Goal: Task Accomplishment & Management: Use online tool/utility

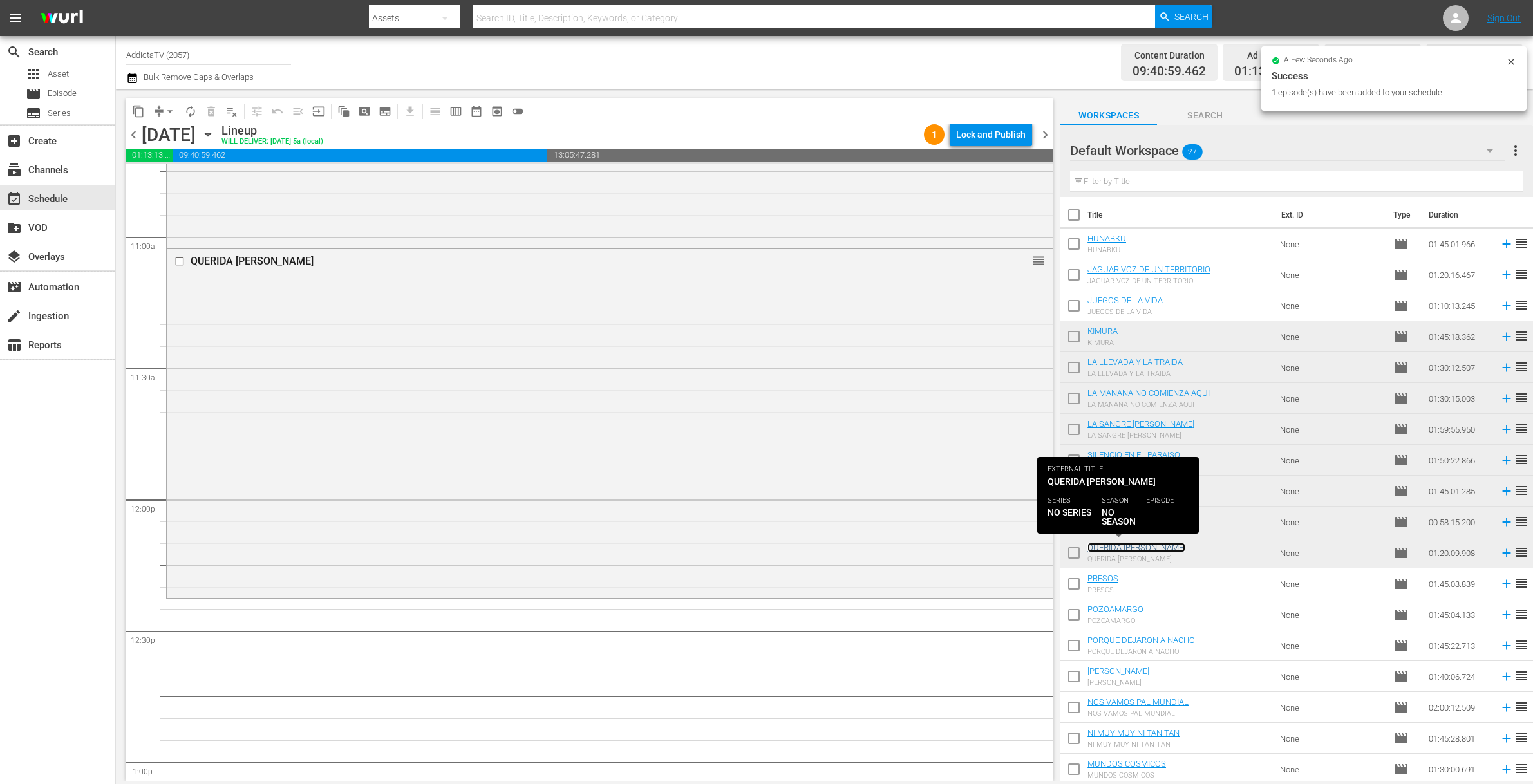
scroll to position [2964, 0]
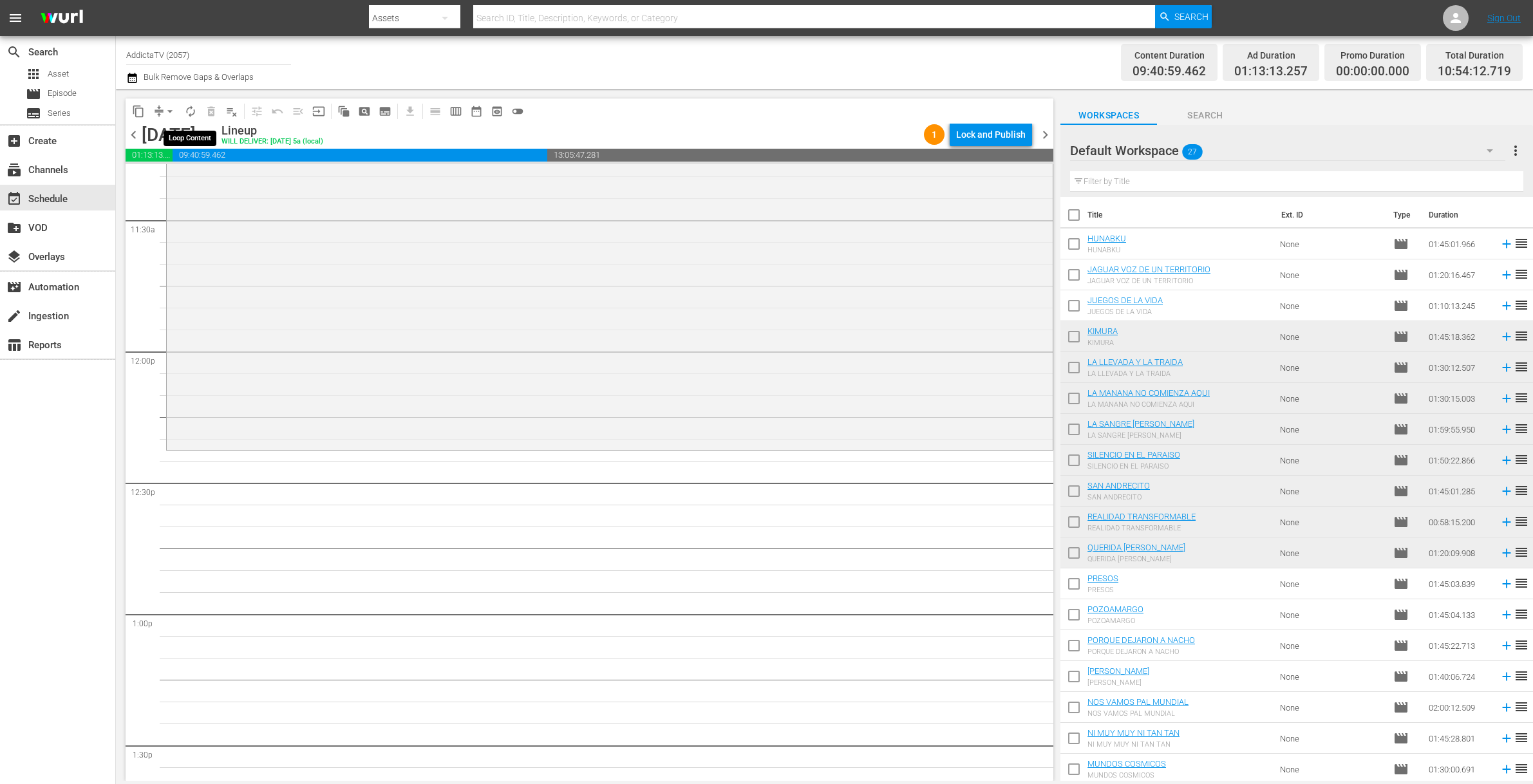
click at [189, 113] on span "autorenew_outlined" at bounding box center [190, 111] width 13 height 13
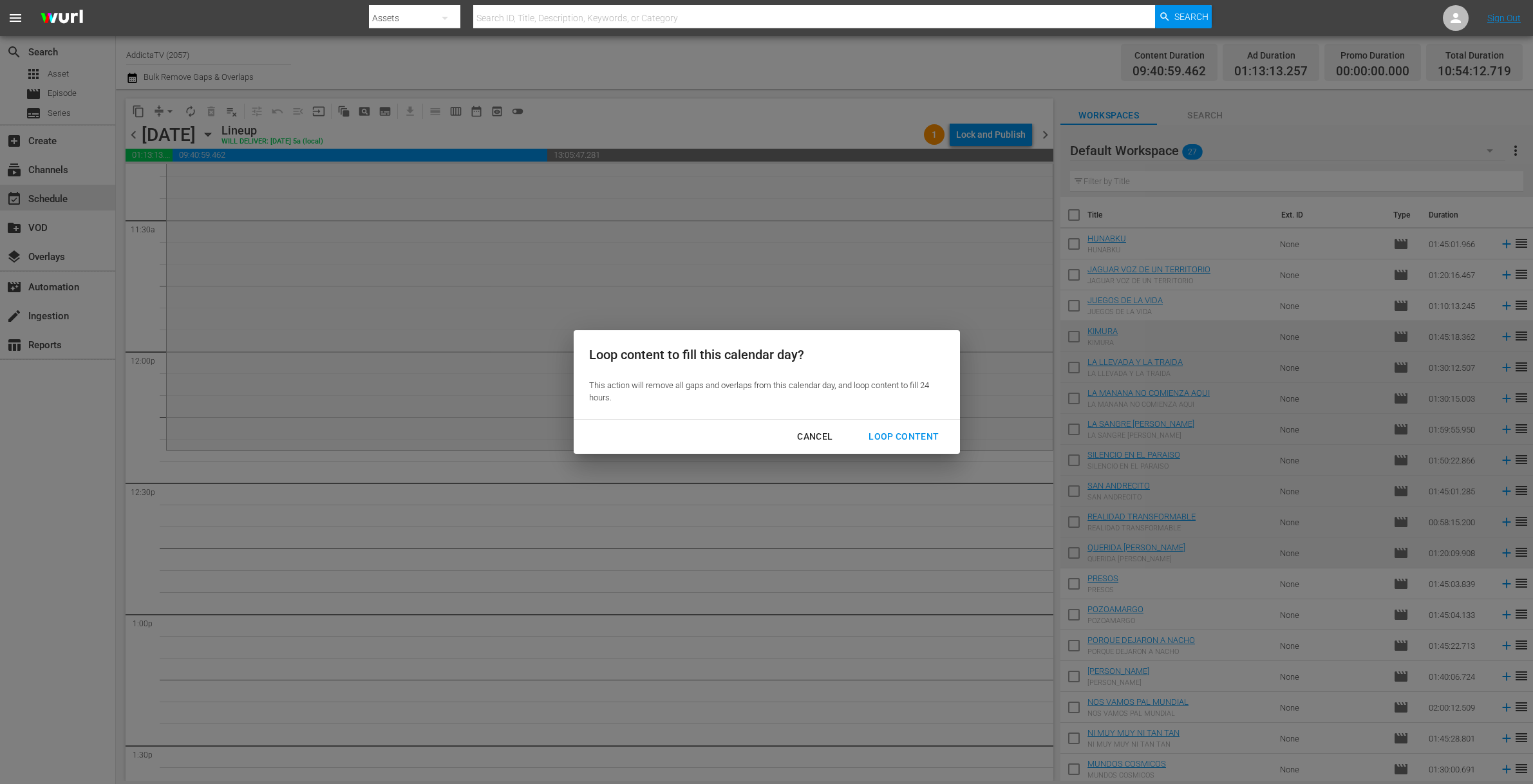
click at [888, 433] on div "Loop Content" at bounding box center [903, 437] width 91 height 16
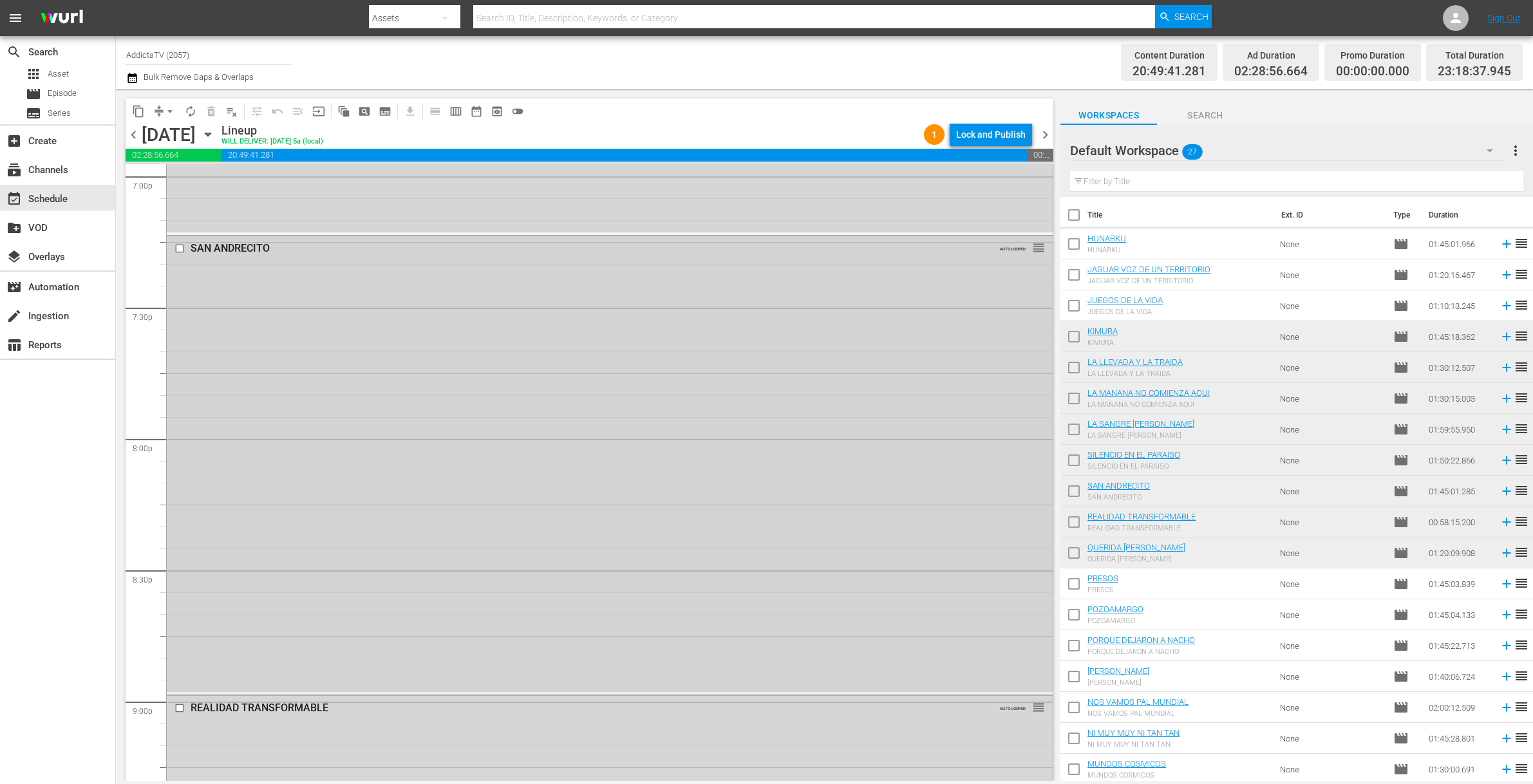
scroll to position [5078, 0]
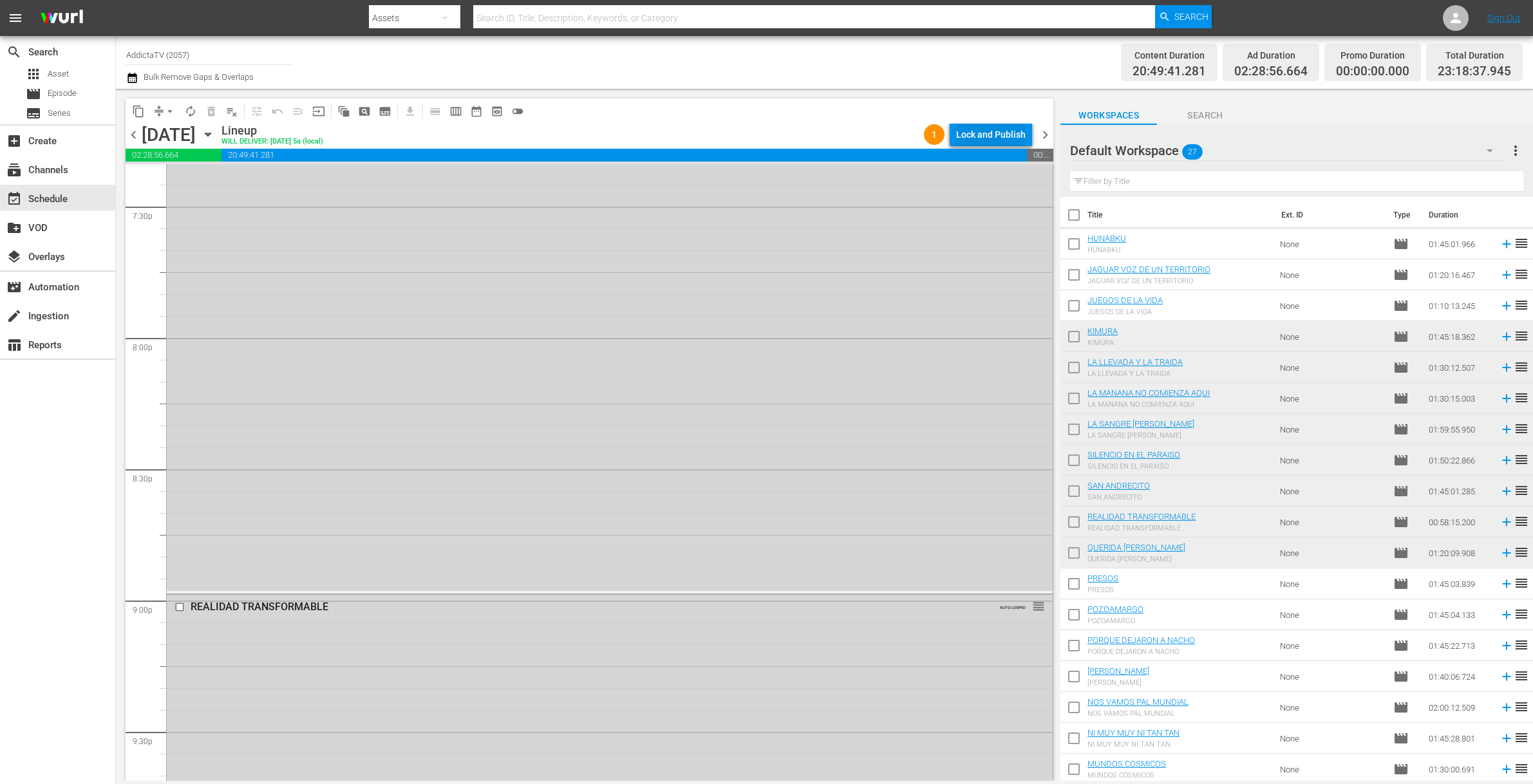
click at [969, 136] on div "Lock and Publish" at bounding box center [991, 135] width 70 height 24
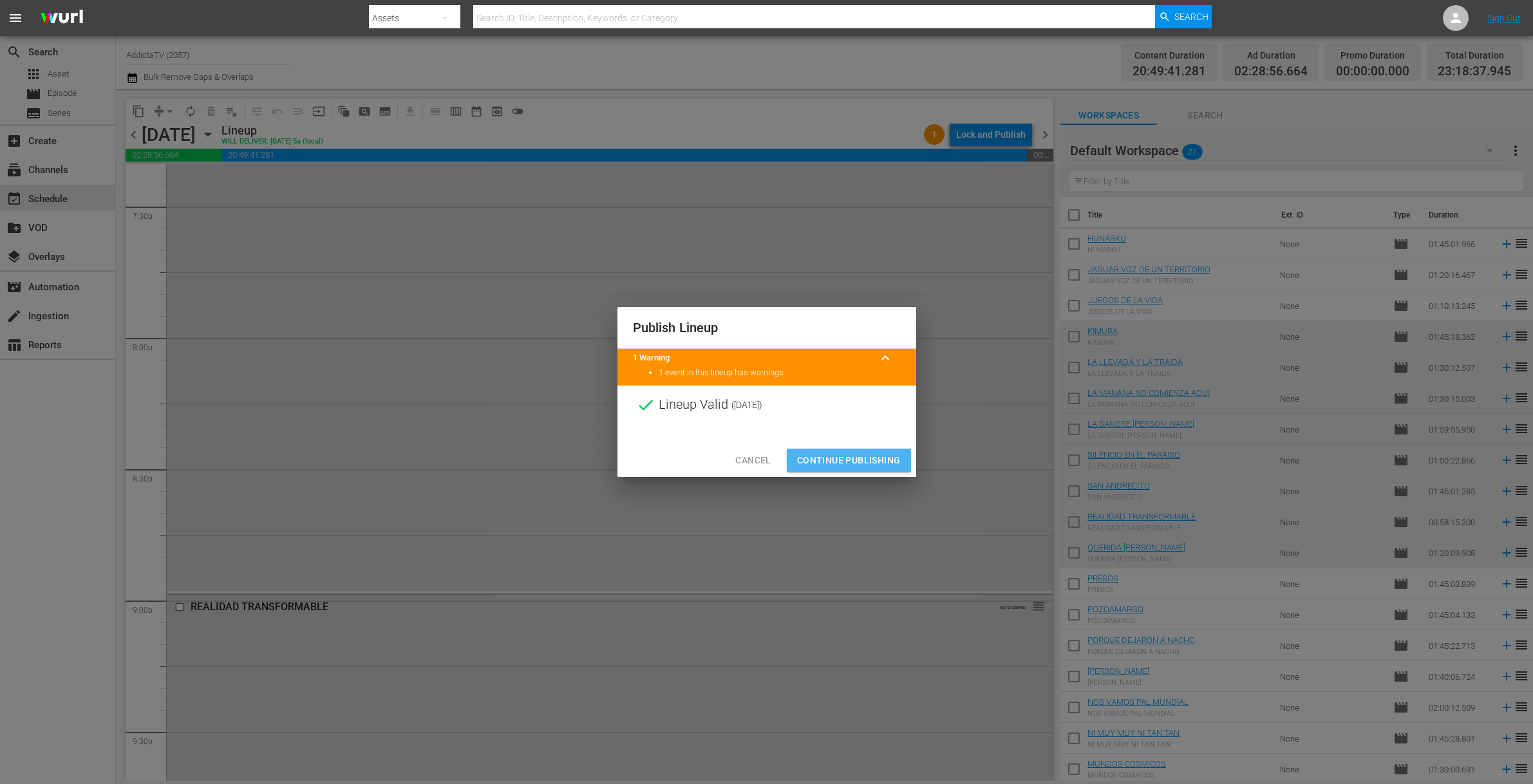
click at [831, 450] on button "Continue Publishing" at bounding box center [849, 460] width 124 height 24
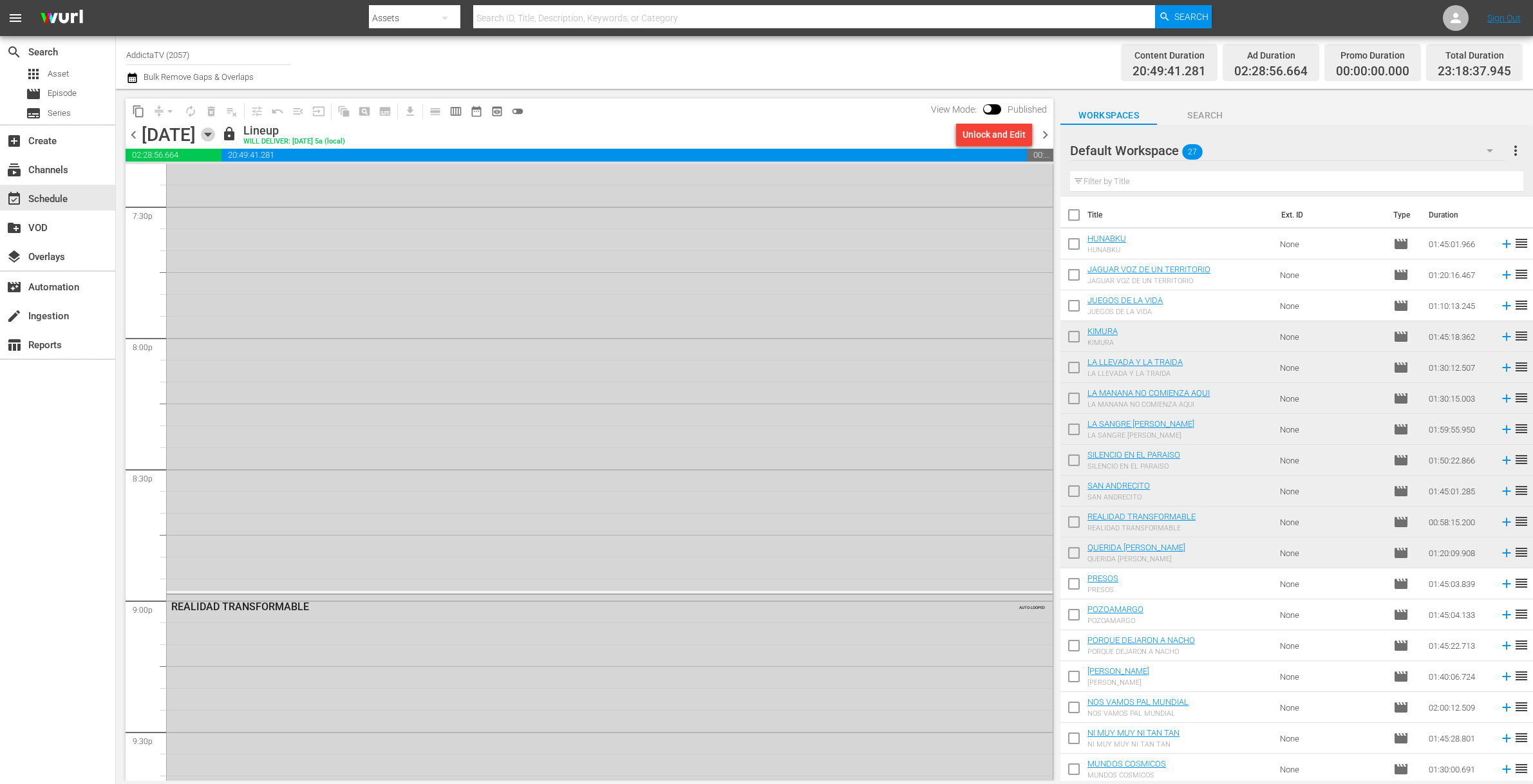
click at [215, 137] on icon "button" at bounding box center [208, 135] width 14 height 14
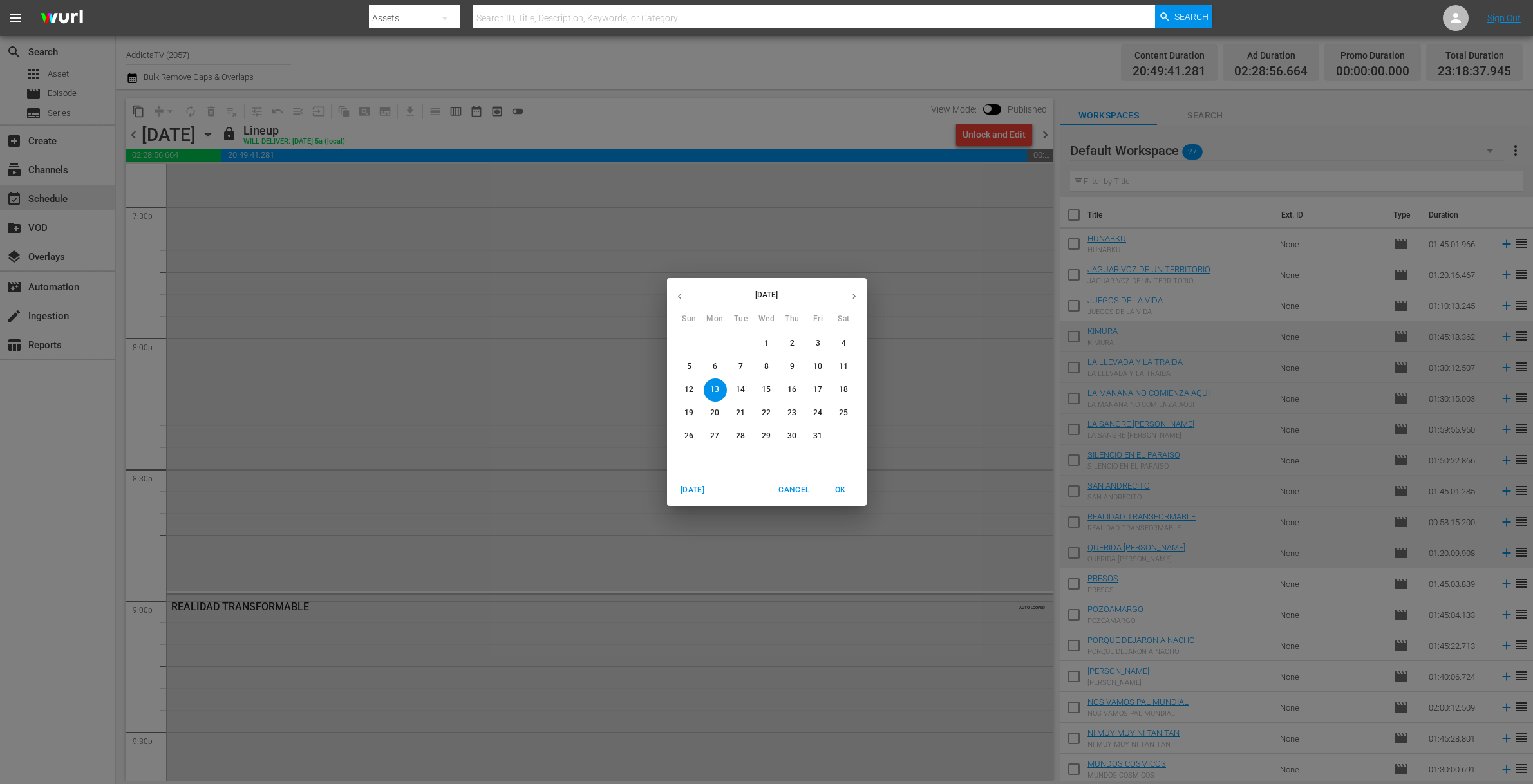
drag, startPoint x: 744, startPoint y: 392, endPoint x: 3, endPoint y: 433, distance: 742.1
click at [744, 392] on p "14" at bounding box center [740, 390] width 9 height 11
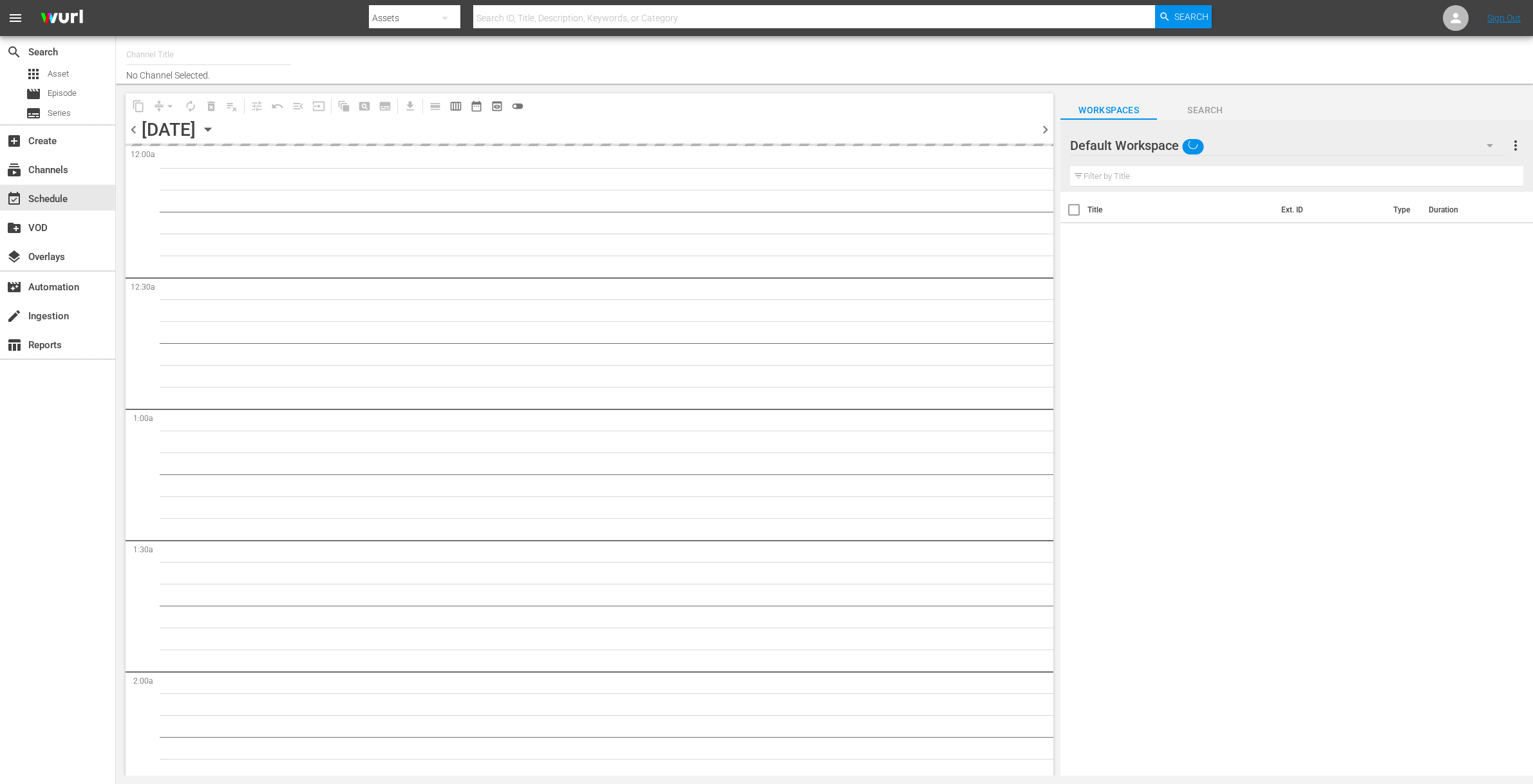
type input "AddictaTV (2057)"
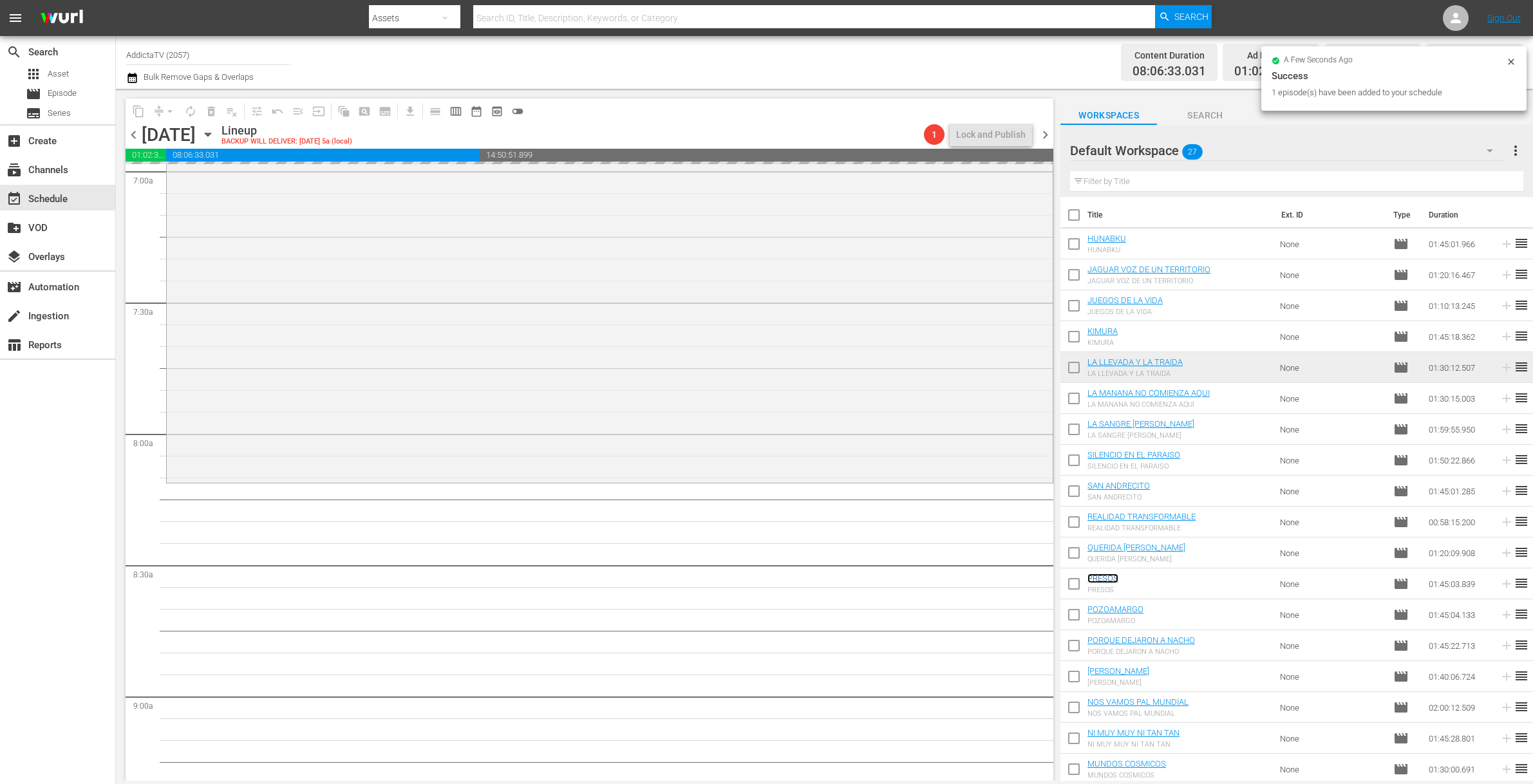
scroll to position [1982, 0]
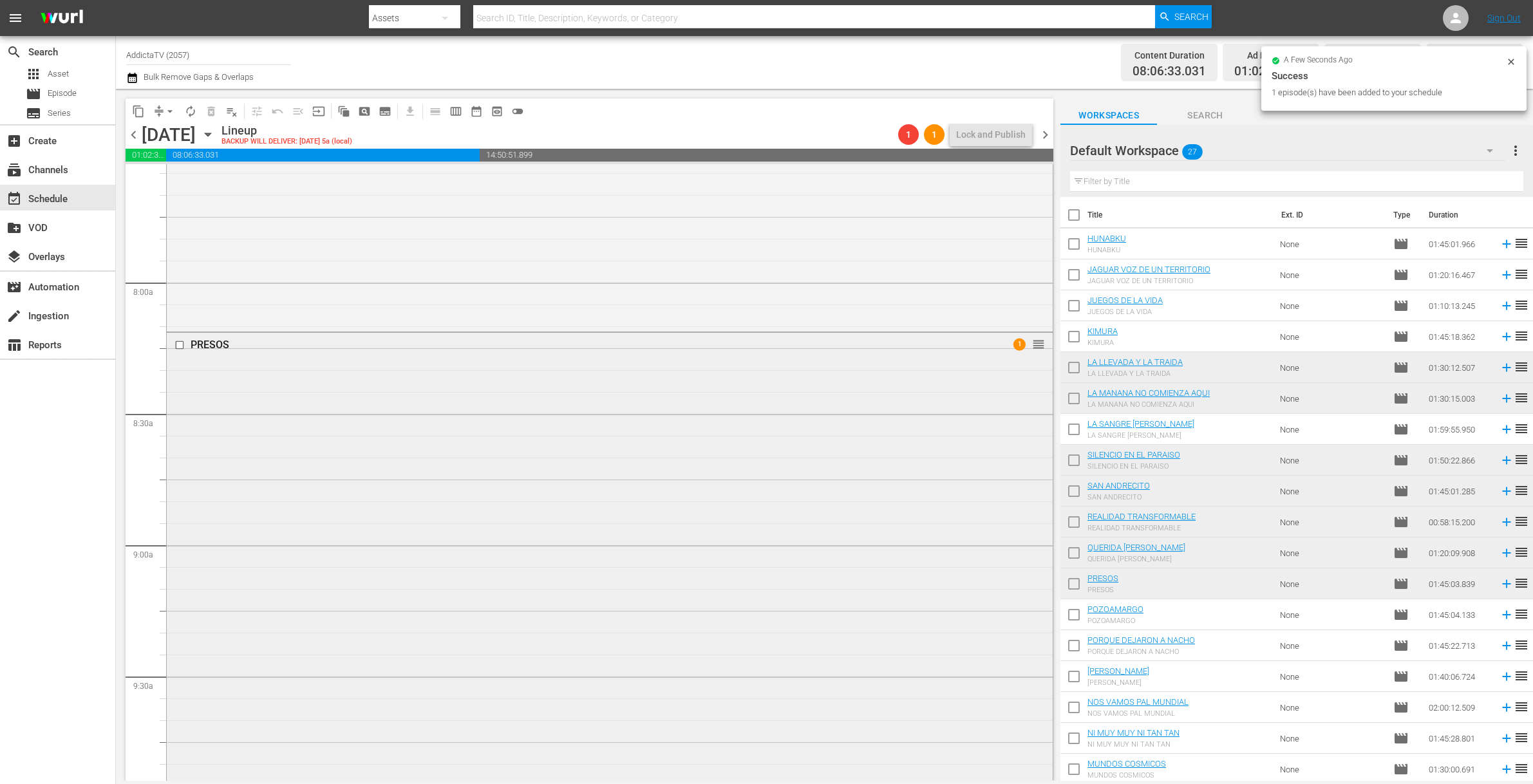
click at [180, 347] on input "checkbox" at bounding box center [181, 344] width 14 height 11
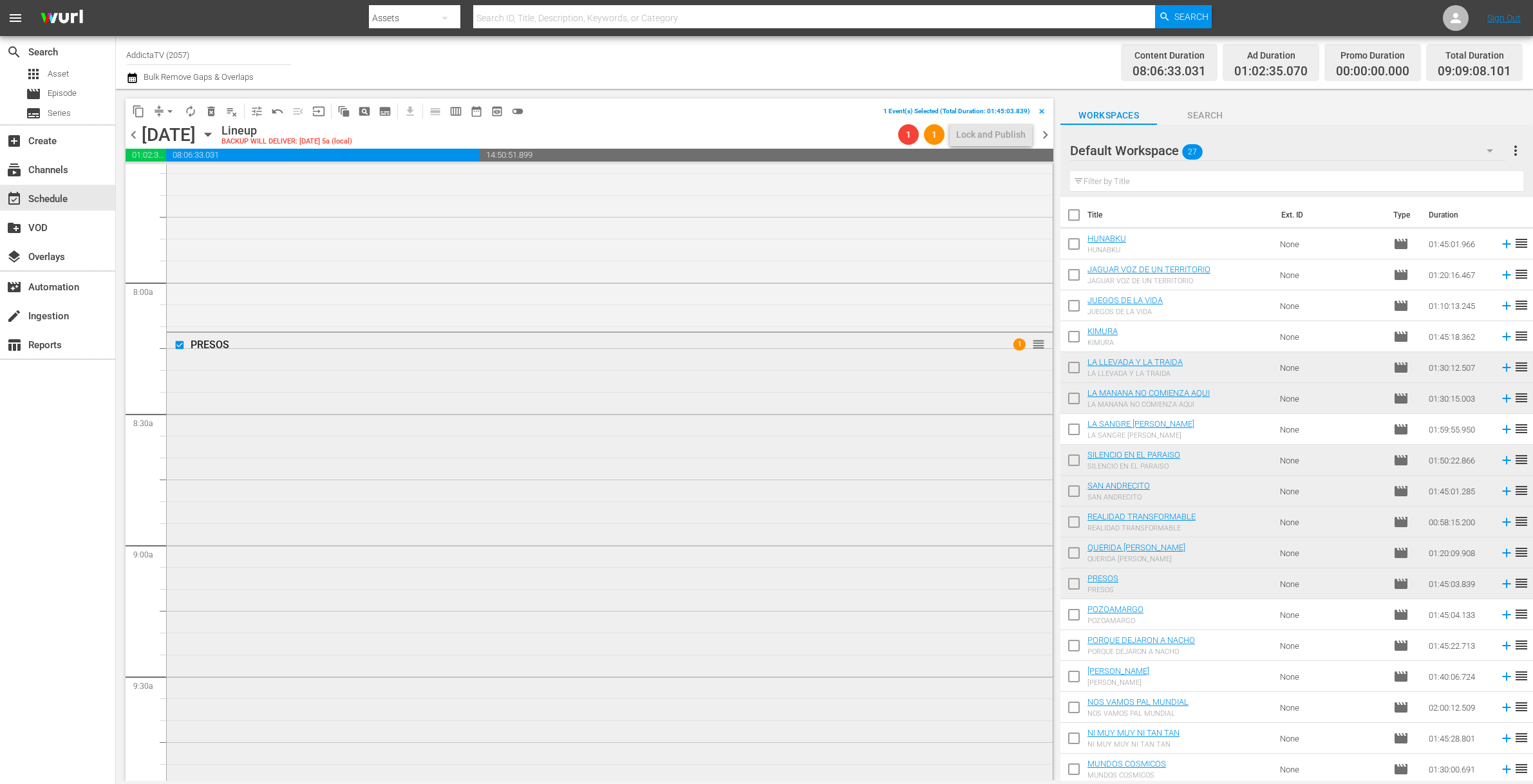
click at [474, 422] on div "PRESOS 1 reorder" at bounding box center [609, 560] width 886 height 455
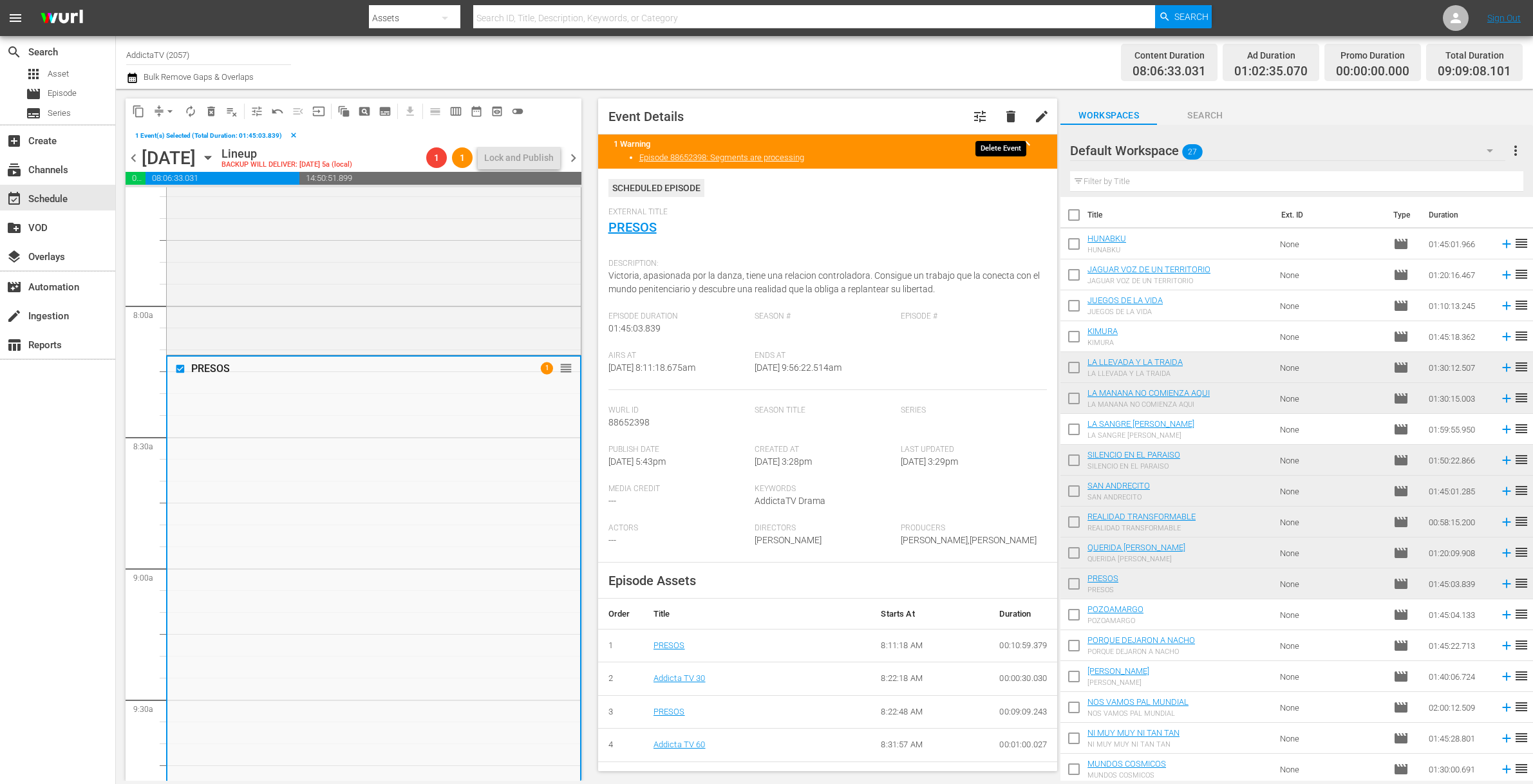
click at [1003, 114] on span "delete" at bounding box center [1011, 117] width 16 height 16
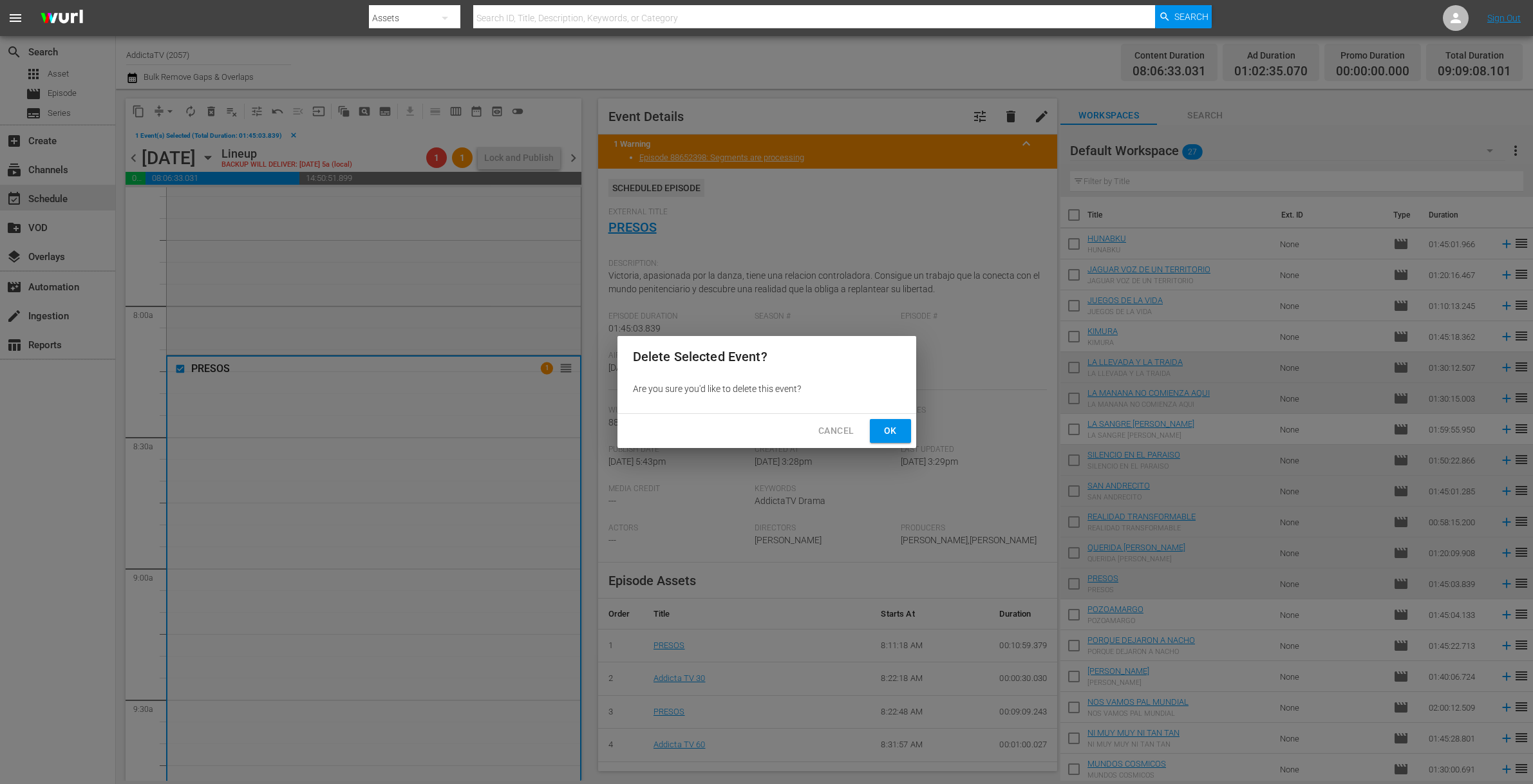
click at [875, 427] on button "Ok" at bounding box center [890, 431] width 41 height 24
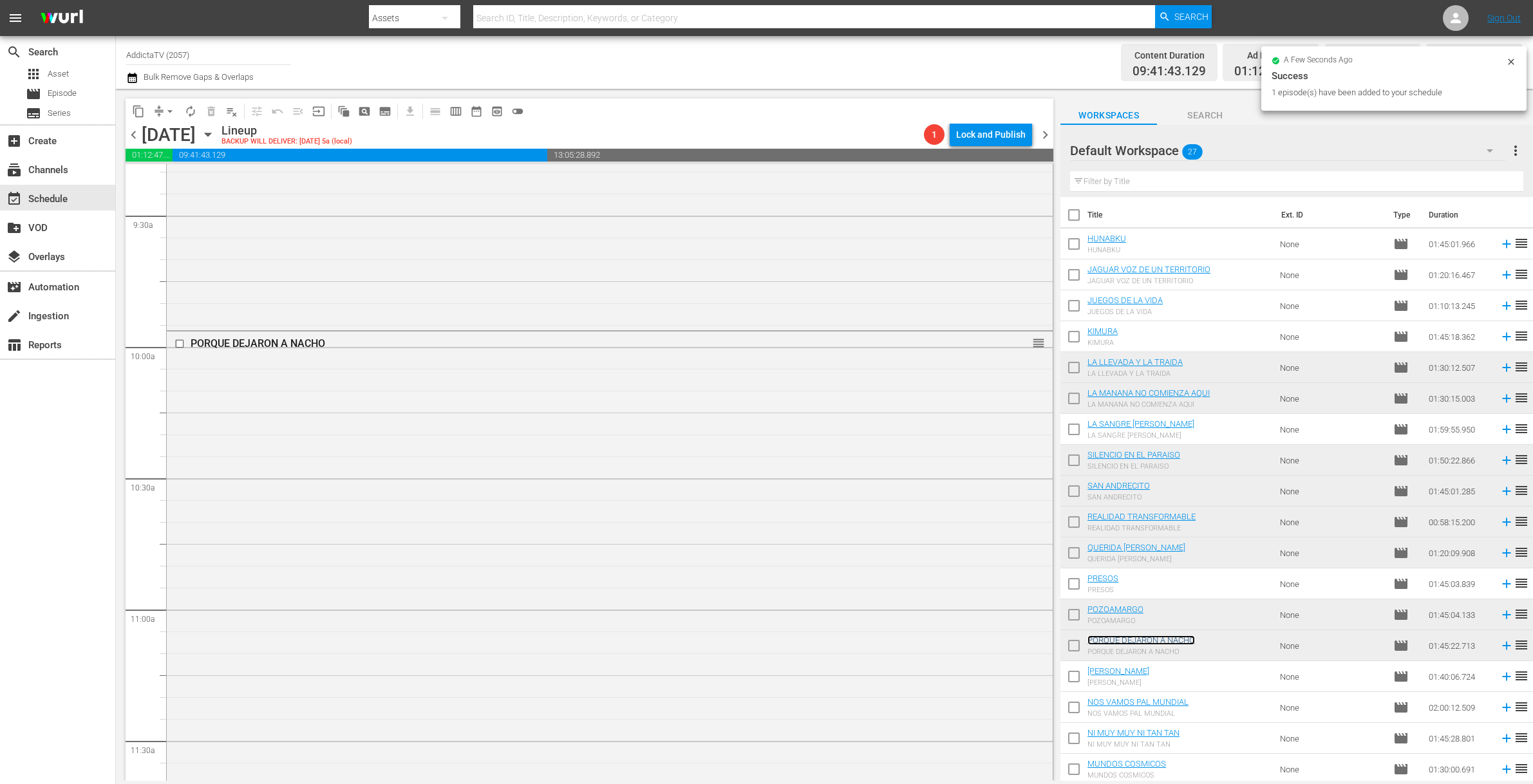
scroll to position [2687, 0]
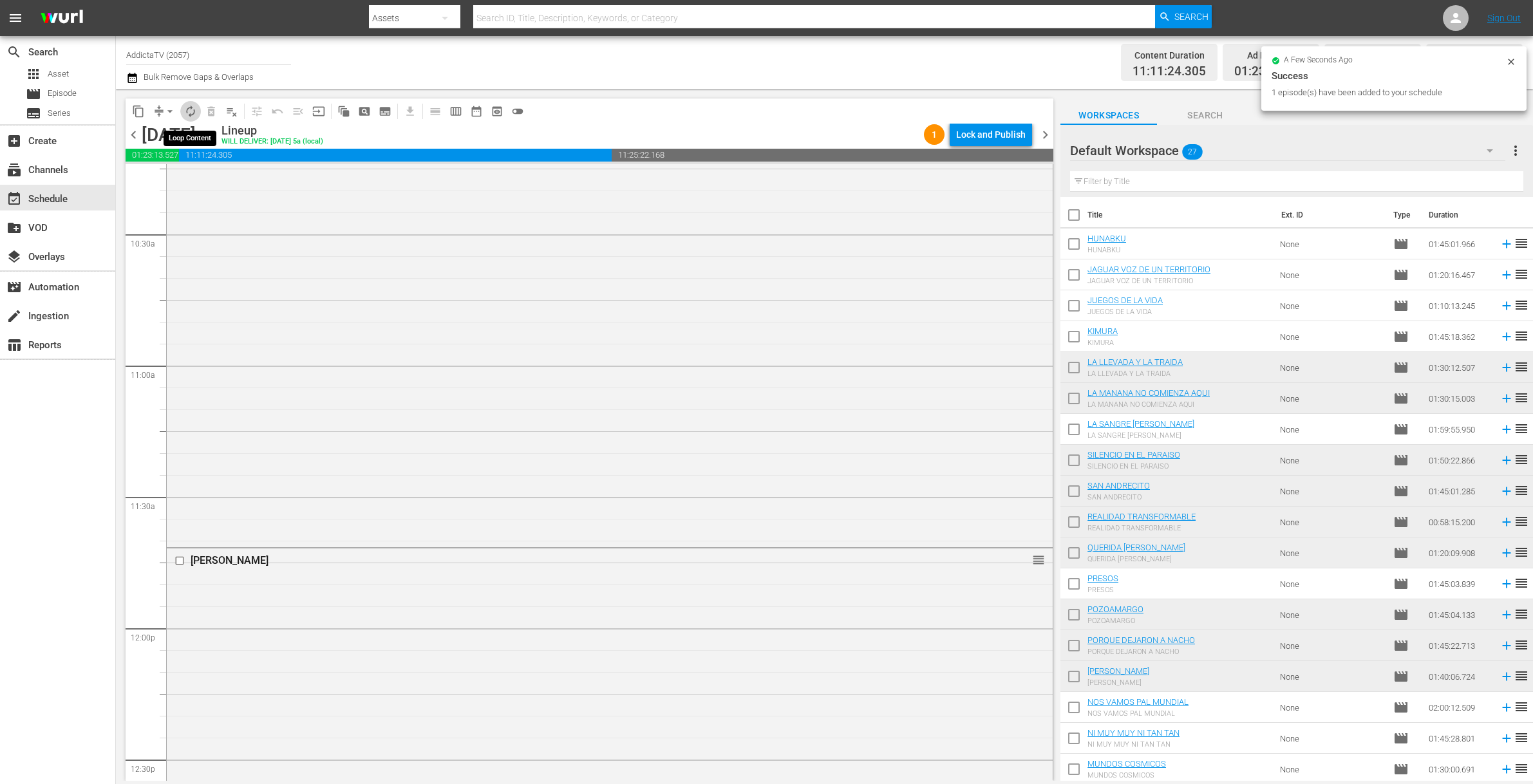
click at [190, 114] on span "autorenew_outlined" at bounding box center [190, 111] width 13 height 13
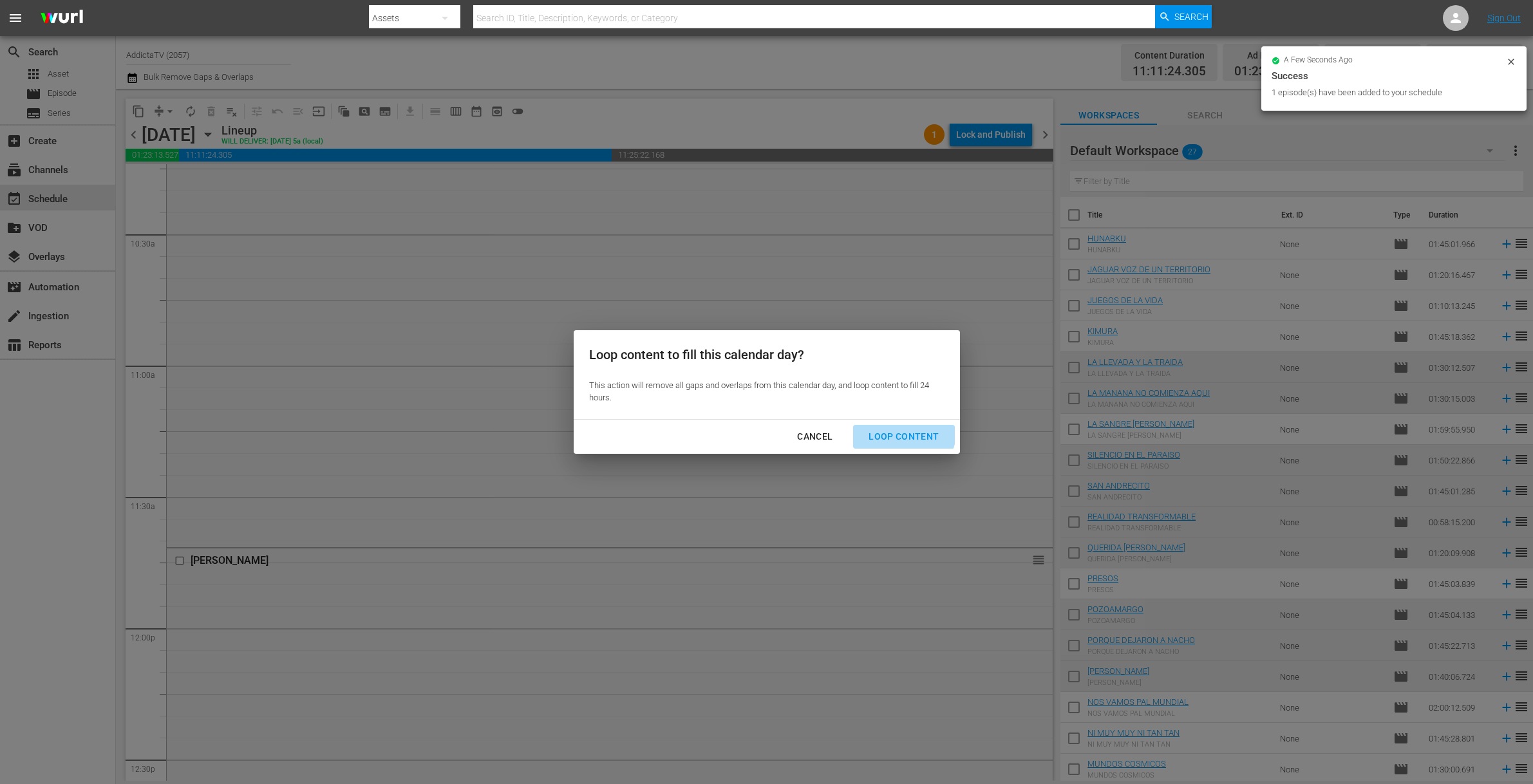
click at [893, 427] on button "Loop Content" at bounding box center [903, 437] width 101 height 24
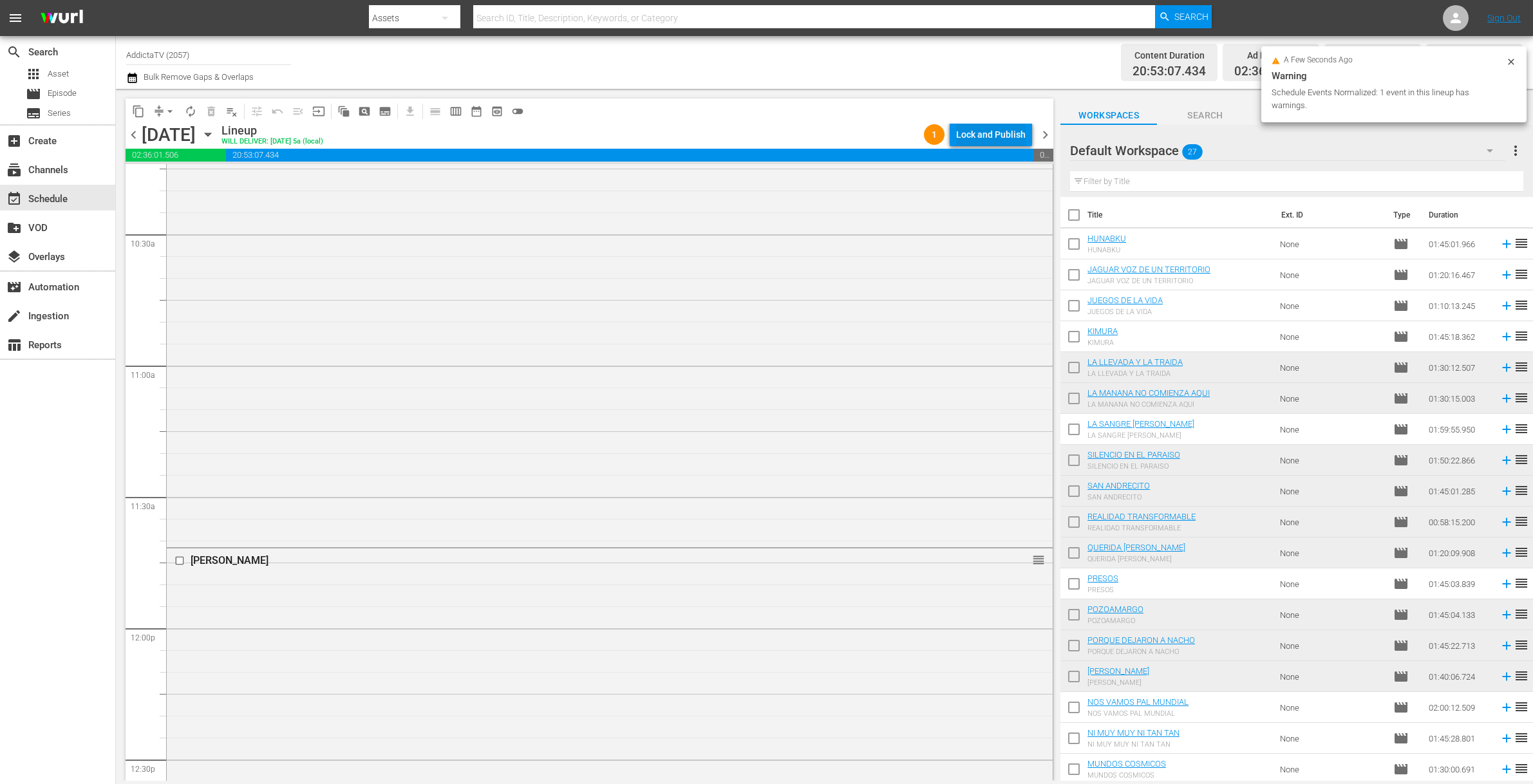
click at [967, 134] on div "Lock and Publish" at bounding box center [991, 135] width 70 height 24
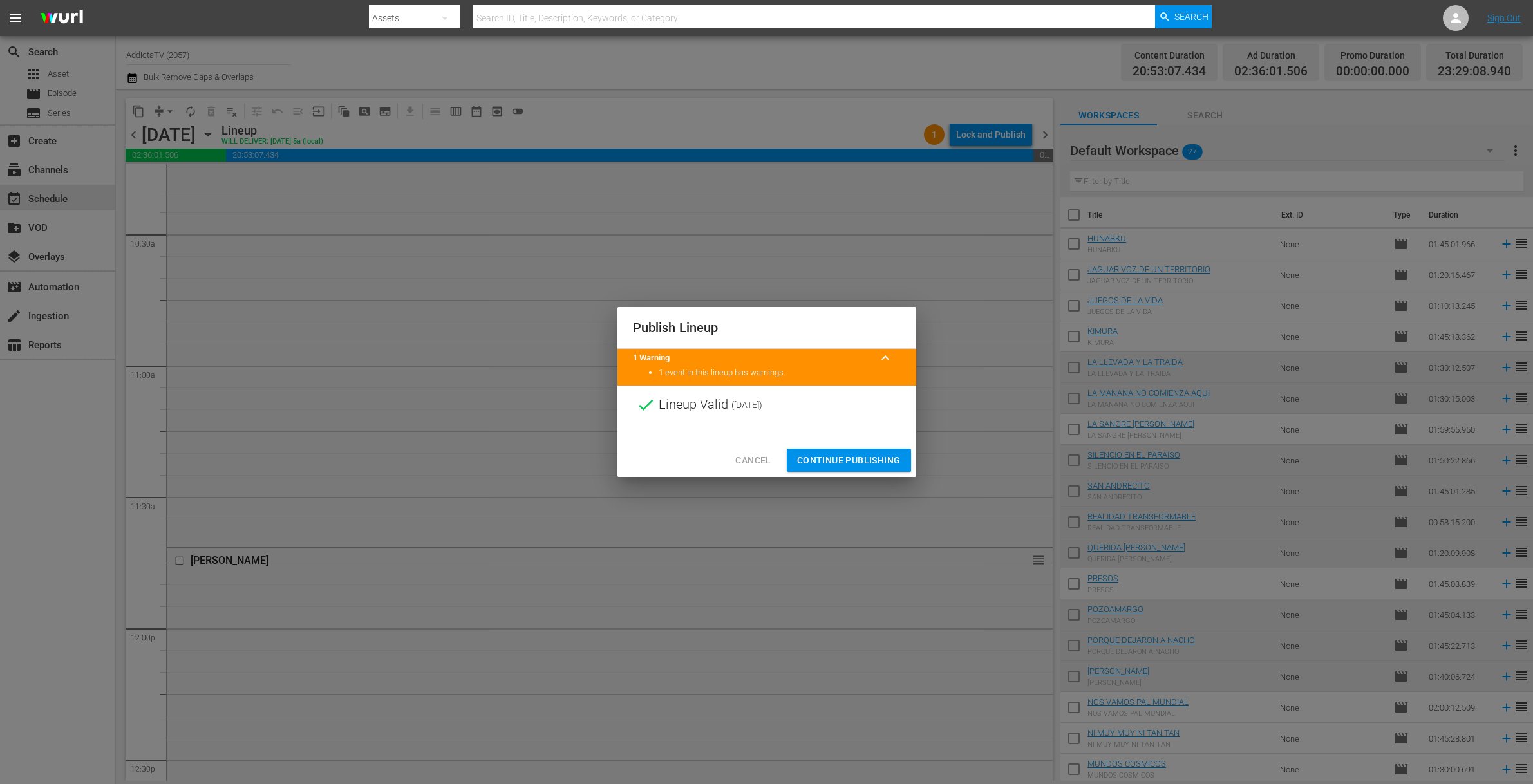
click at [815, 461] on span "Continue Publishing" at bounding box center [848, 460] width 103 height 16
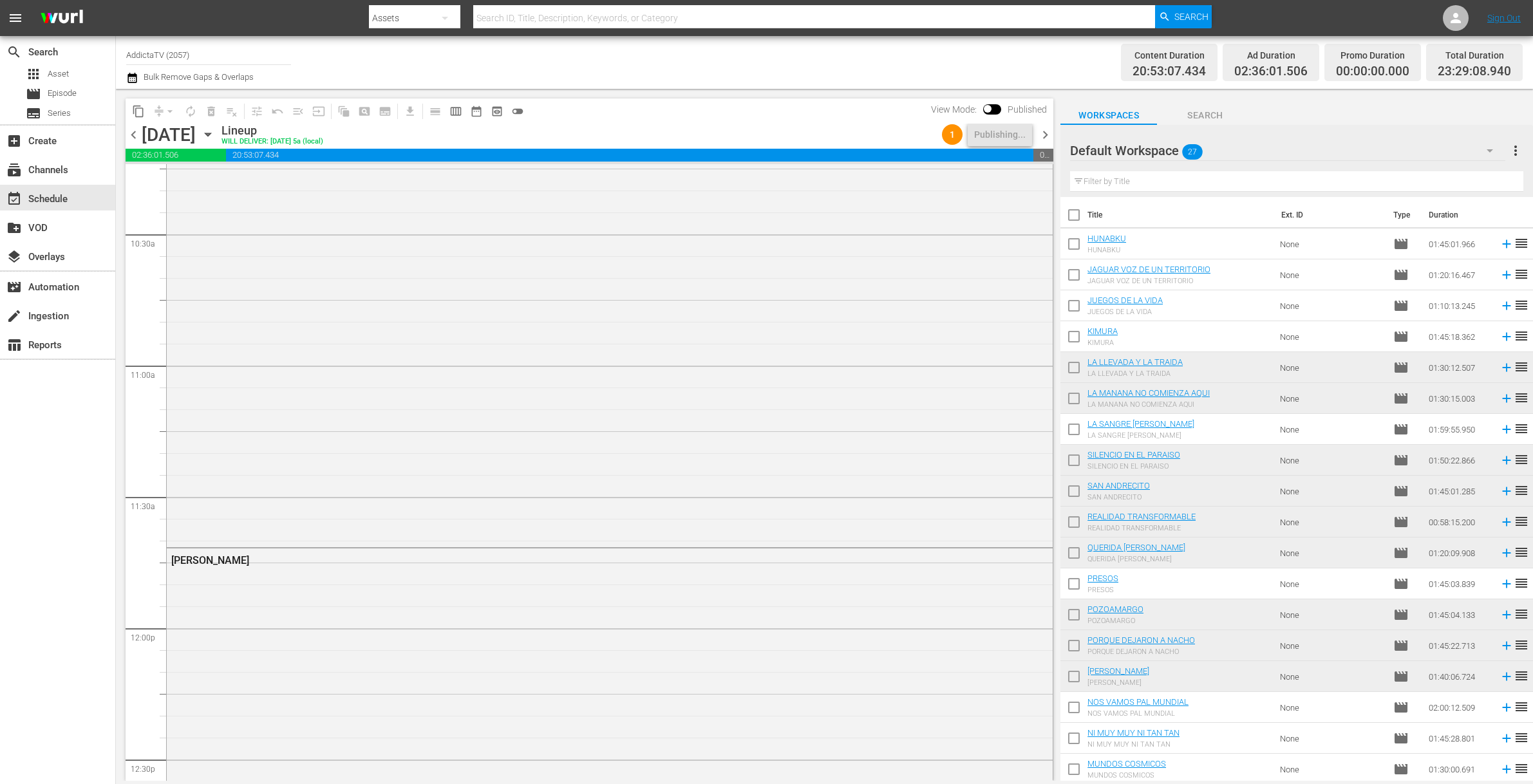
click at [215, 135] on icon "button" at bounding box center [208, 135] width 14 height 14
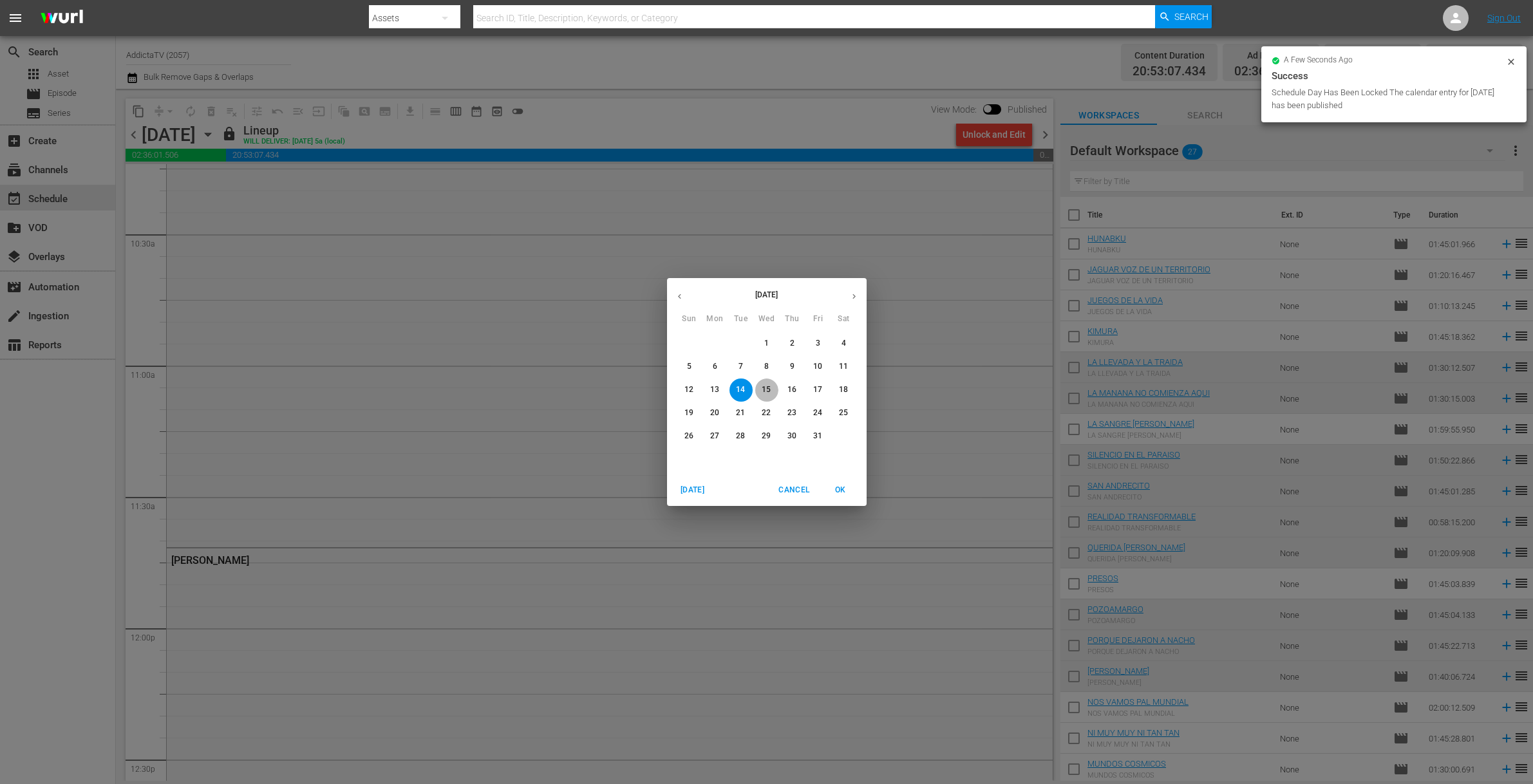
click at [768, 387] on p "15" at bounding box center [766, 390] width 9 height 11
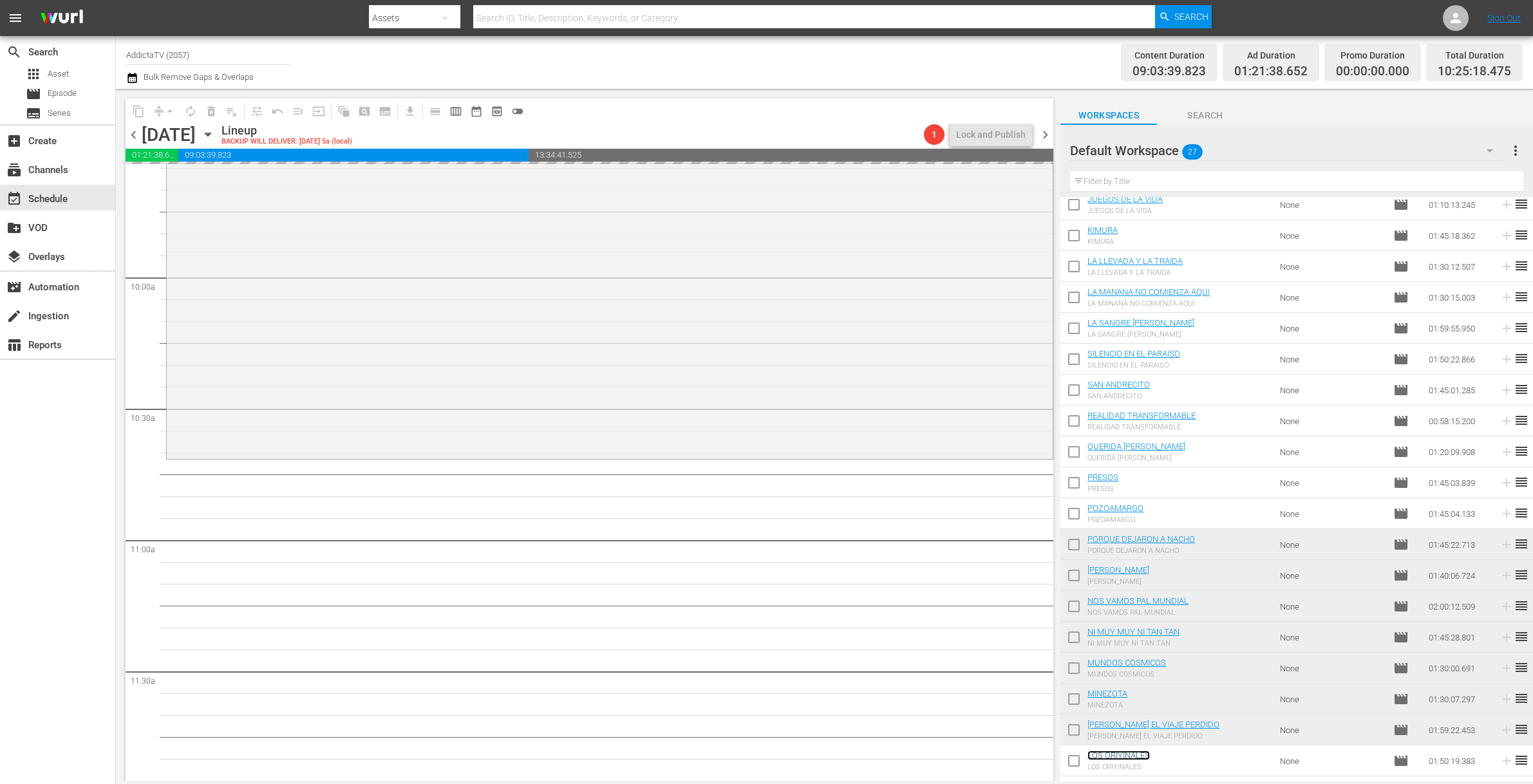
scroll to position [2708, 0]
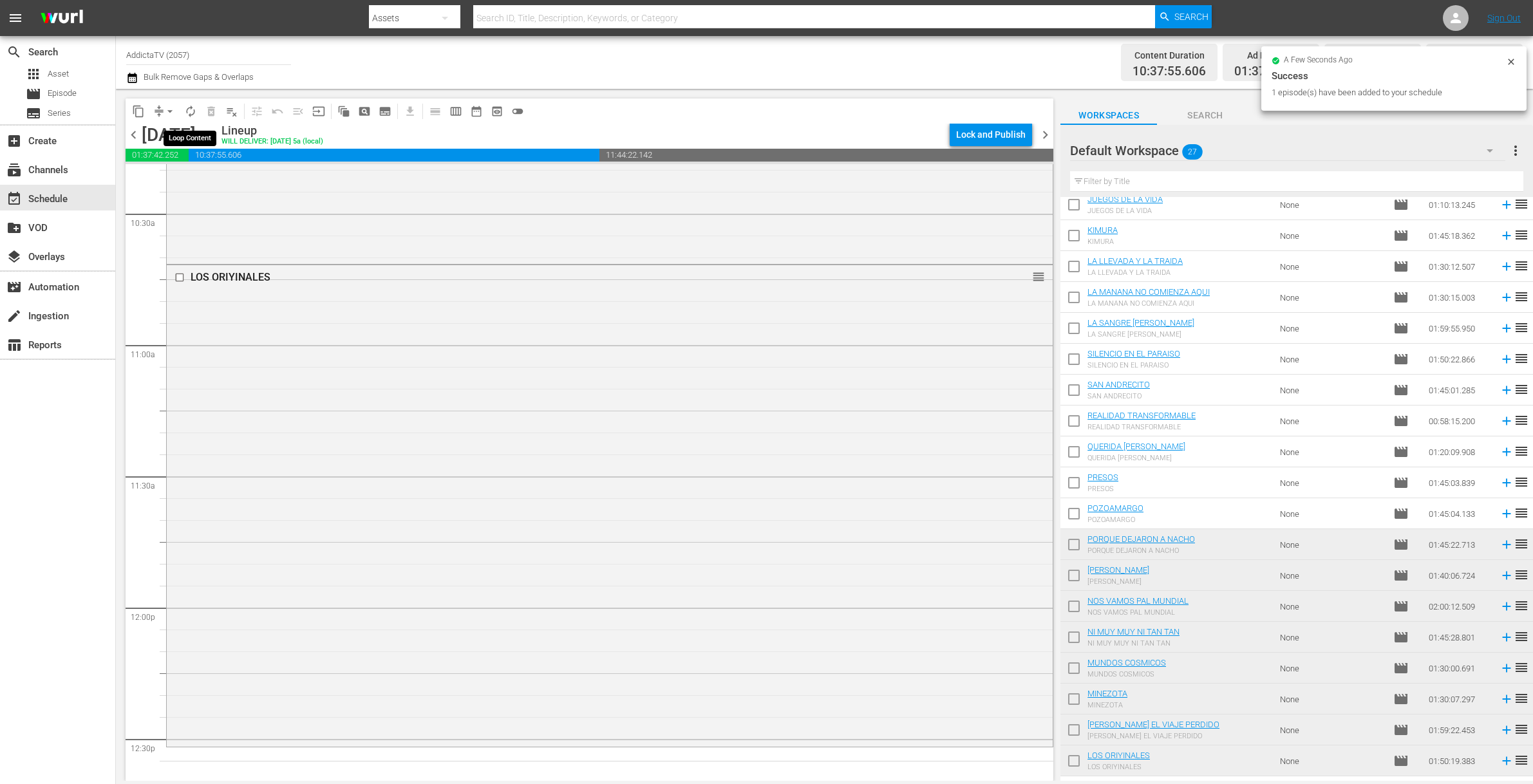
click at [189, 113] on span "autorenew_outlined" at bounding box center [190, 111] width 13 height 13
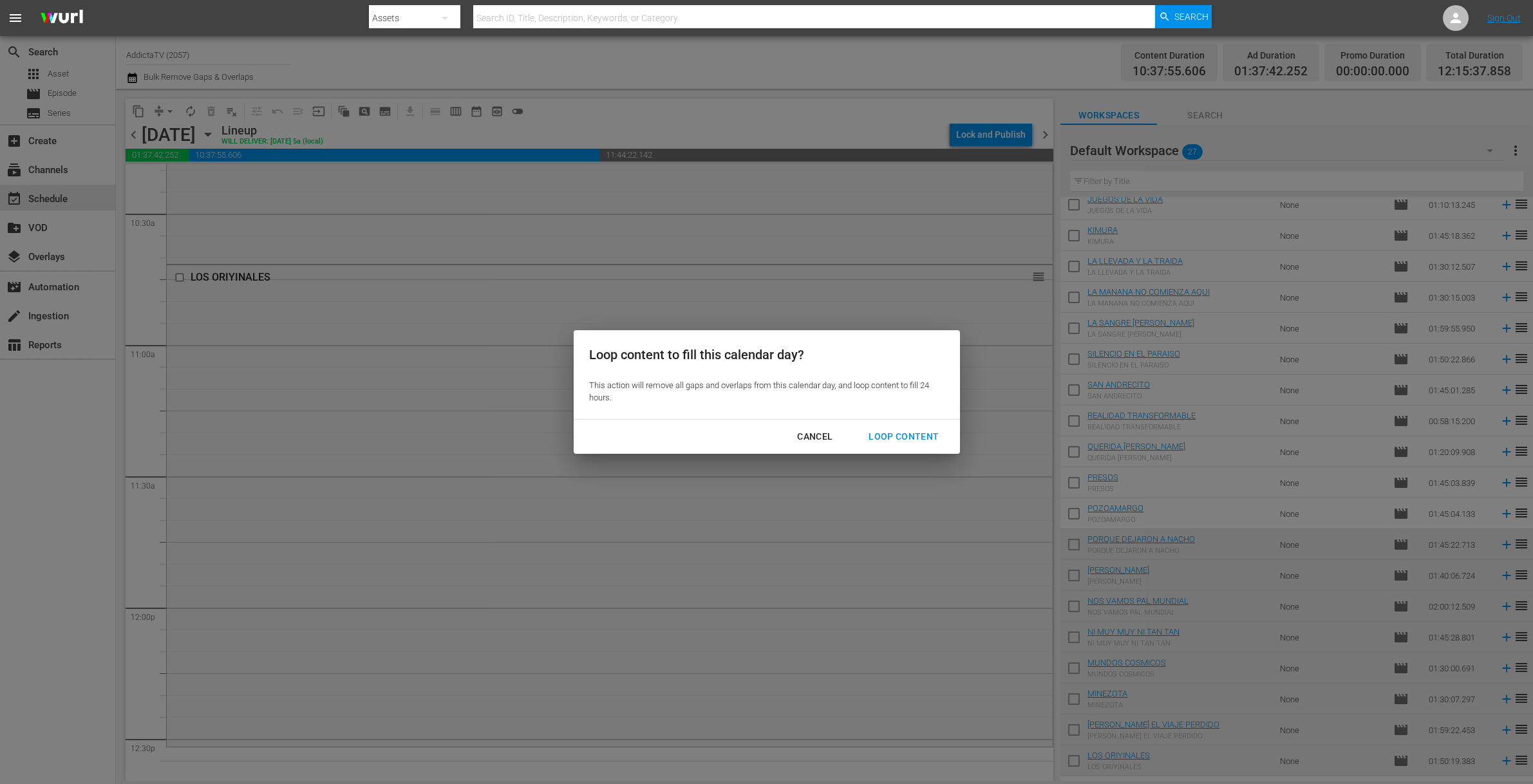
click at [911, 429] on div "Loop Content" at bounding box center [903, 437] width 91 height 16
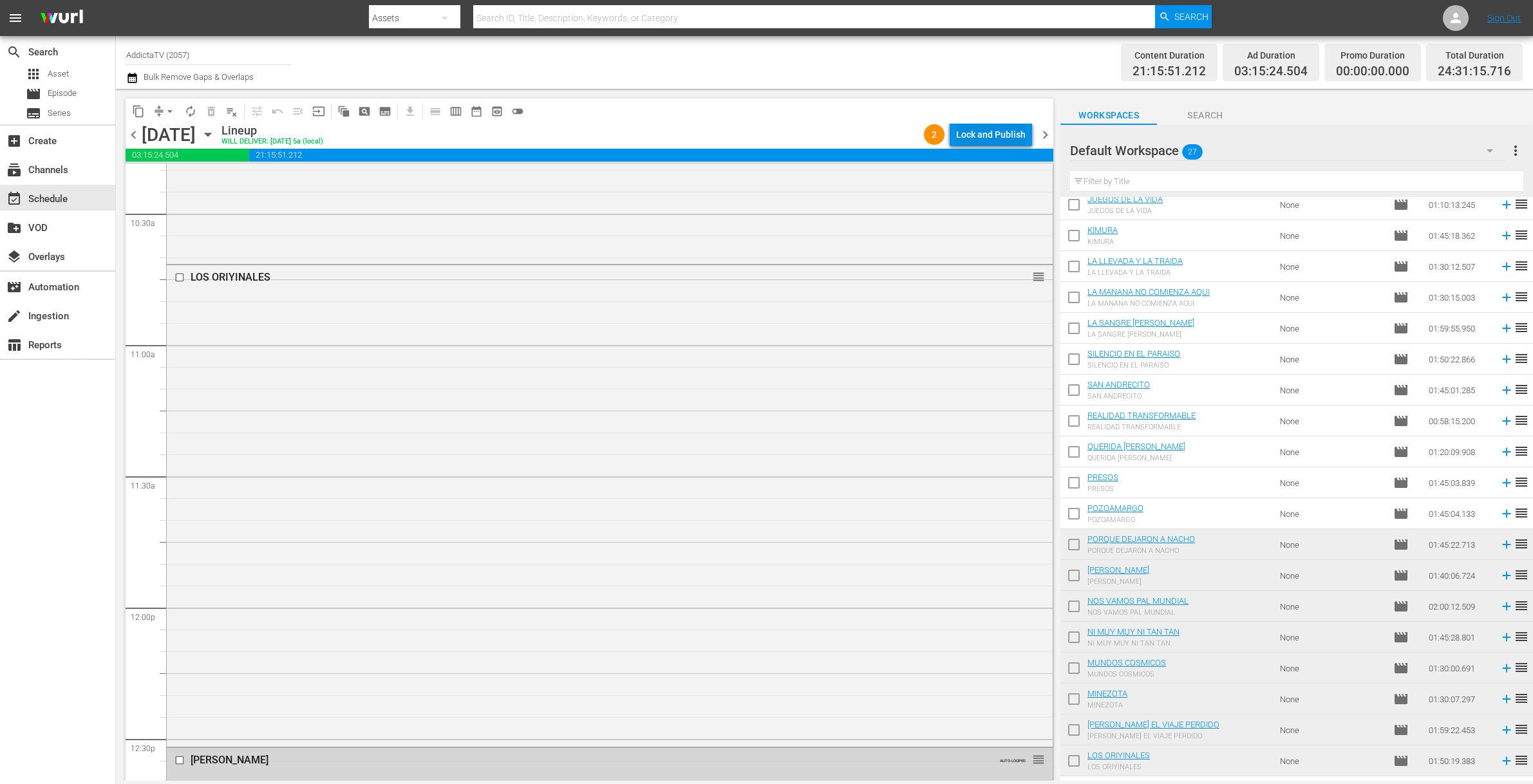
click at [979, 135] on div "Lock and Publish" at bounding box center [991, 135] width 70 height 24
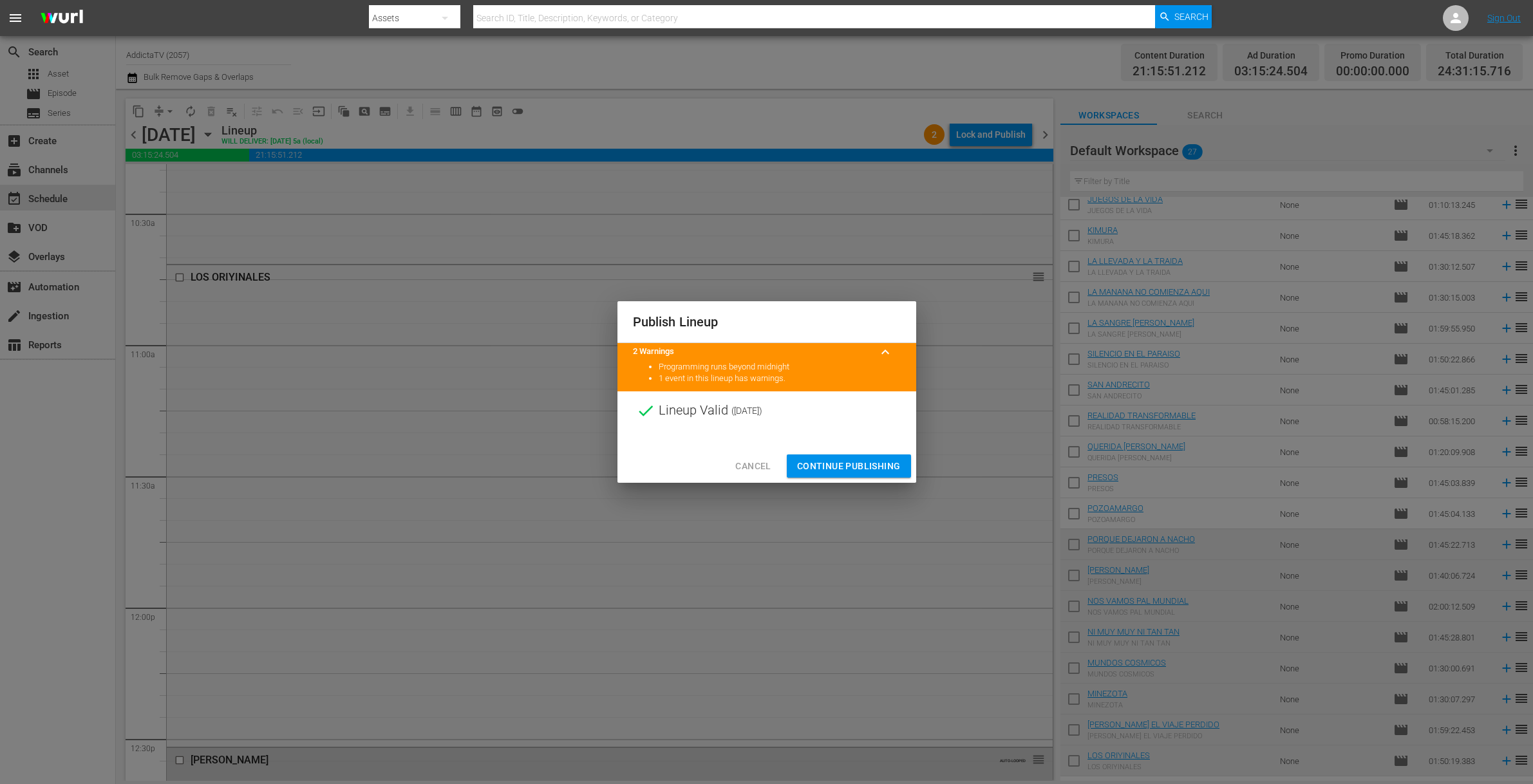
click at [825, 463] on span "Continue Publishing" at bounding box center [848, 466] width 103 height 16
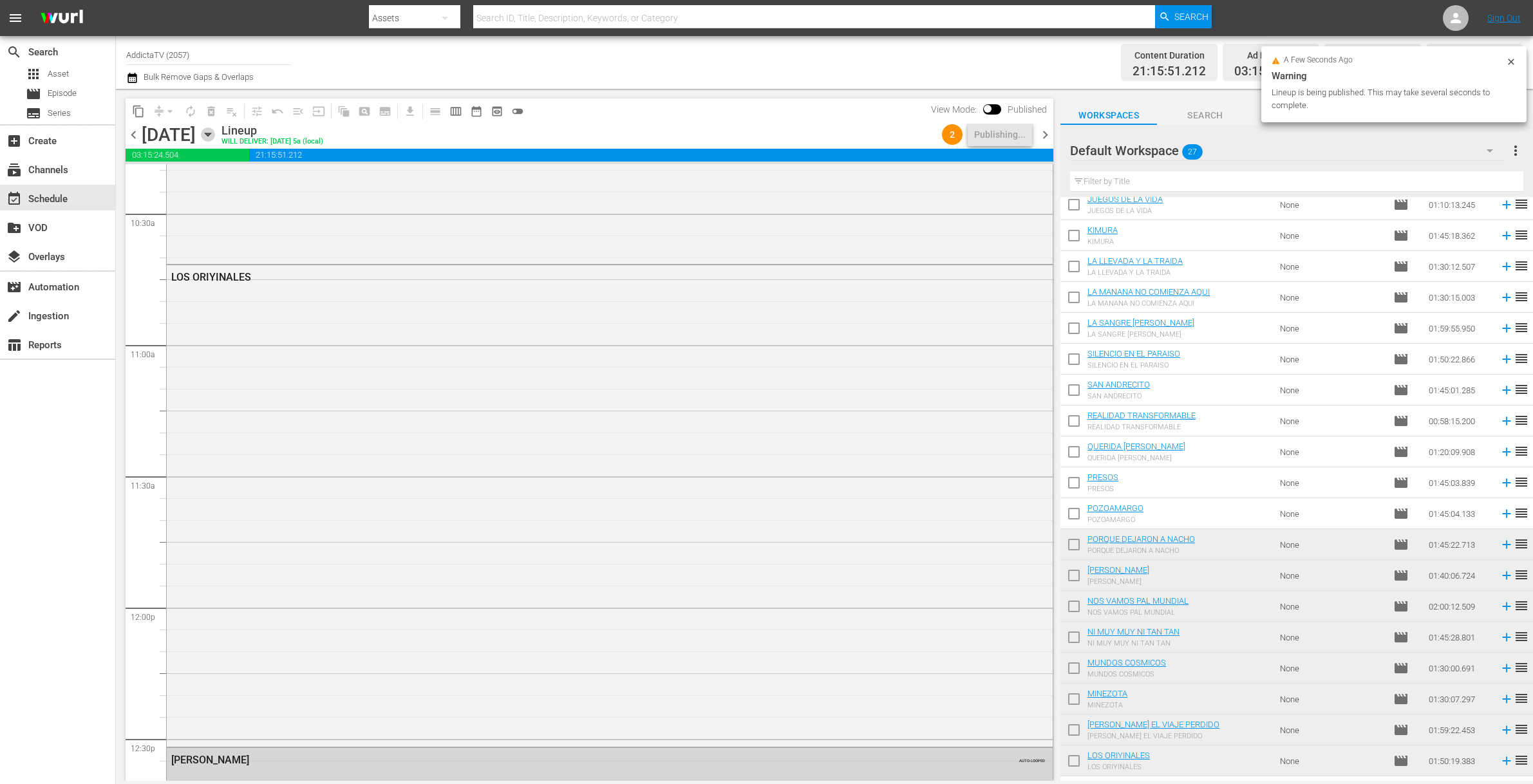
click at [215, 136] on icon "button" at bounding box center [208, 135] width 14 height 14
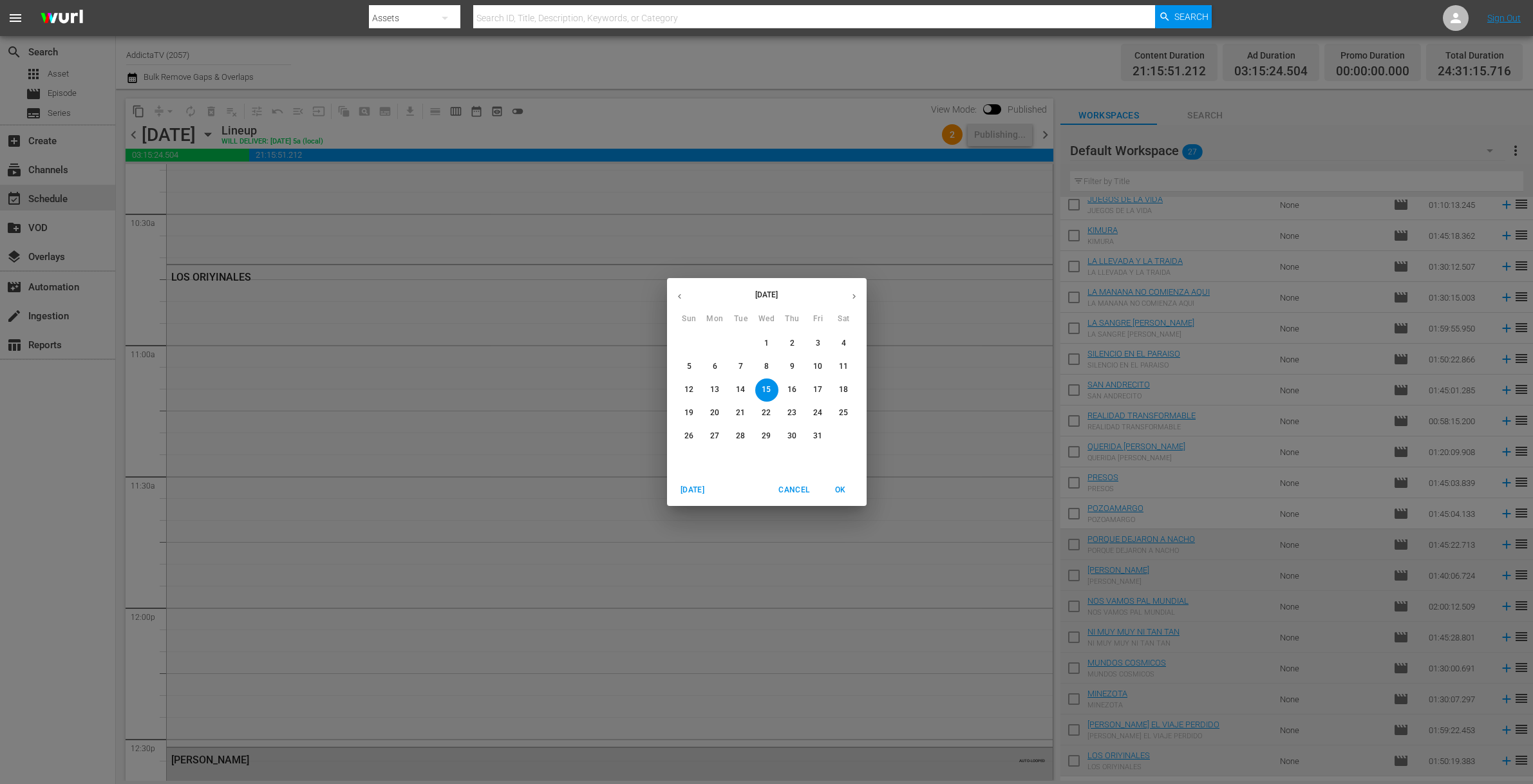
click at [792, 383] on button "16" at bounding box center [793, 391] width 24 height 24
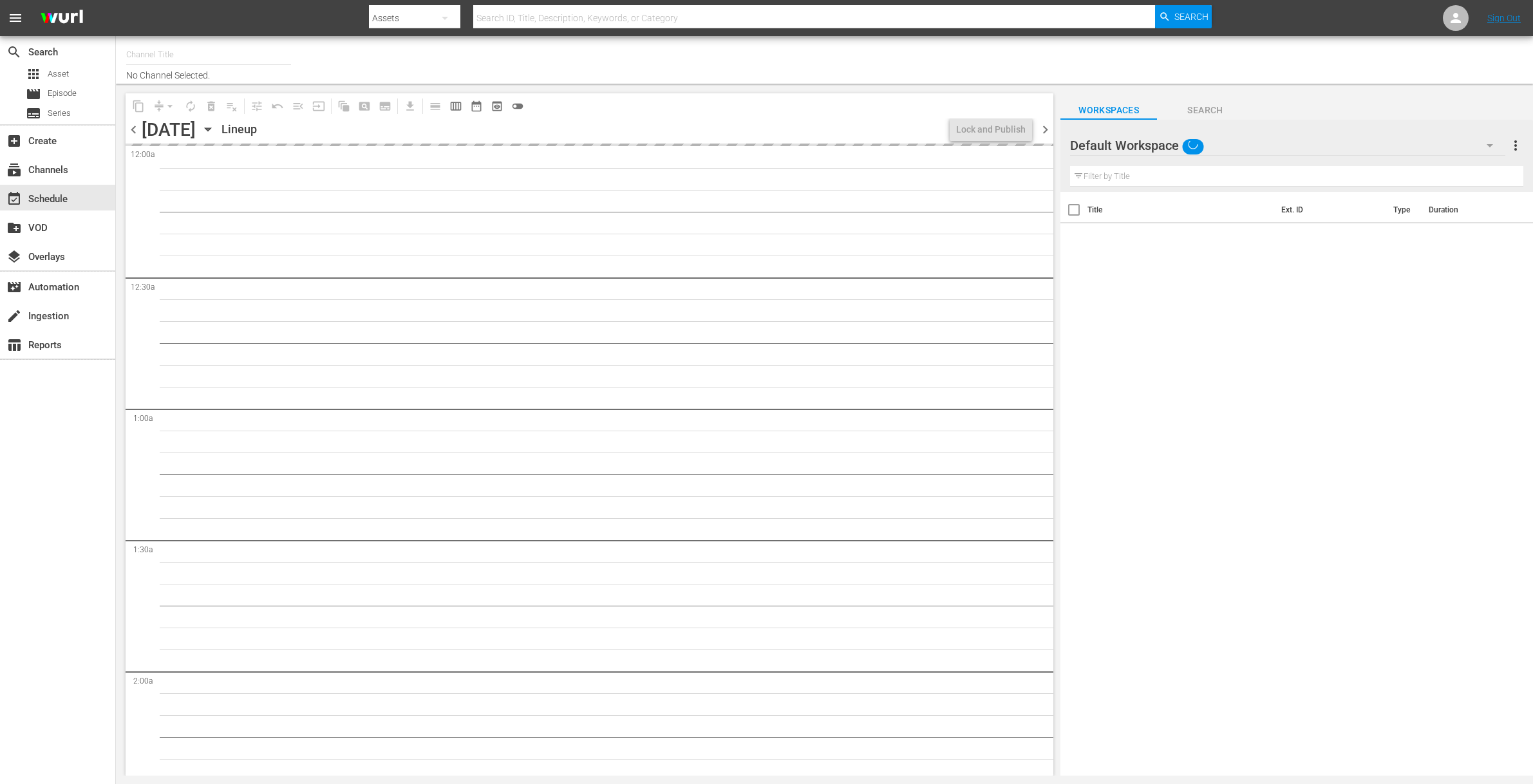
type input "AddictaTV (2057)"
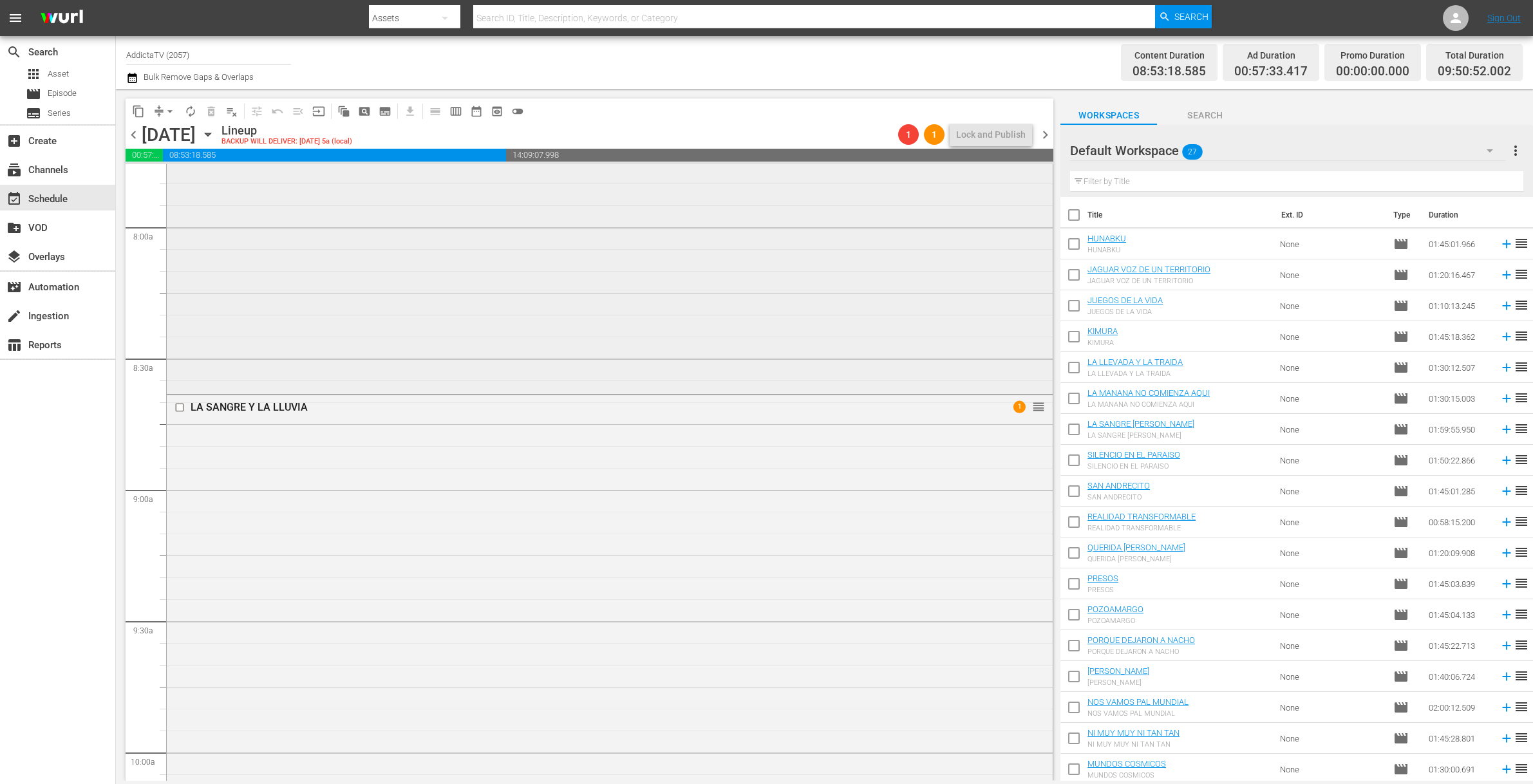
scroll to position [2085, 0]
click at [698, 543] on div "LA SANGRE Y LA LLUVIA 1 reorder" at bounding box center [609, 608] width 886 height 522
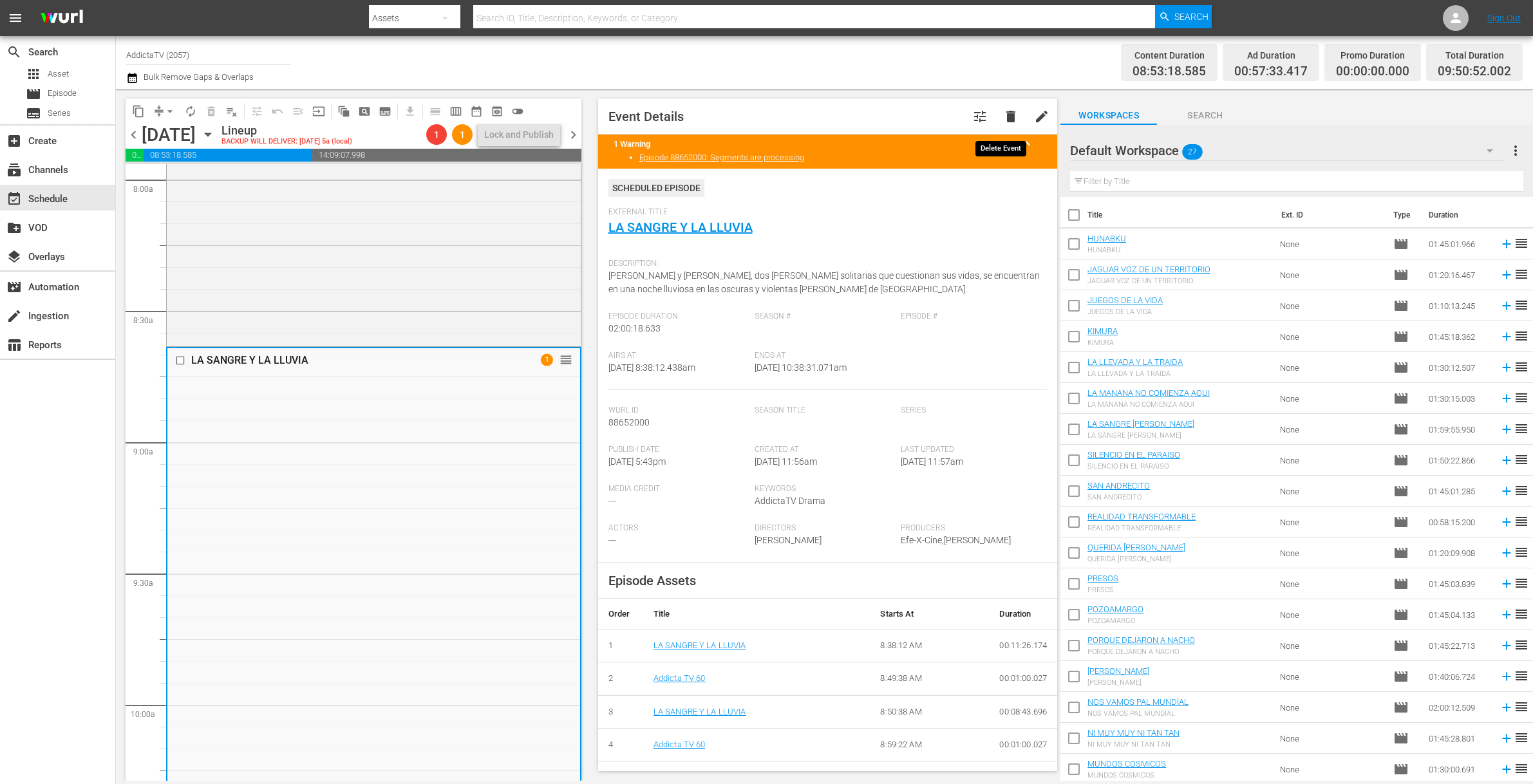
click at [1003, 124] on span "delete" at bounding box center [1011, 117] width 16 height 16
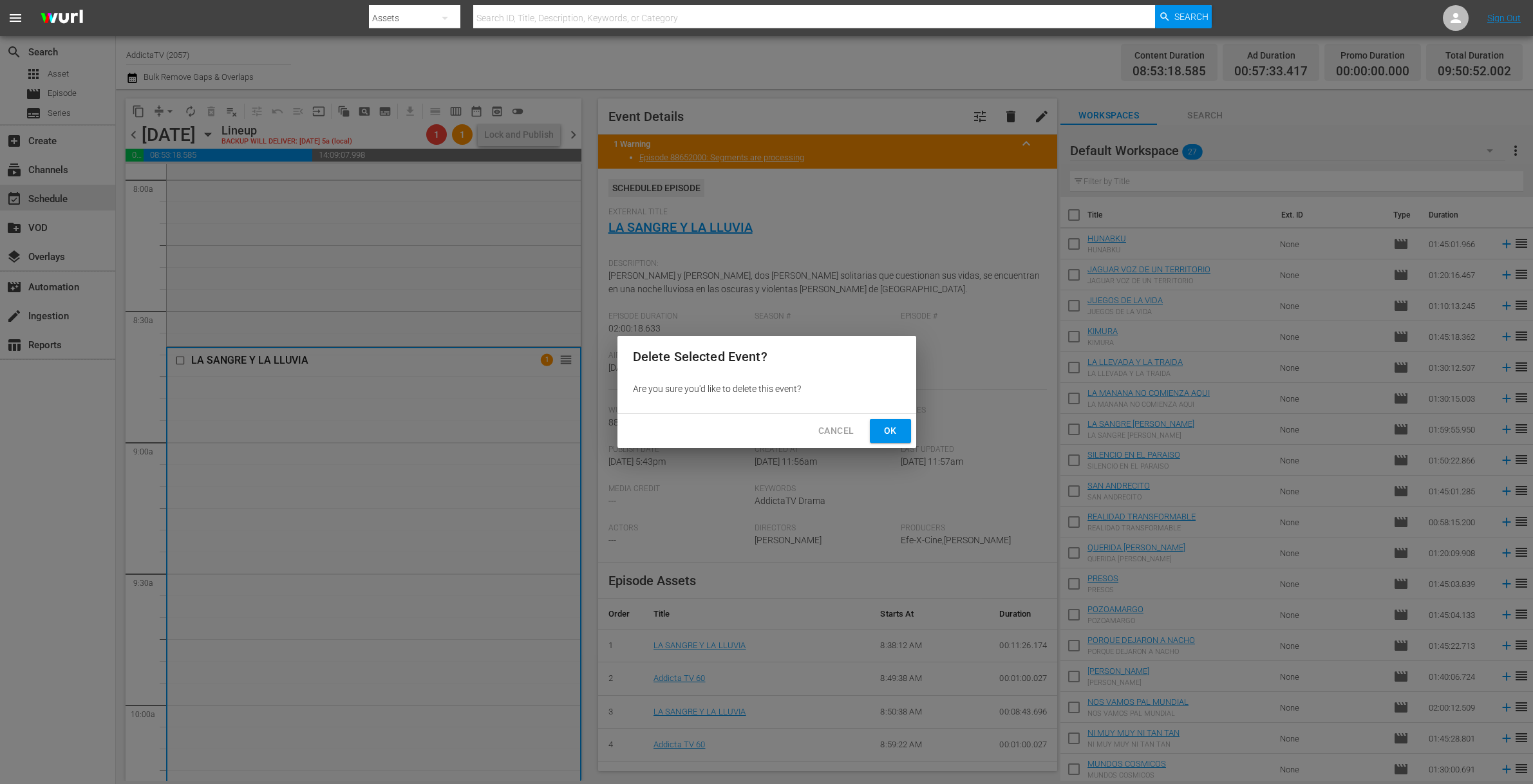
click at [894, 426] on span "Ok" at bounding box center [889, 431] width 21 height 16
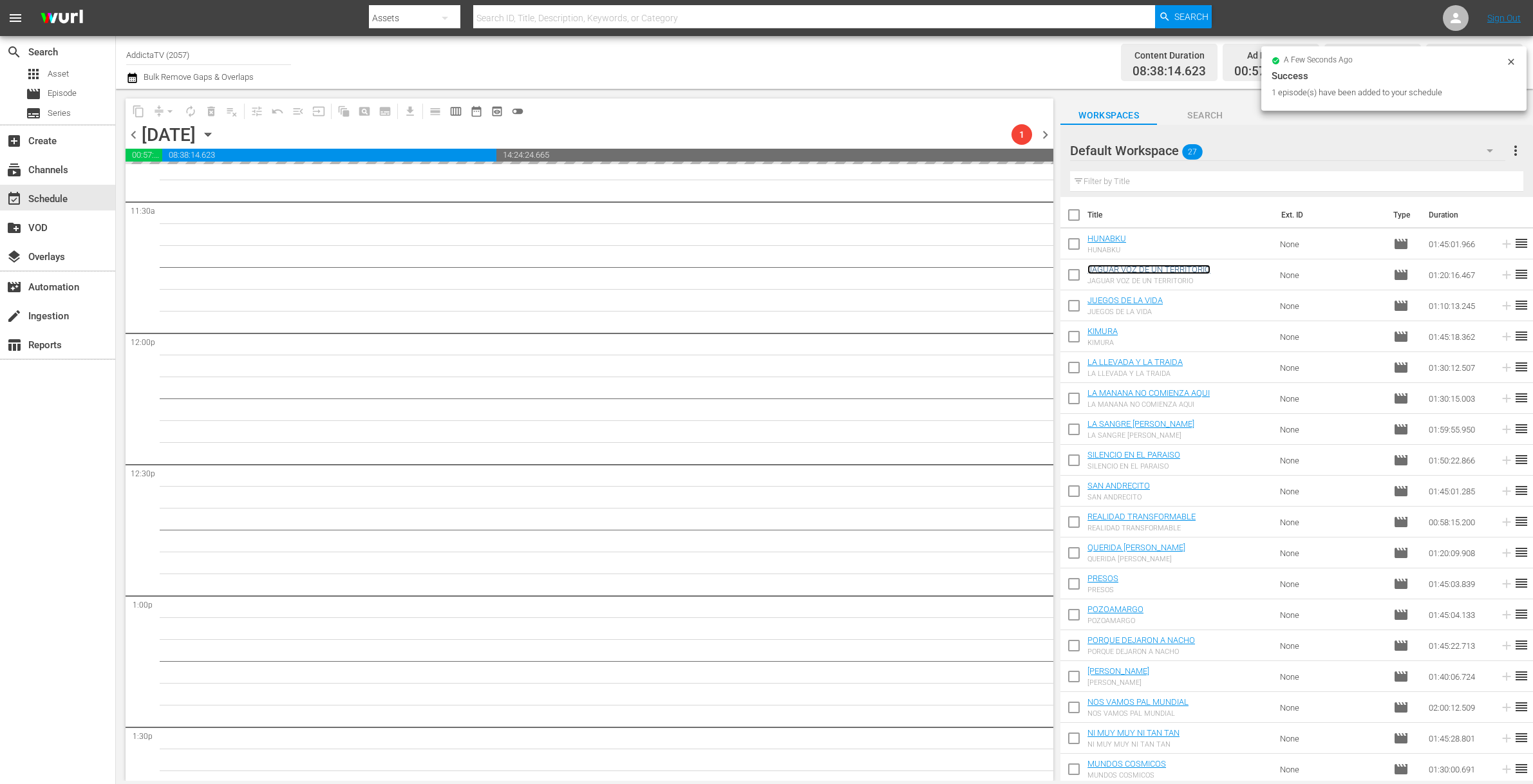
scroll to position [3053, 0]
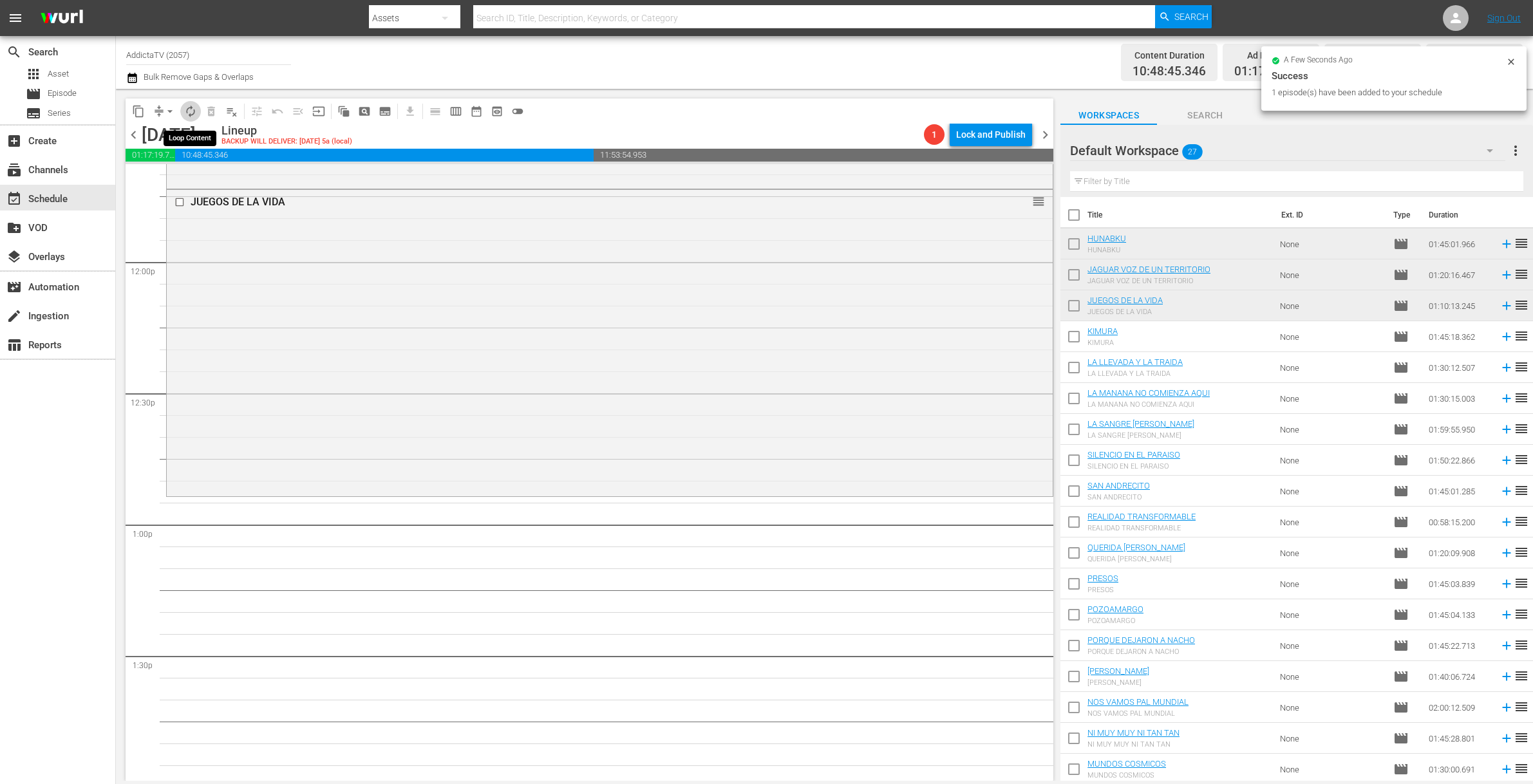
click at [191, 111] on span "autorenew_outlined" at bounding box center [190, 111] width 13 height 13
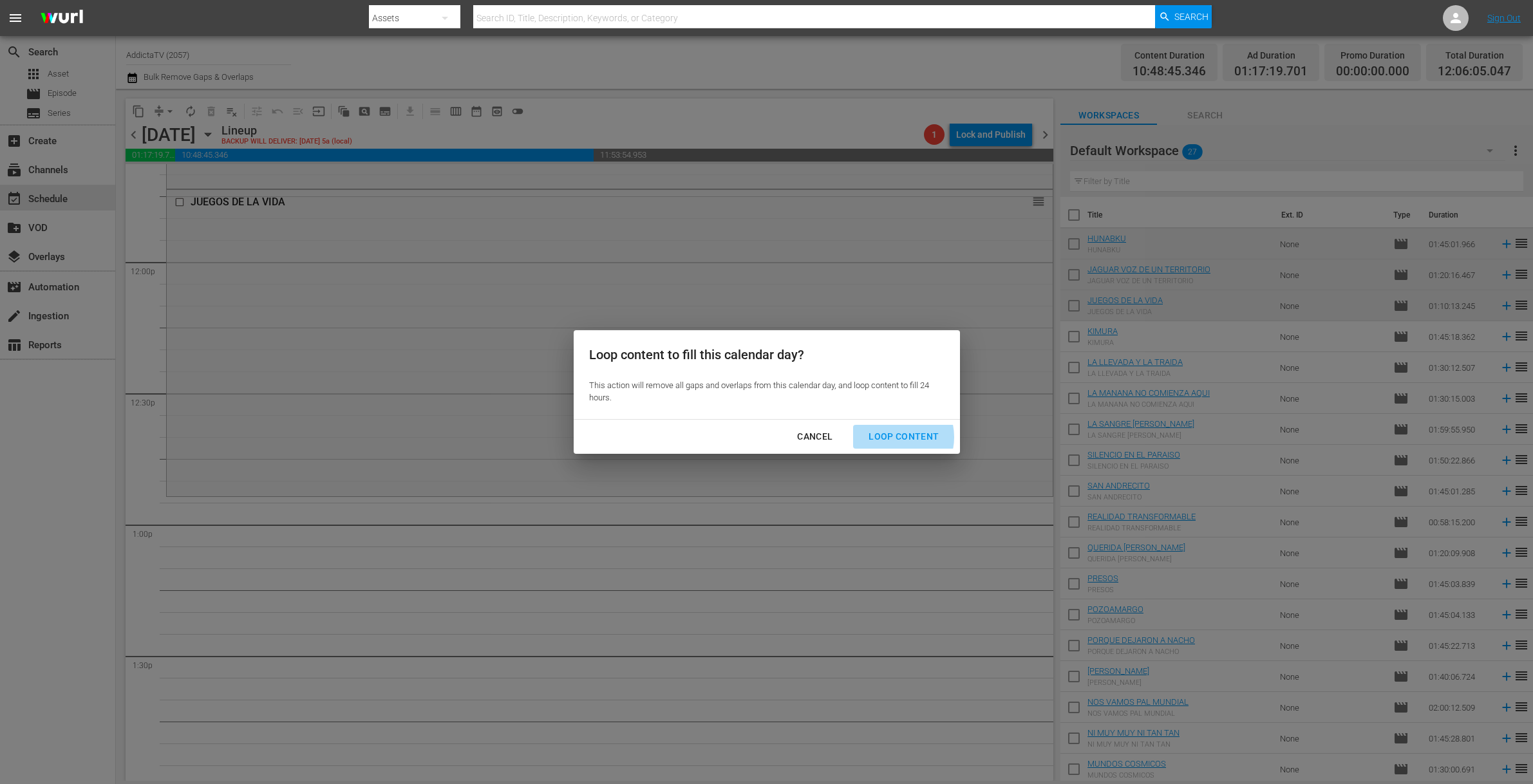
click at [892, 437] on div "Loop Content" at bounding box center [903, 437] width 91 height 16
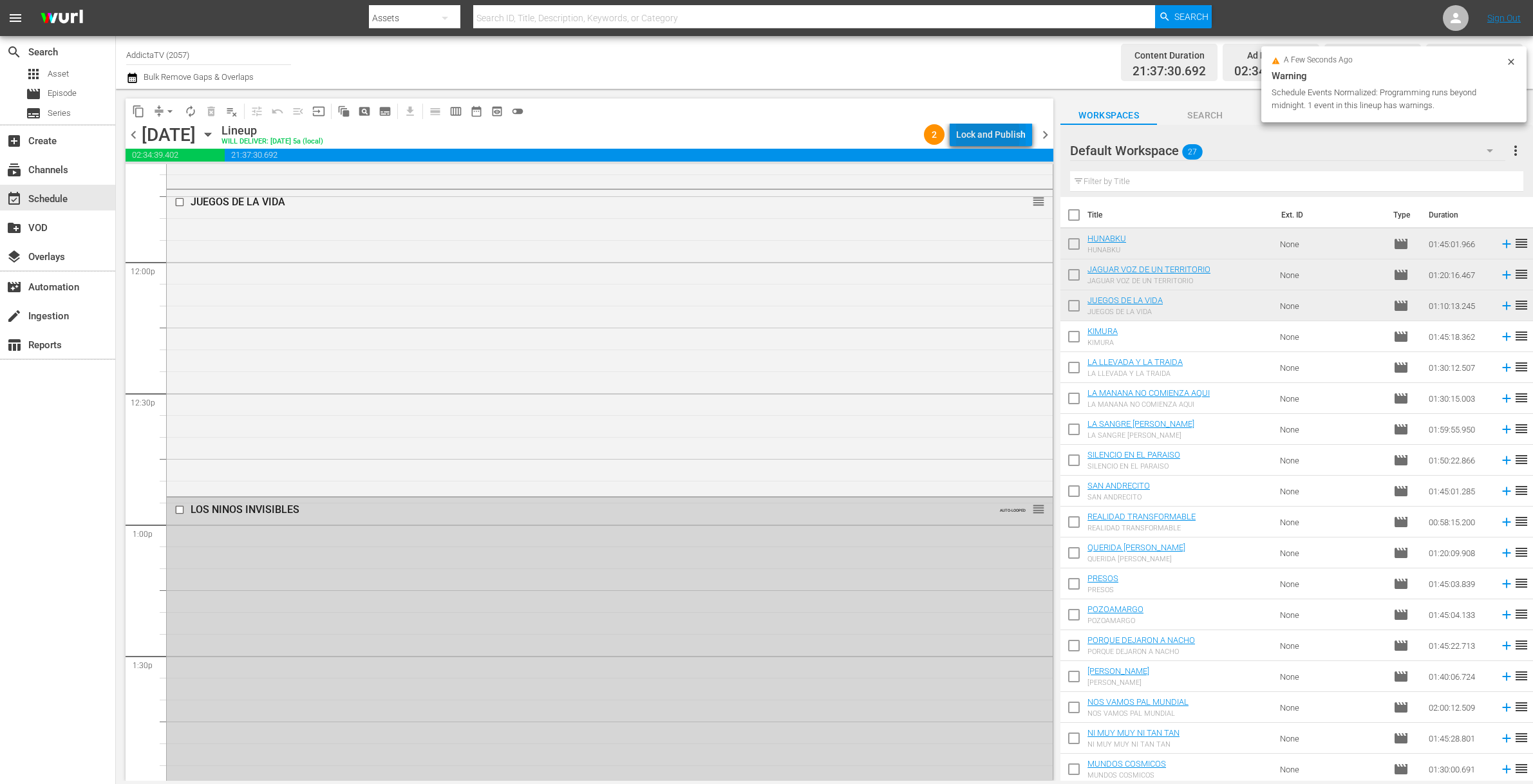
click at [965, 135] on div "Lock and Publish" at bounding box center [991, 135] width 70 height 24
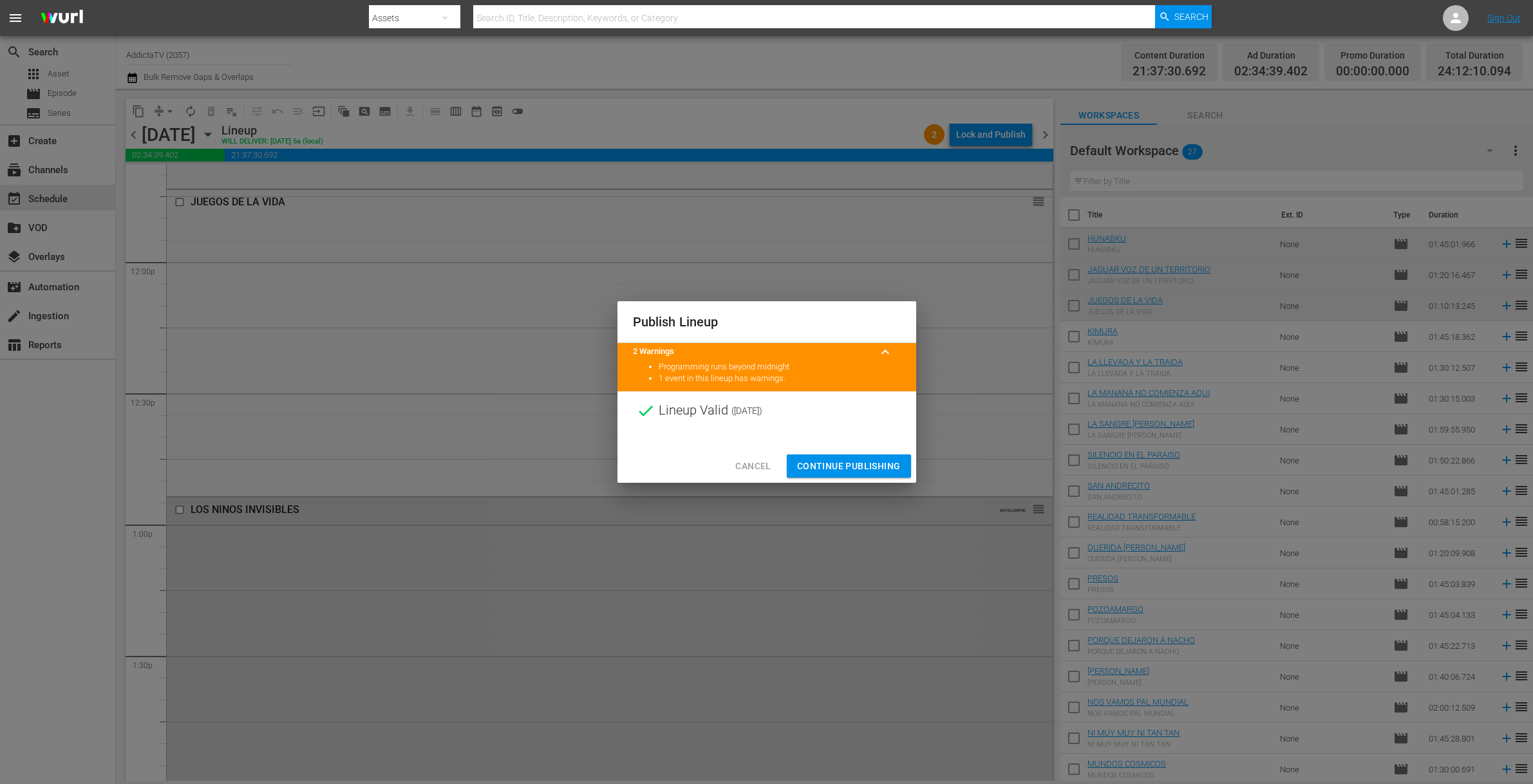
click at [828, 462] on span "Continue Publishing" at bounding box center [848, 466] width 103 height 16
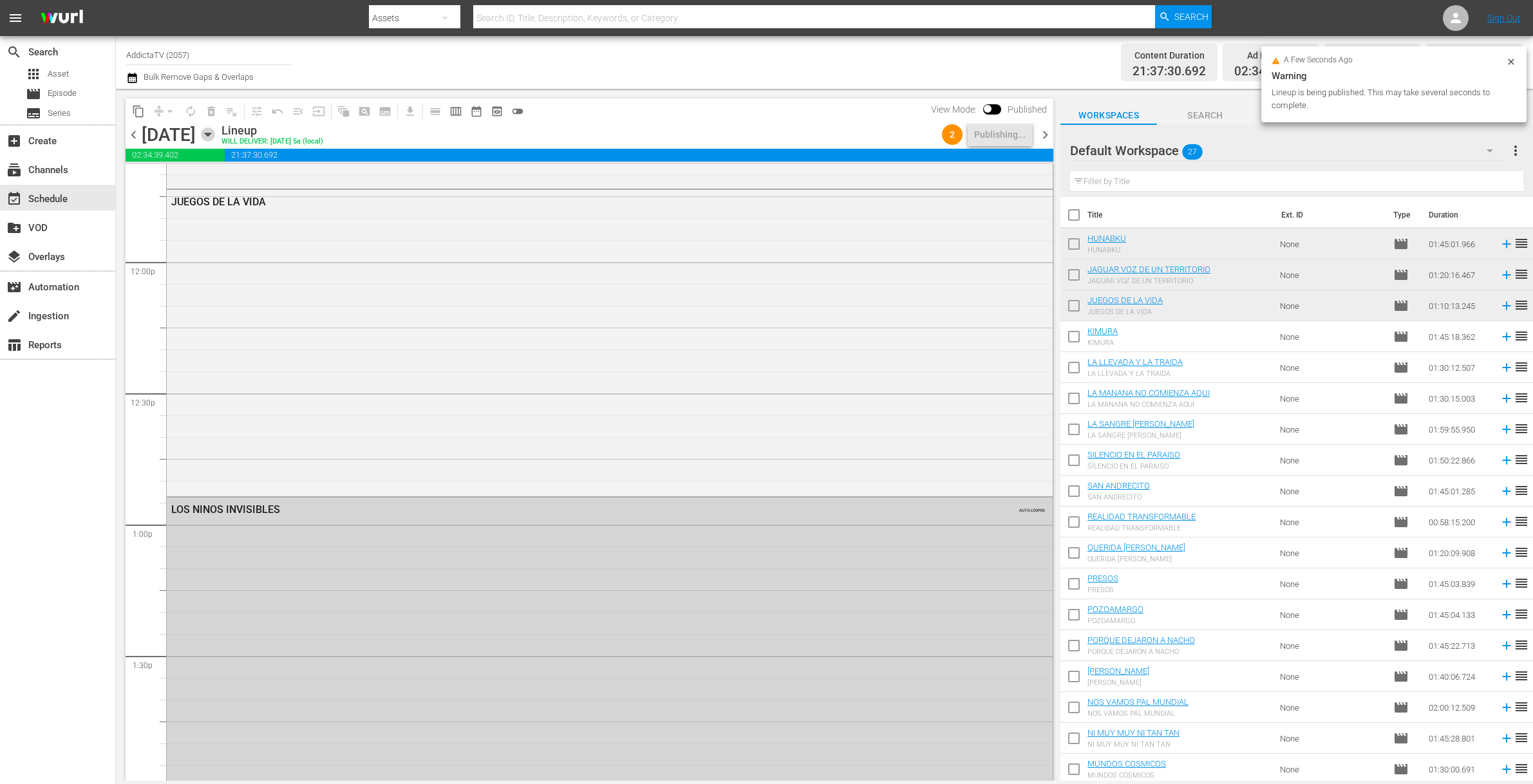
click at [211, 135] on icon "button" at bounding box center [208, 134] width 6 height 3
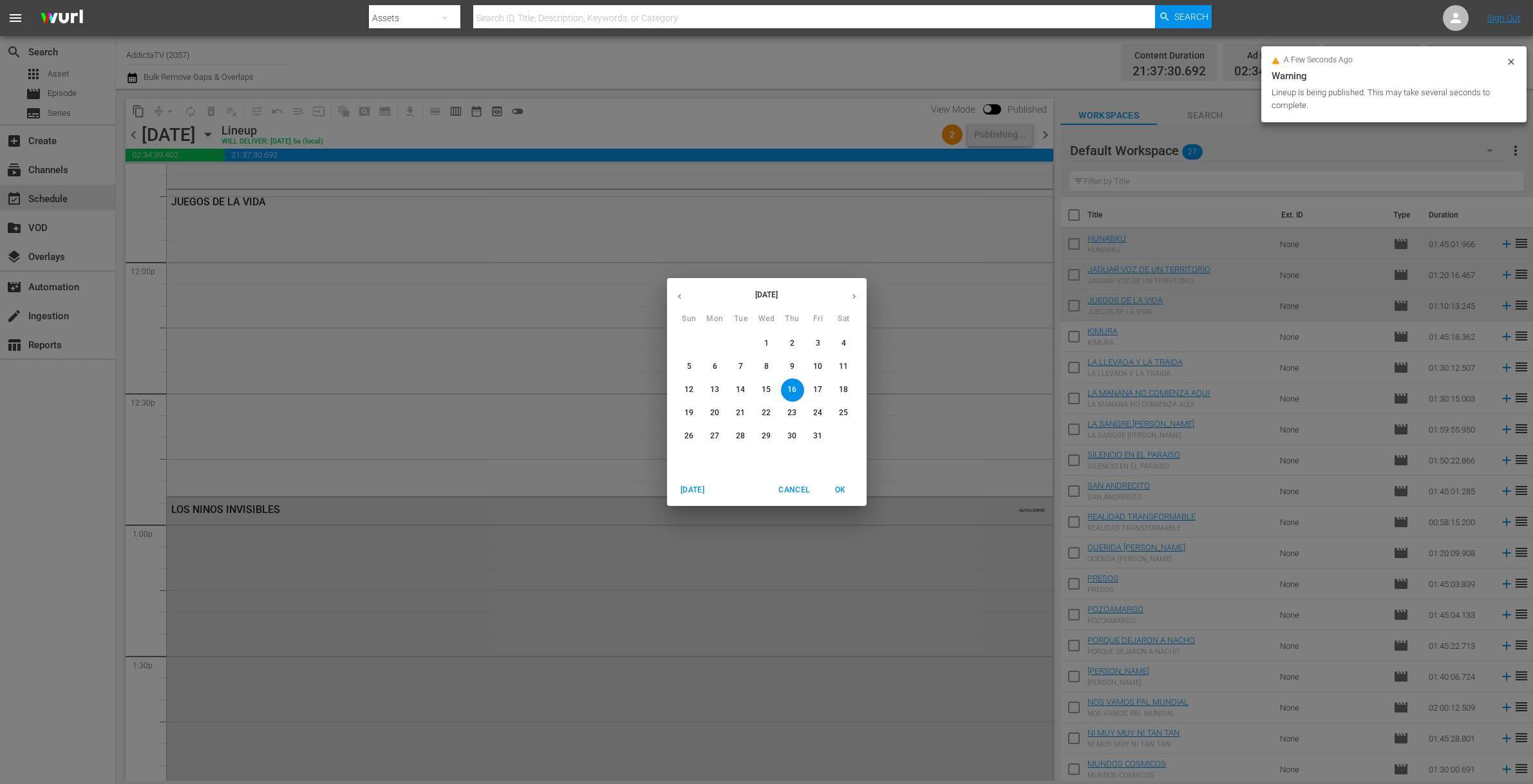
click at [817, 387] on p "17" at bounding box center [817, 390] width 9 height 11
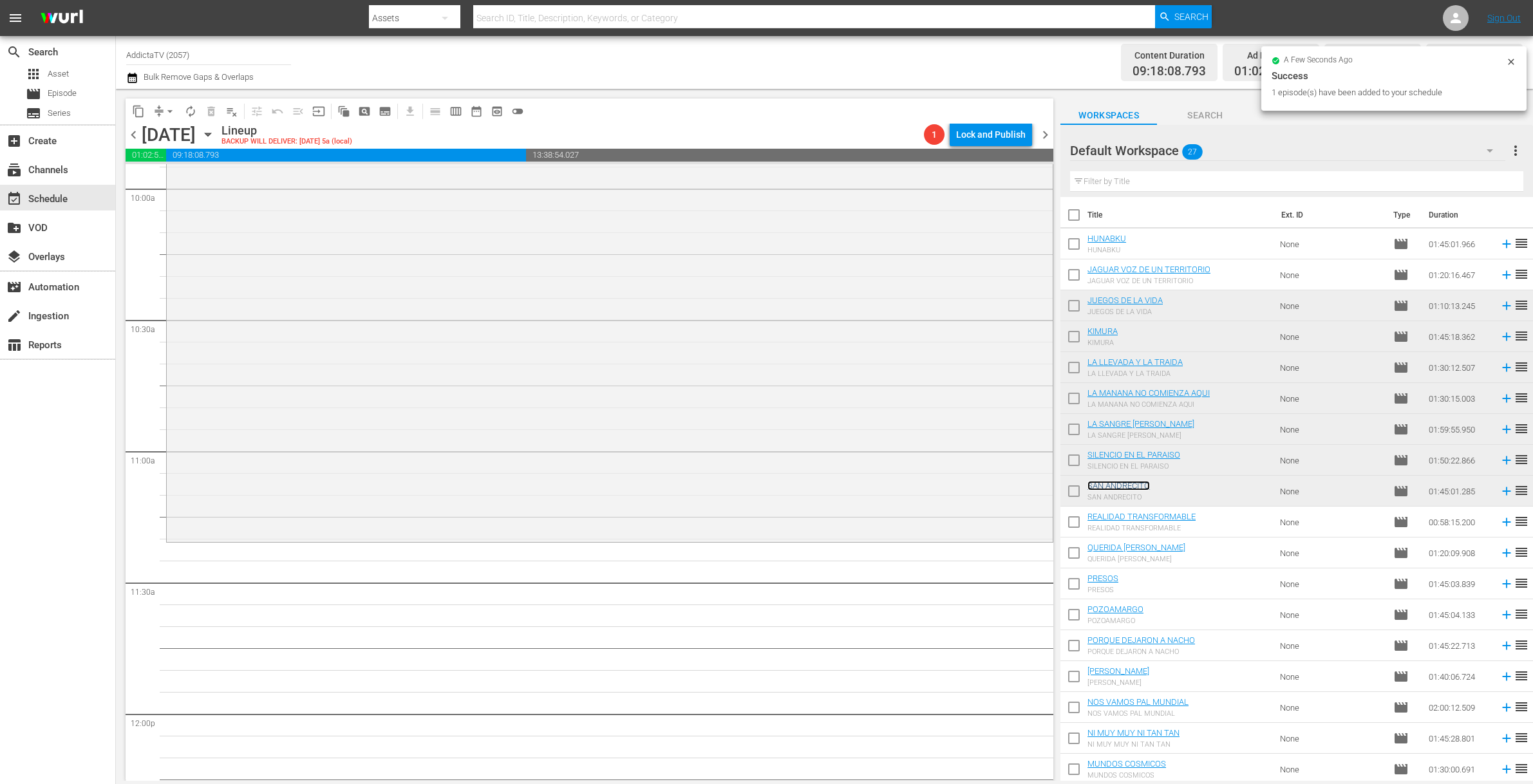
scroll to position [2706, 0]
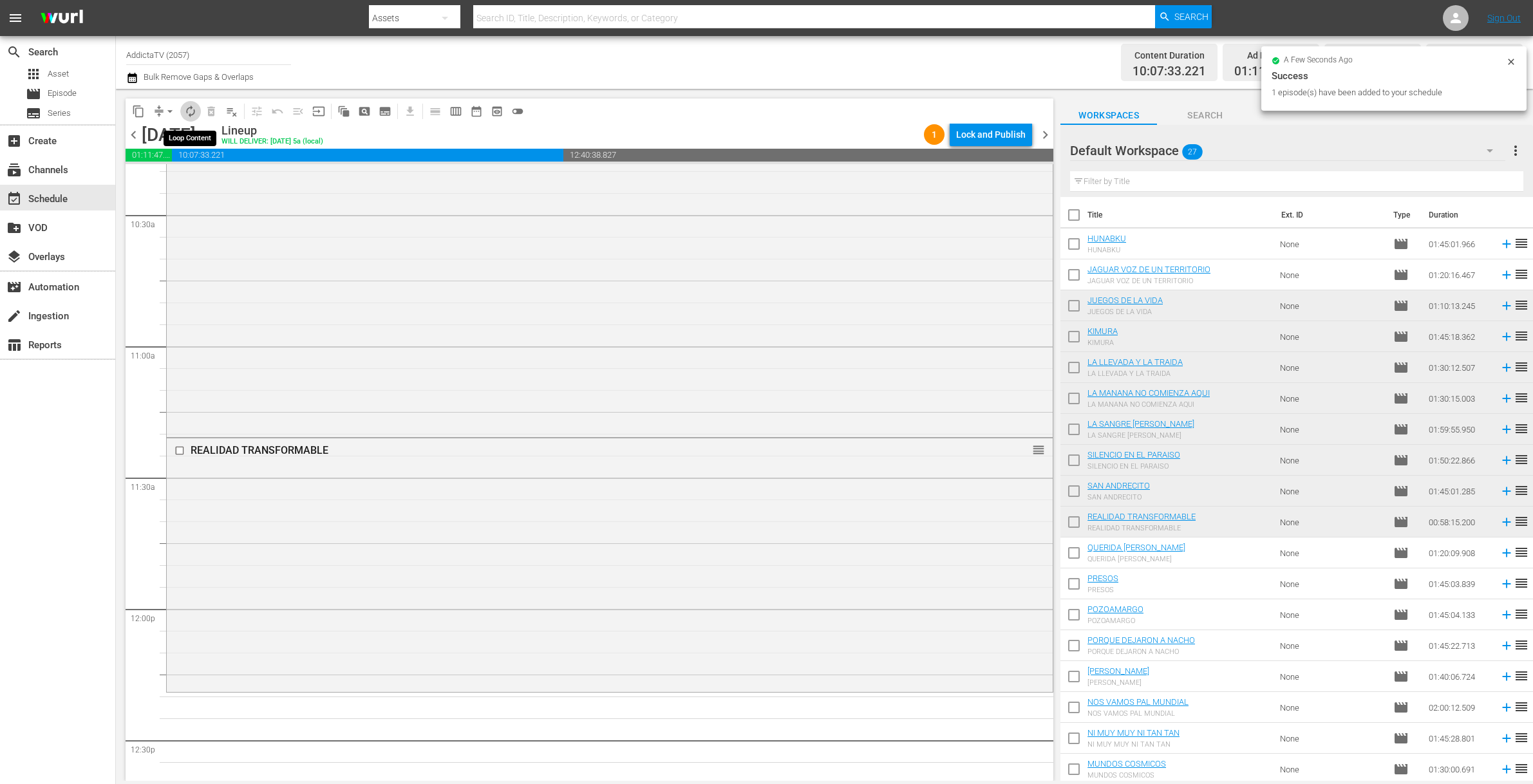
click at [193, 110] on span "autorenew_outlined" at bounding box center [190, 111] width 13 height 13
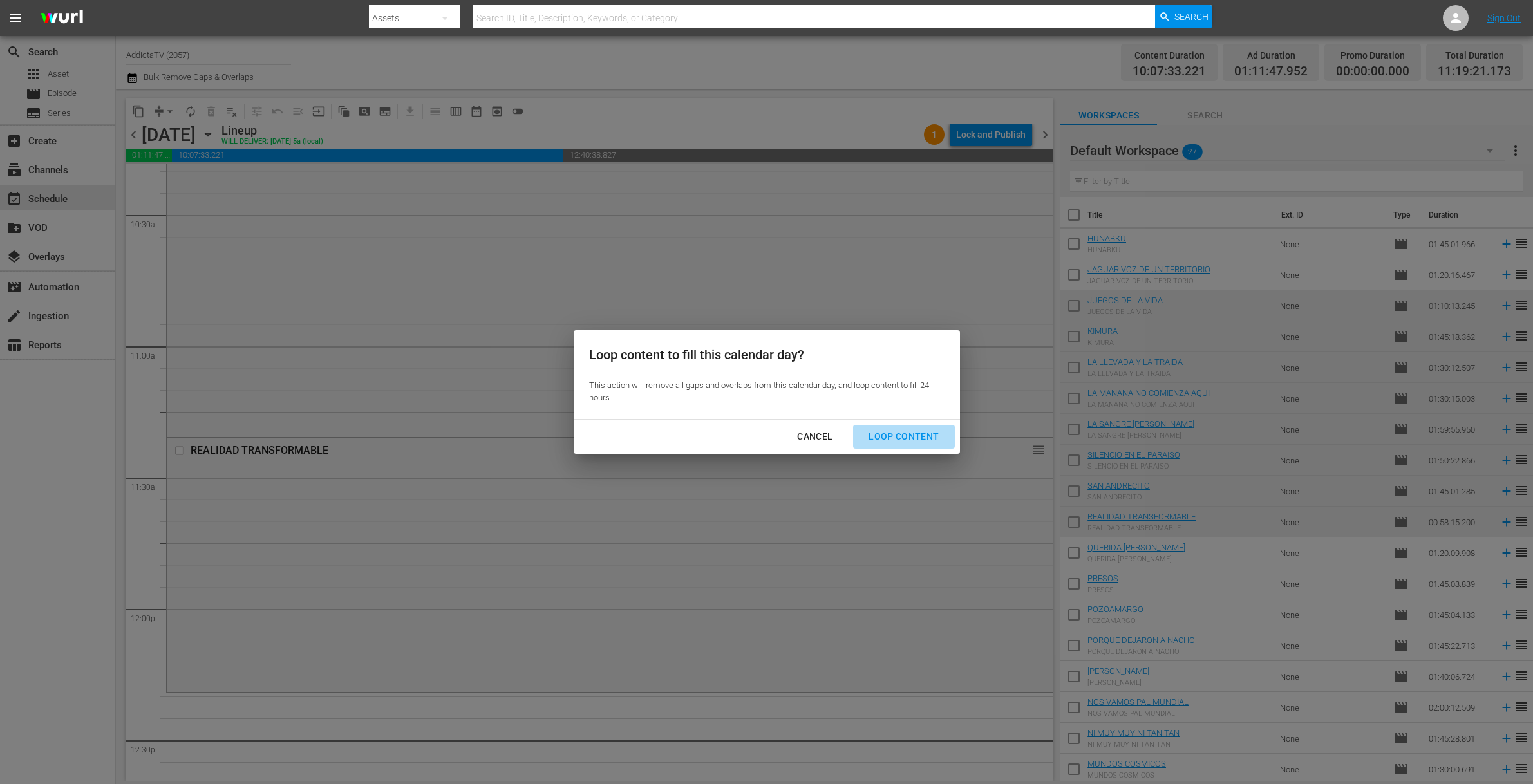
click at [916, 439] on div "Loop Content" at bounding box center [903, 437] width 91 height 16
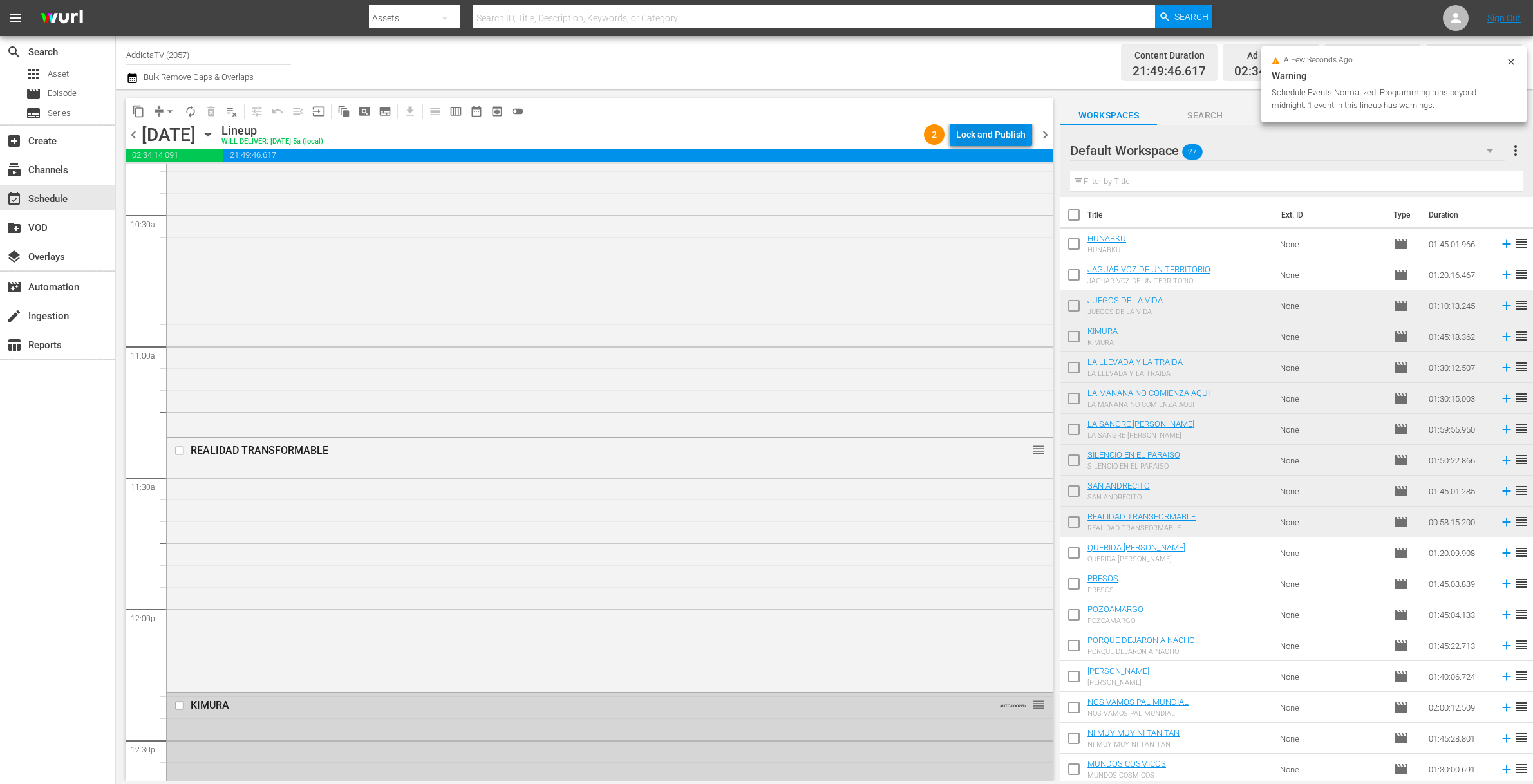
click at [965, 132] on div "Lock and Publish" at bounding box center [991, 135] width 70 height 24
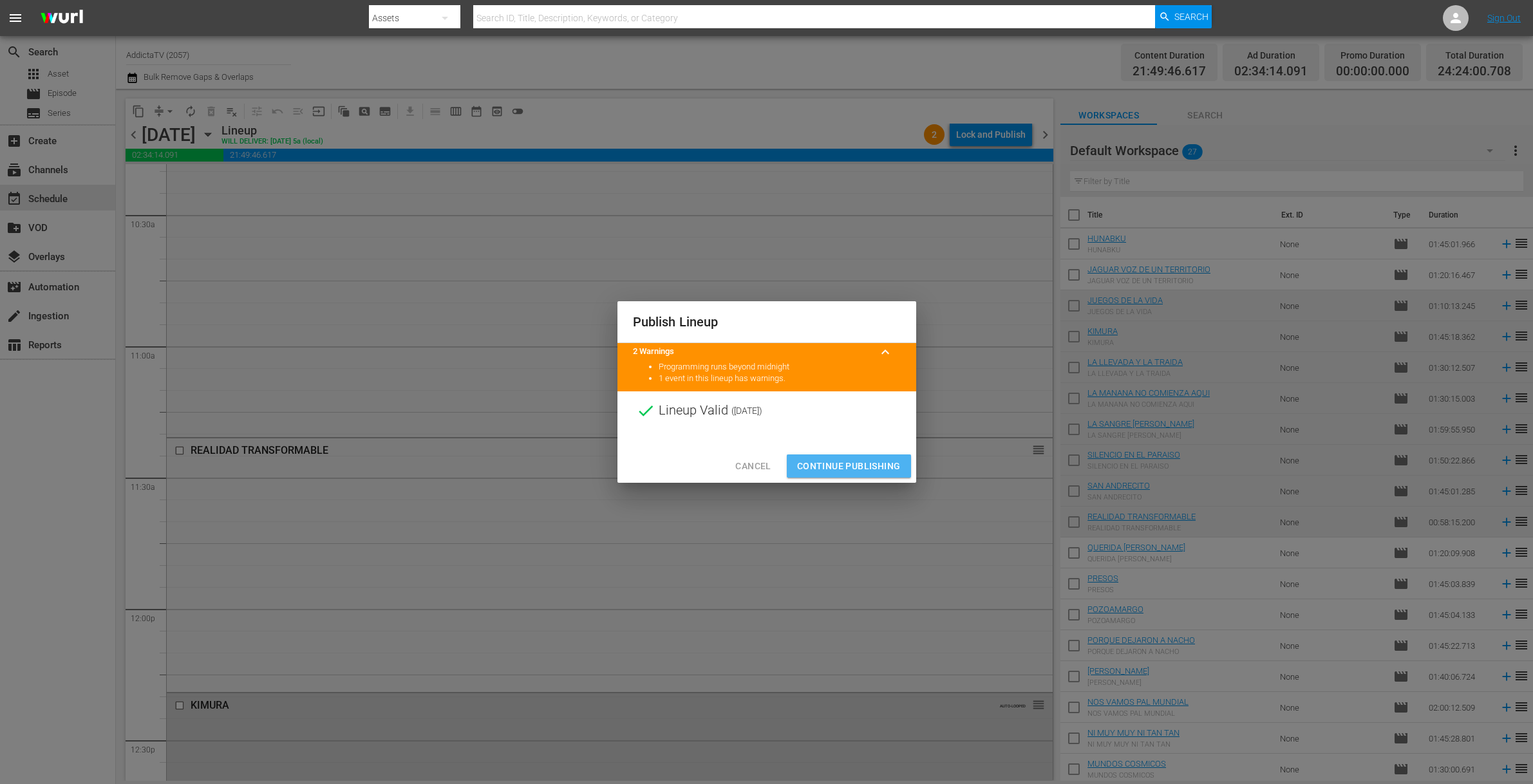
click at [856, 462] on span "Continue Publishing" at bounding box center [848, 466] width 103 height 16
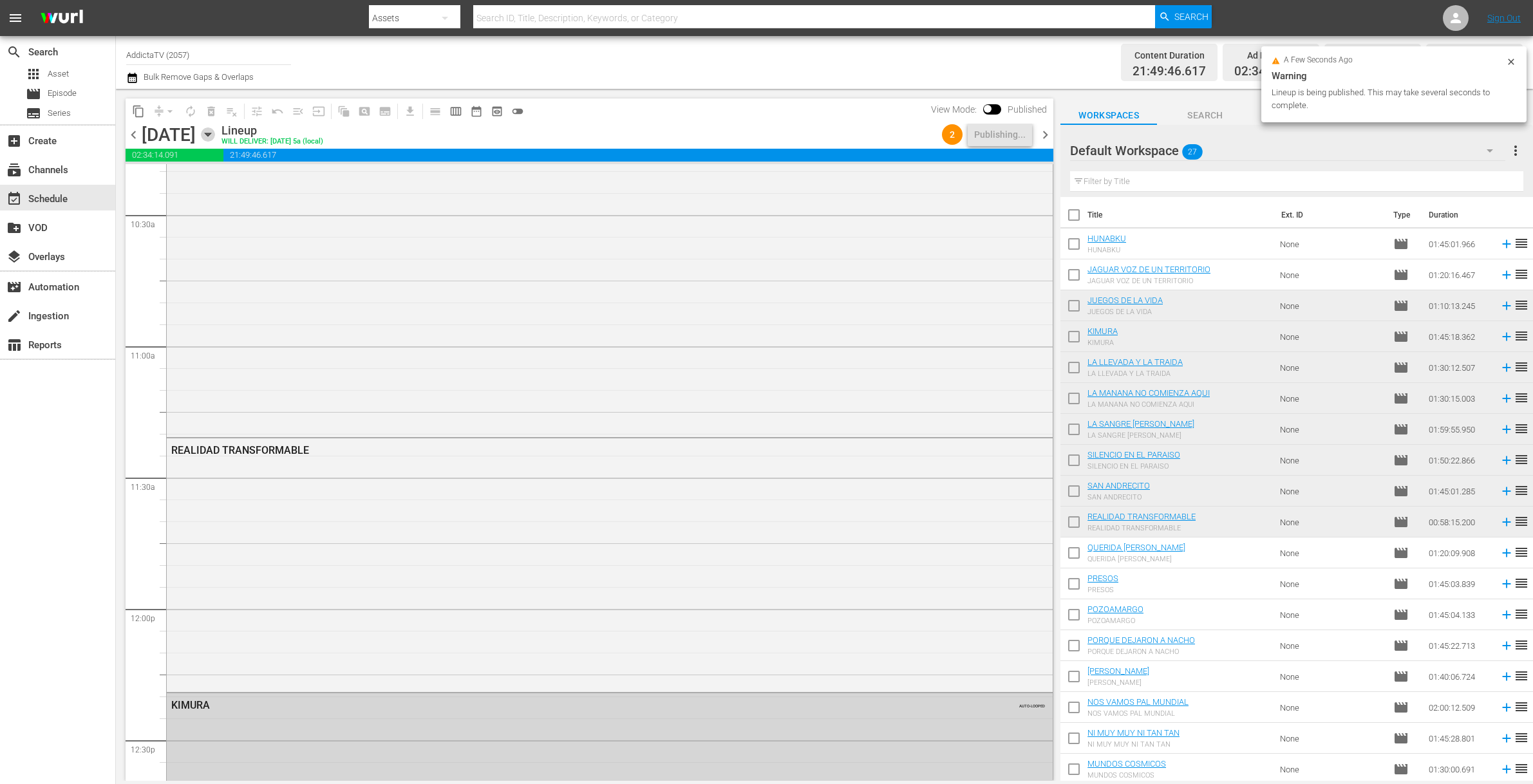
click at [215, 131] on icon "button" at bounding box center [208, 135] width 14 height 14
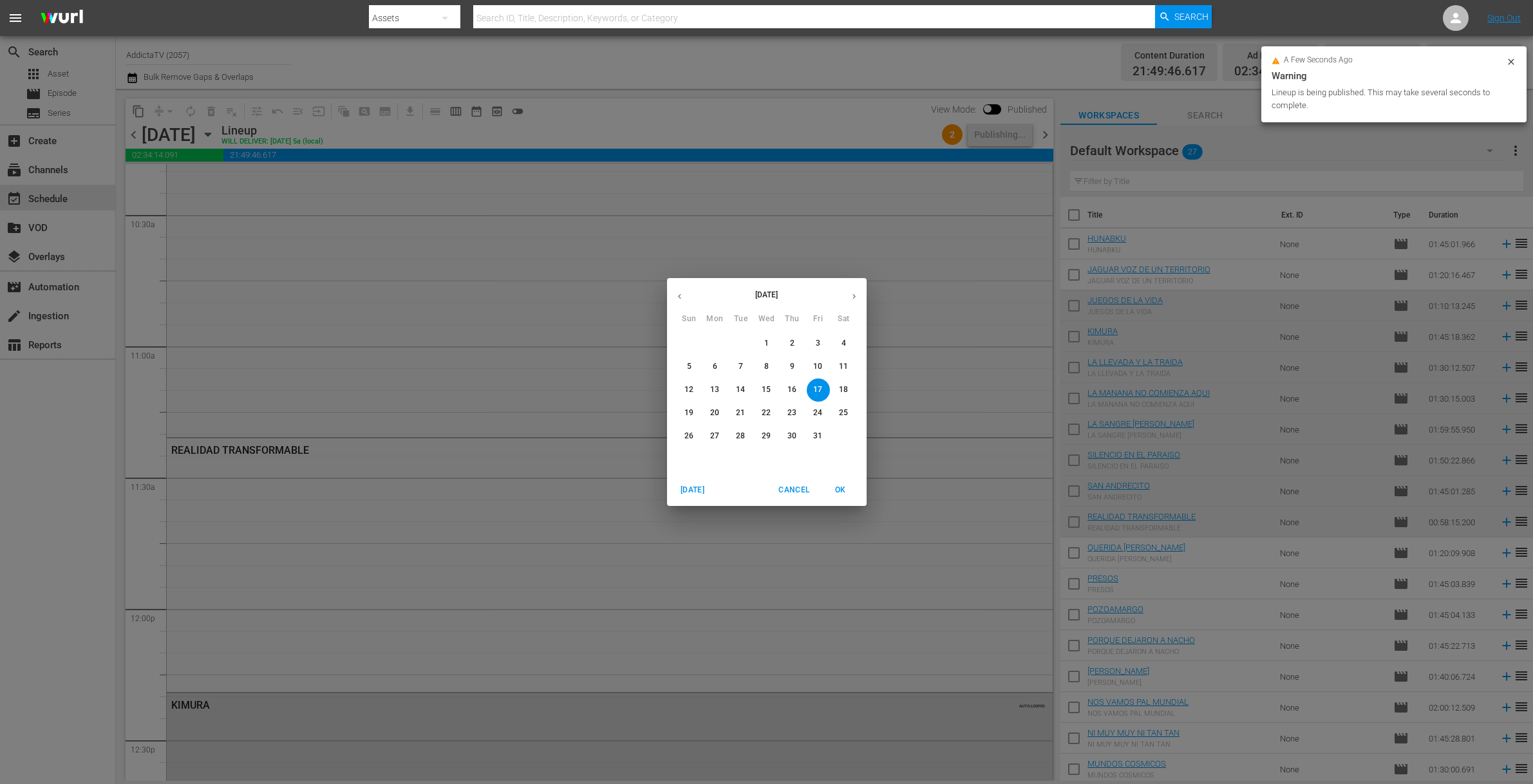
click at [844, 390] on p "18" at bounding box center [843, 390] width 9 height 11
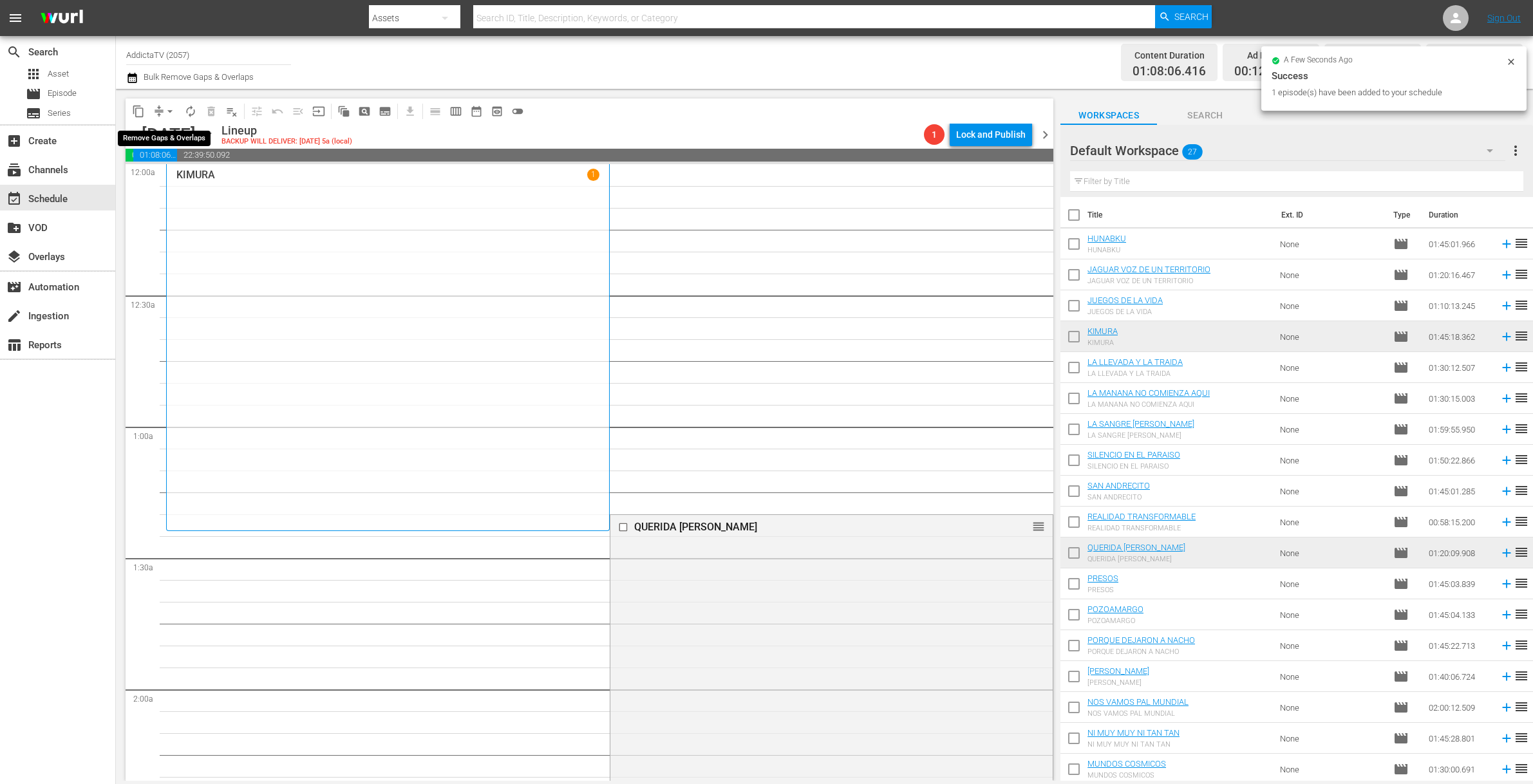
click at [163, 111] on span "arrow_drop_down" at bounding box center [169, 111] width 13 height 13
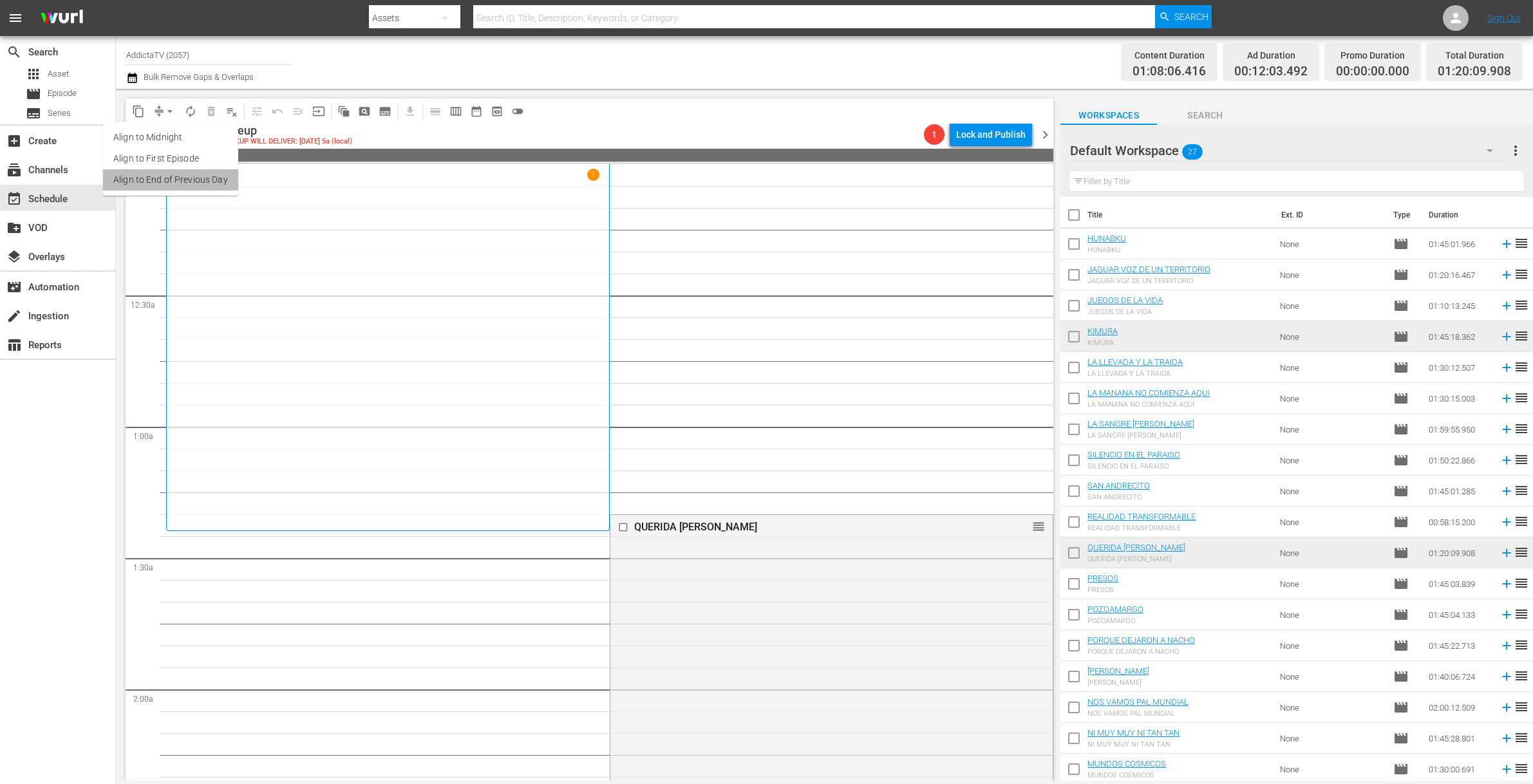
click at [191, 172] on li "Align to End of Previous Day" at bounding box center [170, 180] width 135 height 22
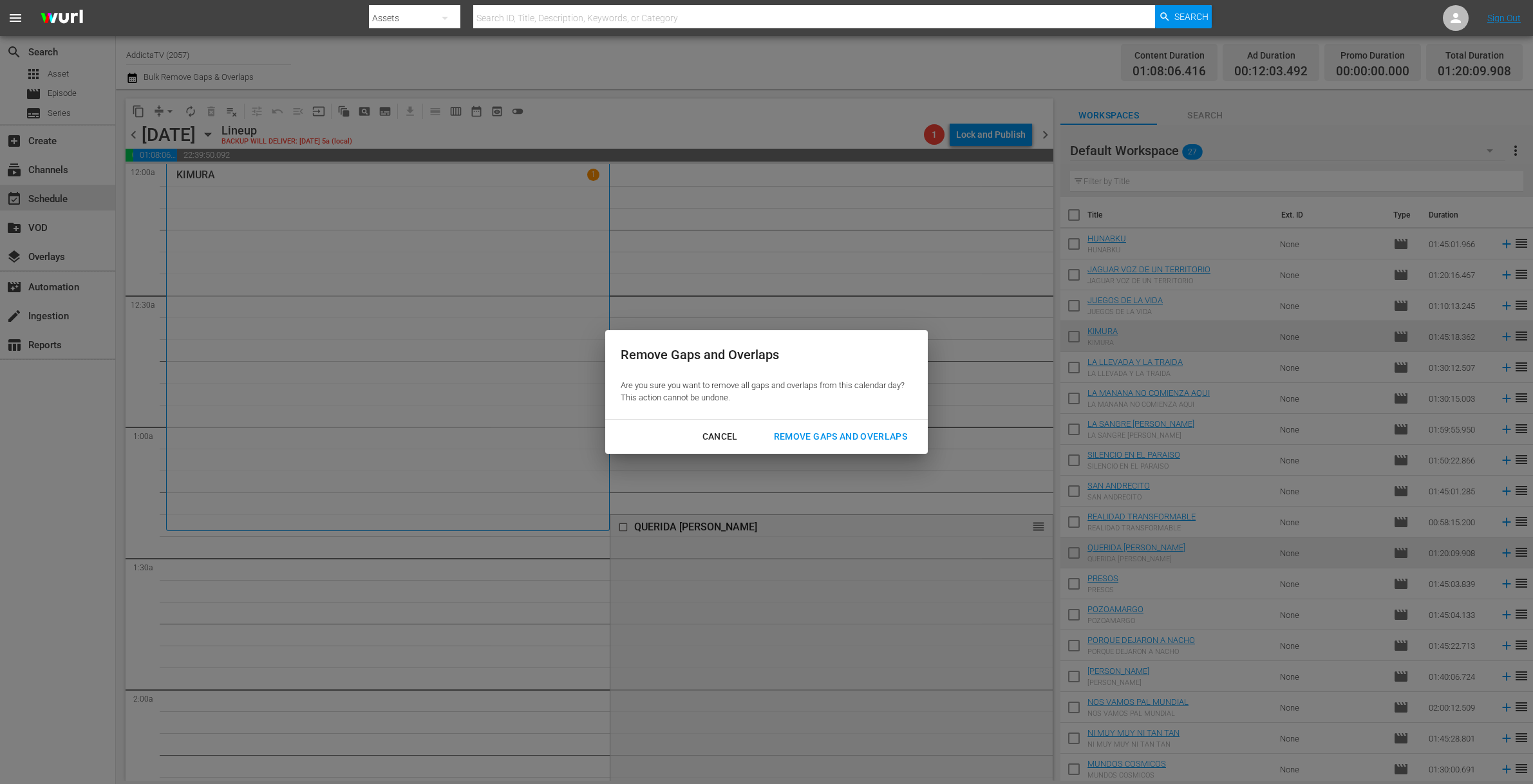
click at [842, 432] on div "Remove Gaps and Overlaps" at bounding box center [840, 437] width 153 height 16
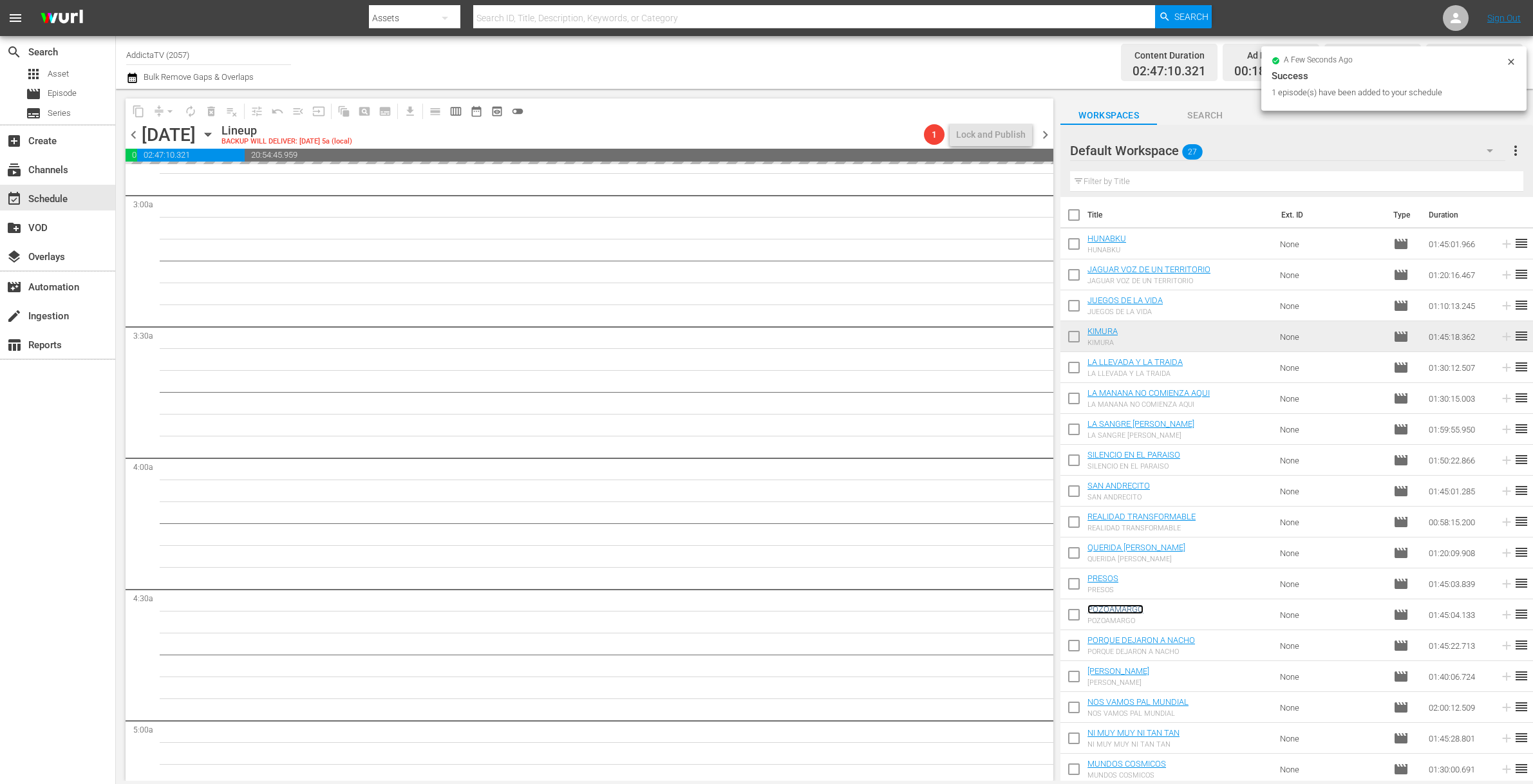
scroll to position [850, 0]
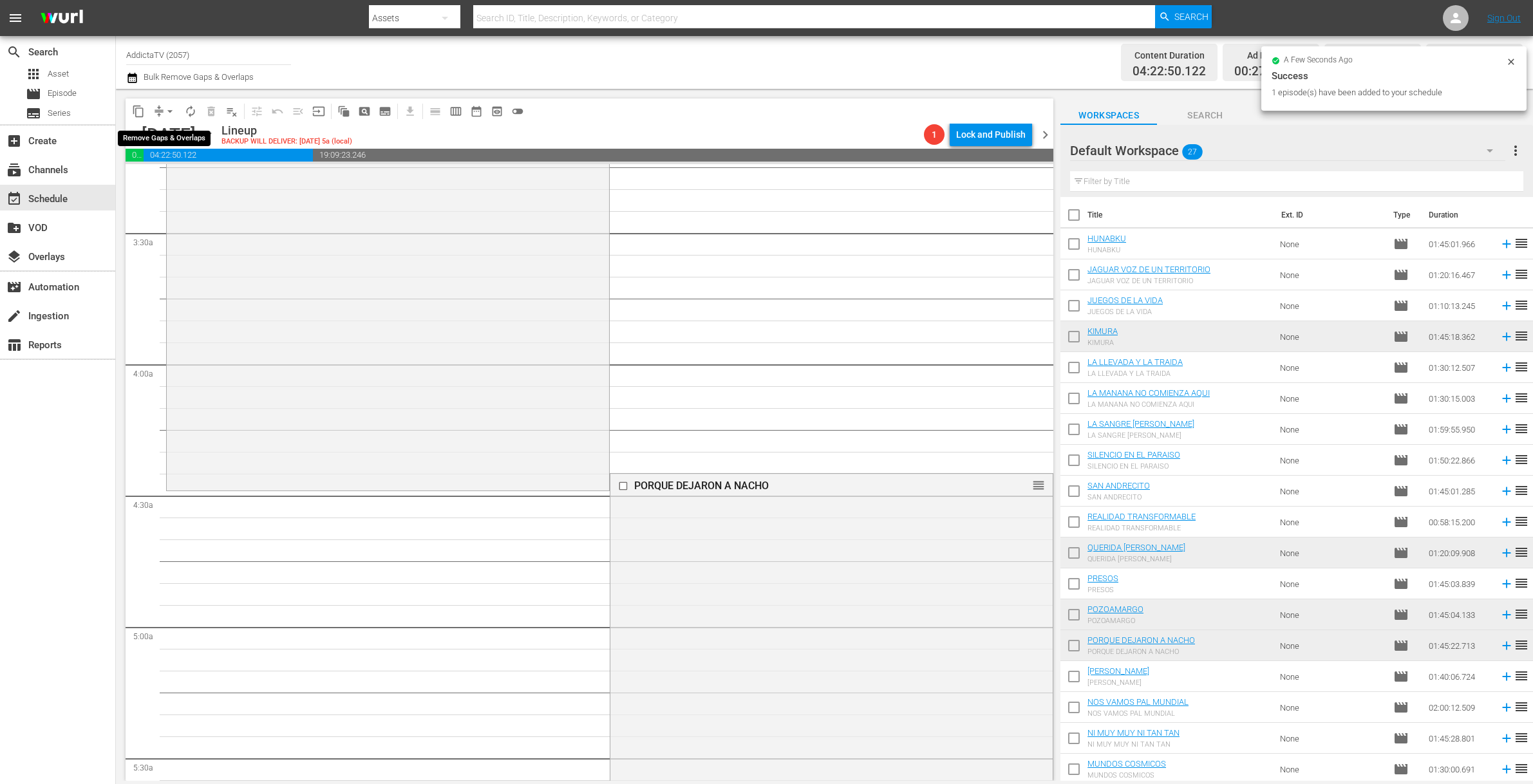
click at [164, 113] on span "arrow_drop_down" at bounding box center [169, 111] width 13 height 13
click at [197, 182] on li "Align to End of Previous Day" at bounding box center [170, 180] width 135 height 22
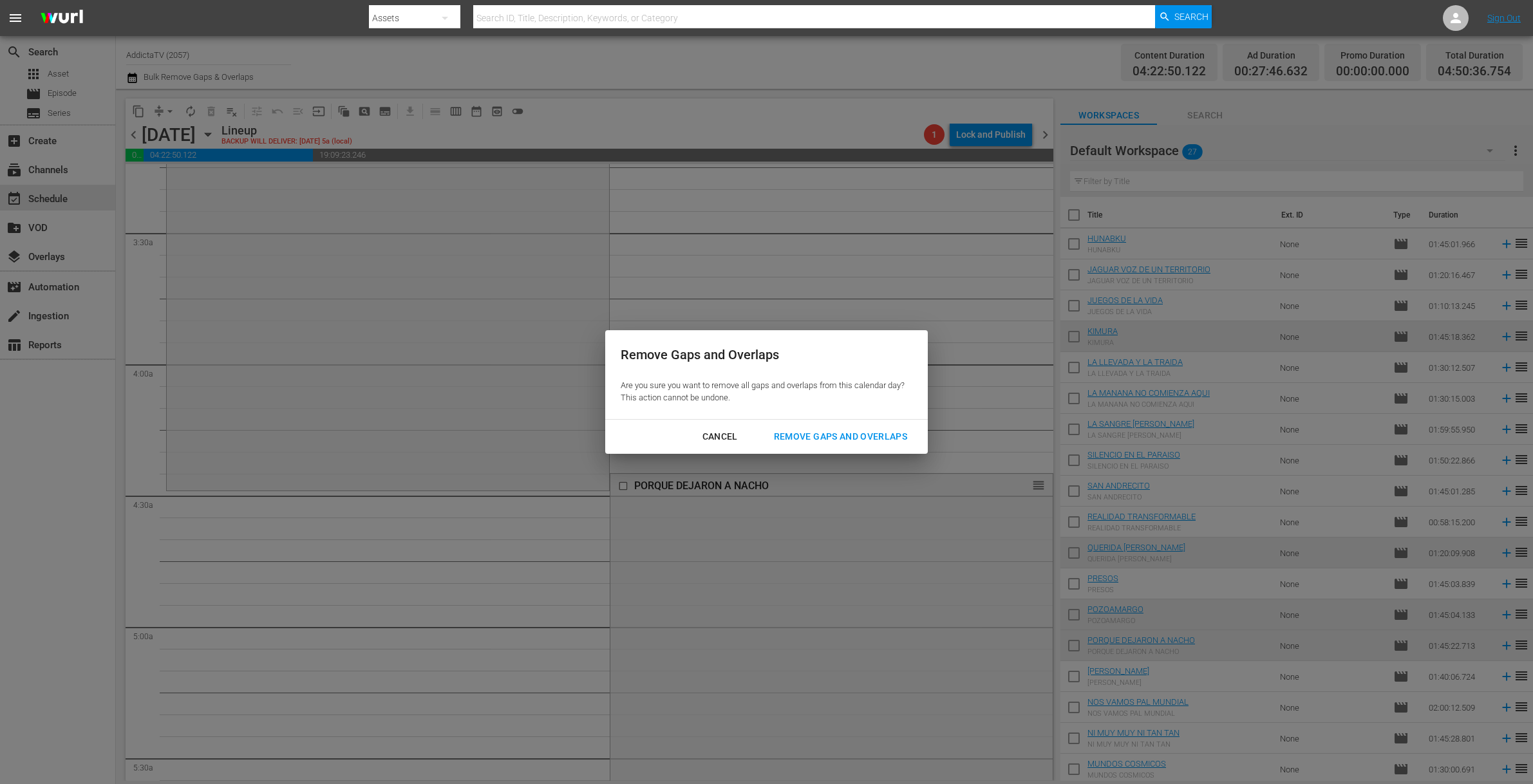
click at [857, 440] on div "Remove Gaps and Overlaps" at bounding box center [840, 437] width 153 height 16
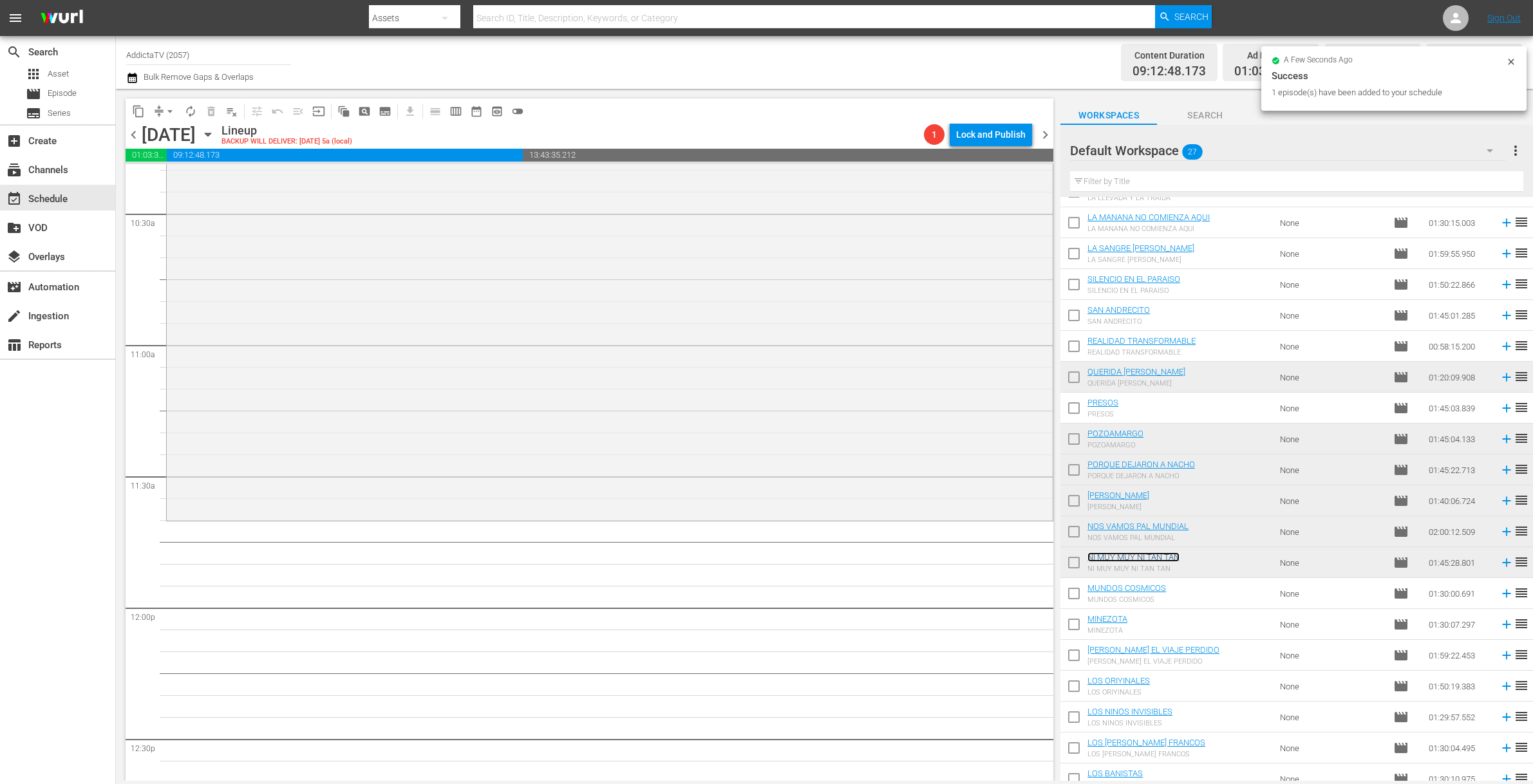
scroll to position [195, 0]
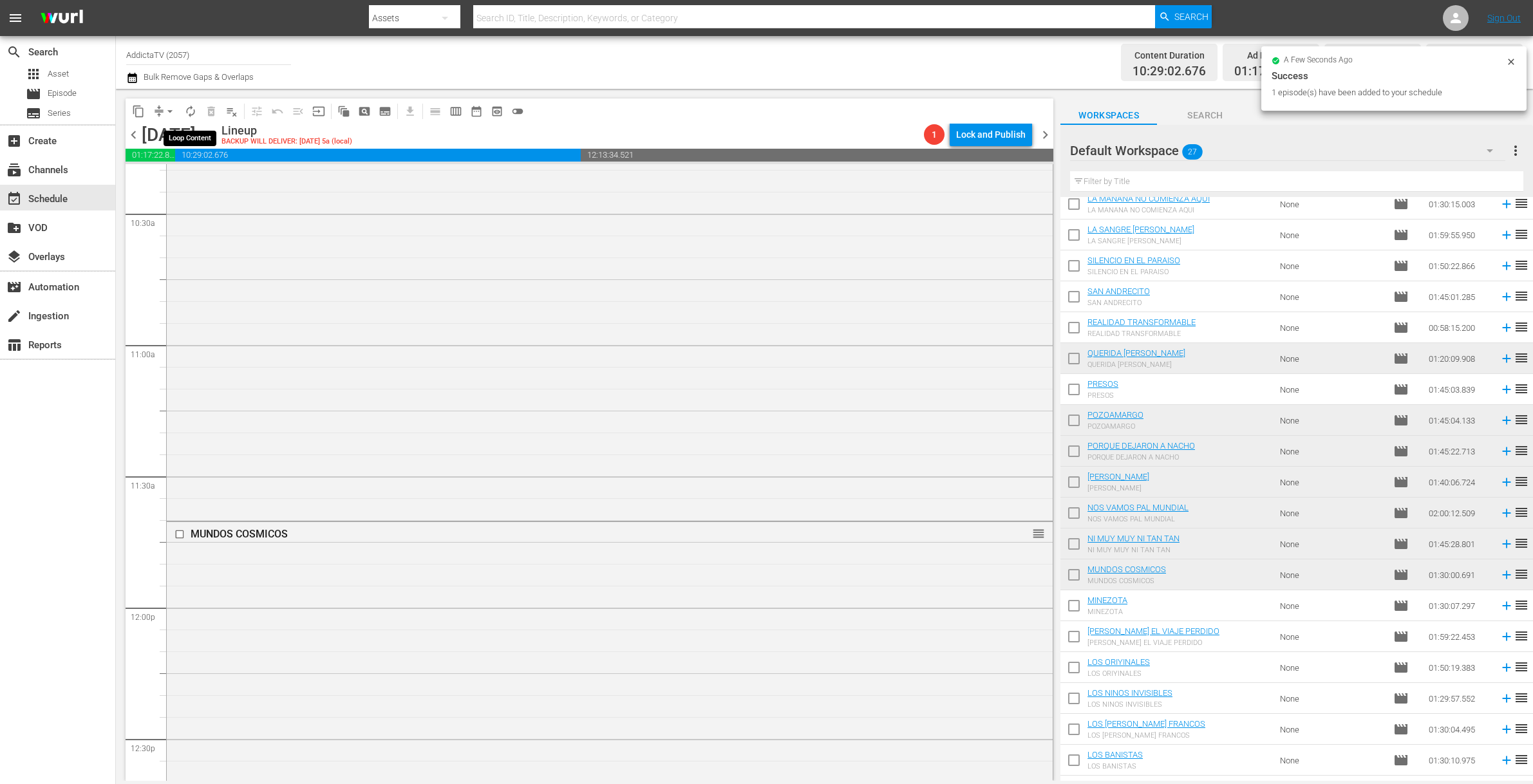
click at [189, 115] on span "autorenew_outlined" at bounding box center [190, 111] width 13 height 13
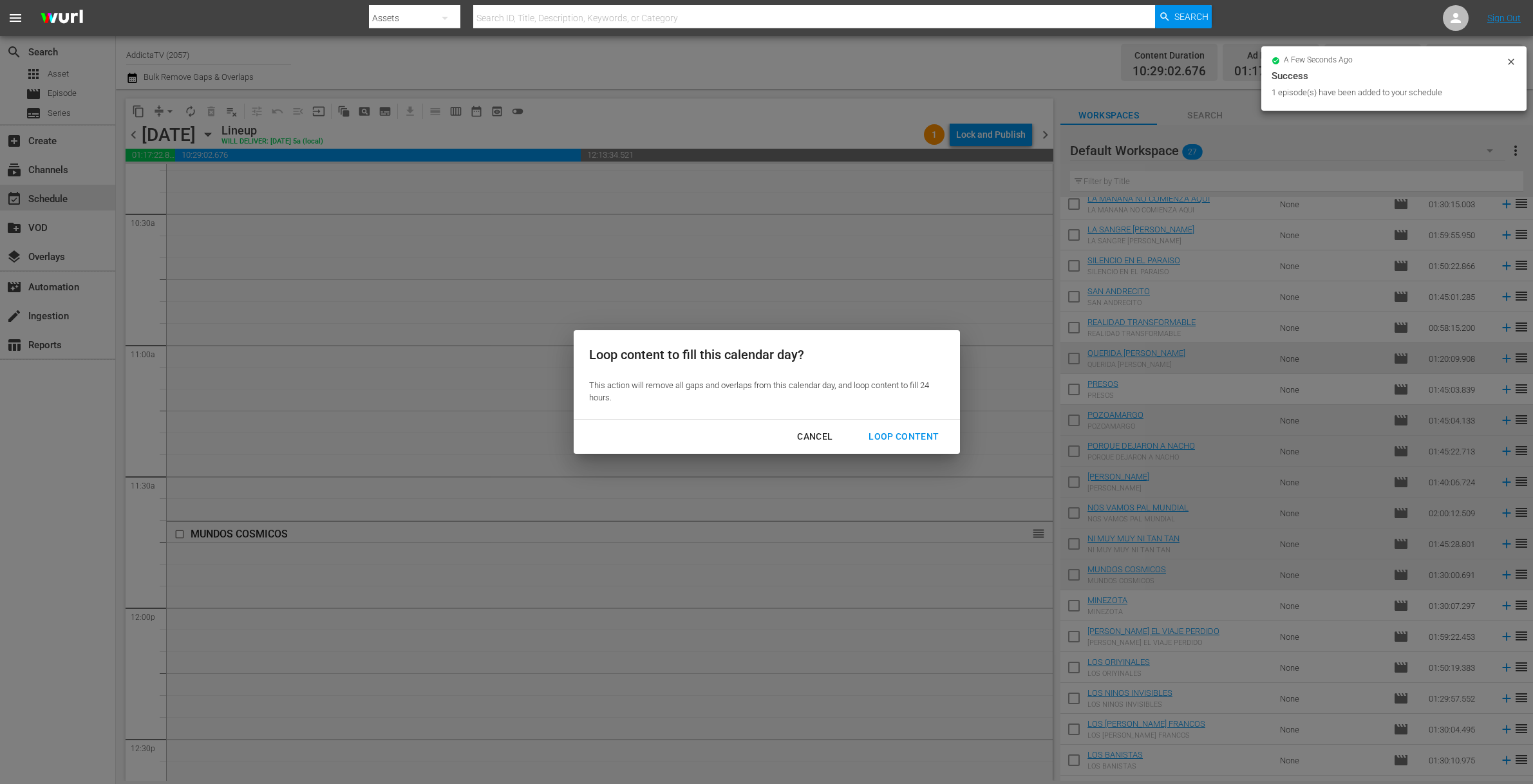
click at [898, 438] on div "Loop Content" at bounding box center [903, 437] width 91 height 16
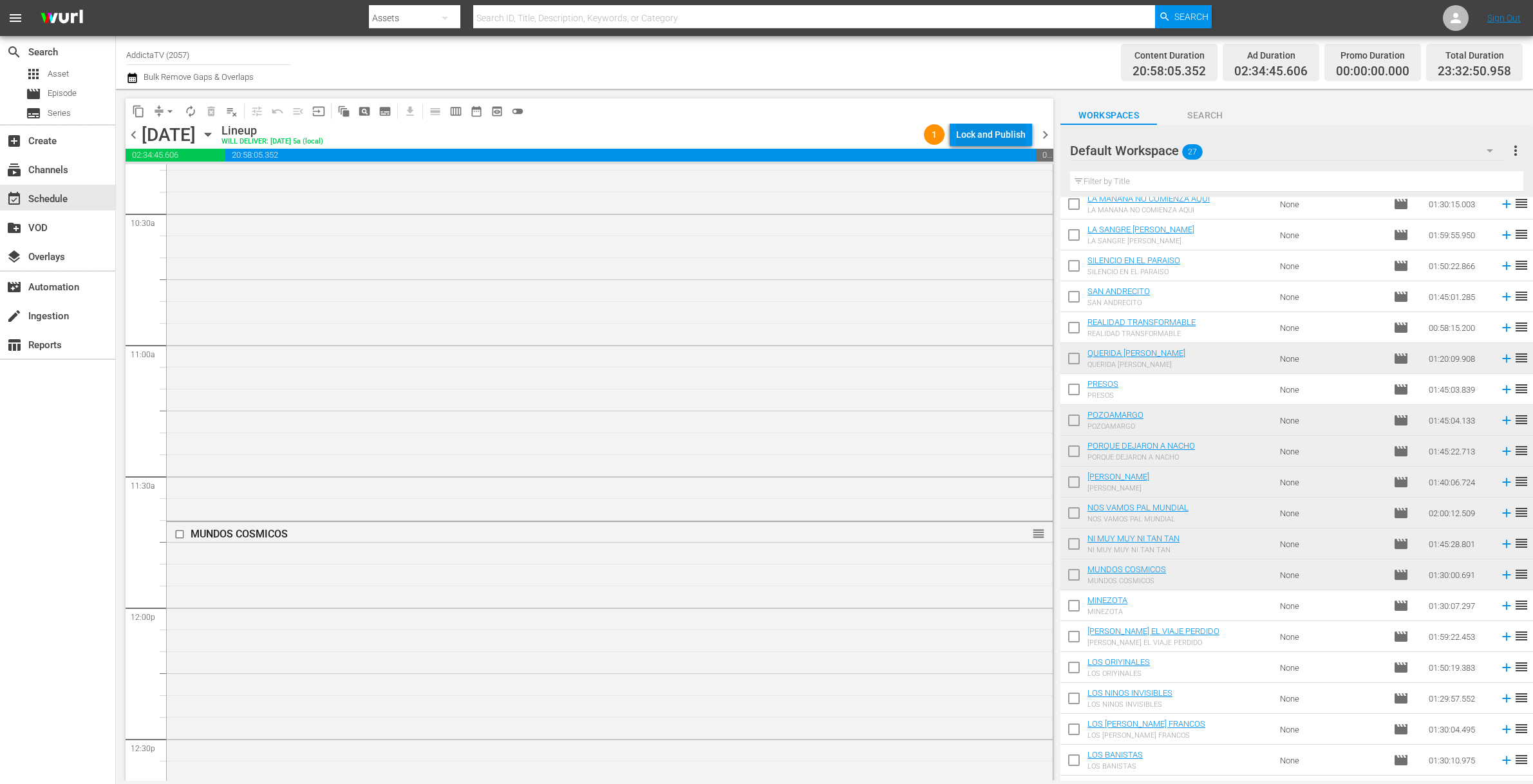
click at [991, 132] on div "Lock and Publish" at bounding box center [991, 135] width 70 height 24
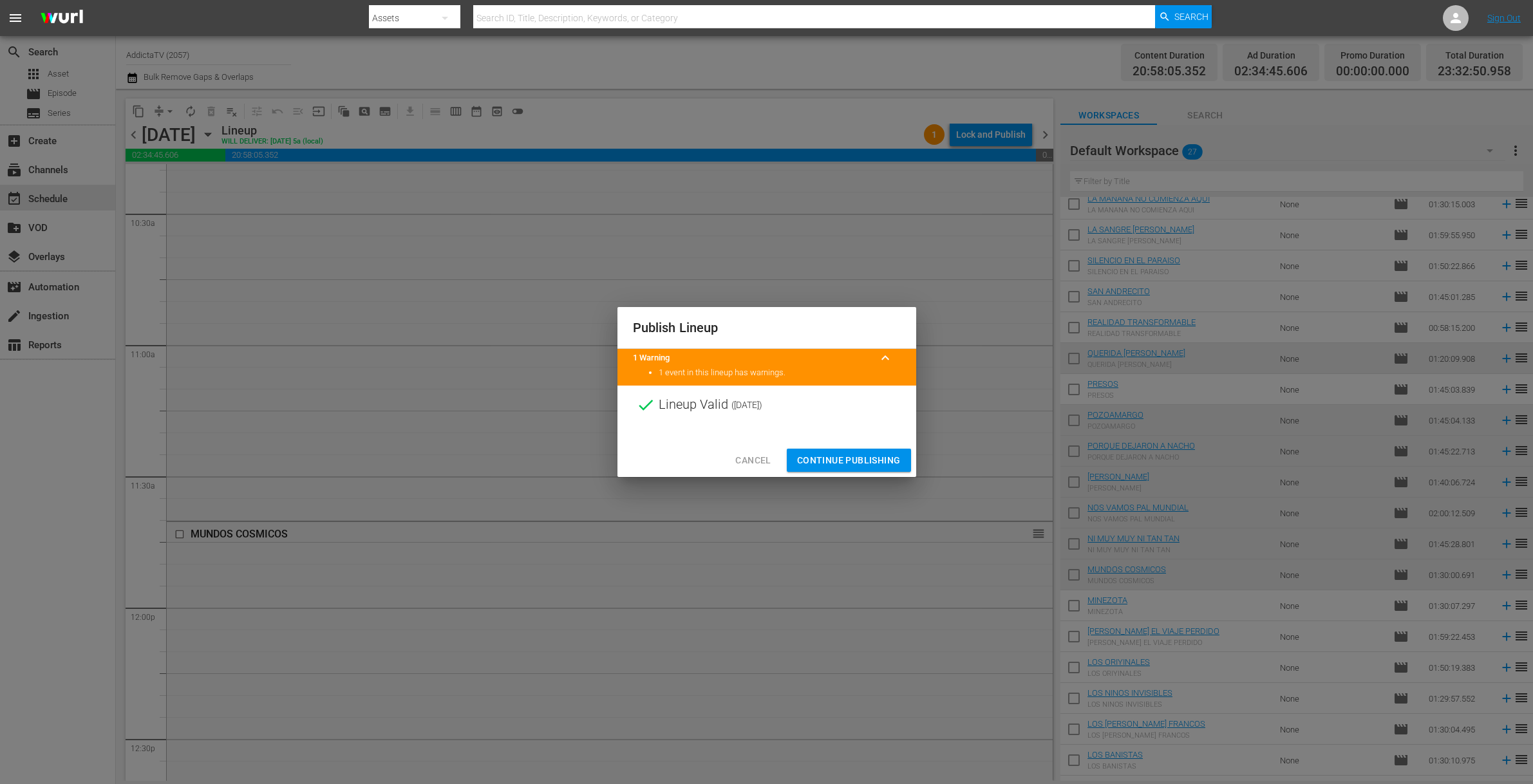
click at [842, 468] on button "Continue Publishing" at bounding box center [849, 460] width 124 height 24
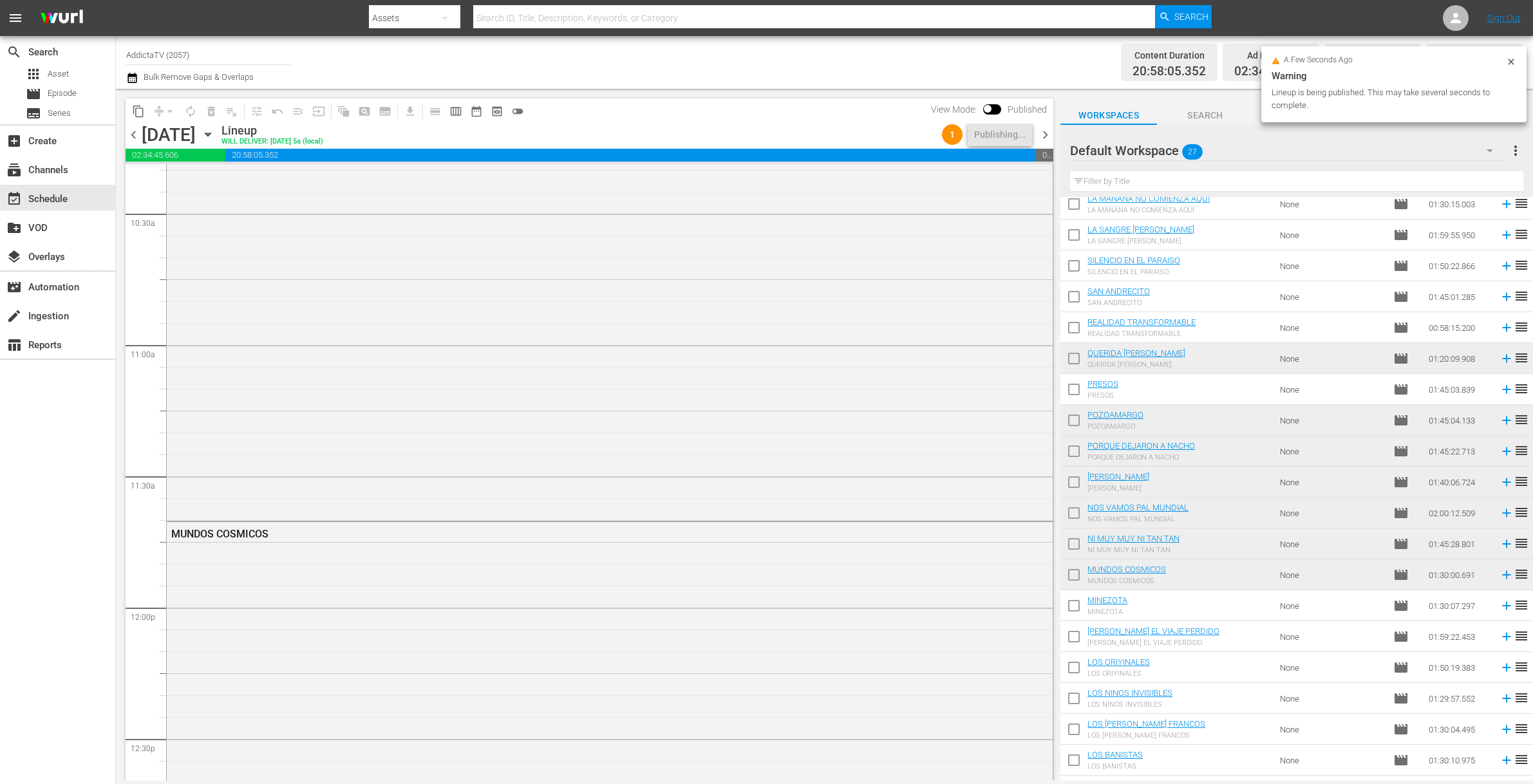
click at [215, 141] on icon "button" at bounding box center [208, 135] width 14 height 14
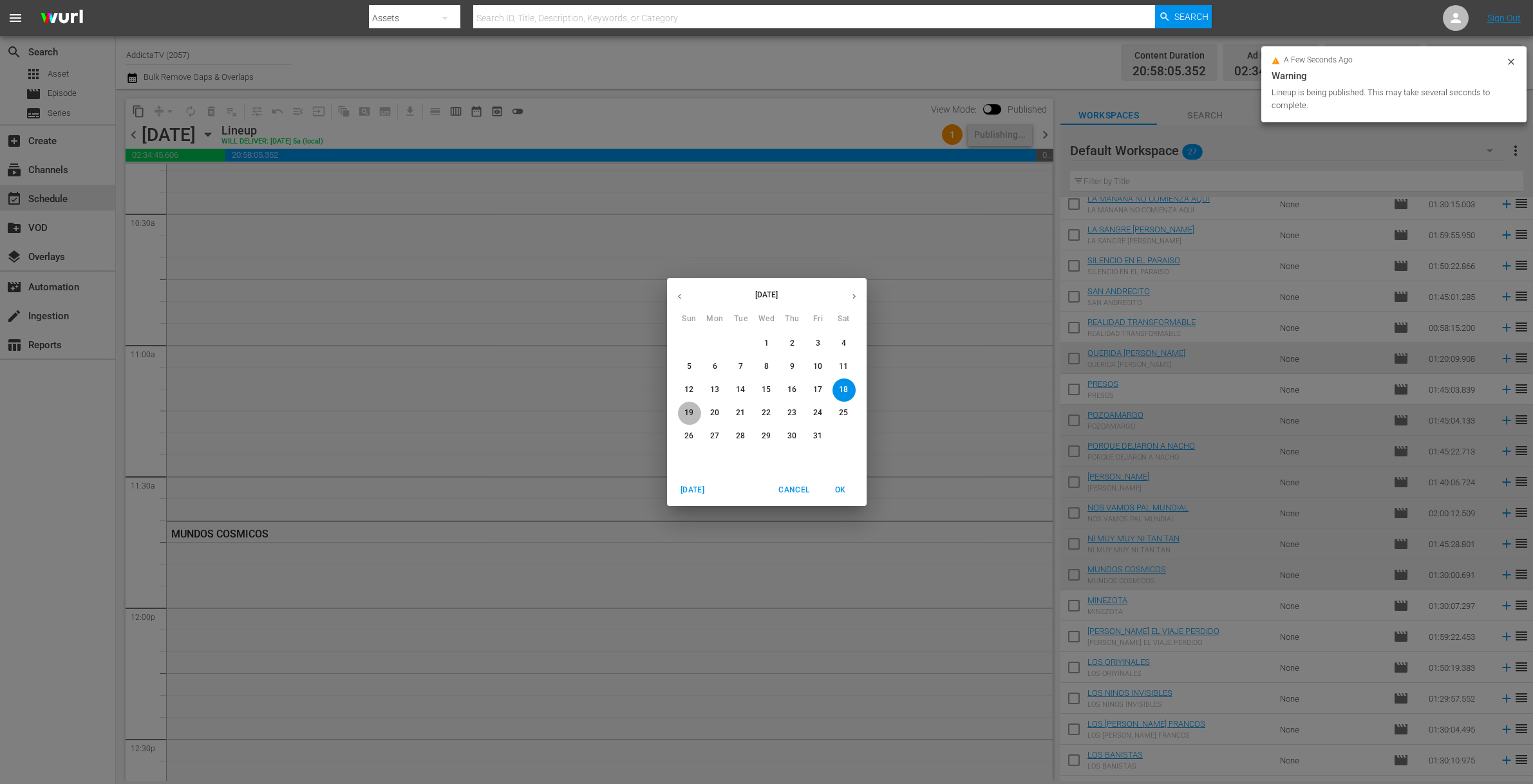
click at [689, 411] on p "19" at bounding box center [689, 412] width 9 height 11
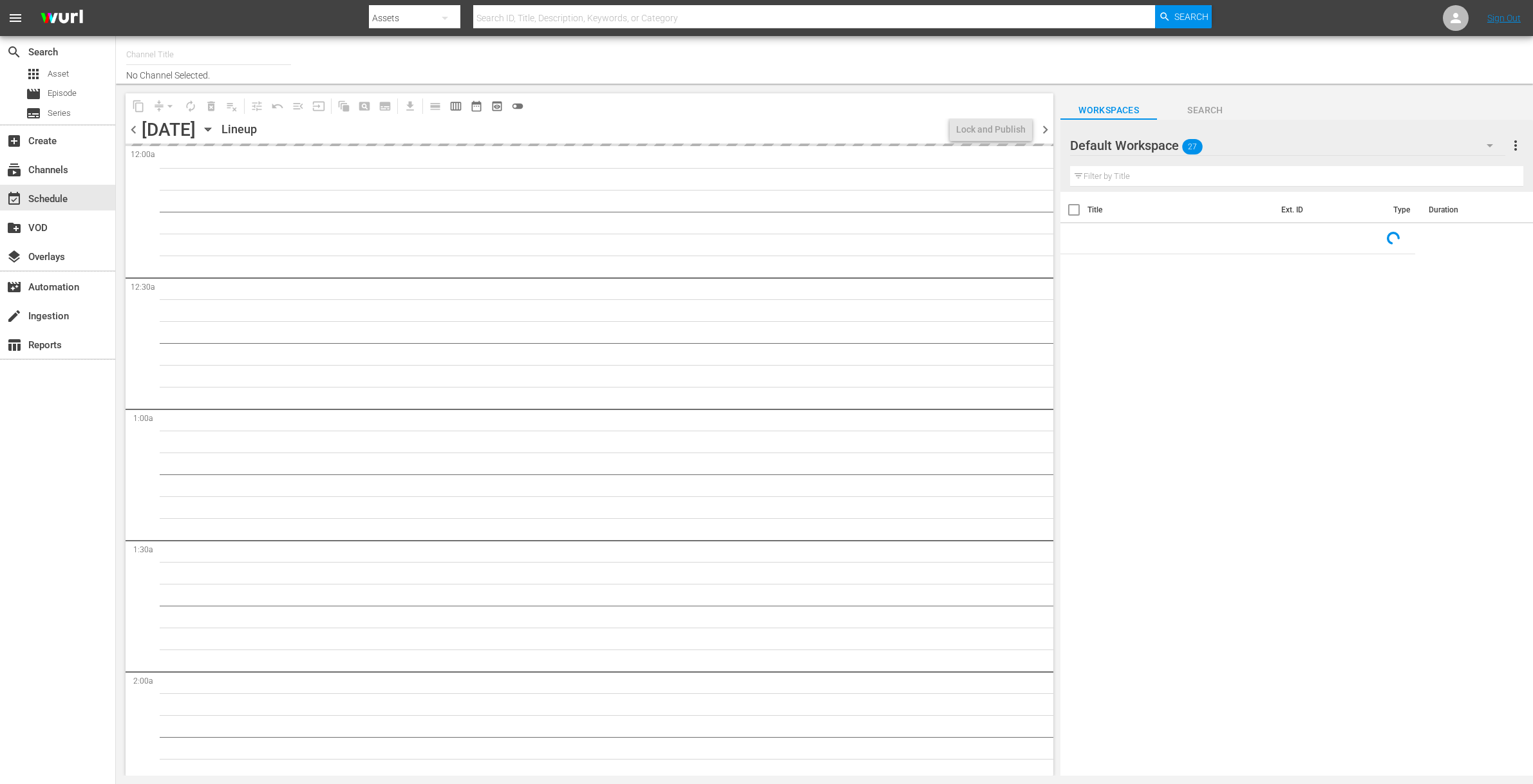
type input "AddictaTV (2057)"
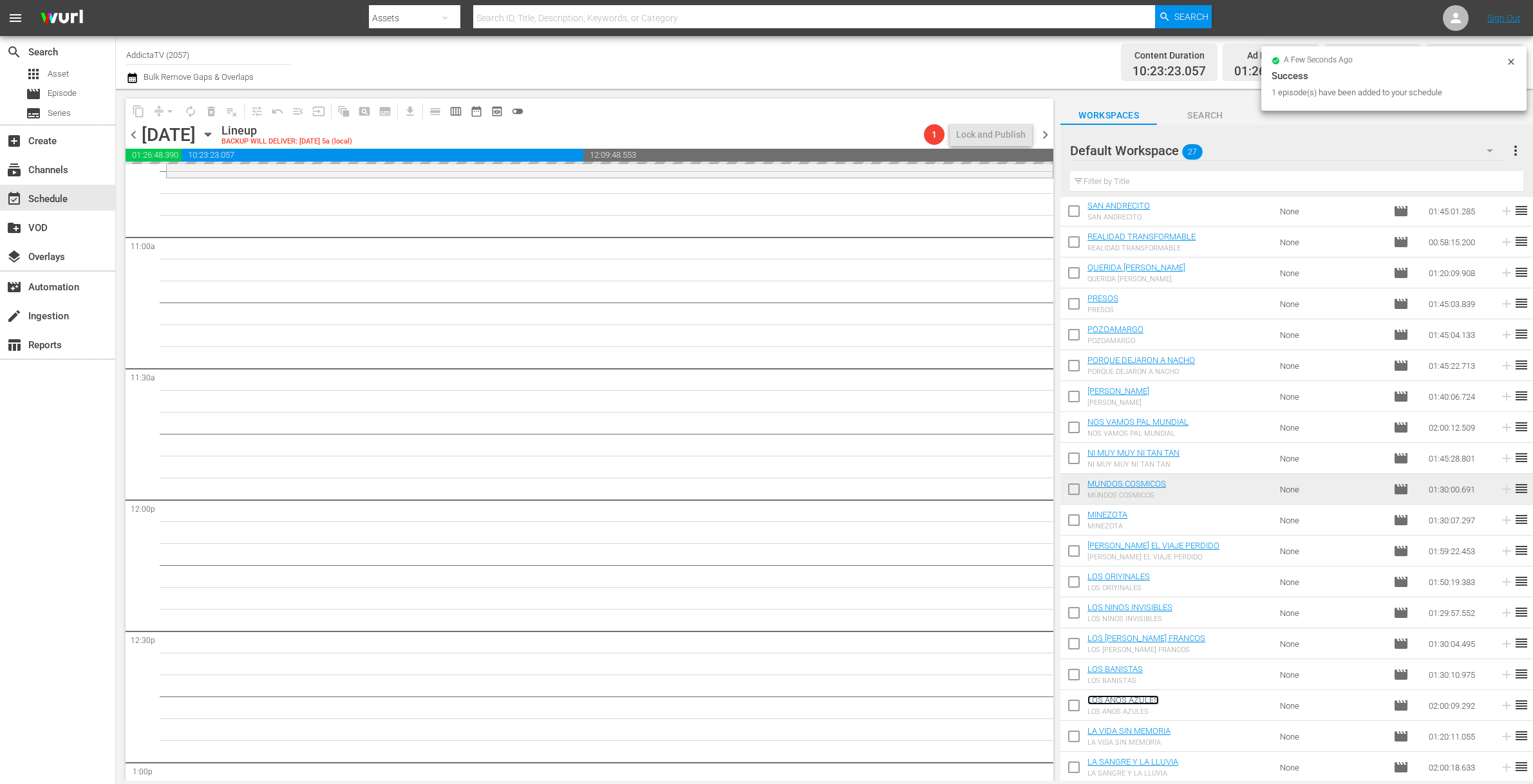
scroll to position [2821, 0]
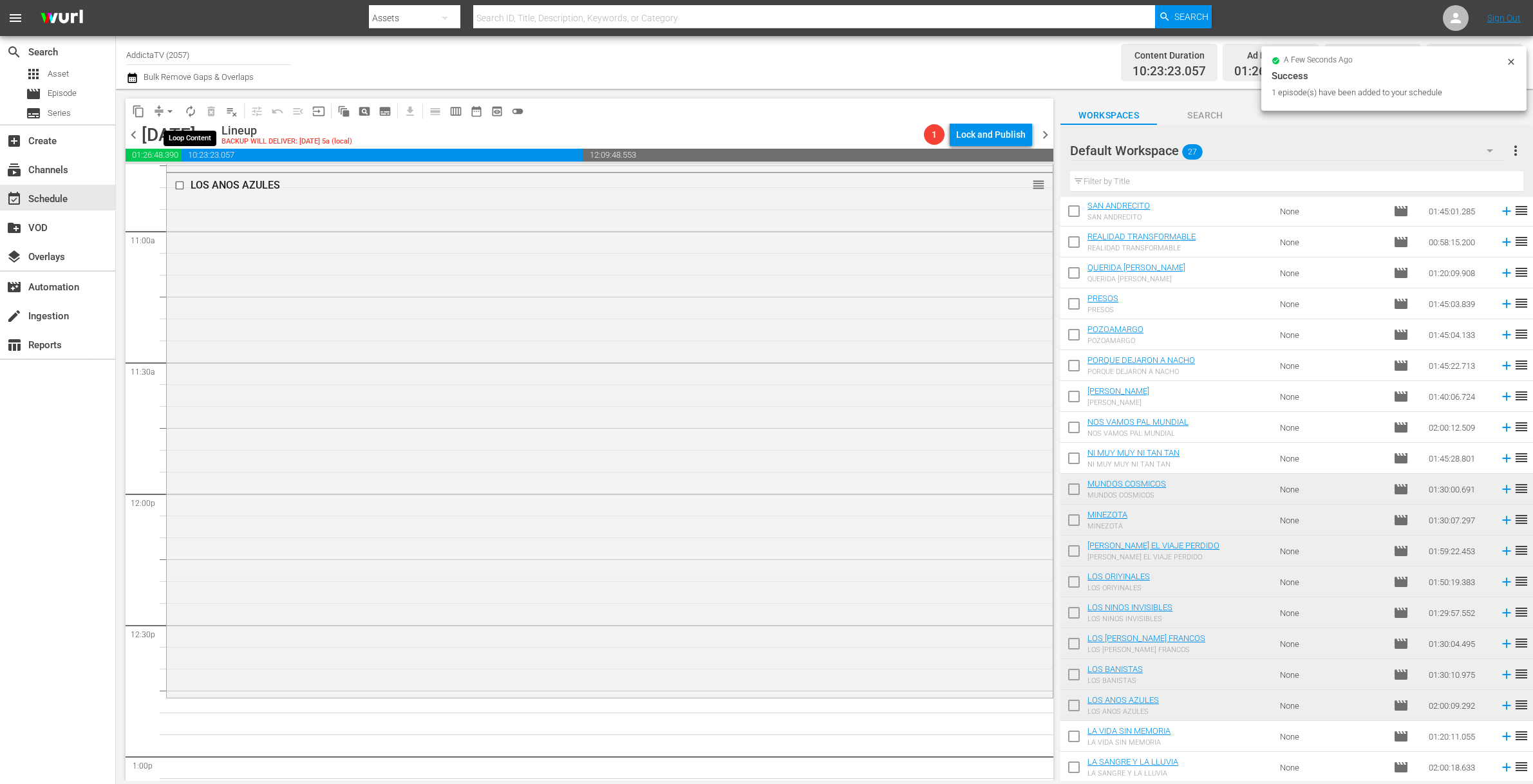
click at [185, 109] on span "autorenew_outlined" at bounding box center [190, 111] width 13 height 13
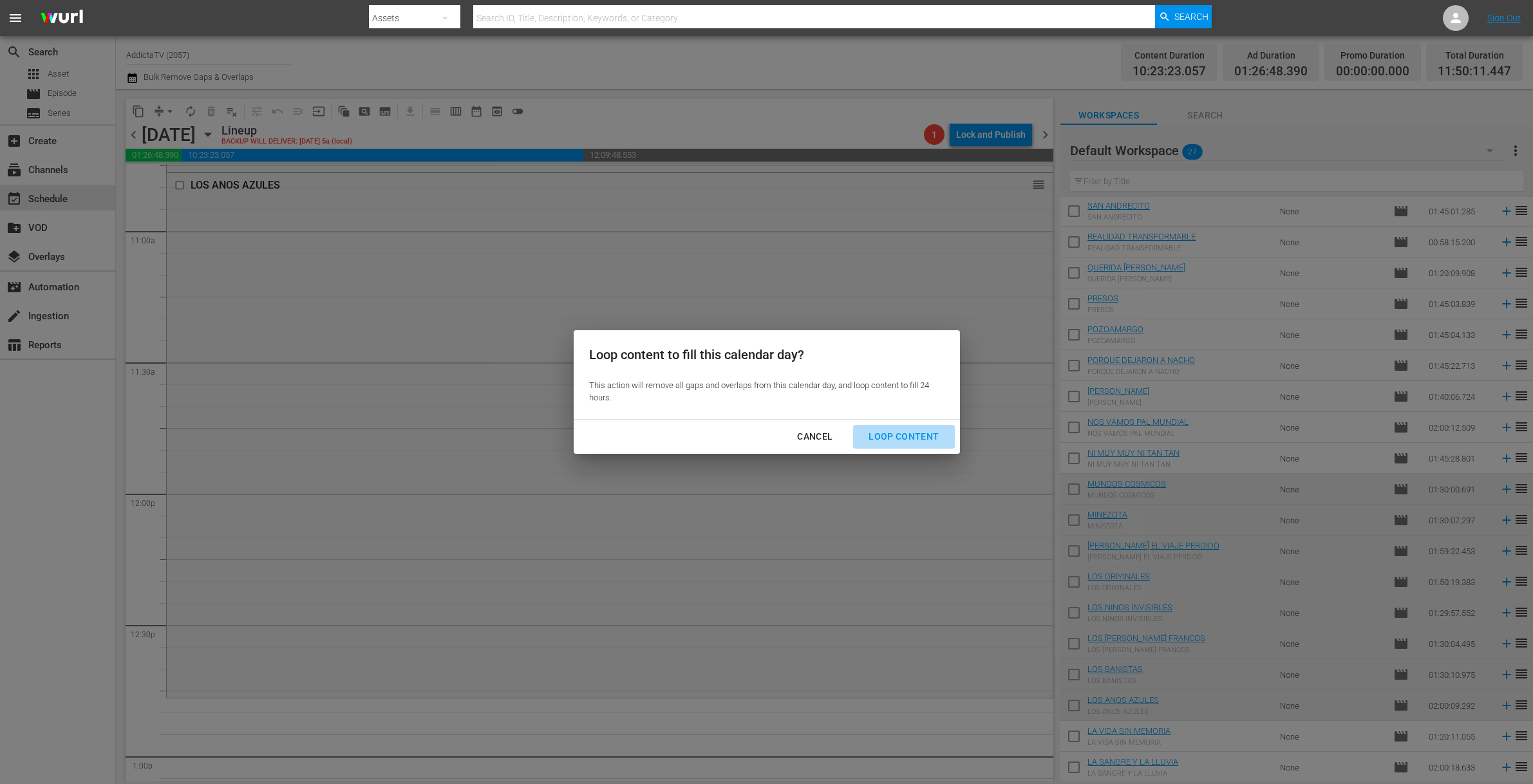
drag, startPoint x: 921, startPoint y: 436, endPoint x: 785, endPoint y: 337, distance: 168.2
click at [921, 436] on div "Loop Content" at bounding box center [903, 437] width 91 height 16
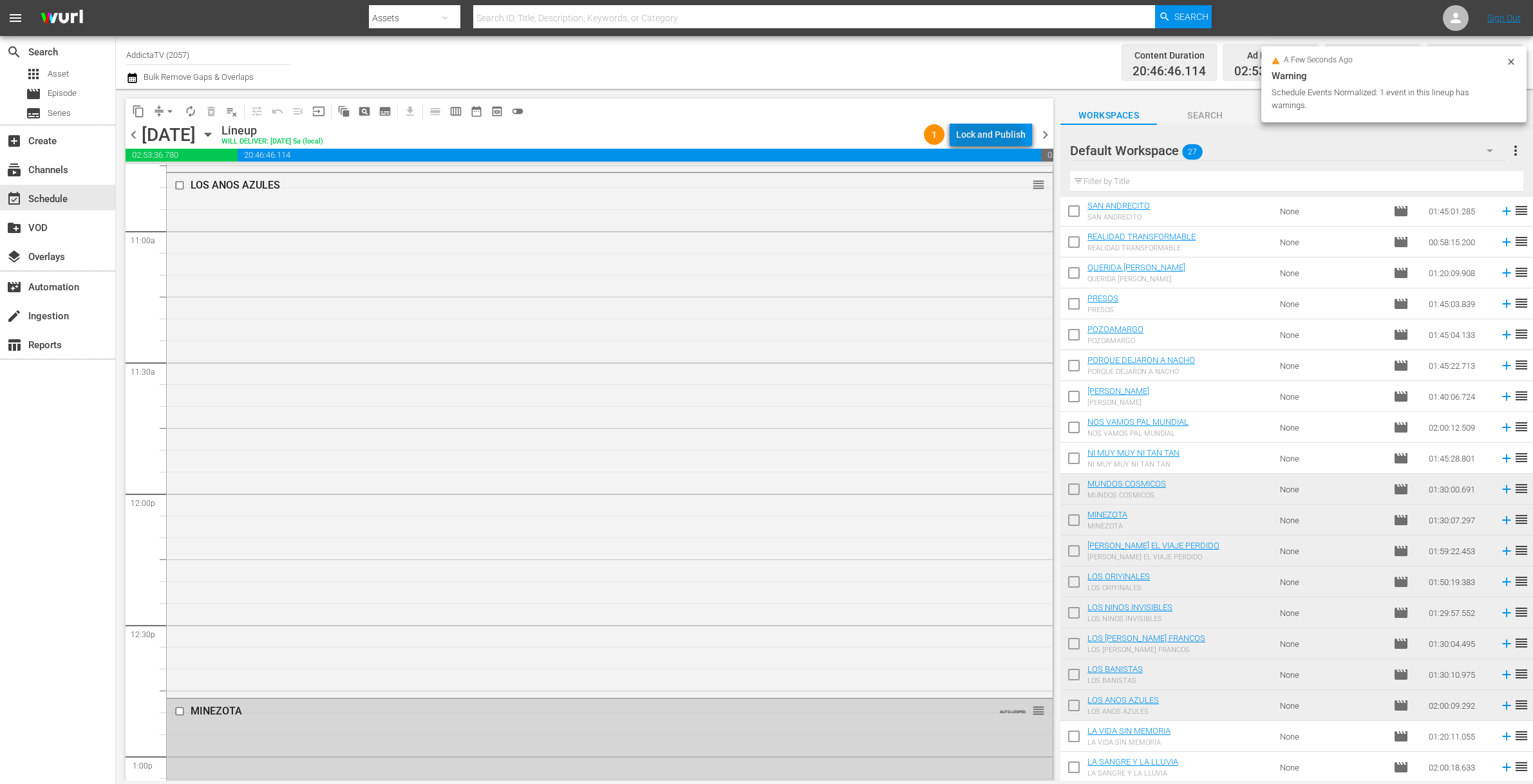
click at [985, 138] on div "Lock and Publish" at bounding box center [991, 135] width 70 height 24
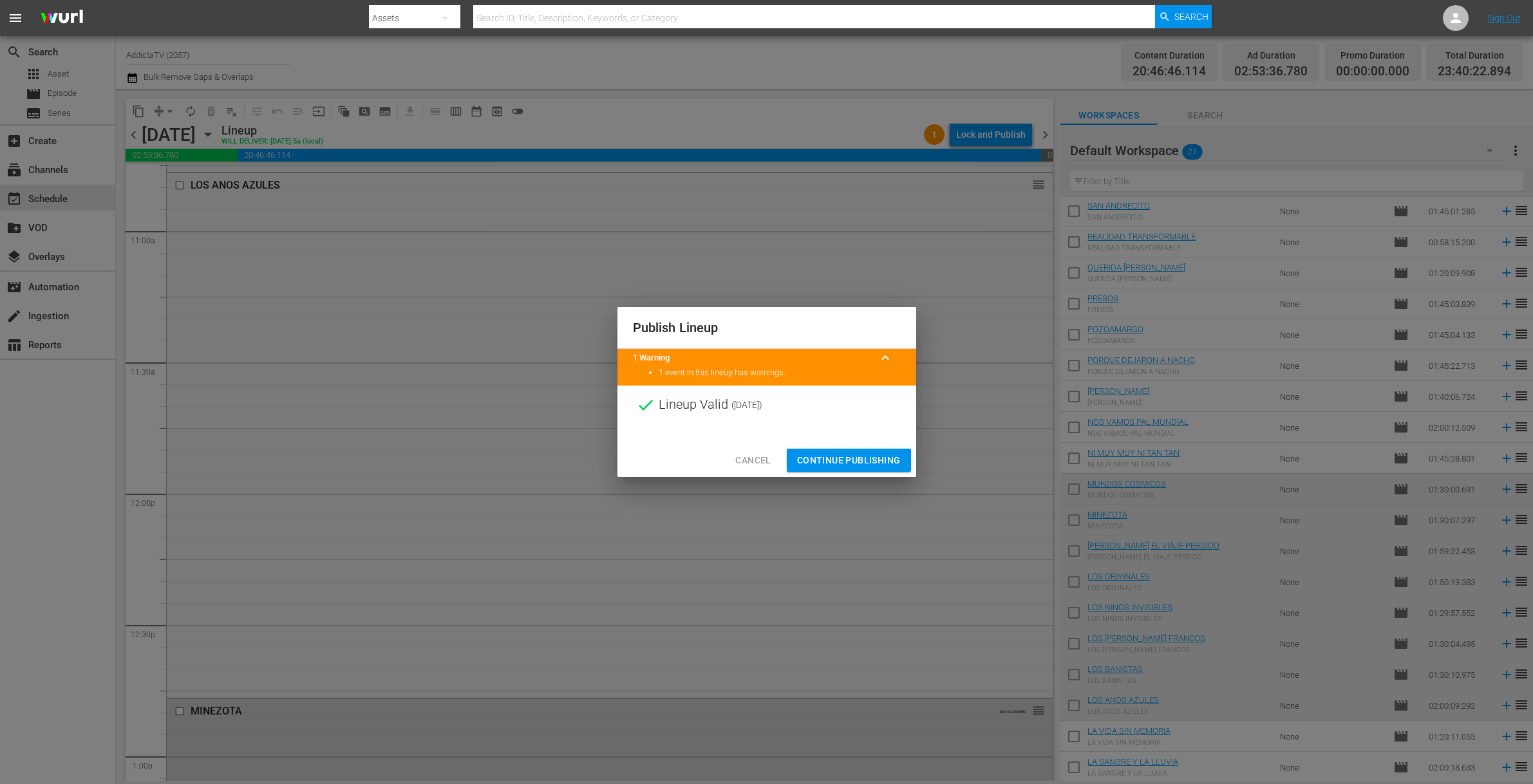
click at [836, 459] on span "Continue Publishing" at bounding box center [848, 460] width 103 height 16
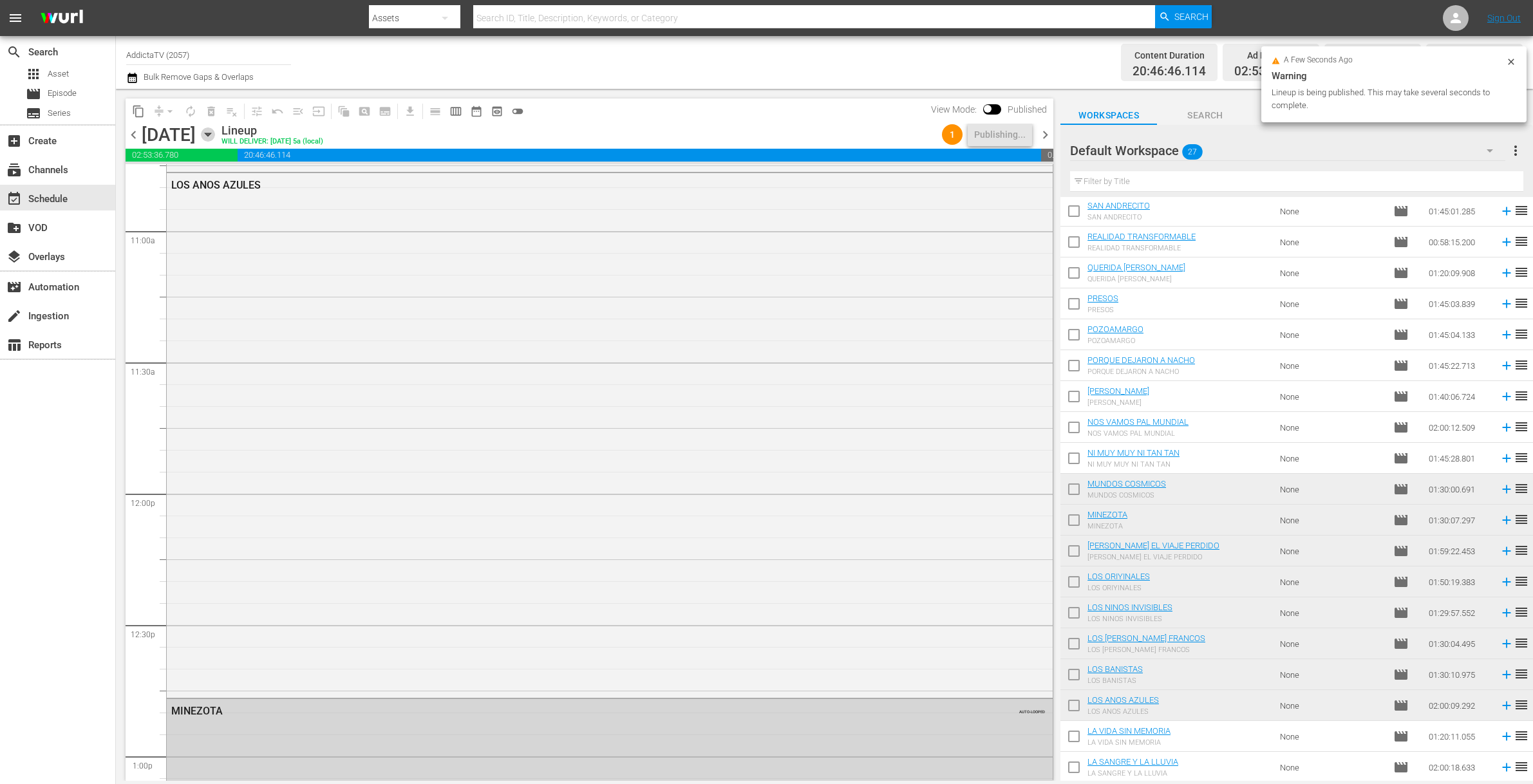
click at [211, 135] on icon "button" at bounding box center [208, 134] width 6 height 3
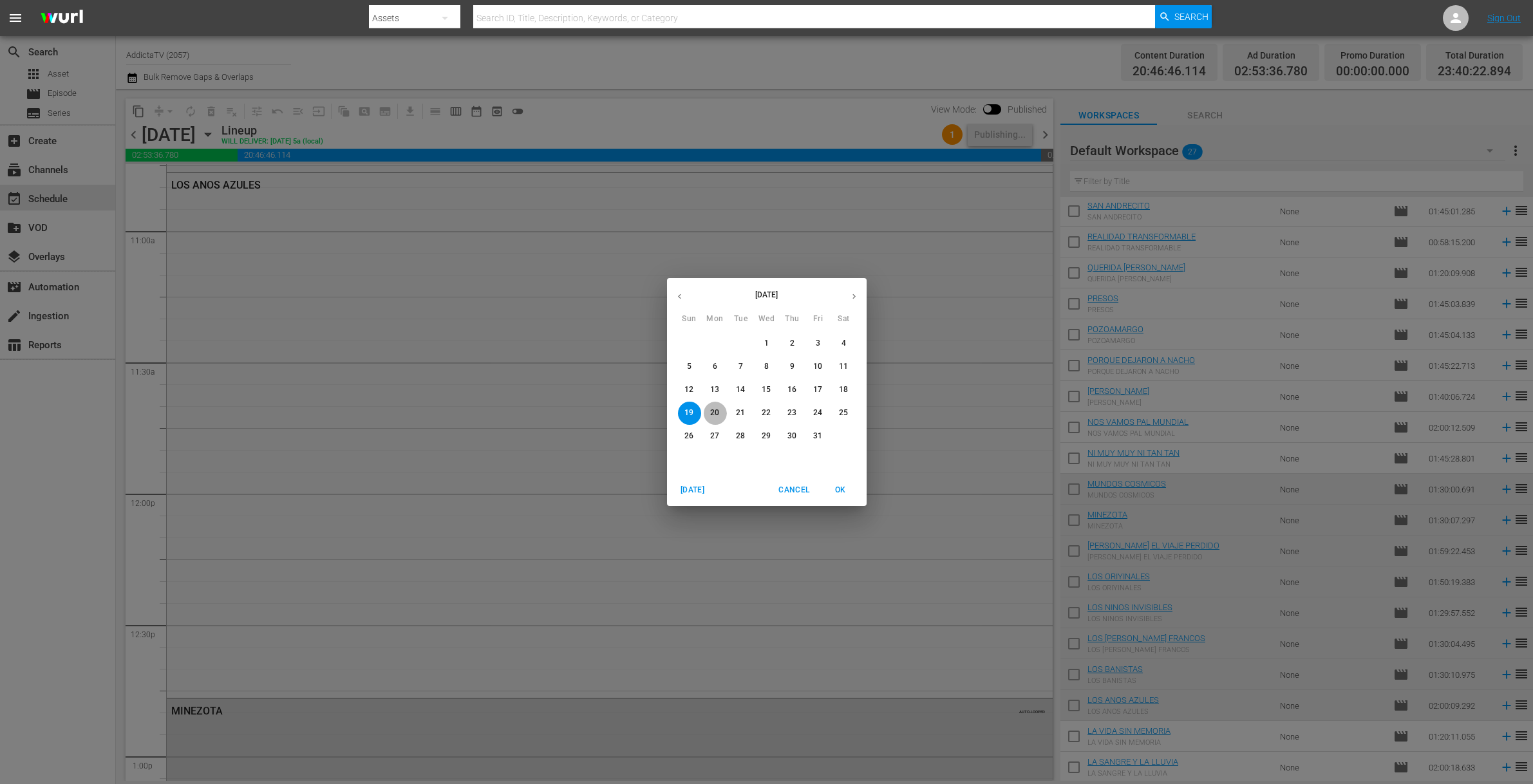
click at [710, 409] on p "20" at bounding box center [714, 412] width 9 height 11
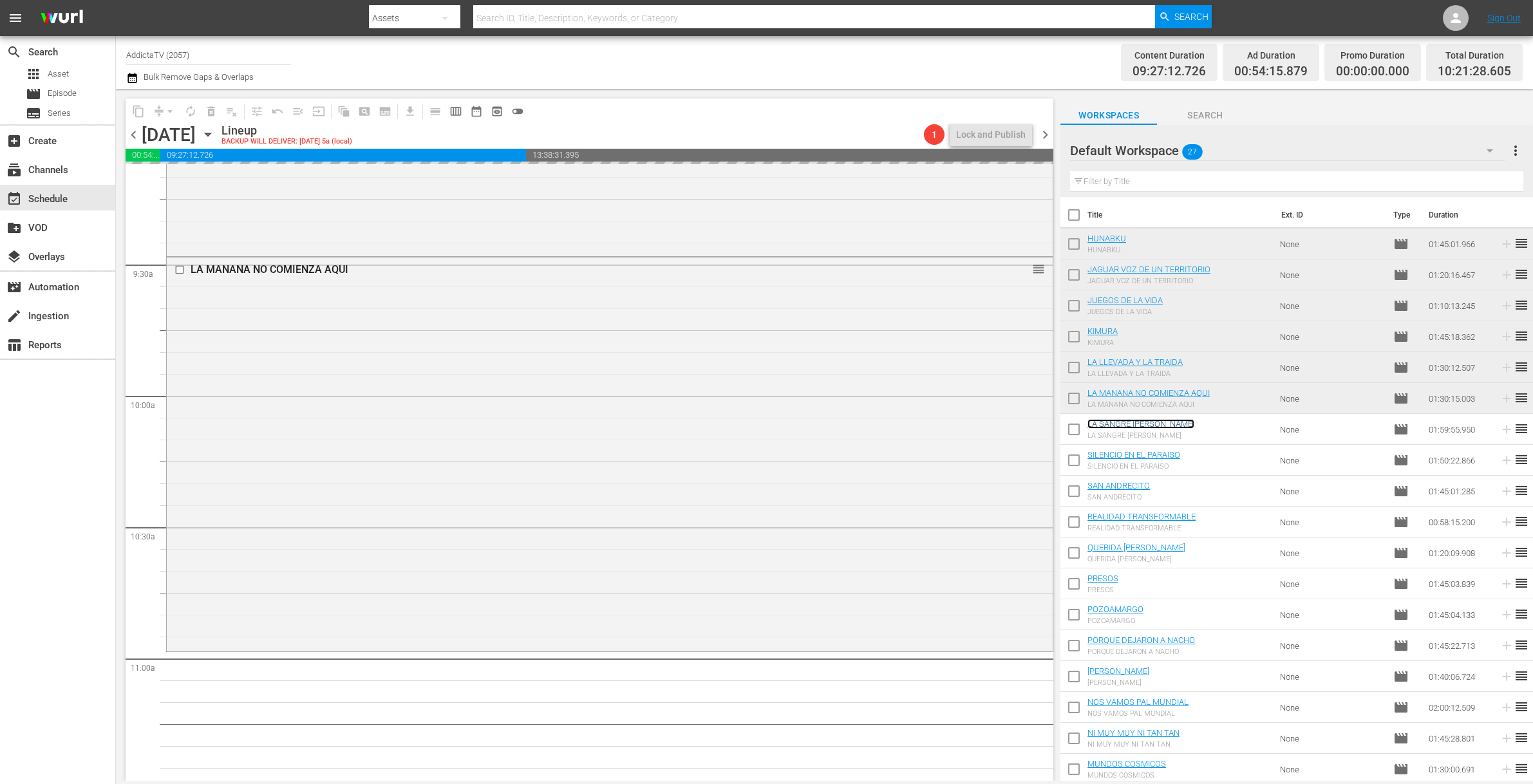
scroll to position [2833, 0]
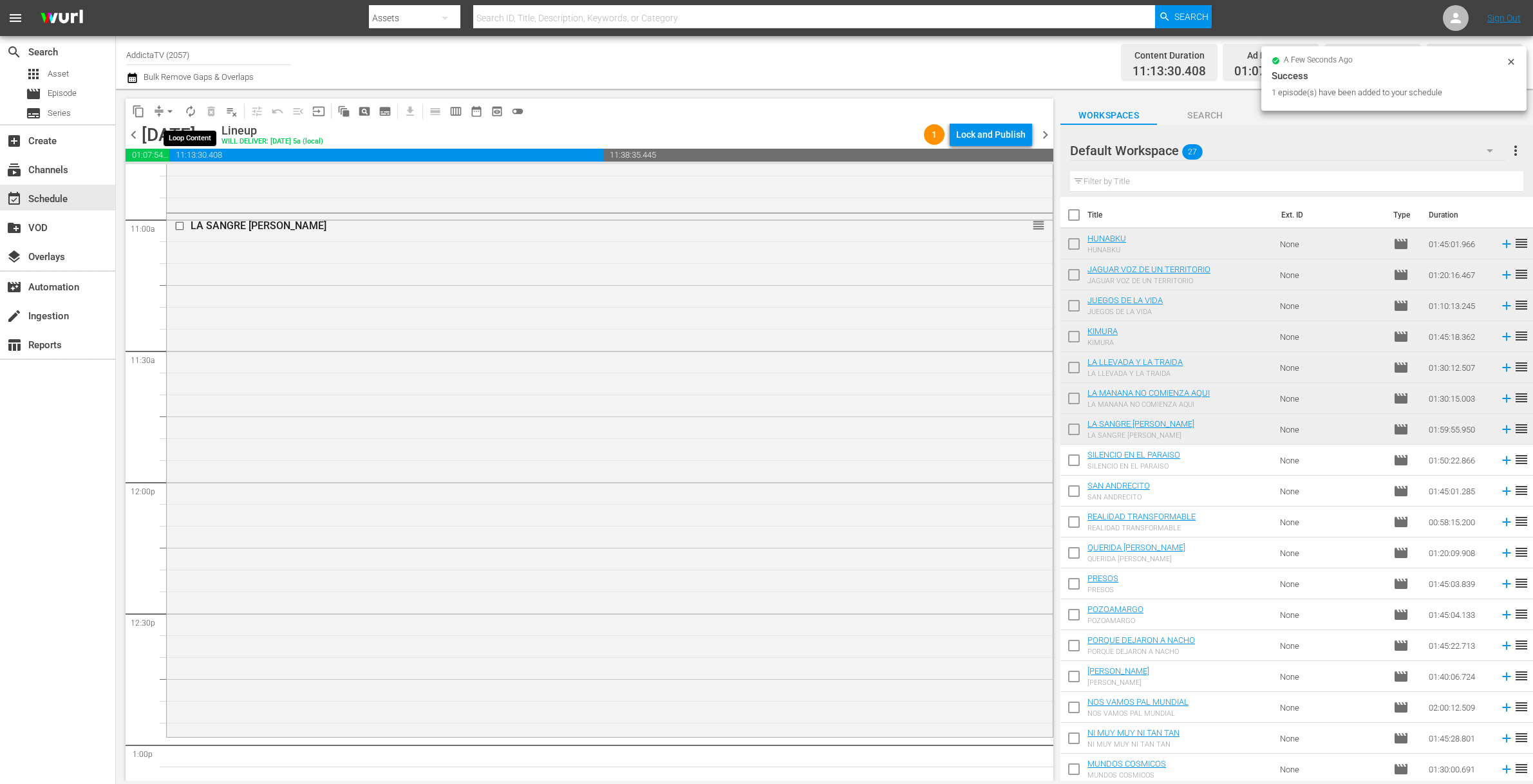
click at [191, 113] on span "autorenew_outlined" at bounding box center [190, 111] width 13 height 13
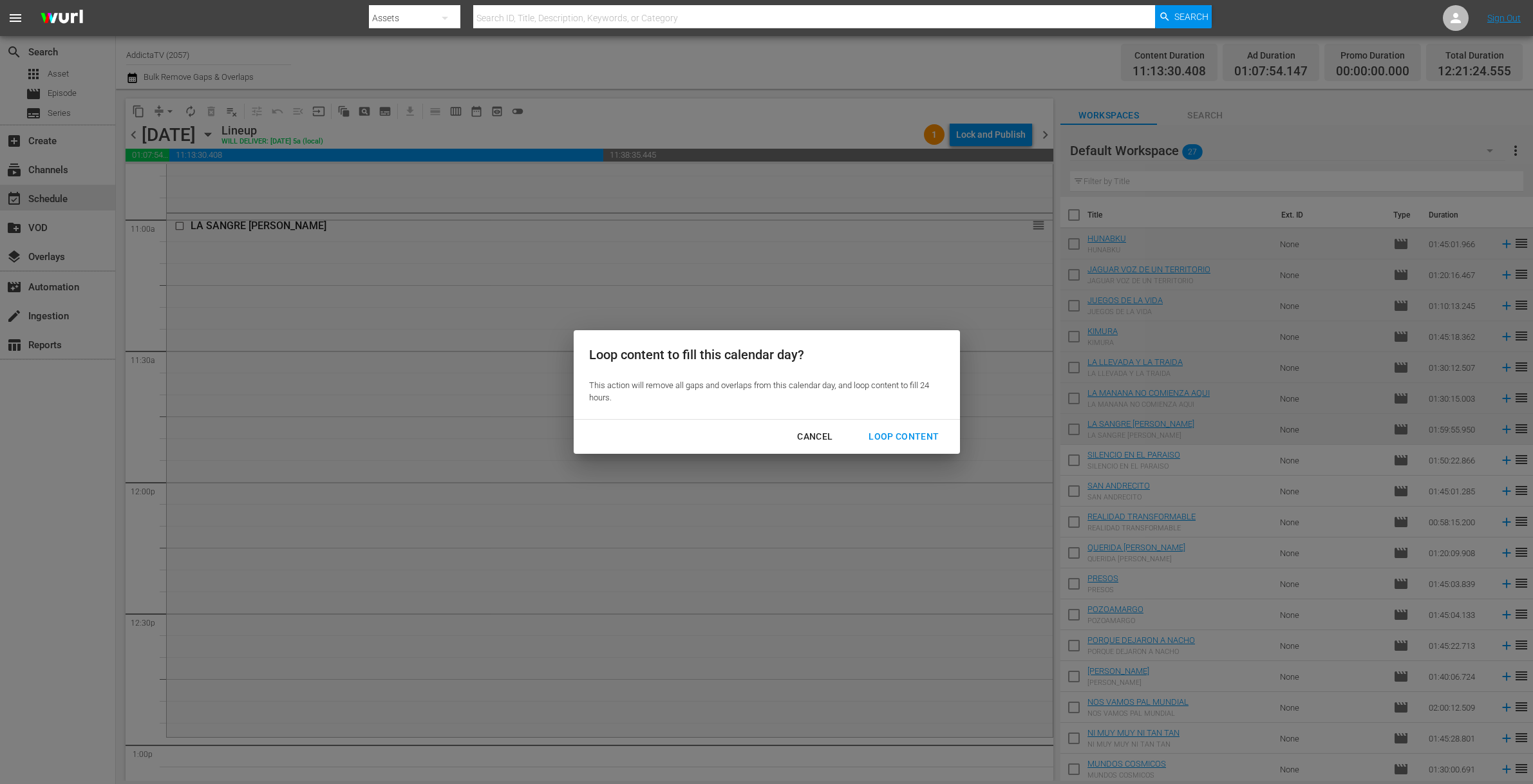
click at [908, 433] on div "Loop Content" at bounding box center [903, 437] width 91 height 16
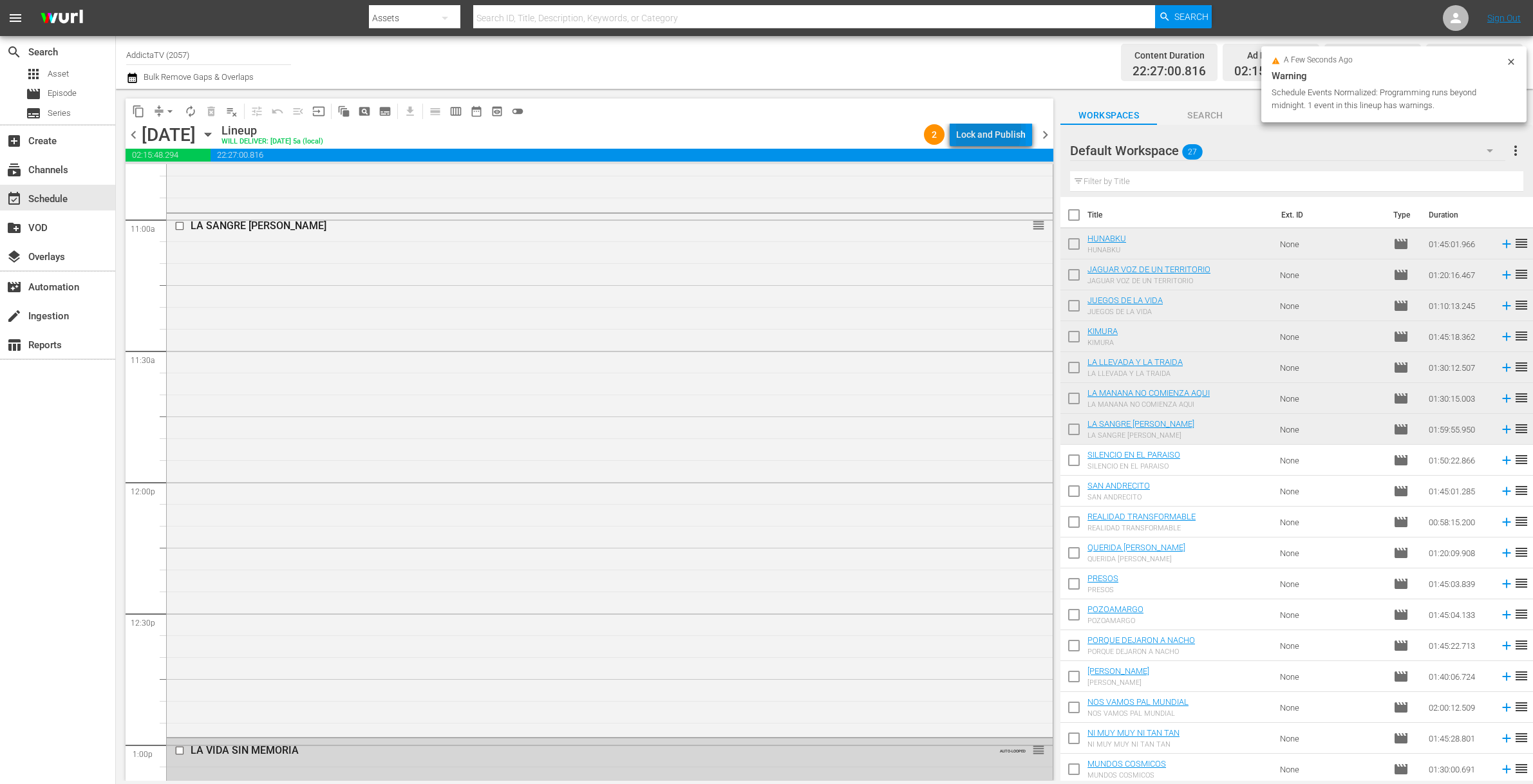
click at [967, 130] on div "Lock and Publish" at bounding box center [991, 135] width 70 height 24
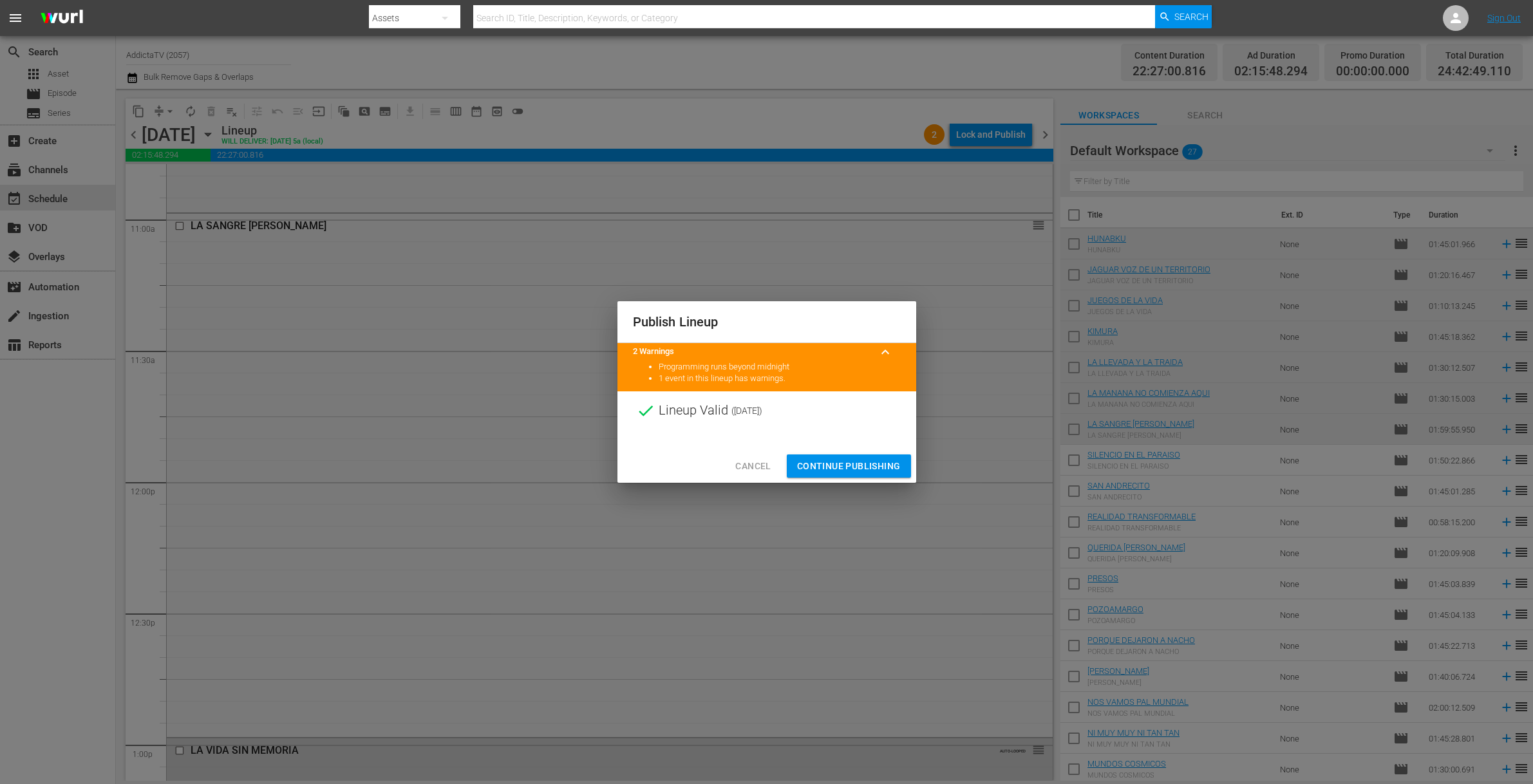
click at [832, 465] on span "Continue Publishing" at bounding box center [848, 466] width 103 height 16
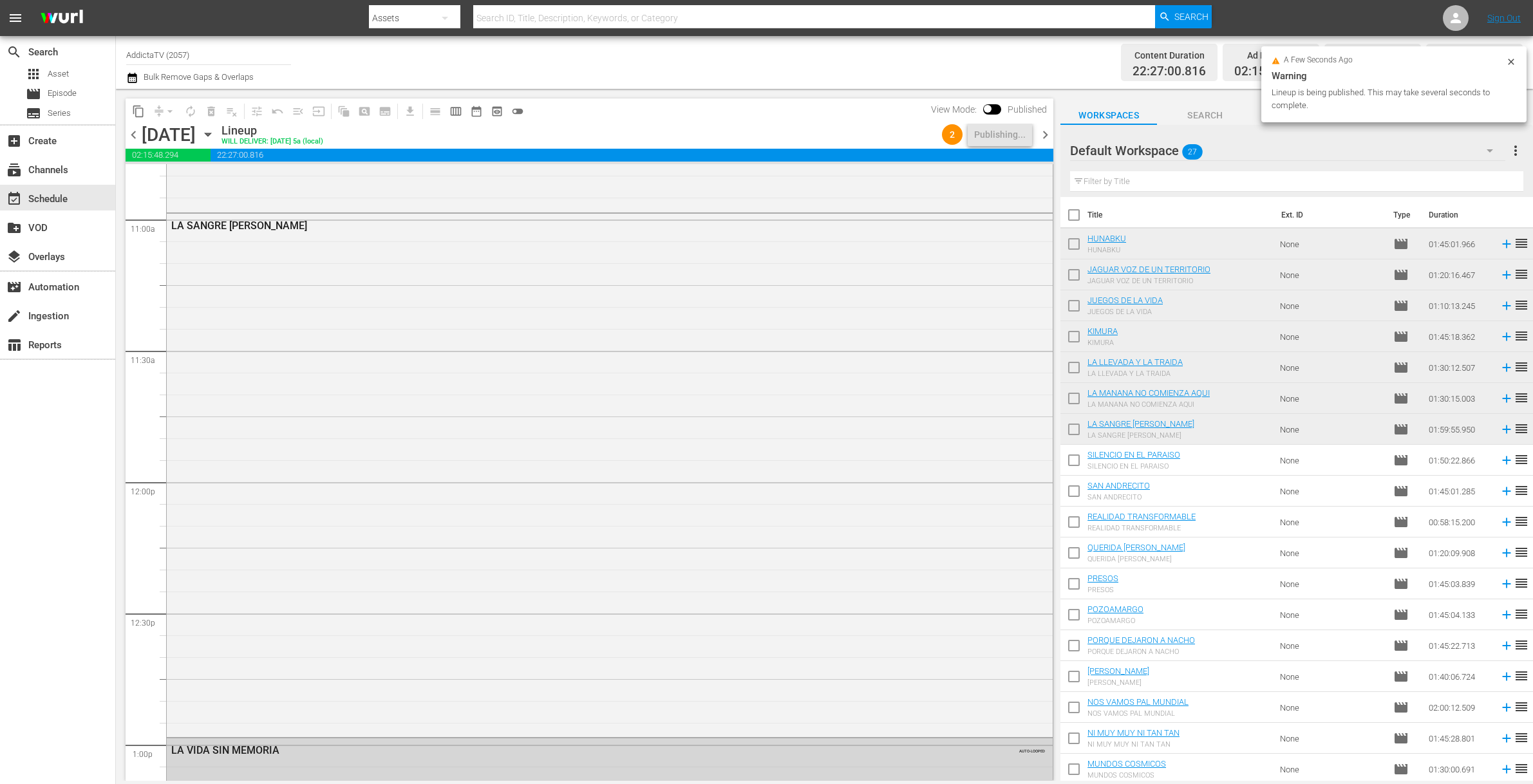
click at [215, 133] on icon "button" at bounding box center [208, 135] width 14 height 14
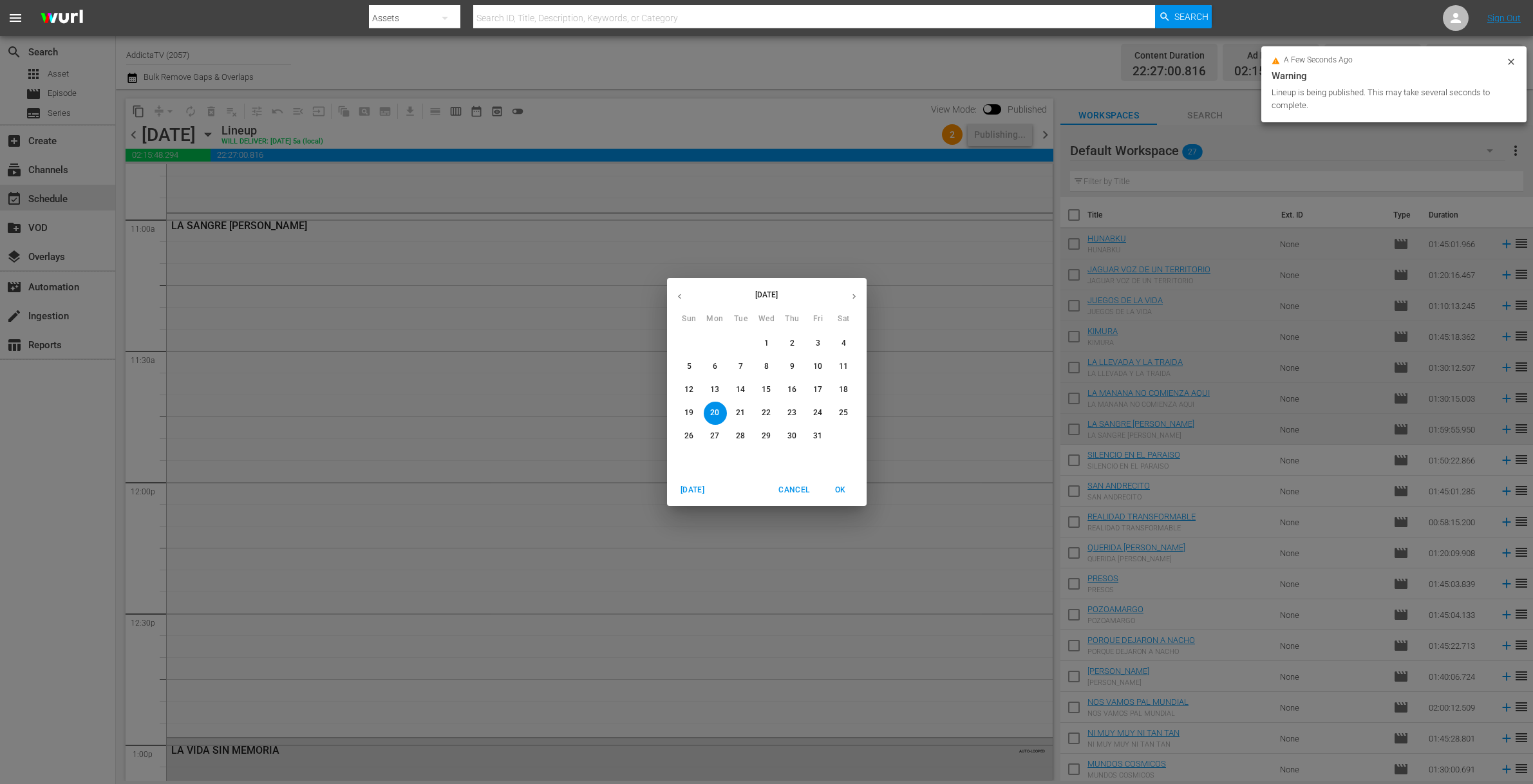
click at [733, 409] on span "21" at bounding box center [741, 412] width 24 height 11
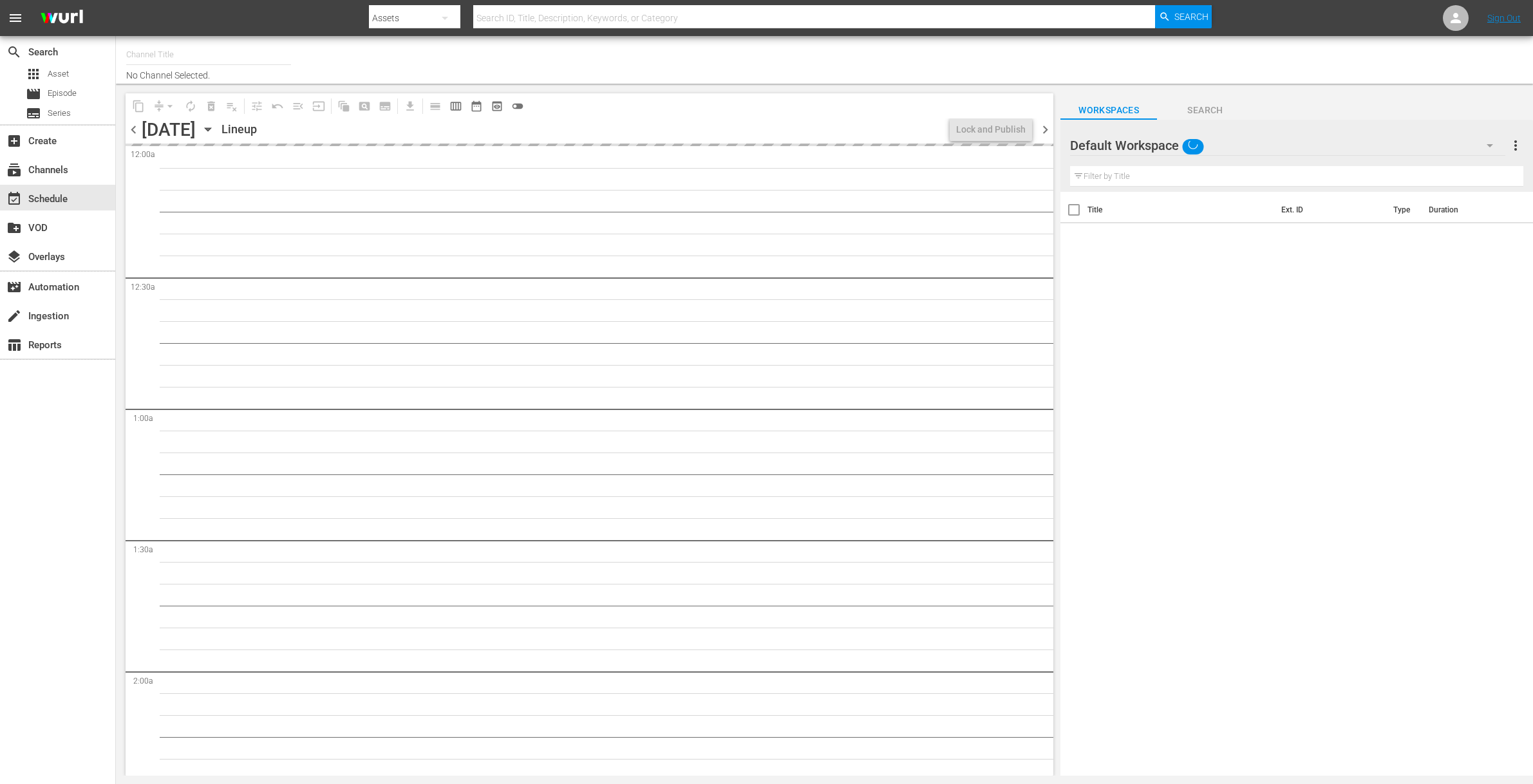
type input "AddictaTV (2057)"
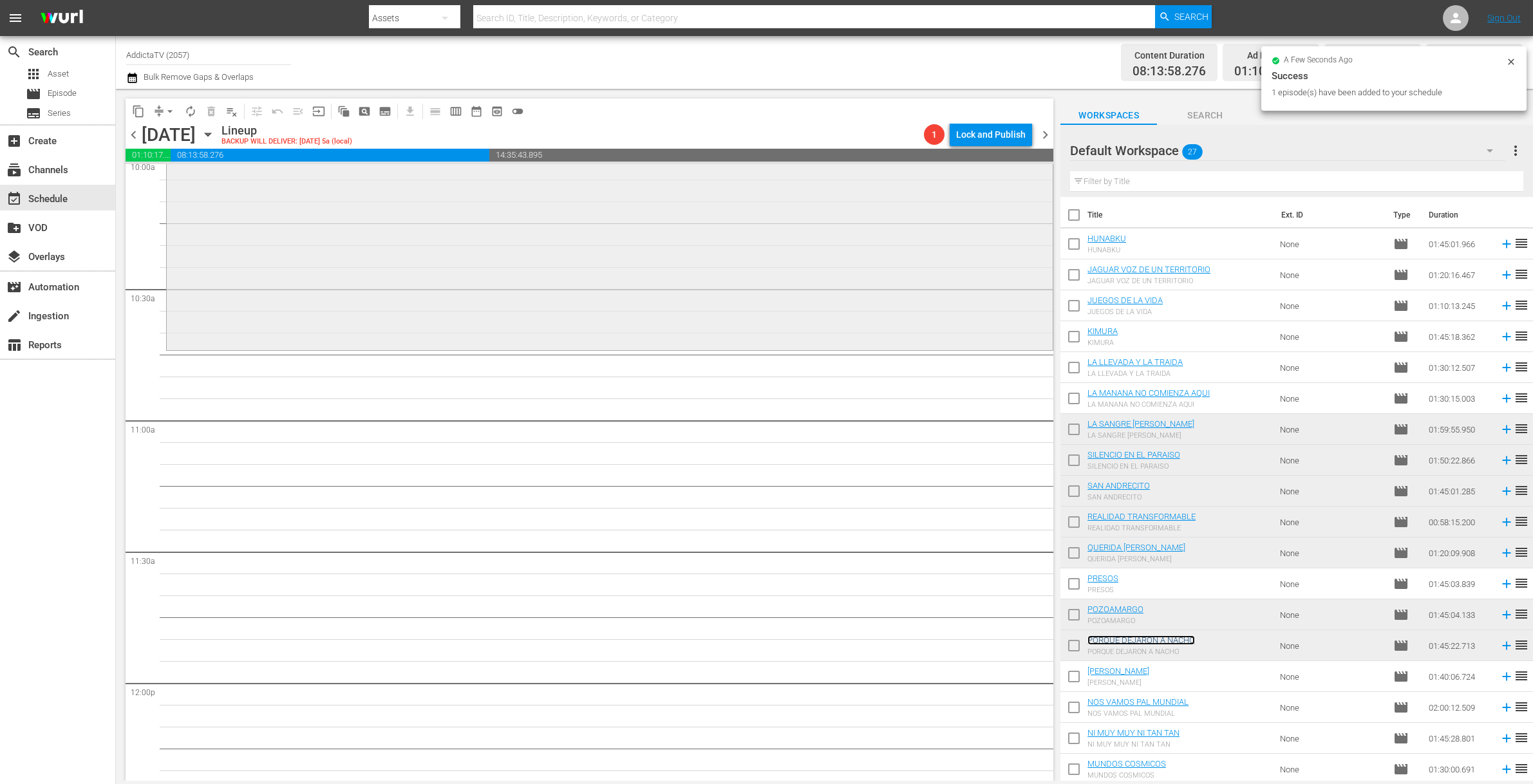
scroll to position [2654, 0]
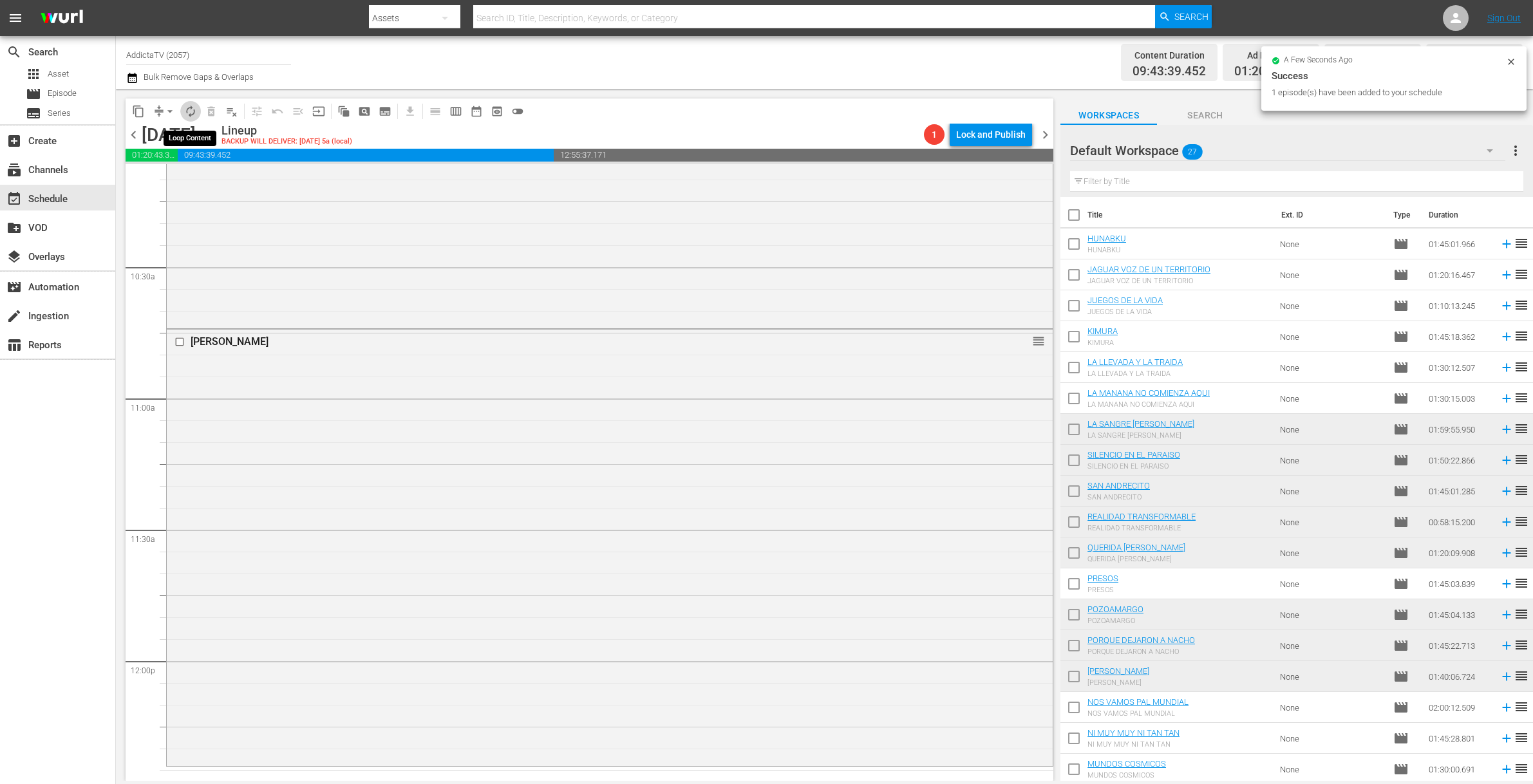
click at [188, 112] on span "autorenew_outlined" at bounding box center [190, 111] width 13 height 13
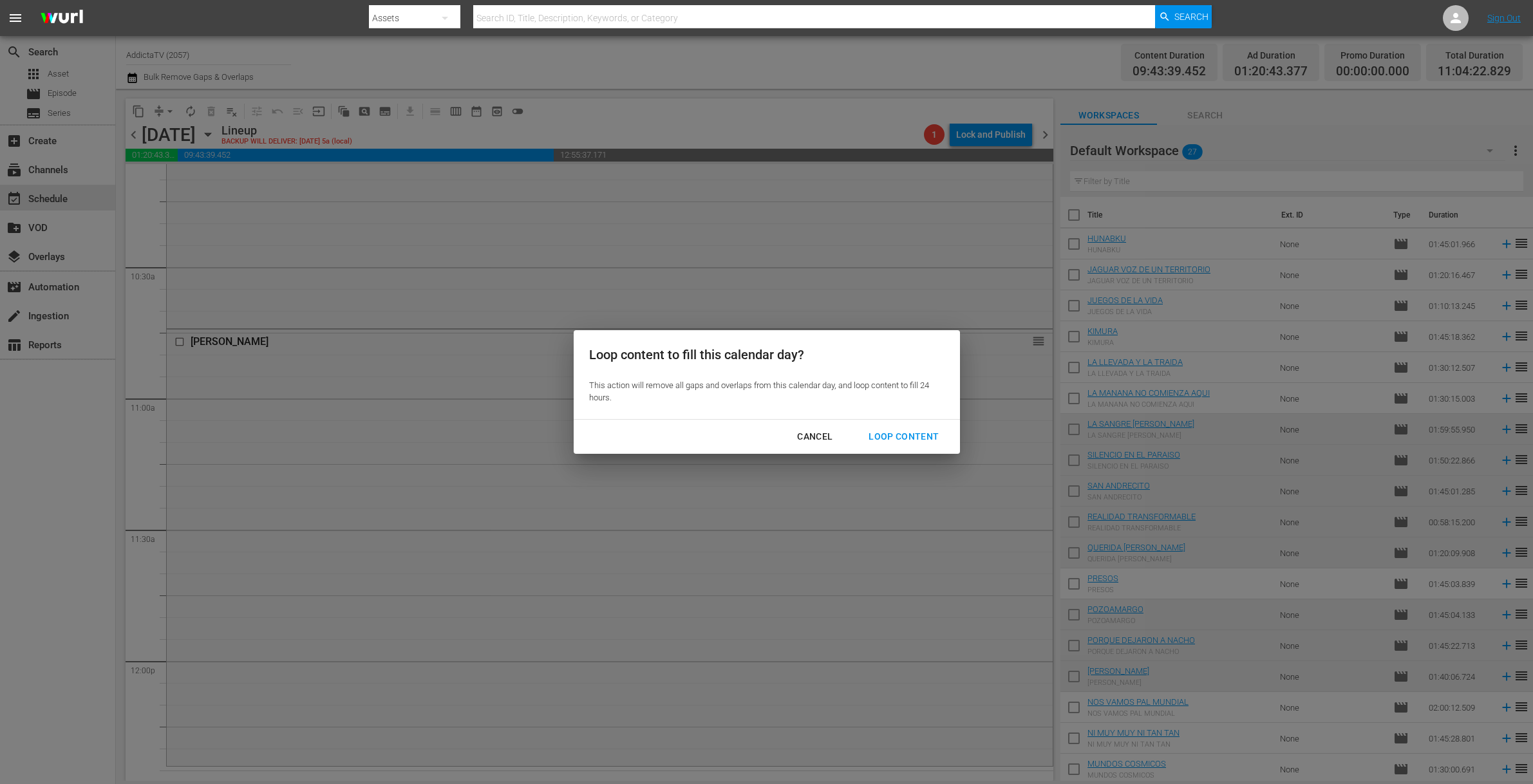
click at [920, 435] on div "Loop Content" at bounding box center [903, 437] width 91 height 16
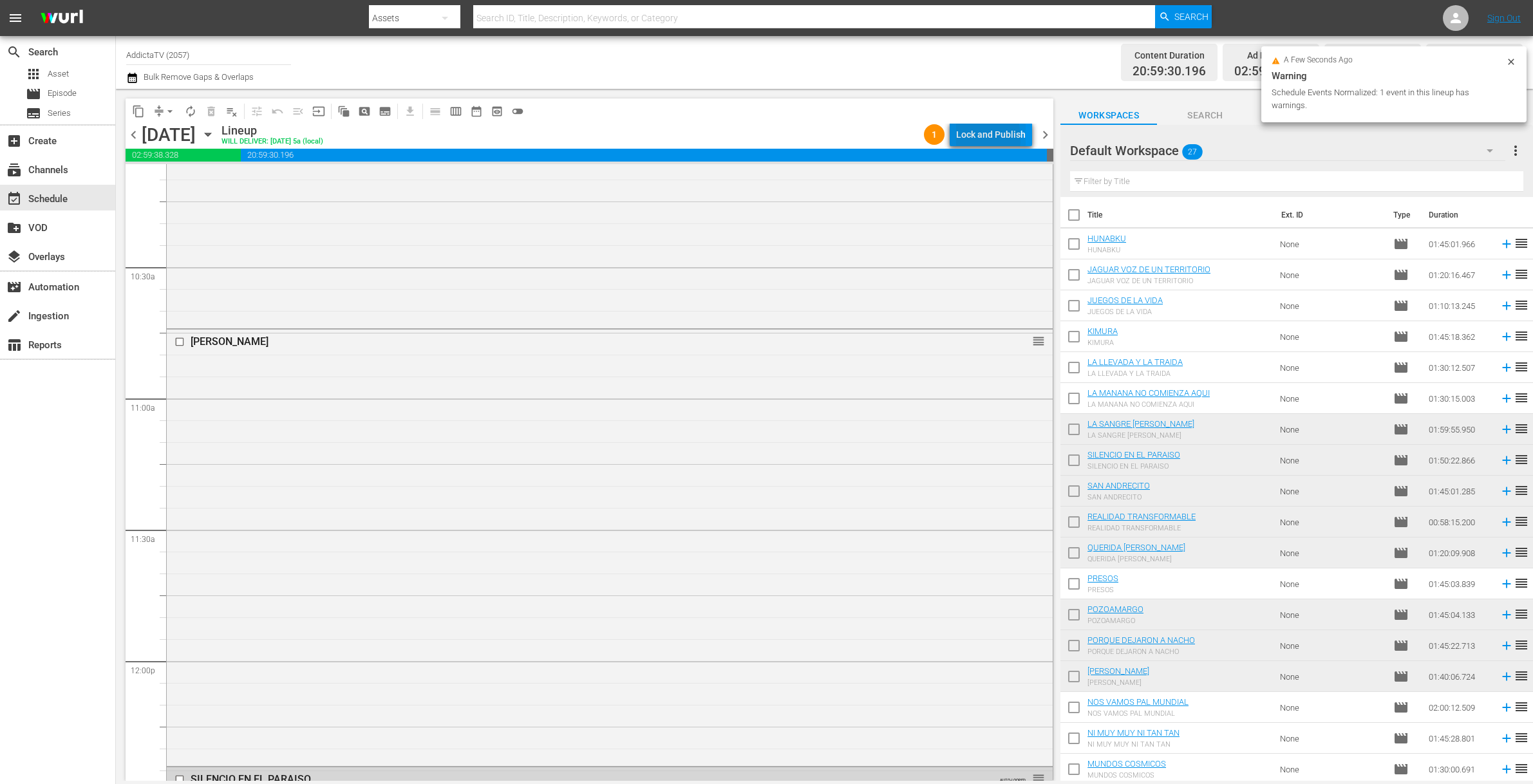
click at [962, 138] on div "Lock and Publish" at bounding box center [991, 135] width 70 height 24
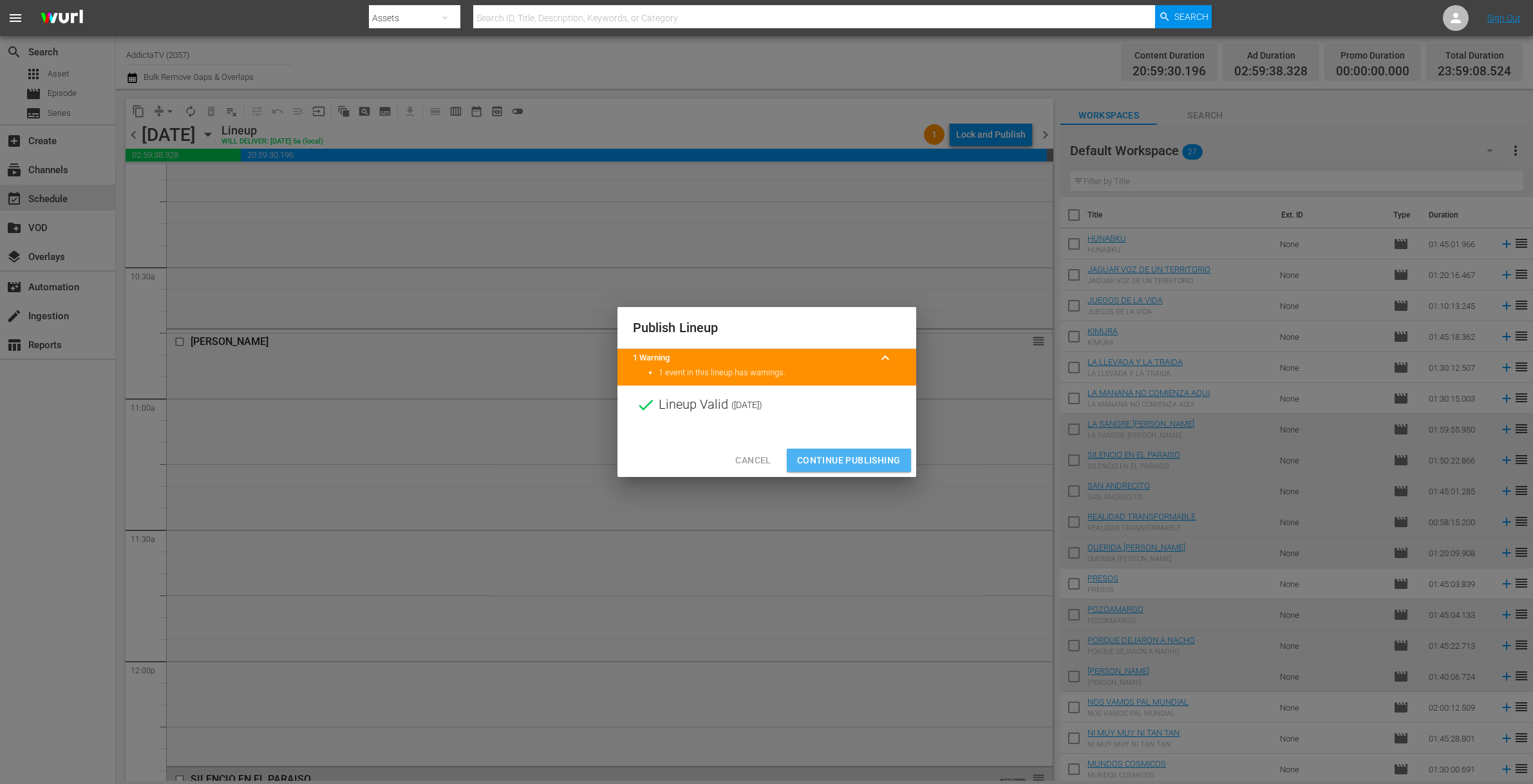
click at [835, 454] on span "Continue Publishing" at bounding box center [848, 460] width 103 height 16
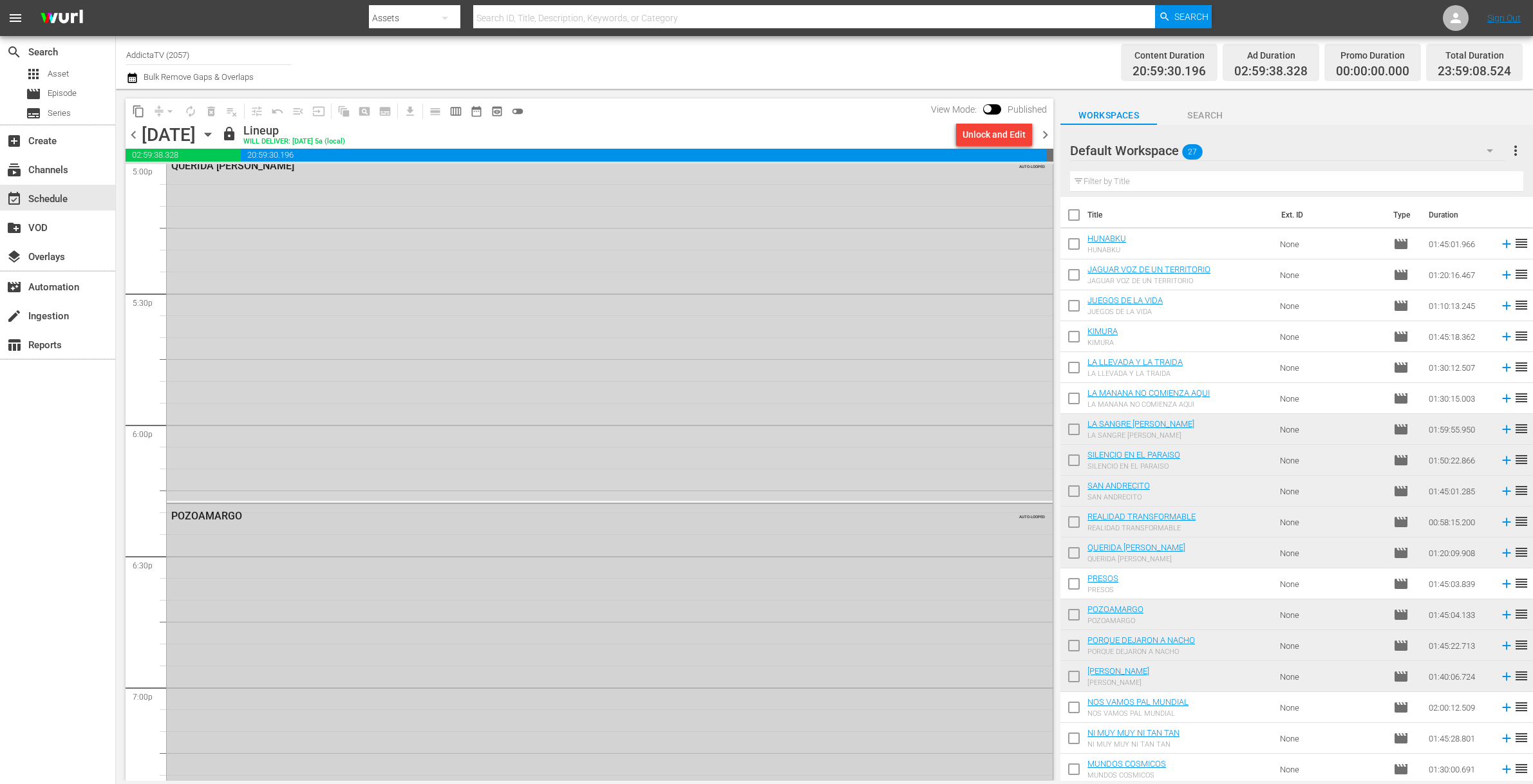
scroll to position [4695, 0]
click at [215, 135] on icon "button" at bounding box center [208, 135] width 14 height 14
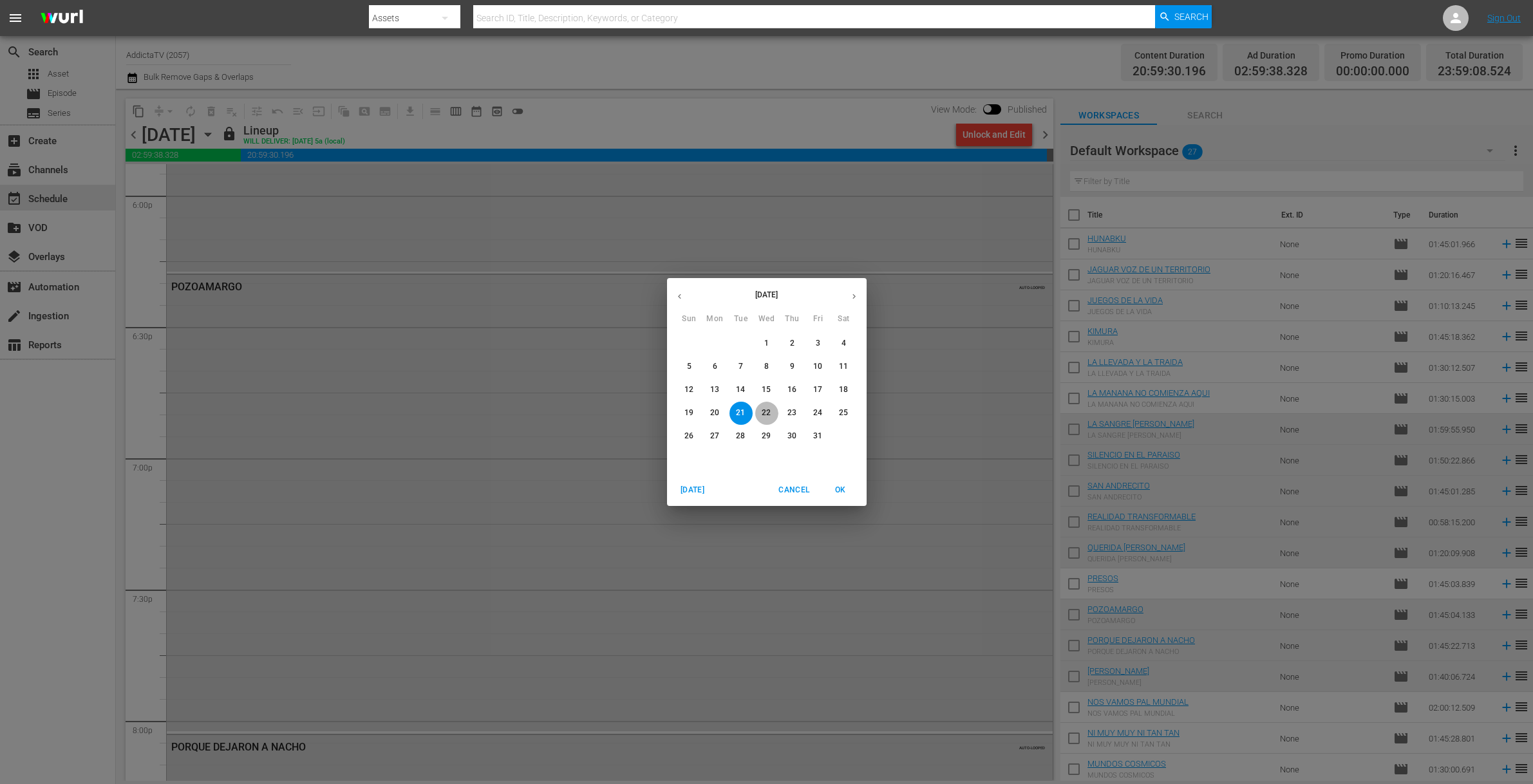
click at [766, 415] on p "22" at bounding box center [766, 412] width 9 height 11
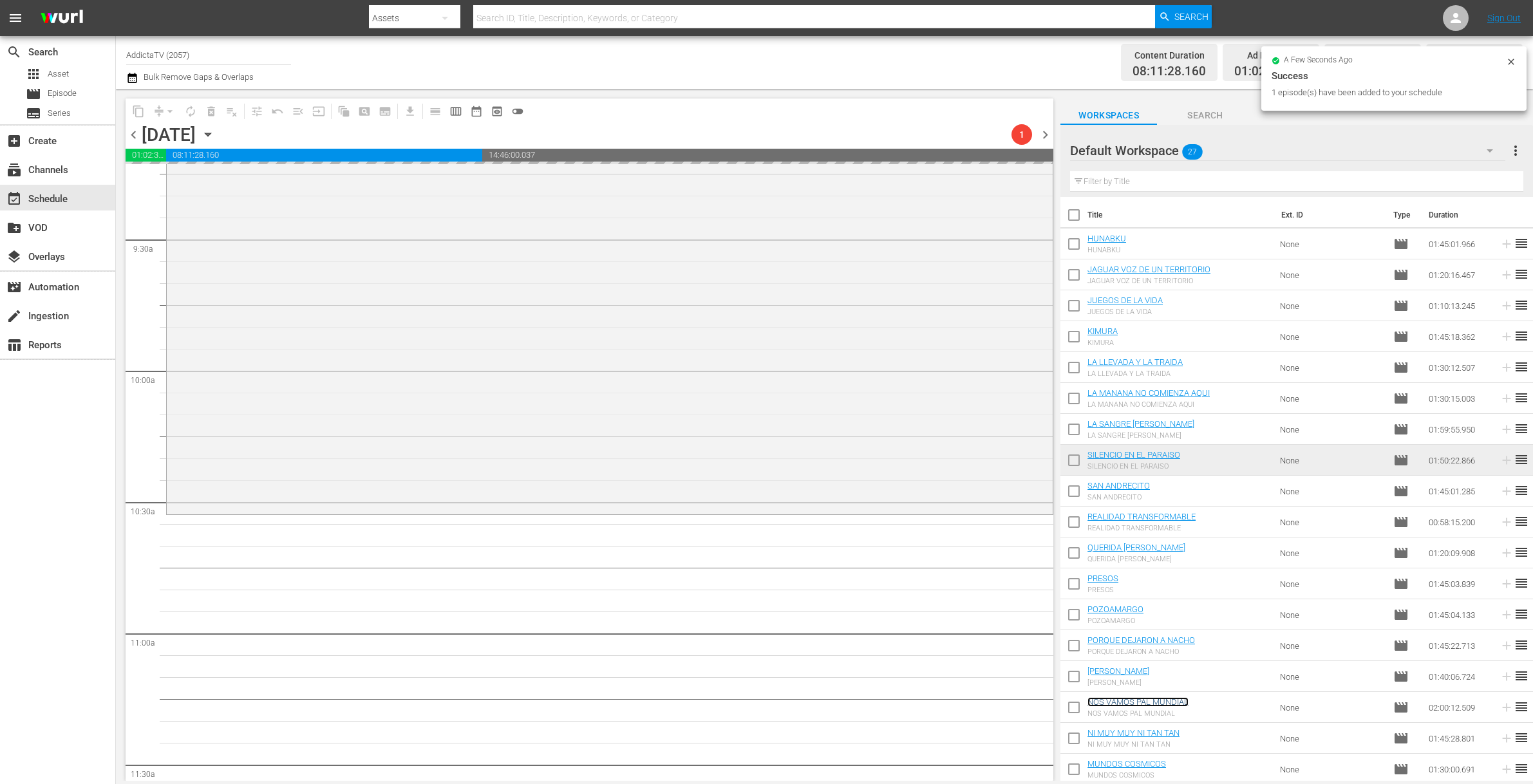
scroll to position [2626, 0]
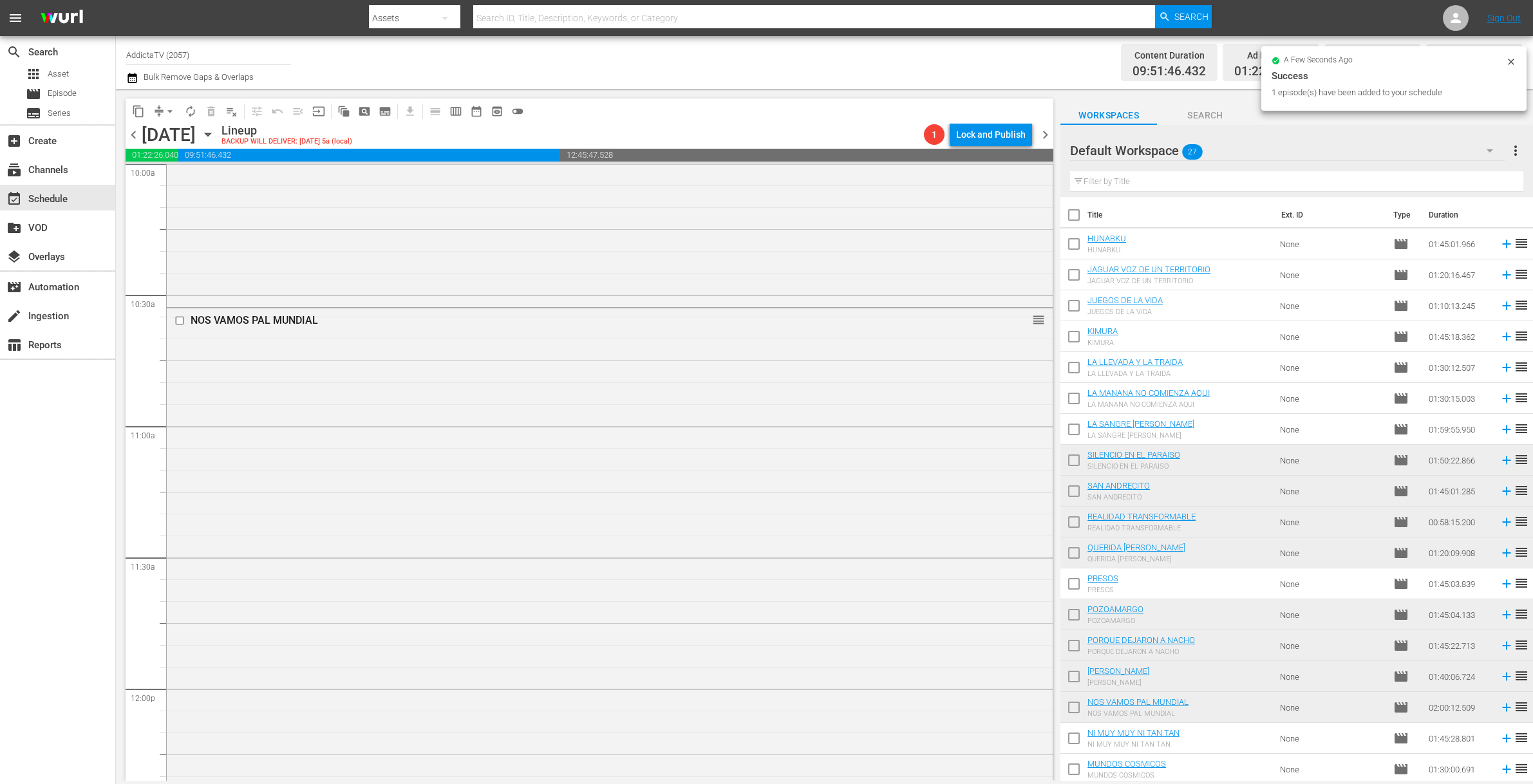
click at [188, 113] on span "autorenew_outlined" at bounding box center [190, 111] width 13 height 13
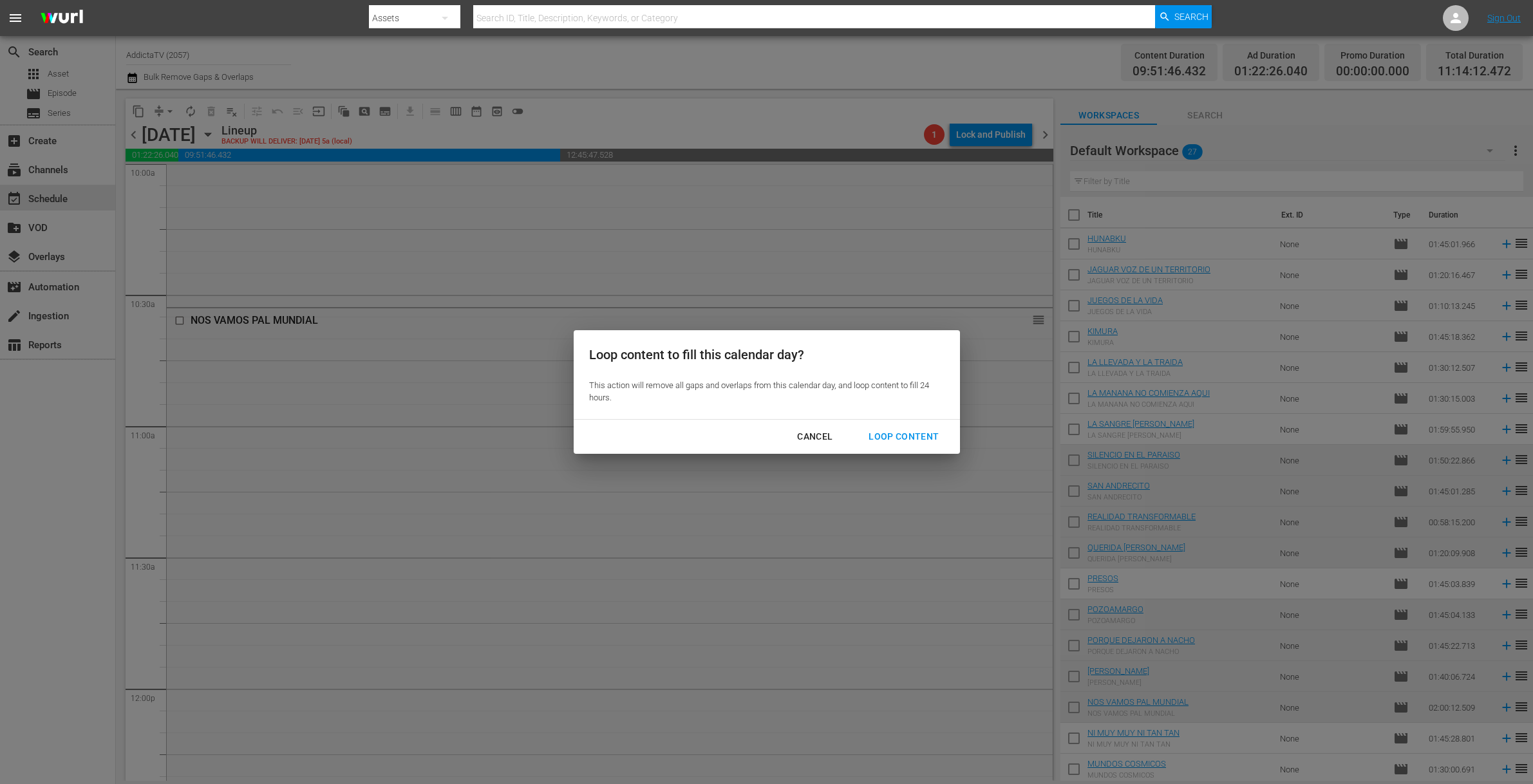
click at [908, 441] on div "Loop Content" at bounding box center [903, 437] width 91 height 16
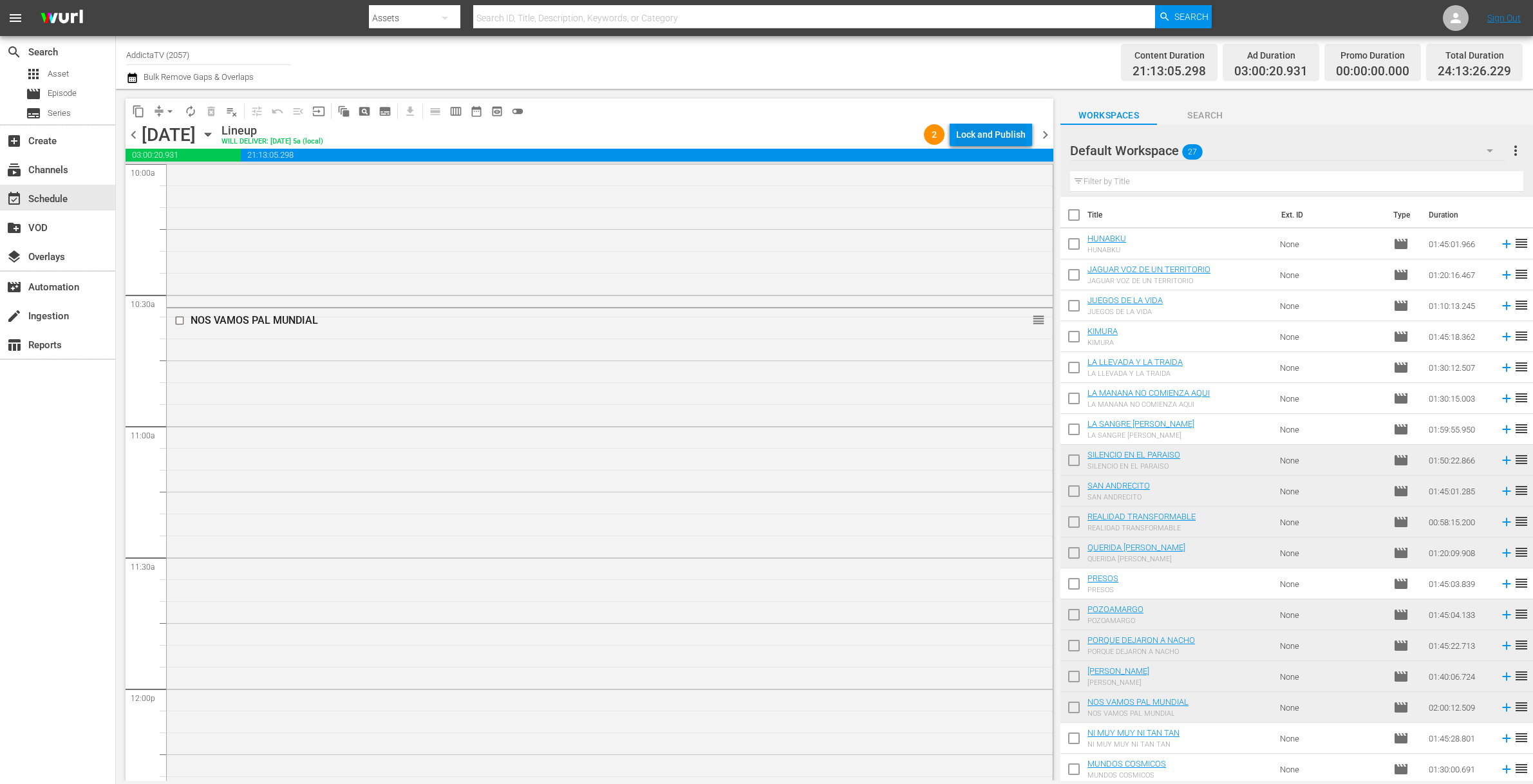
click at [963, 132] on div "Lock and Publish" at bounding box center [991, 135] width 70 height 24
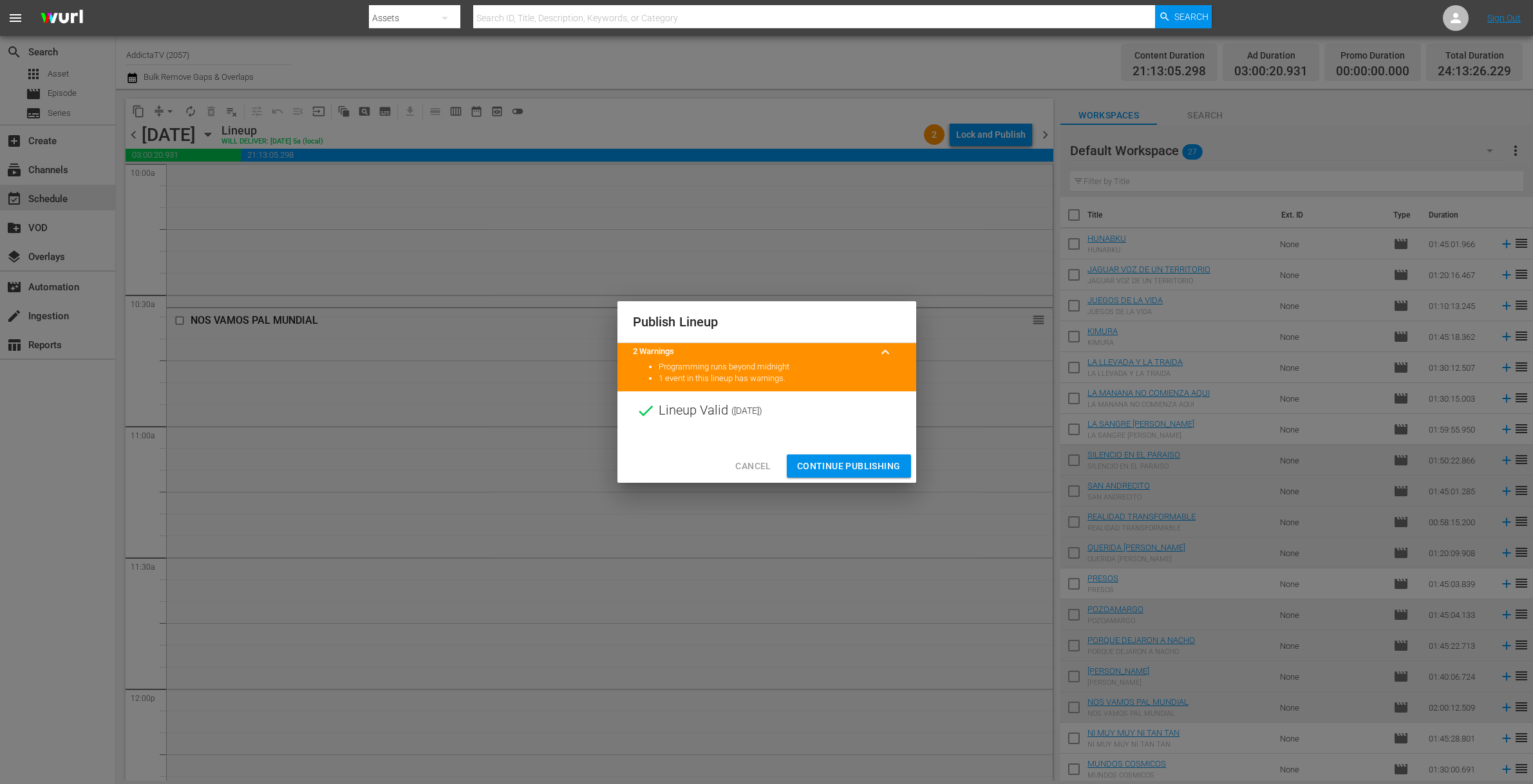
click at [834, 465] on span "Continue Publishing" at bounding box center [848, 466] width 103 height 16
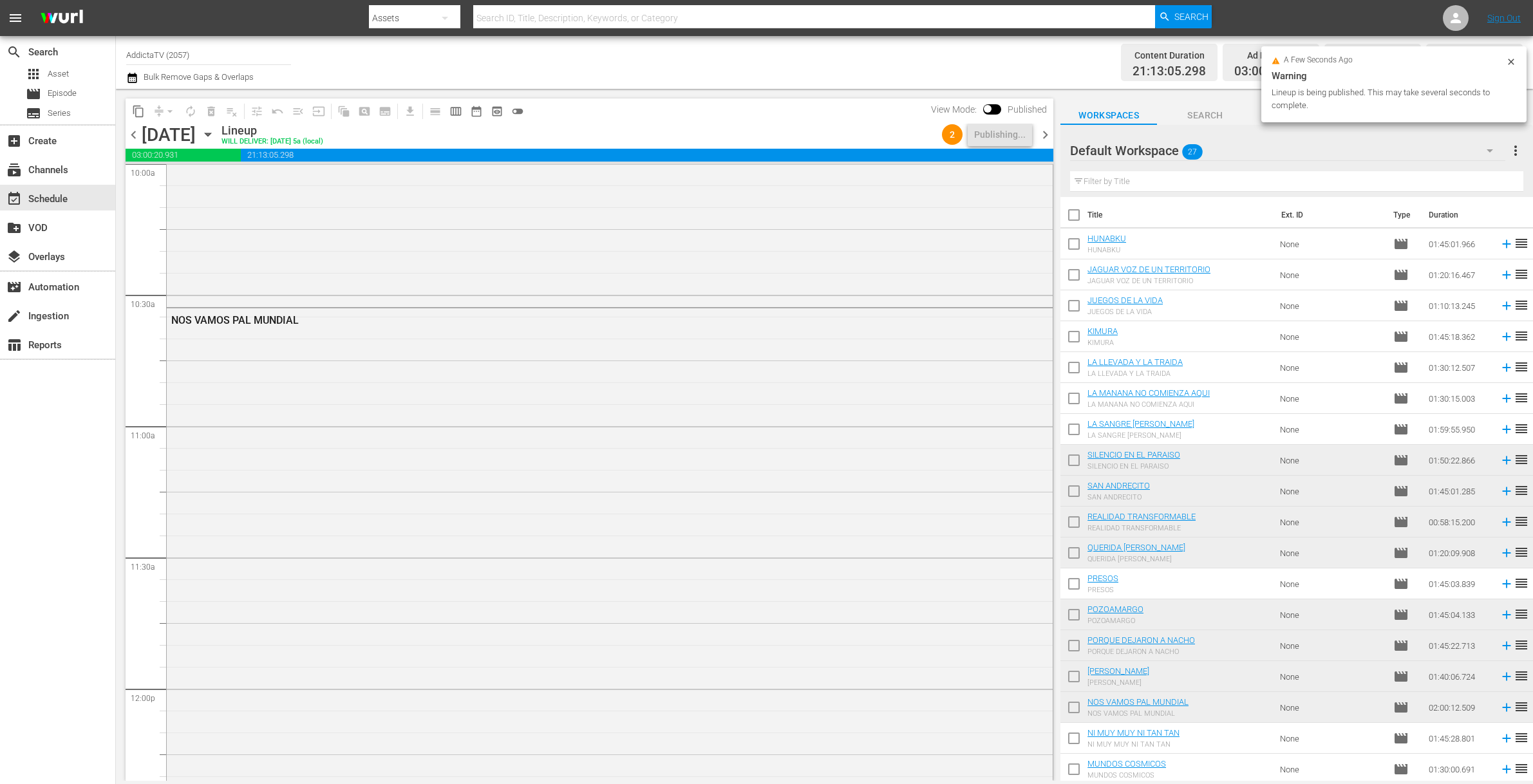
click at [215, 139] on icon "button" at bounding box center [208, 135] width 14 height 14
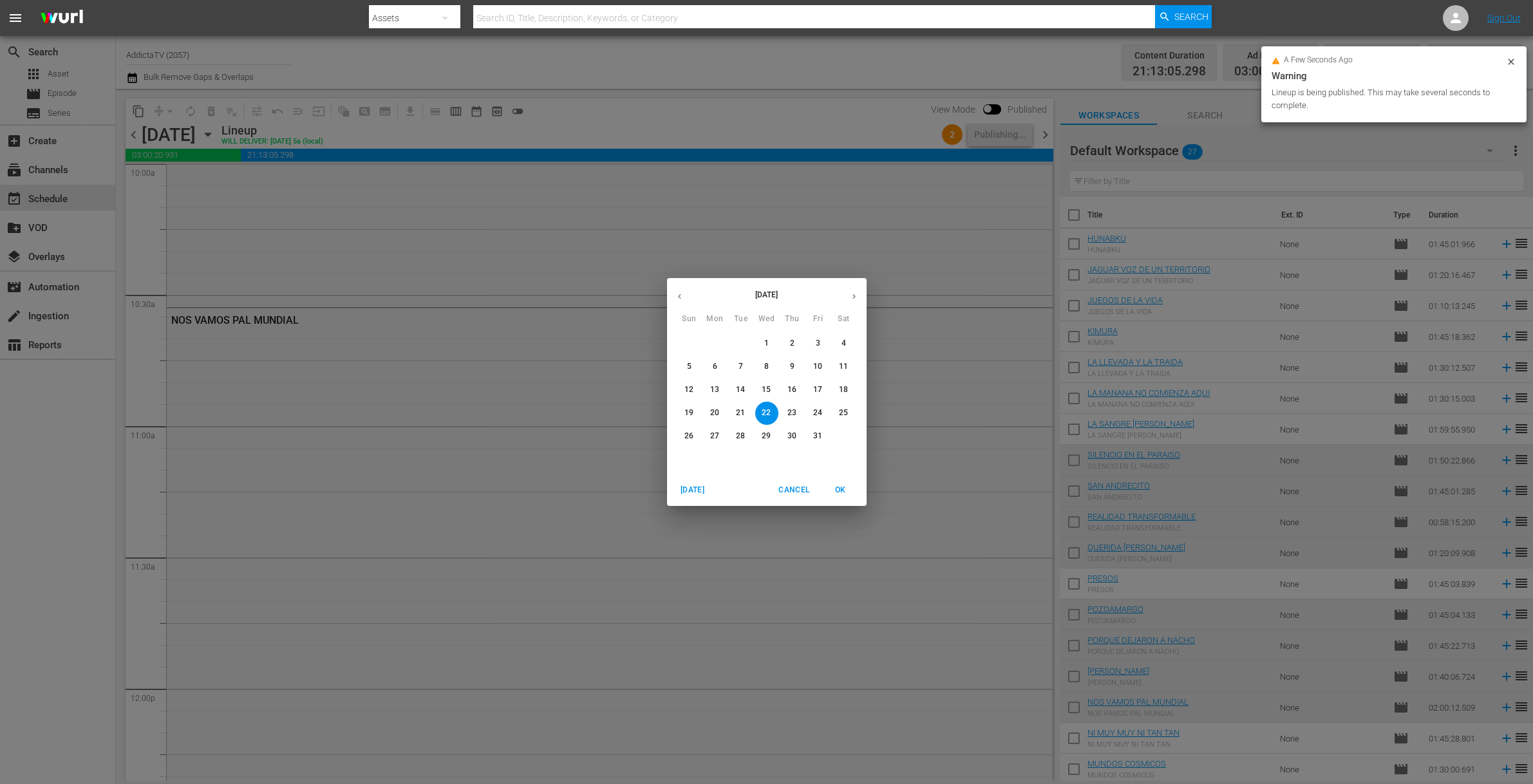
click at [794, 415] on p "23" at bounding box center [791, 412] width 9 height 11
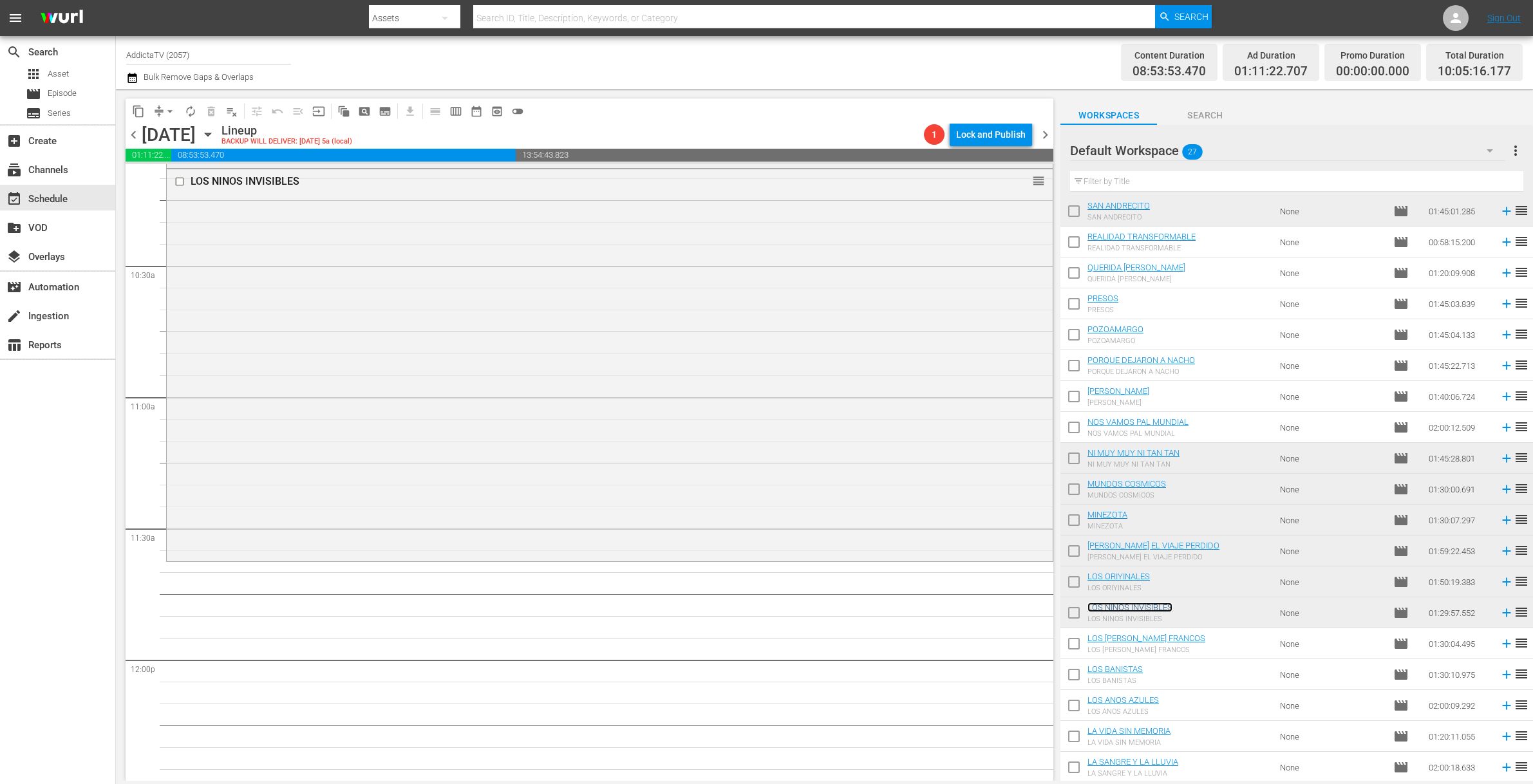
scroll to position [2810, 0]
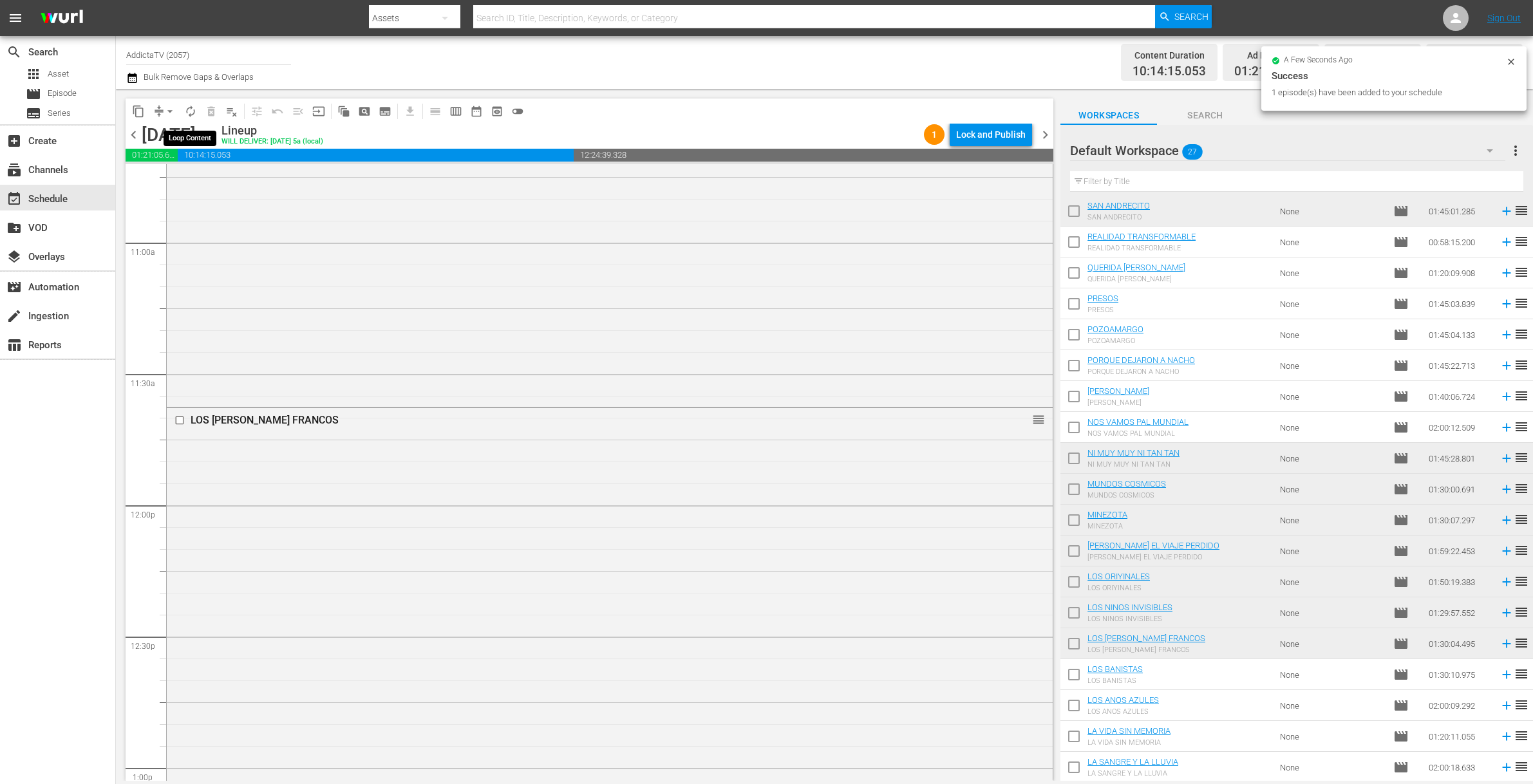
click at [199, 108] on button "autorenew_outlined" at bounding box center [190, 111] width 21 height 21
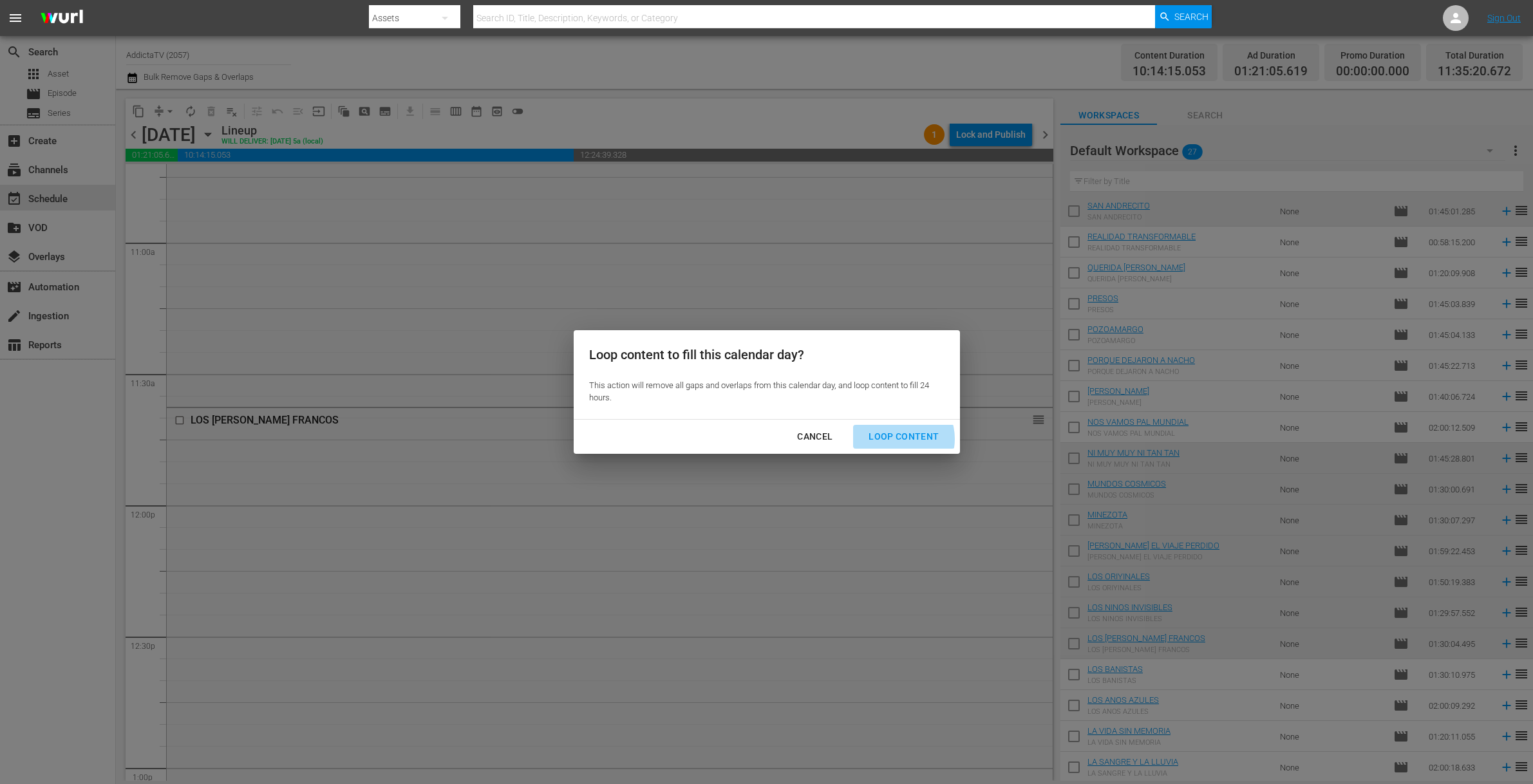
click at [896, 439] on div "Loop Content" at bounding box center [903, 437] width 91 height 16
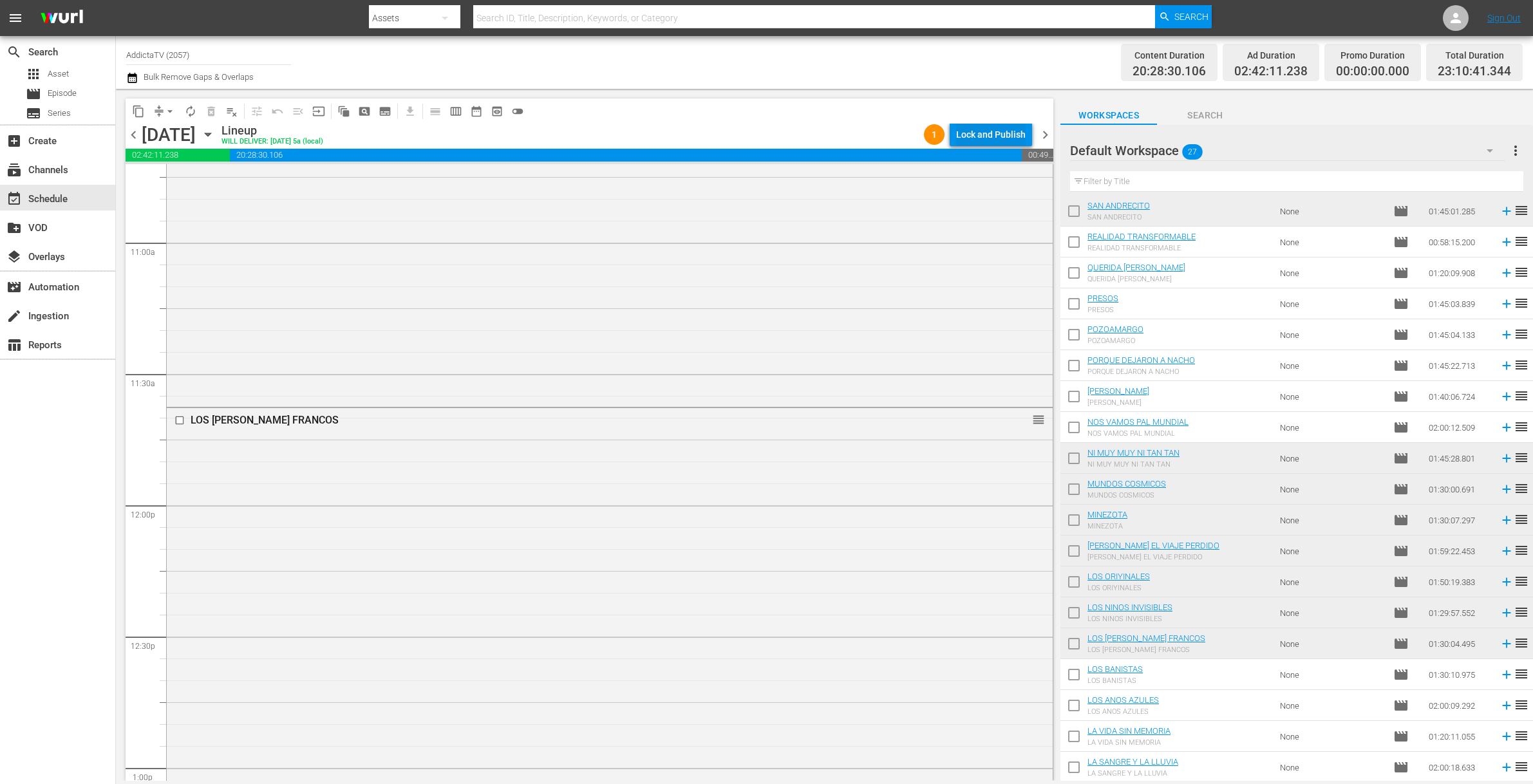
click at [997, 132] on div "Lock and Publish" at bounding box center [991, 135] width 70 height 24
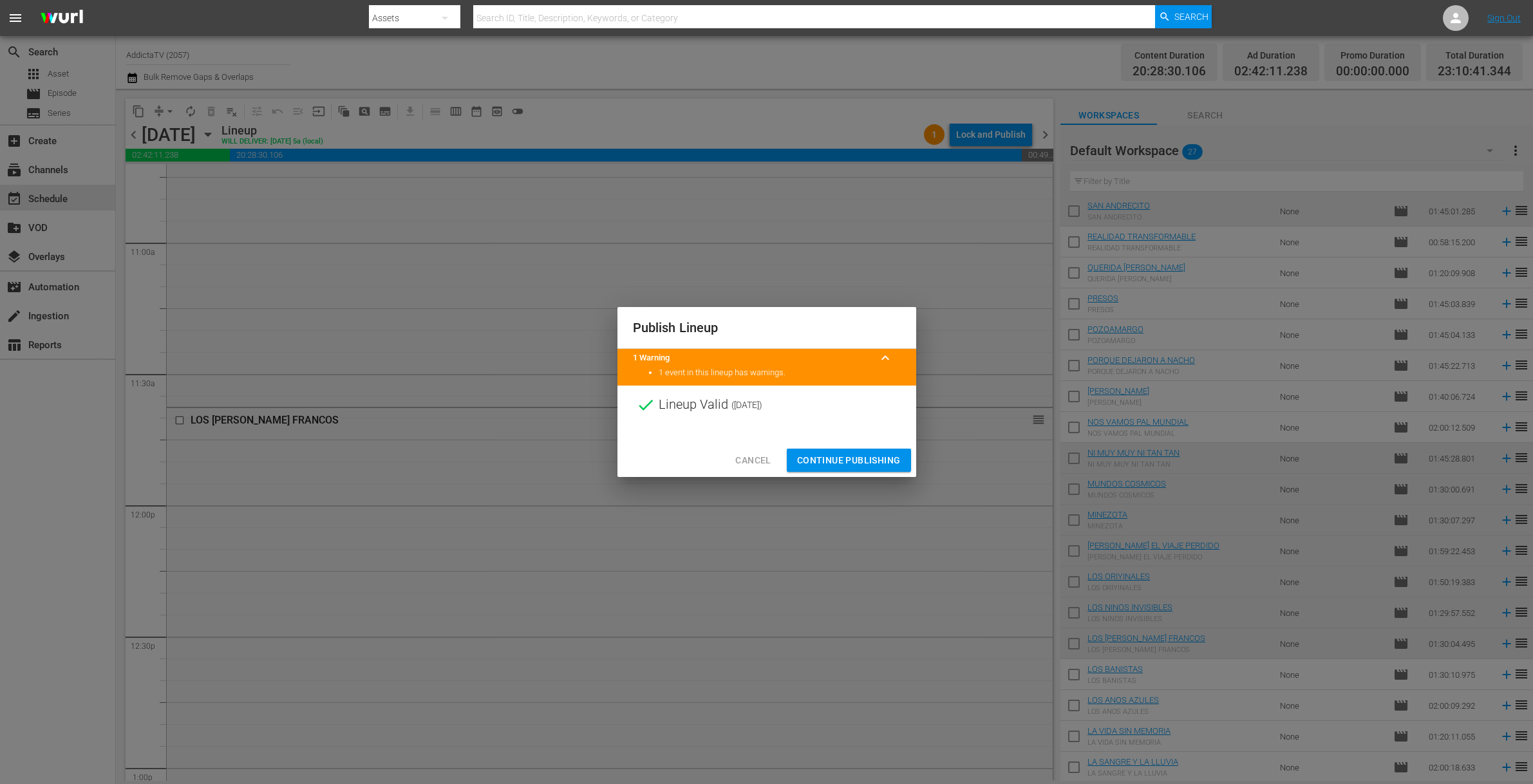
click at [811, 460] on span "Continue Publishing" at bounding box center [848, 460] width 103 height 16
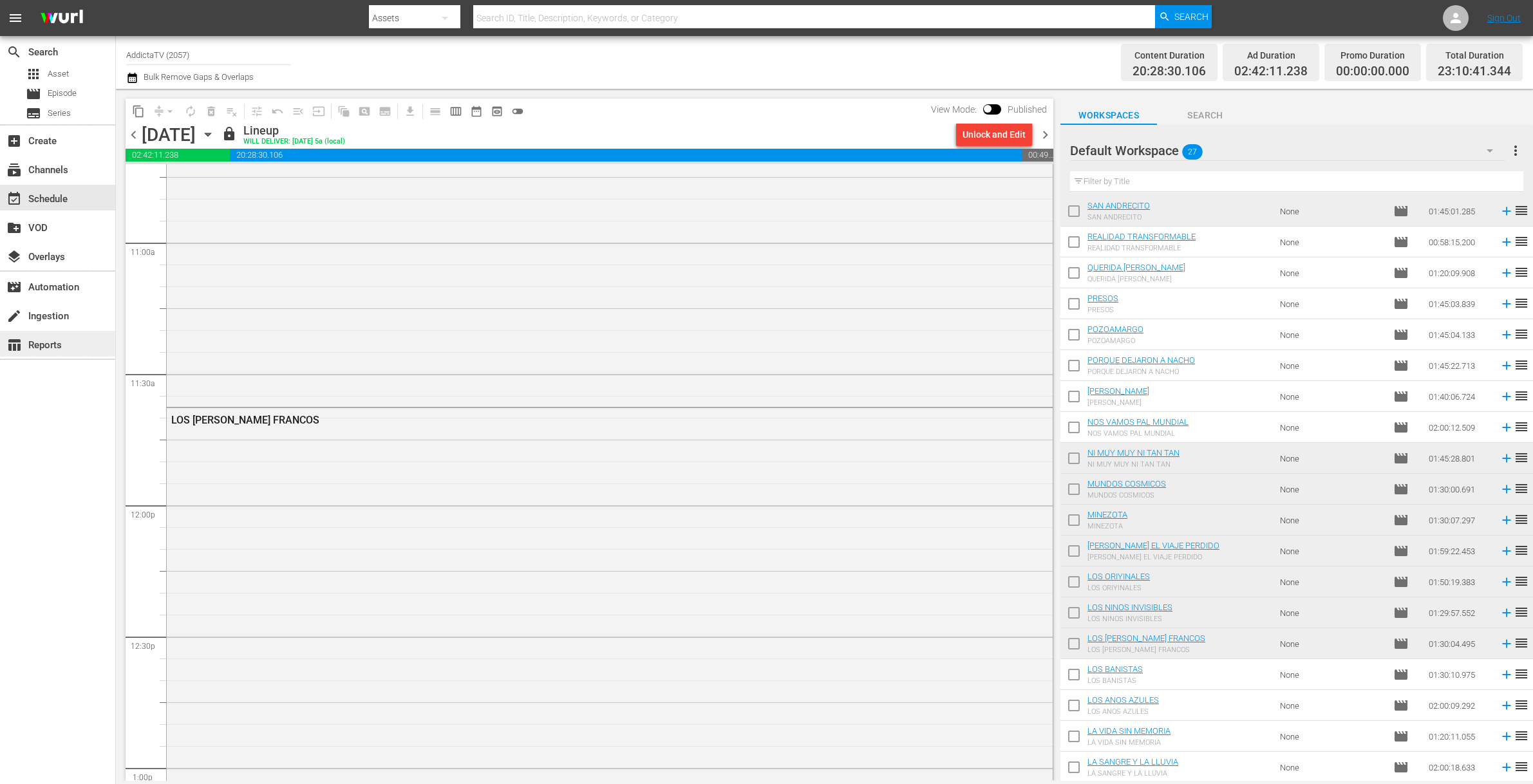
scroll to position [3231, 0]
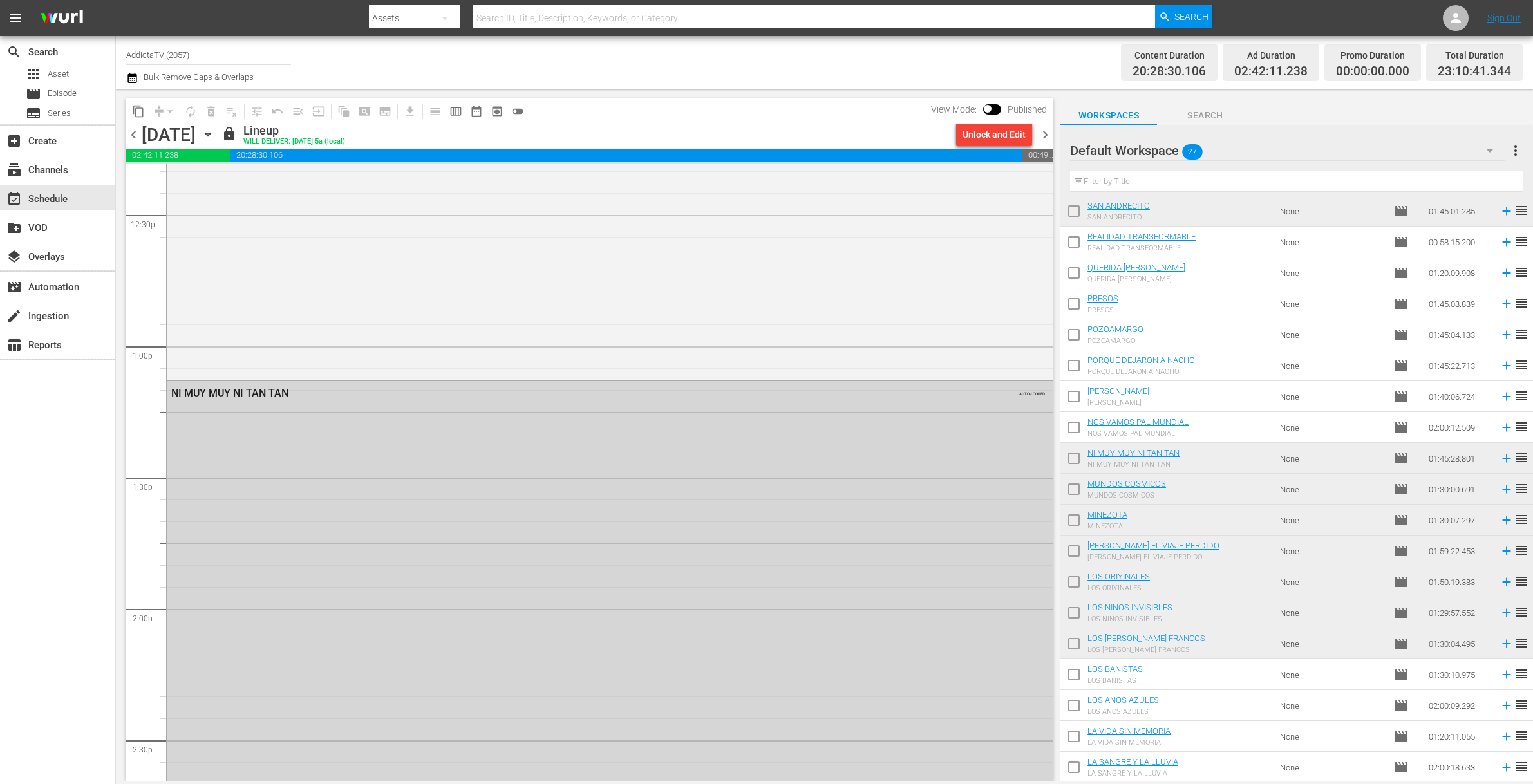
click at [215, 135] on icon "button" at bounding box center [208, 135] width 14 height 14
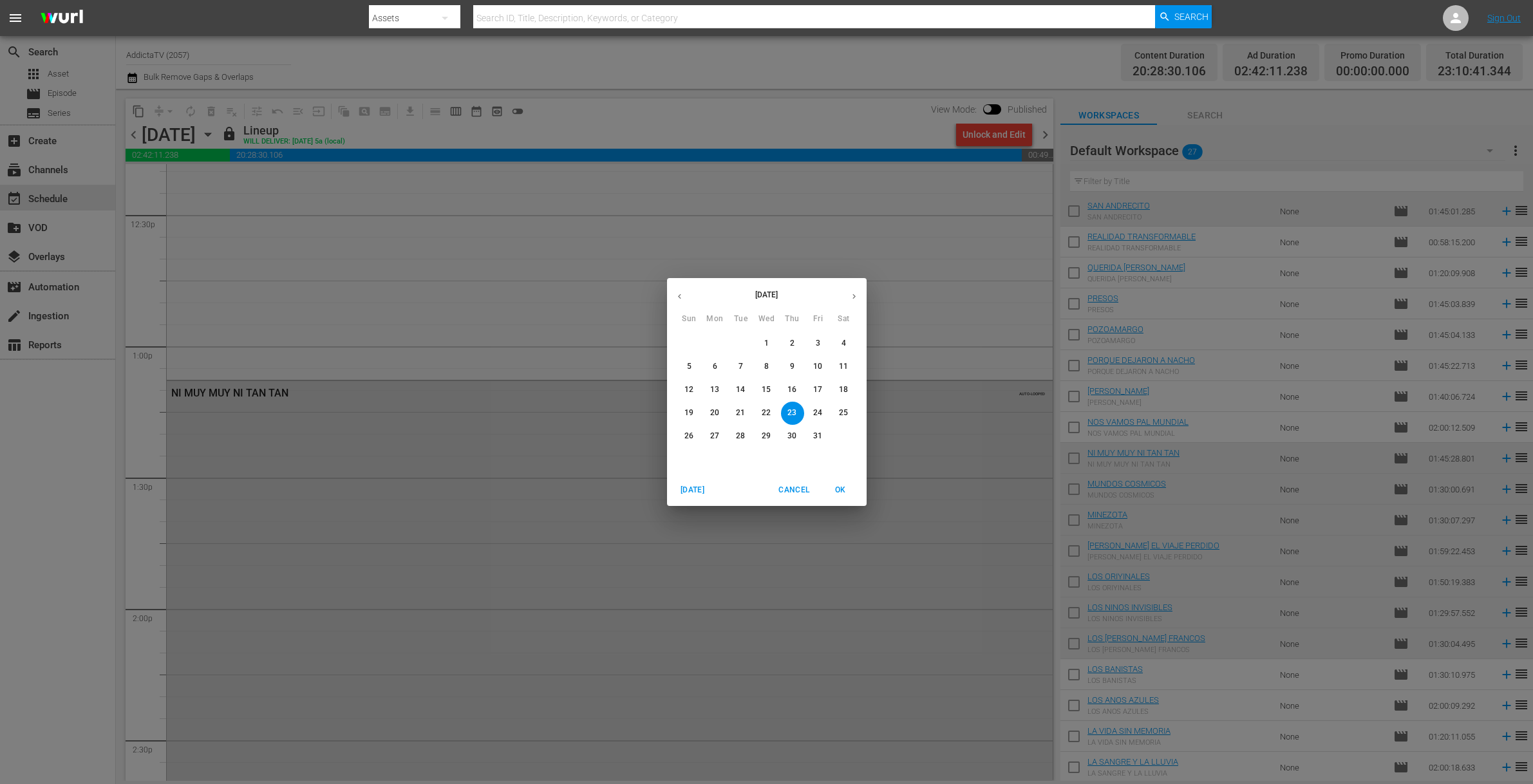
click at [817, 408] on p "24" at bounding box center [817, 412] width 9 height 11
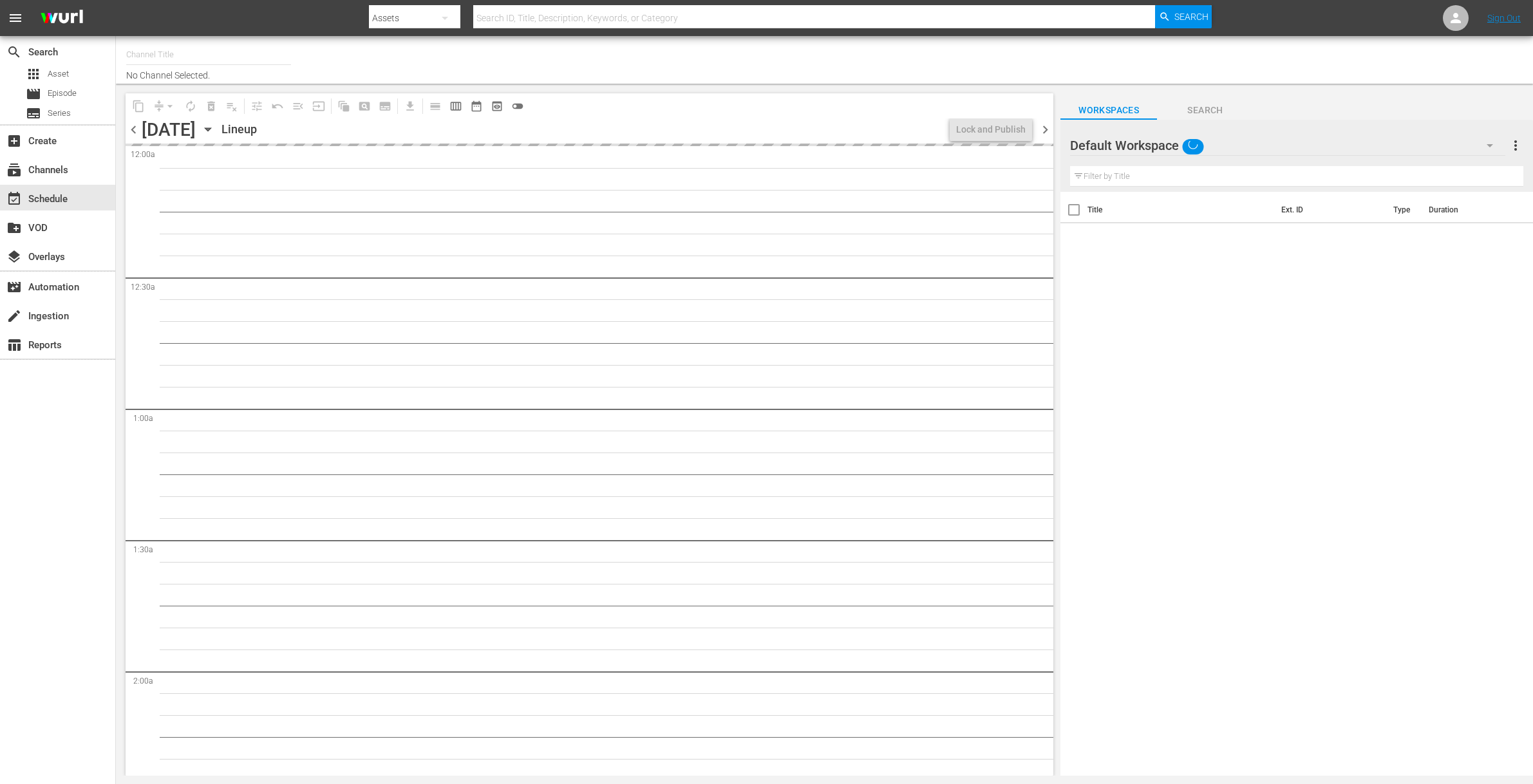
type input "AddictaTV (2057)"
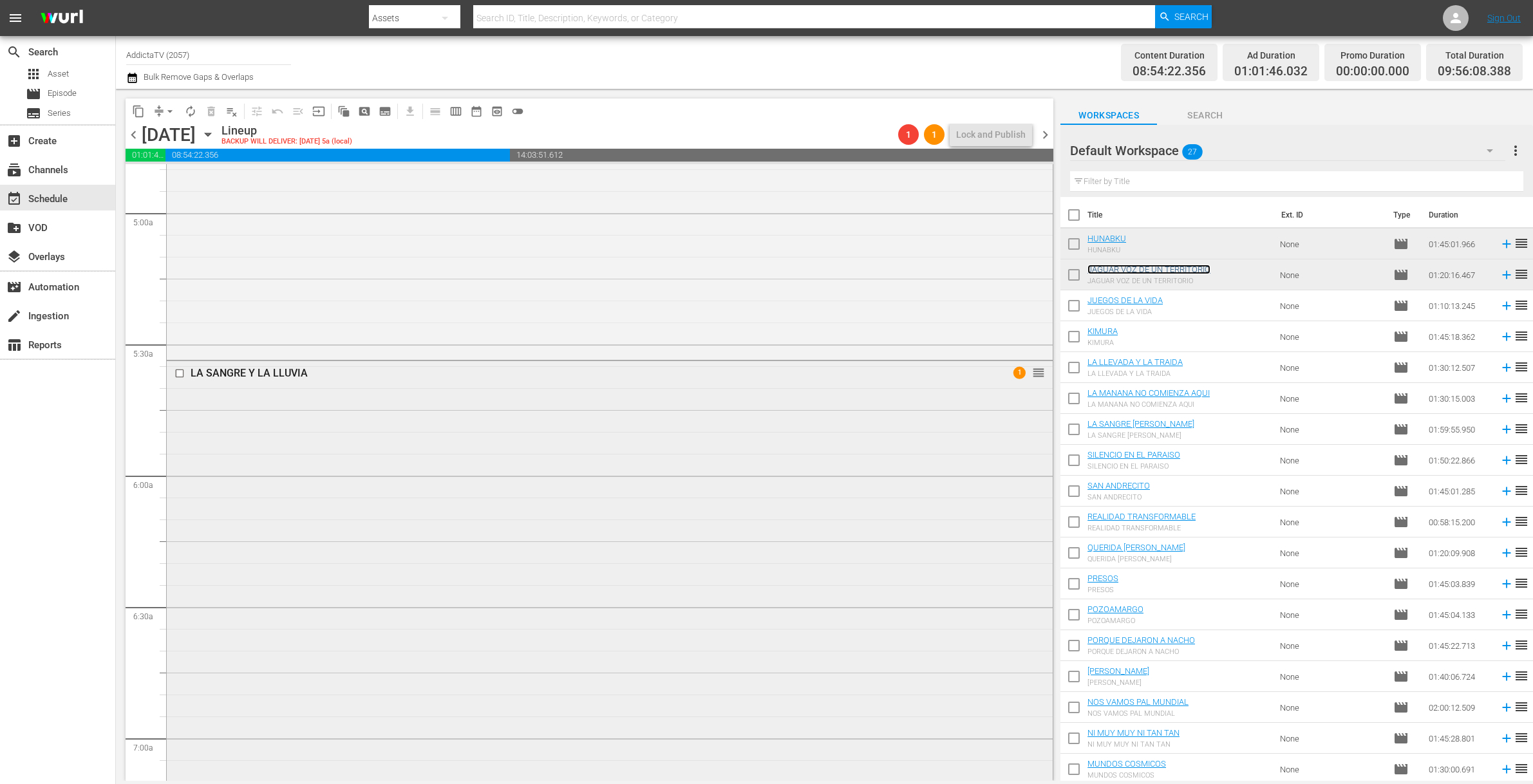
scroll to position [1129, 0]
click at [399, 623] on div "LA SANGRE Y LA LLUVIA 1 reorder" at bounding box center [609, 756] width 886 height 522
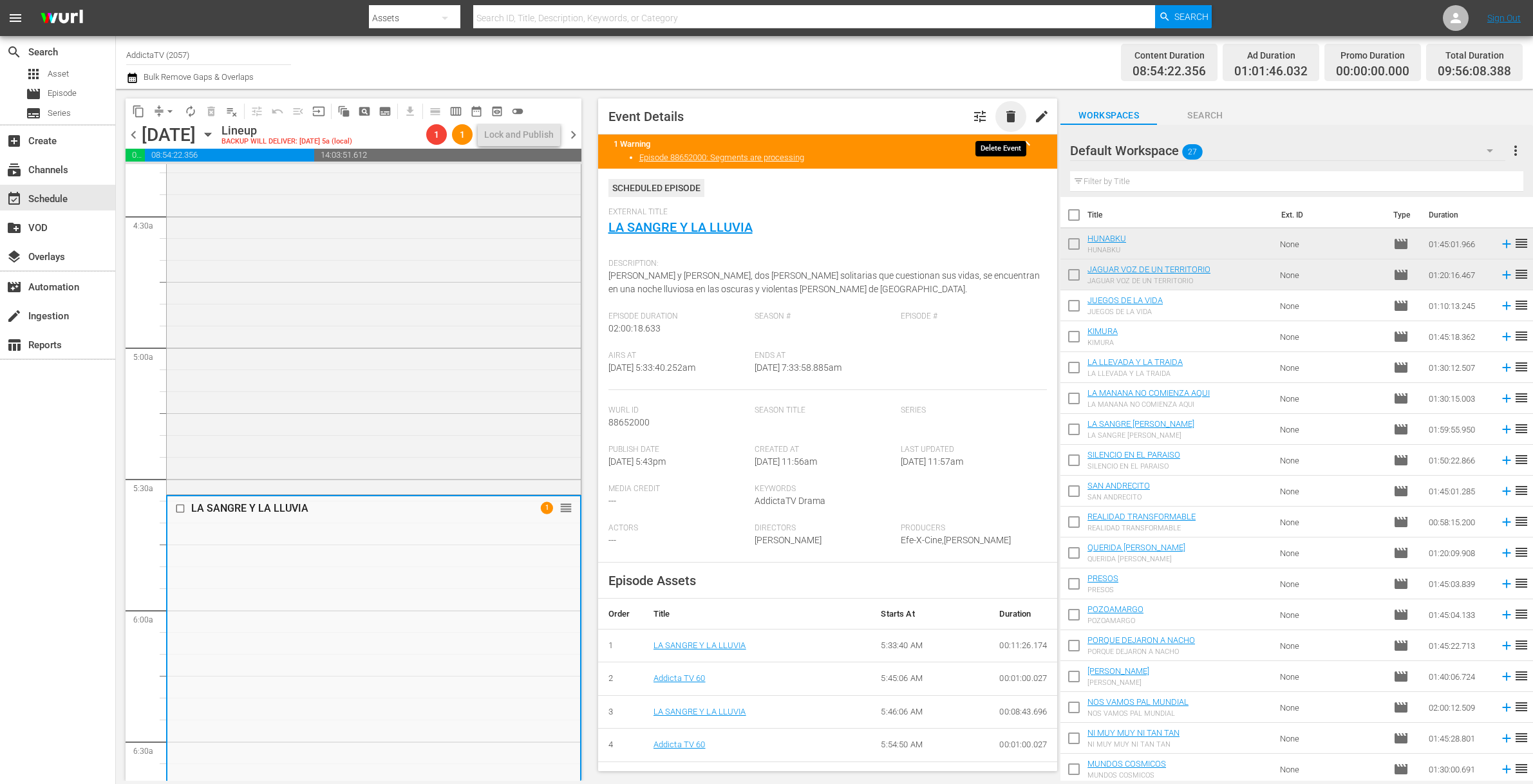
click at [1003, 121] on span "delete" at bounding box center [1011, 117] width 16 height 16
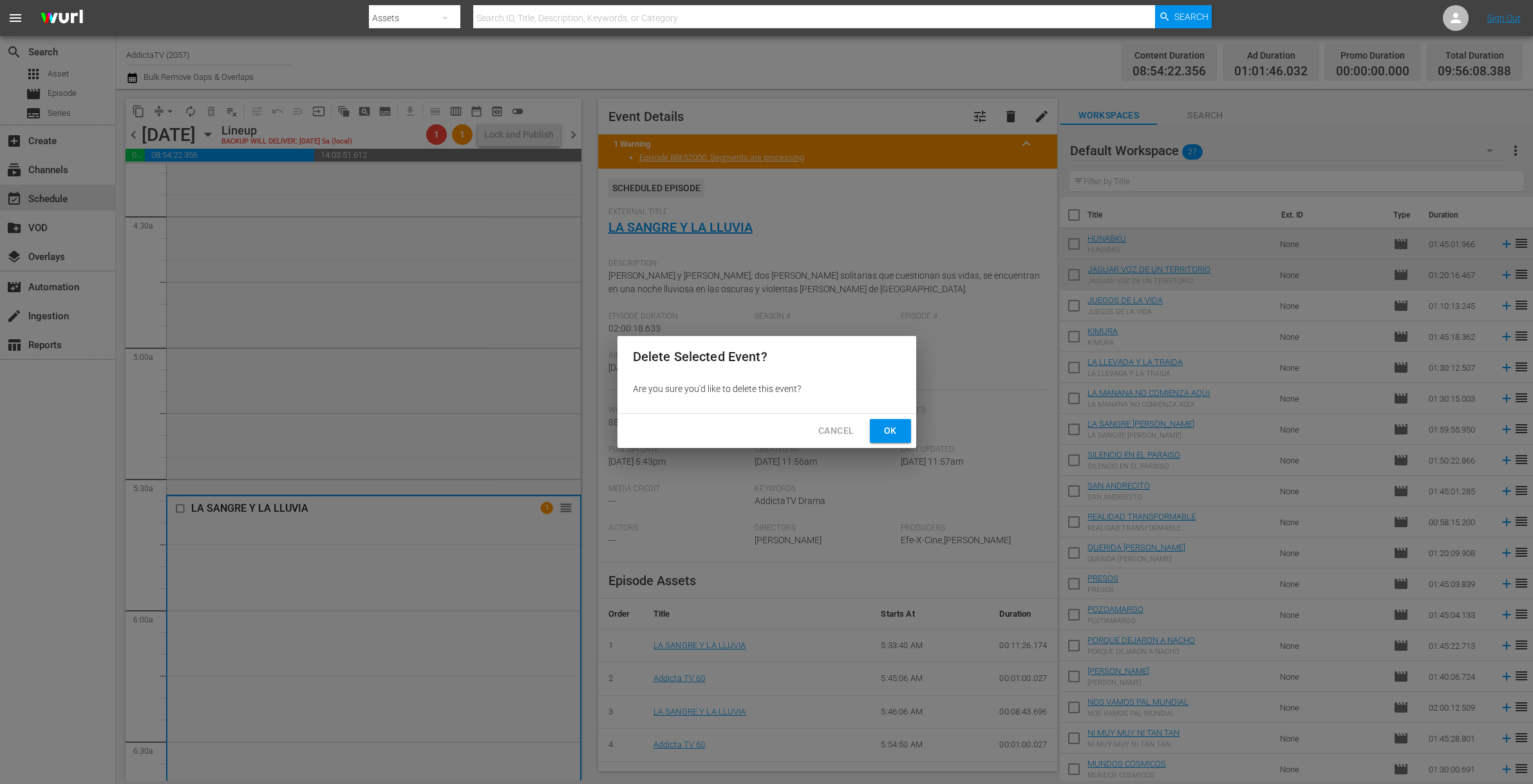
click at [879, 431] on button "Ok" at bounding box center [890, 431] width 41 height 24
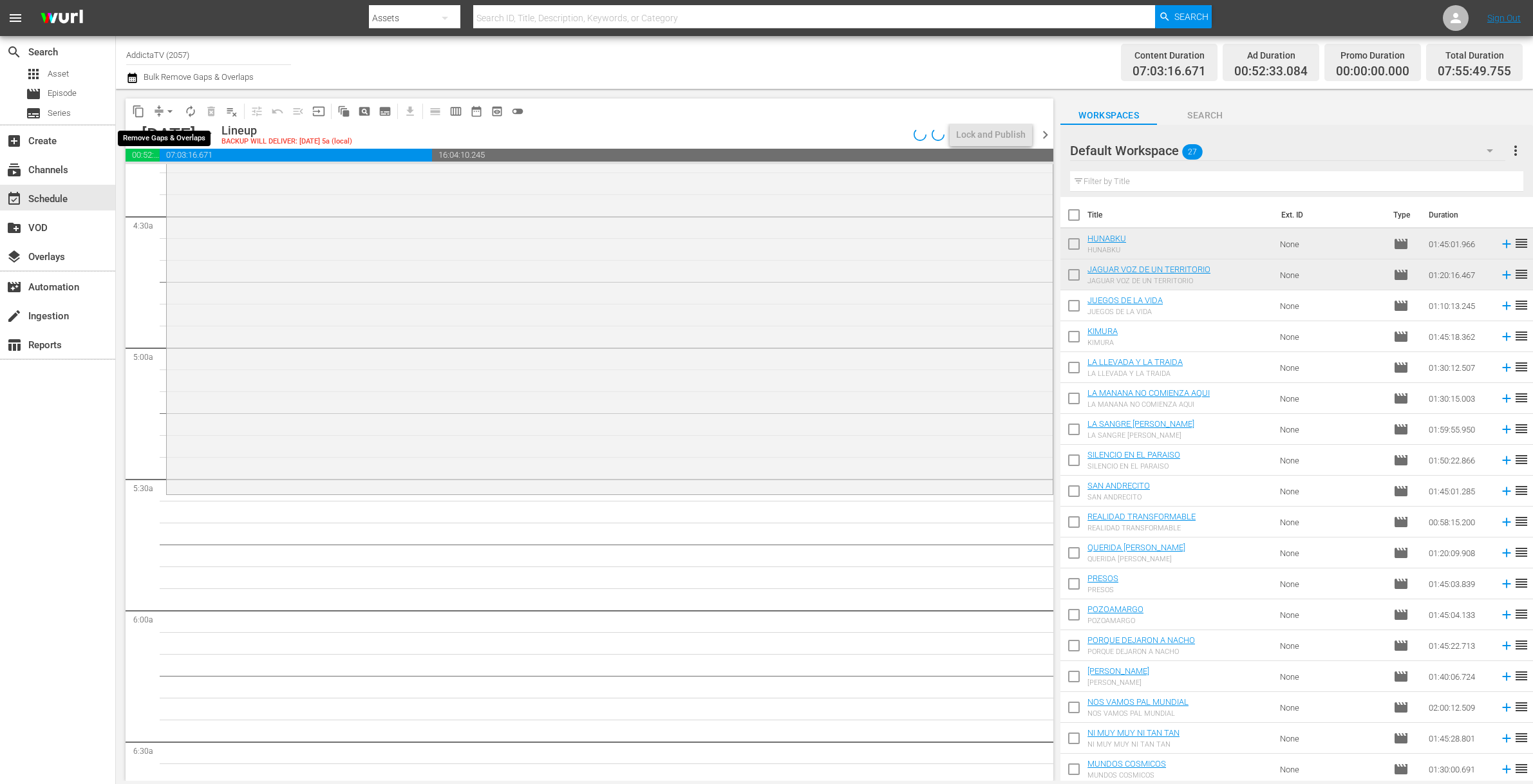
click at [172, 109] on span "arrow_drop_down" at bounding box center [169, 111] width 13 height 13
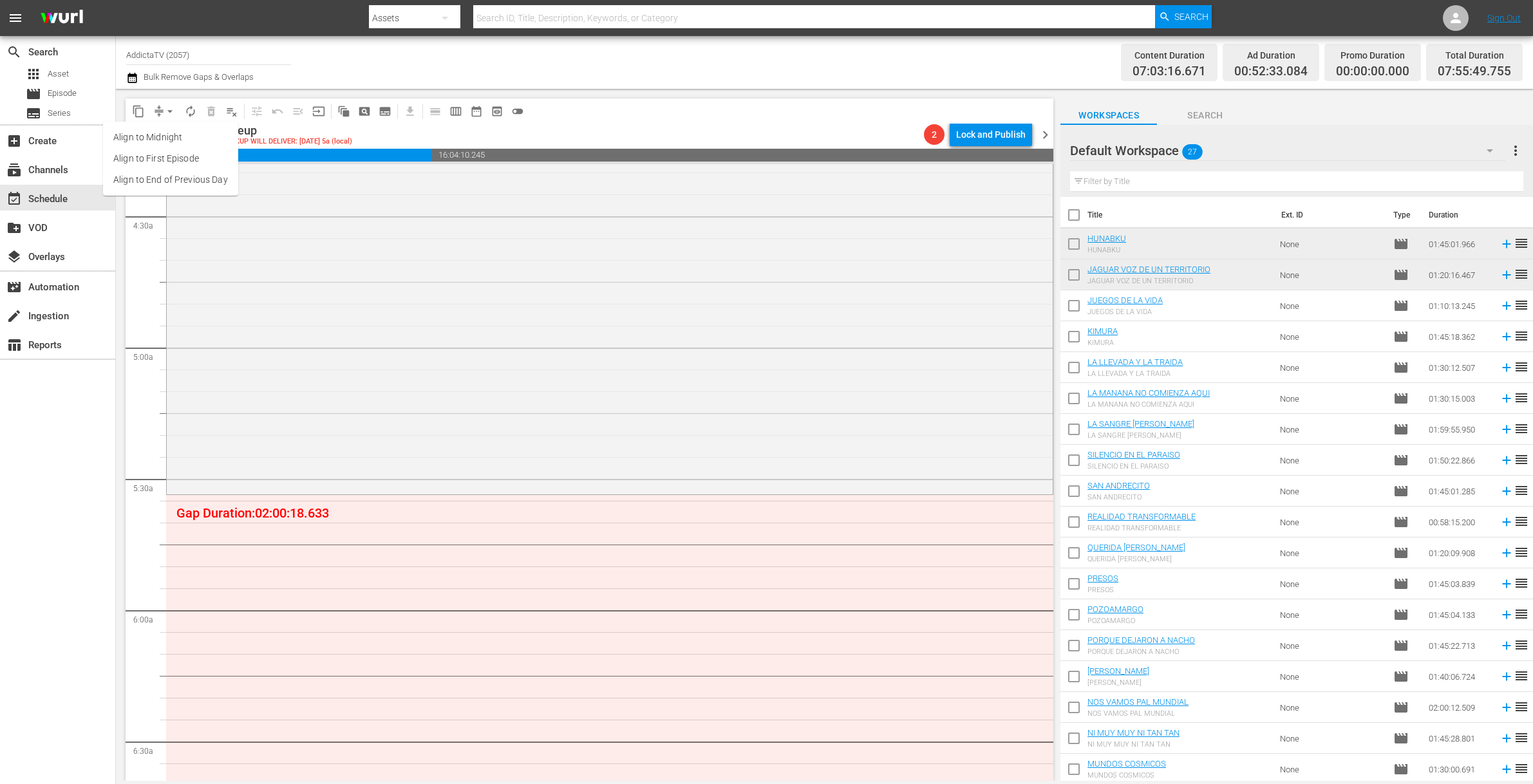
click at [185, 182] on li "Align to End of Previous Day" at bounding box center [170, 180] width 135 height 22
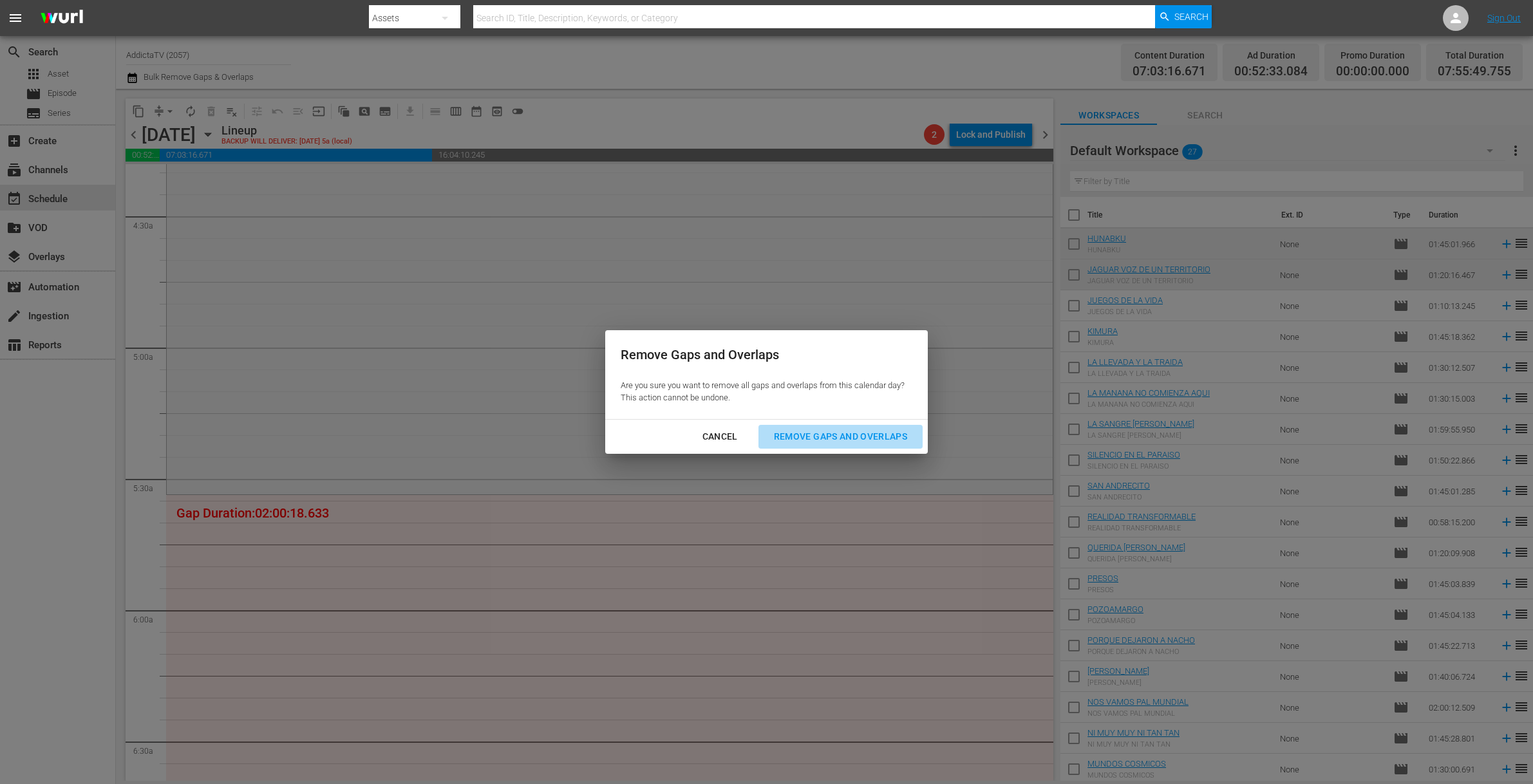
click at [843, 425] on button "Remove Gaps and Overlaps" at bounding box center [840, 437] width 164 height 24
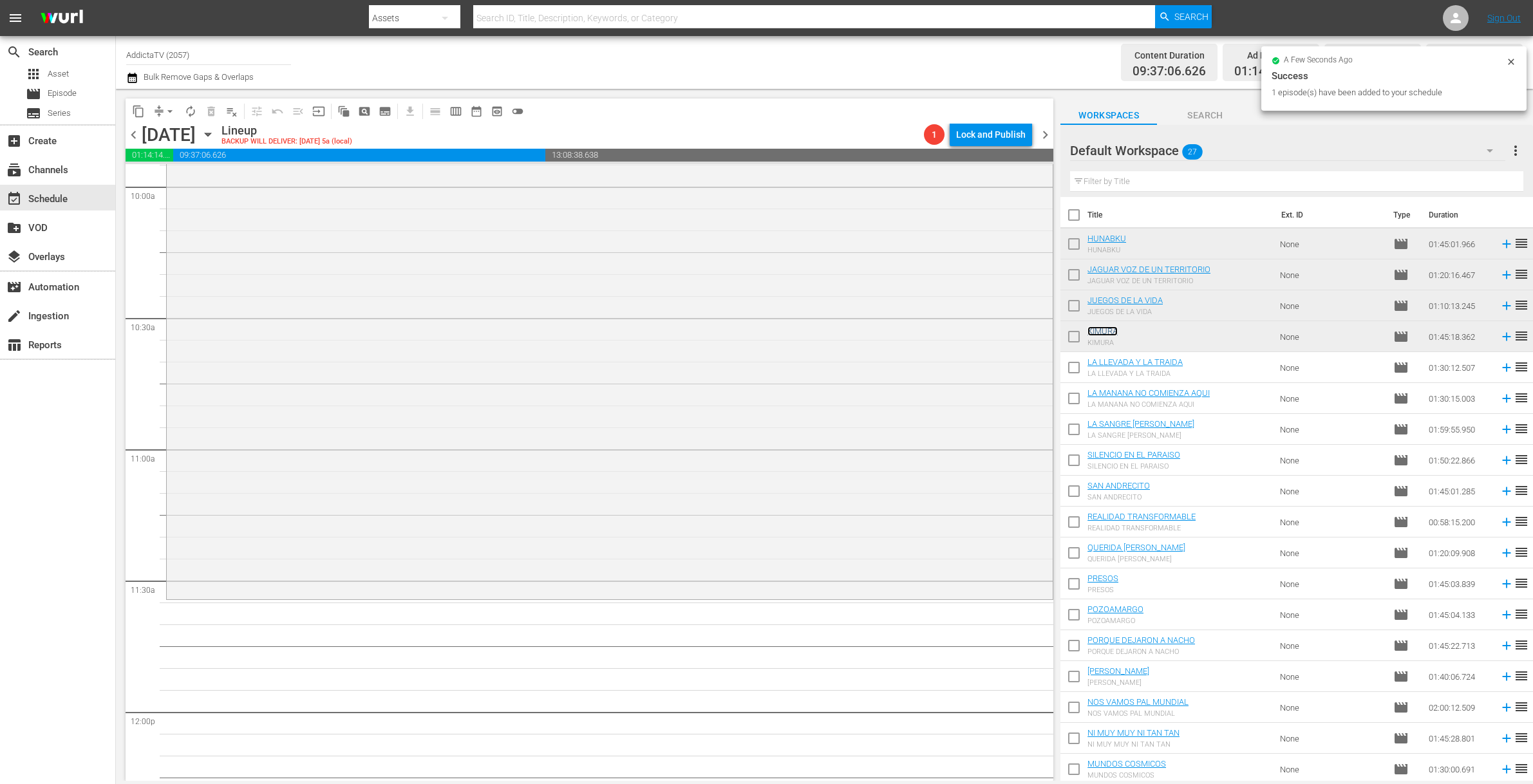
scroll to position [2875, 0]
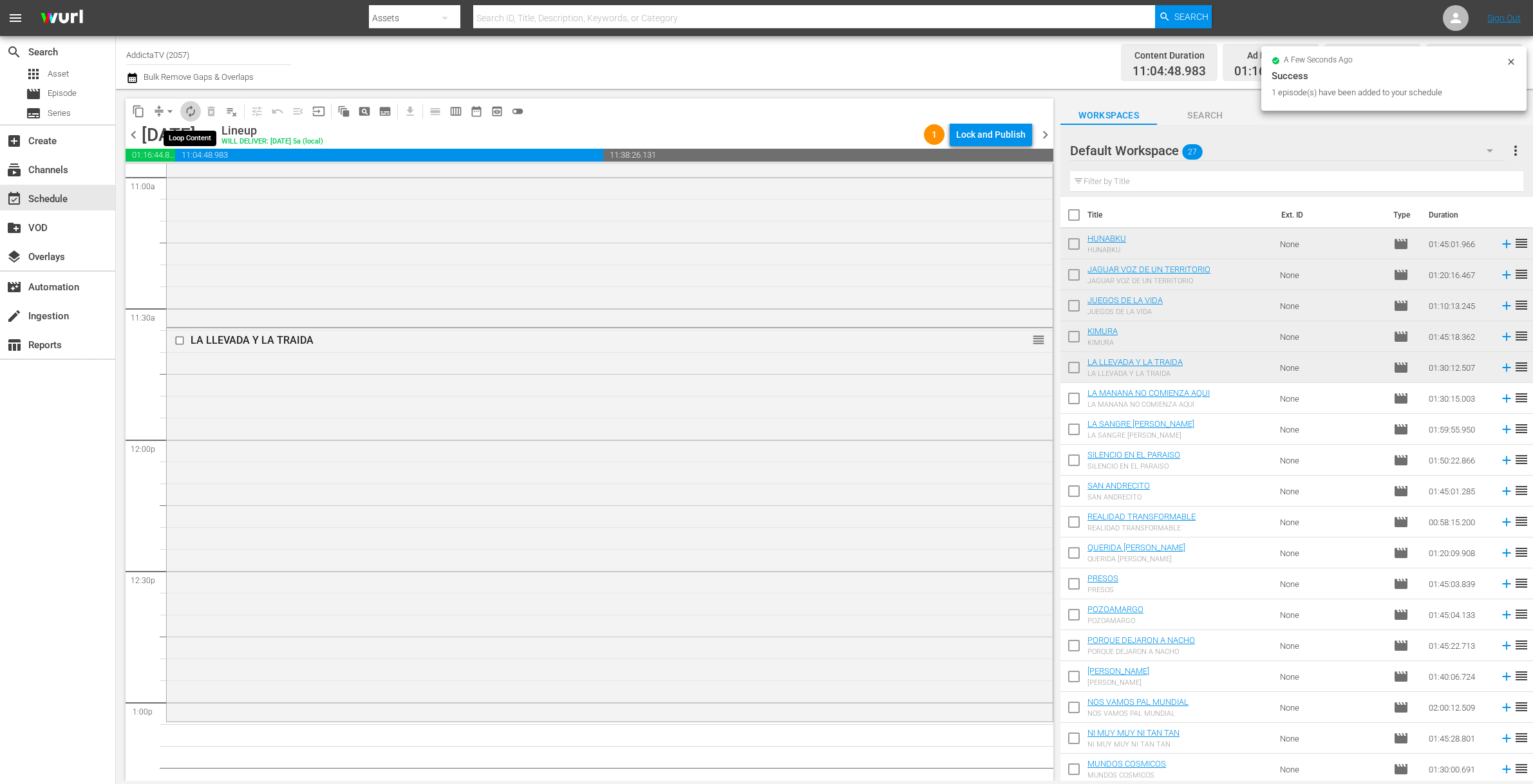
click at [189, 115] on span "autorenew_outlined" at bounding box center [190, 111] width 13 height 13
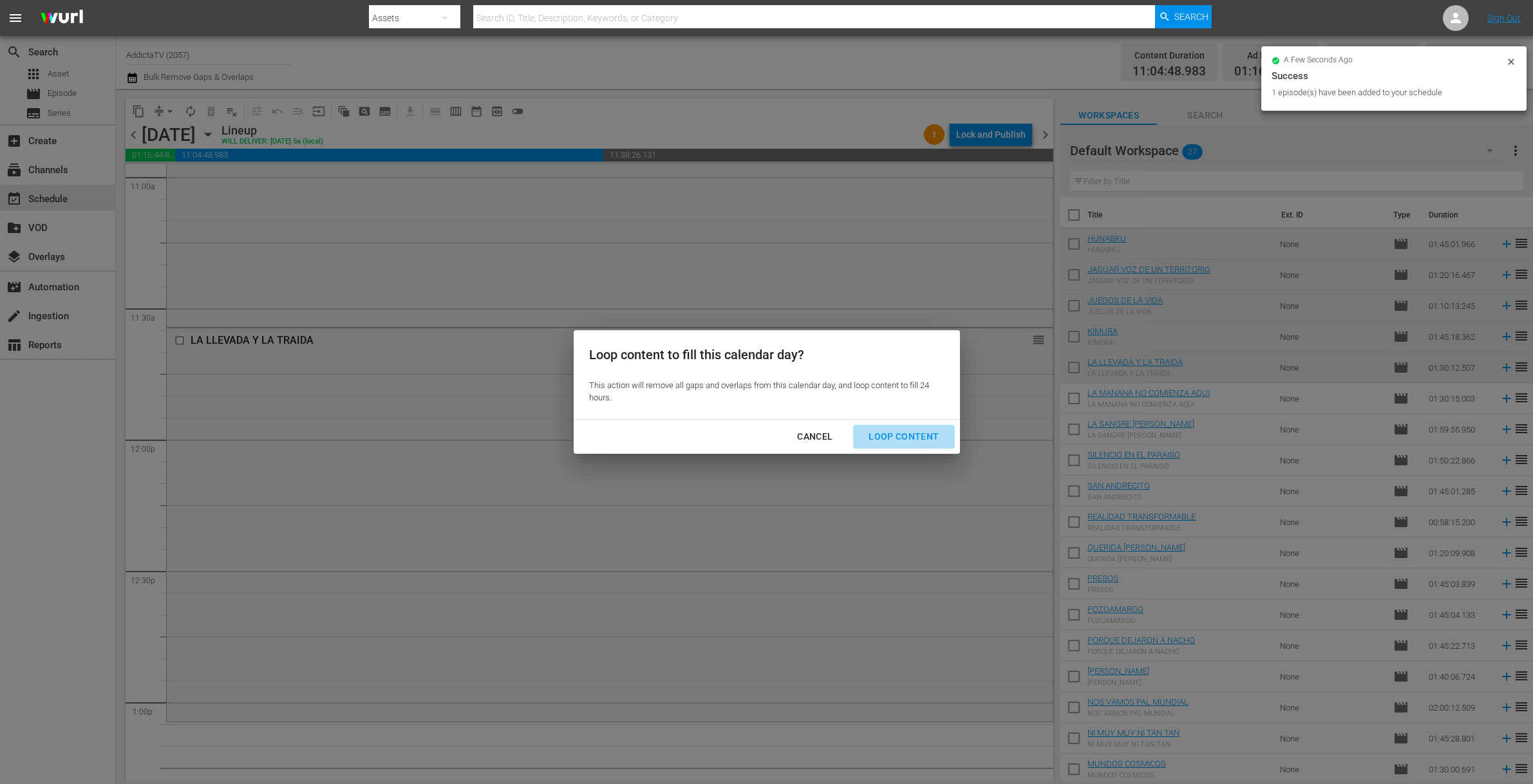
click at [905, 438] on div "Loop Content" at bounding box center [903, 437] width 91 height 16
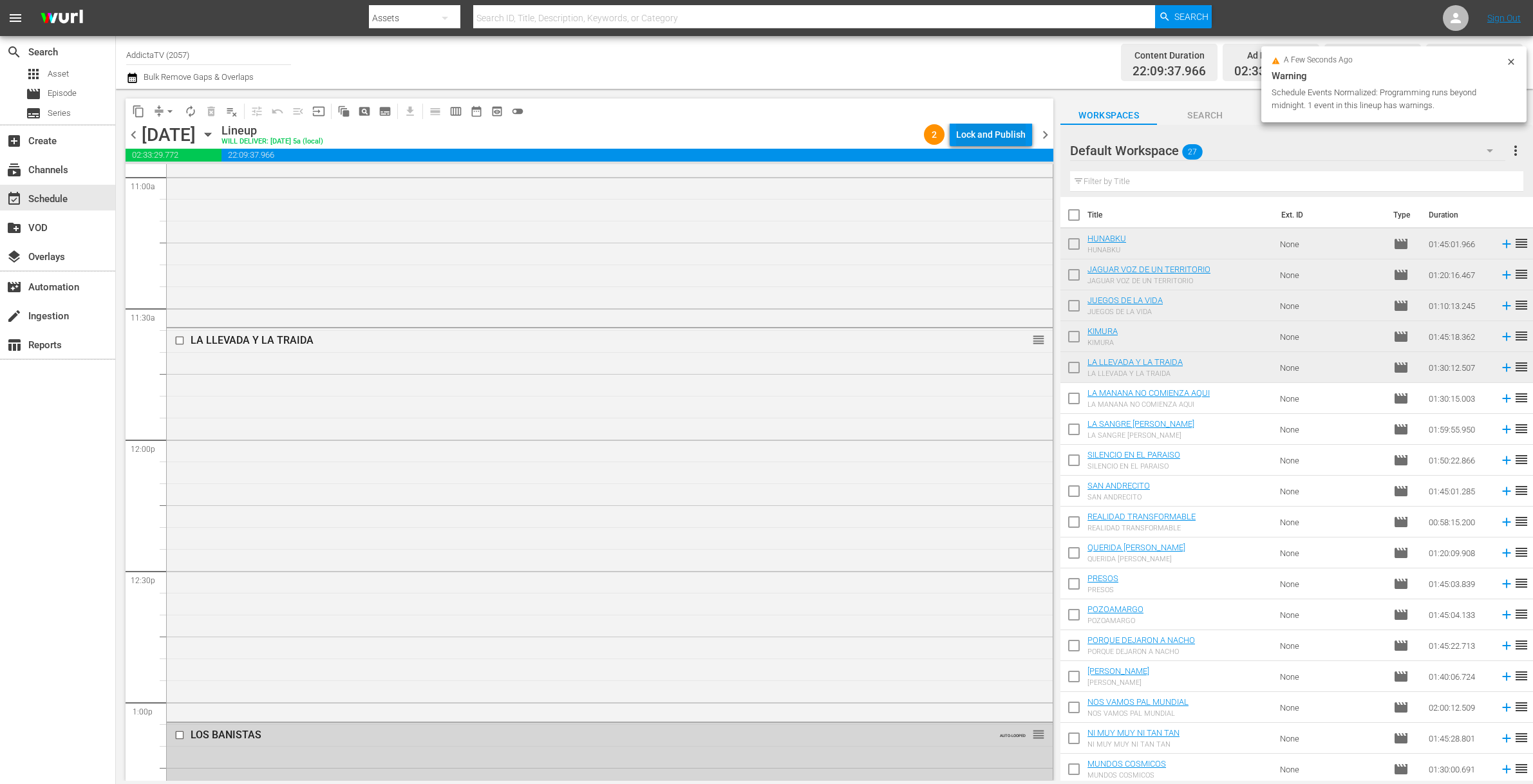
click at [980, 140] on div "Lock and Publish" at bounding box center [991, 135] width 70 height 24
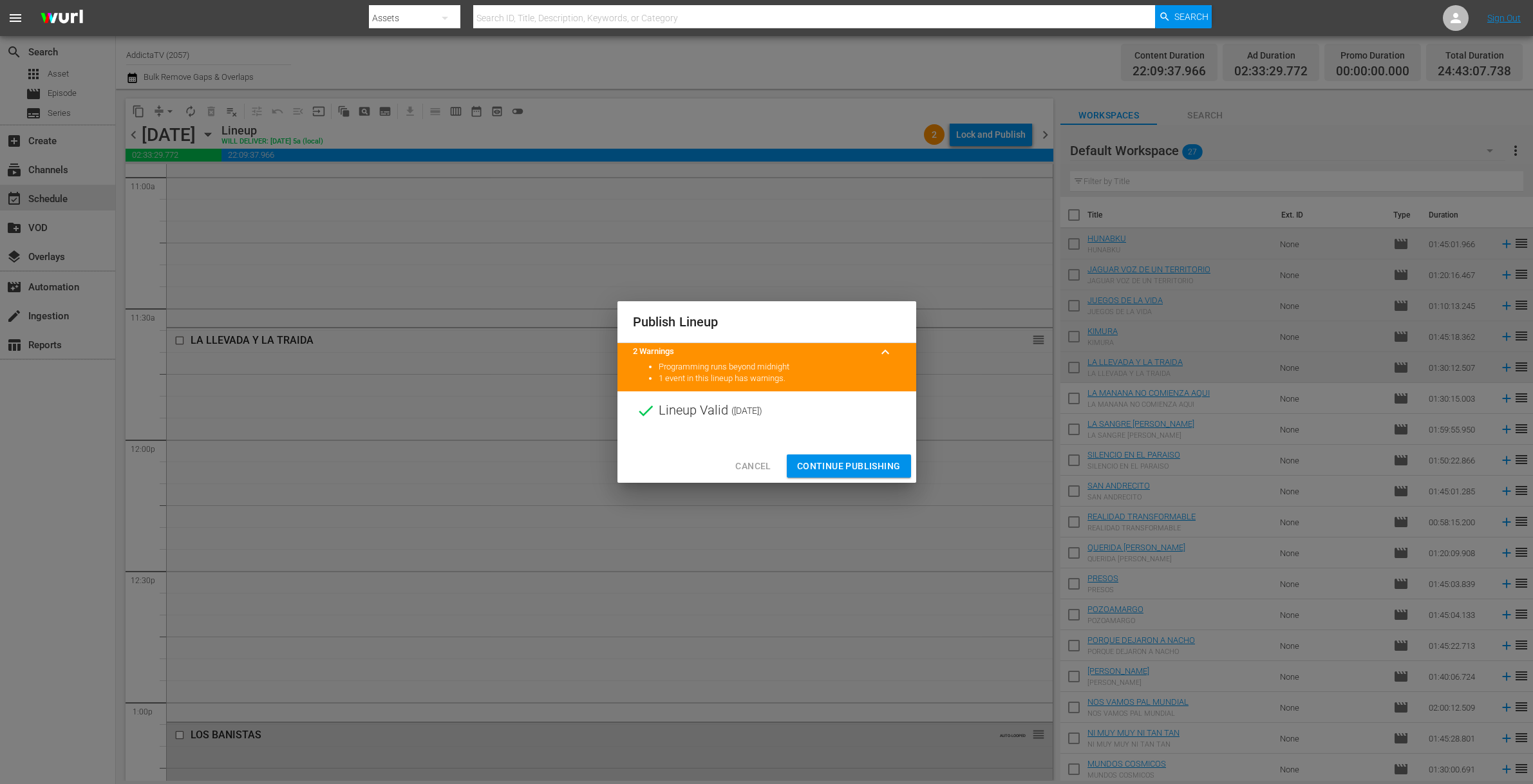
click at [868, 462] on span "Continue Publishing" at bounding box center [848, 466] width 103 height 16
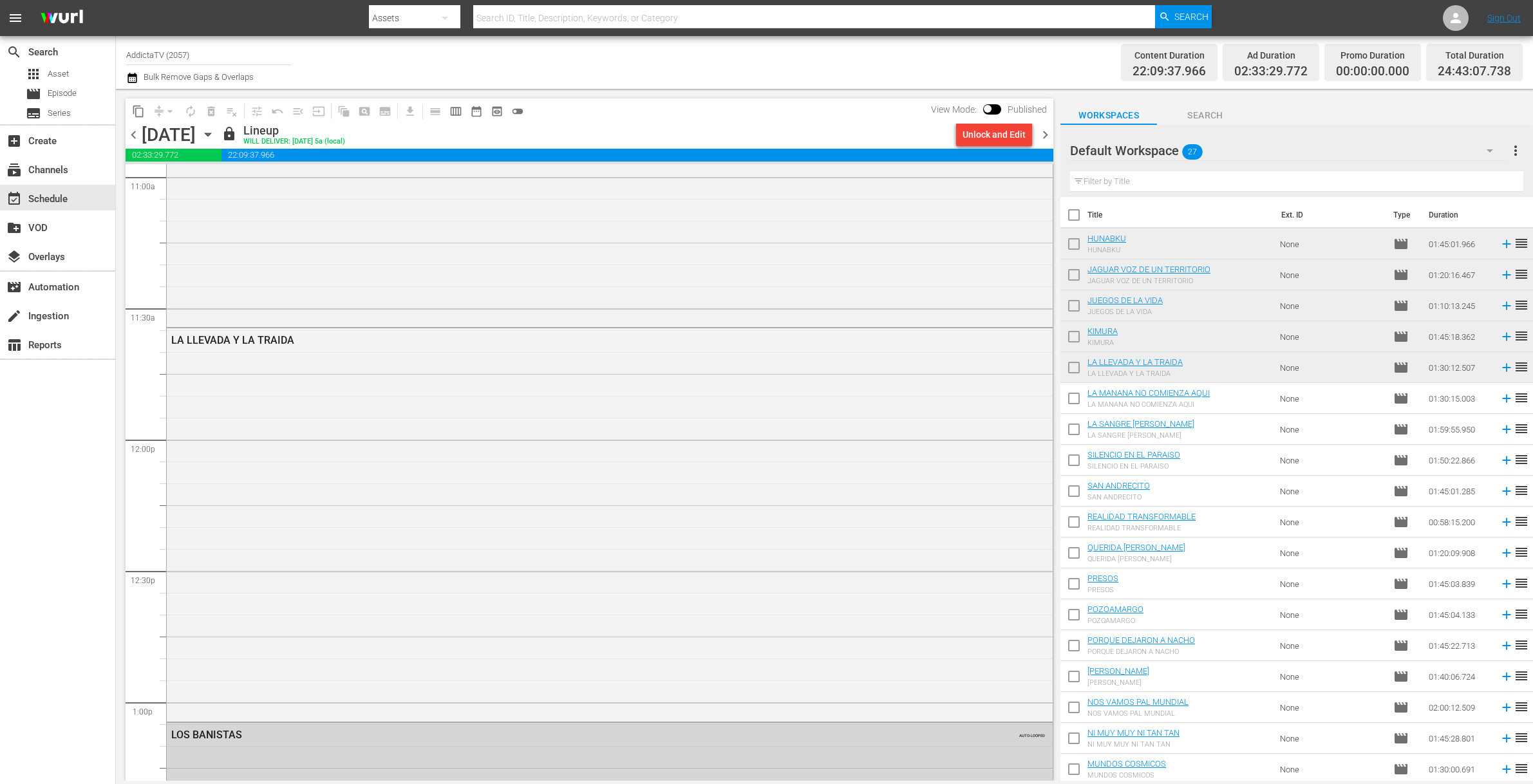
click at [211, 135] on icon "button" at bounding box center [208, 134] width 6 height 3
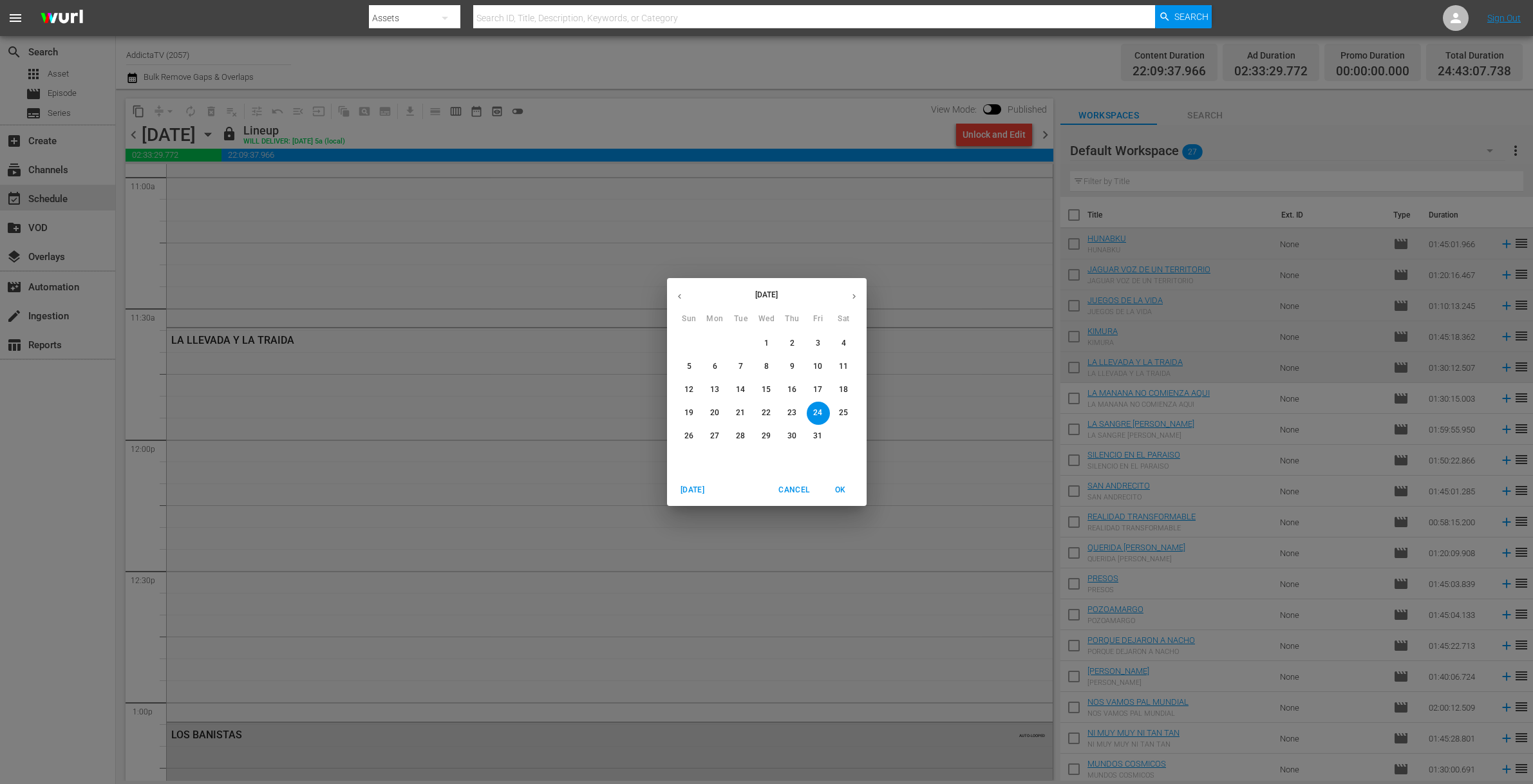
click at [844, 412] on p "25" at bounding box center [843, 412] width 9 height 11
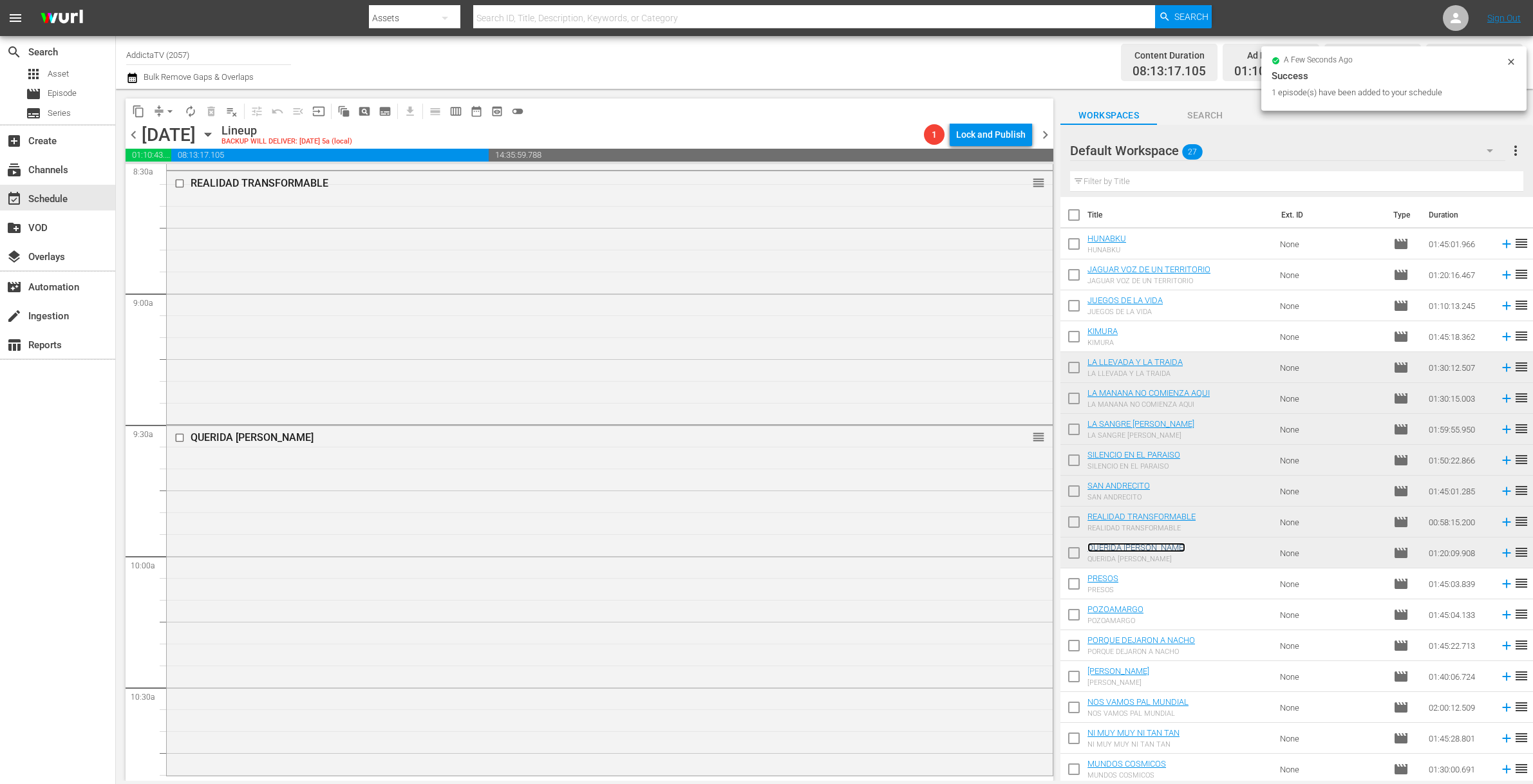
scroll to position [2668, 0]
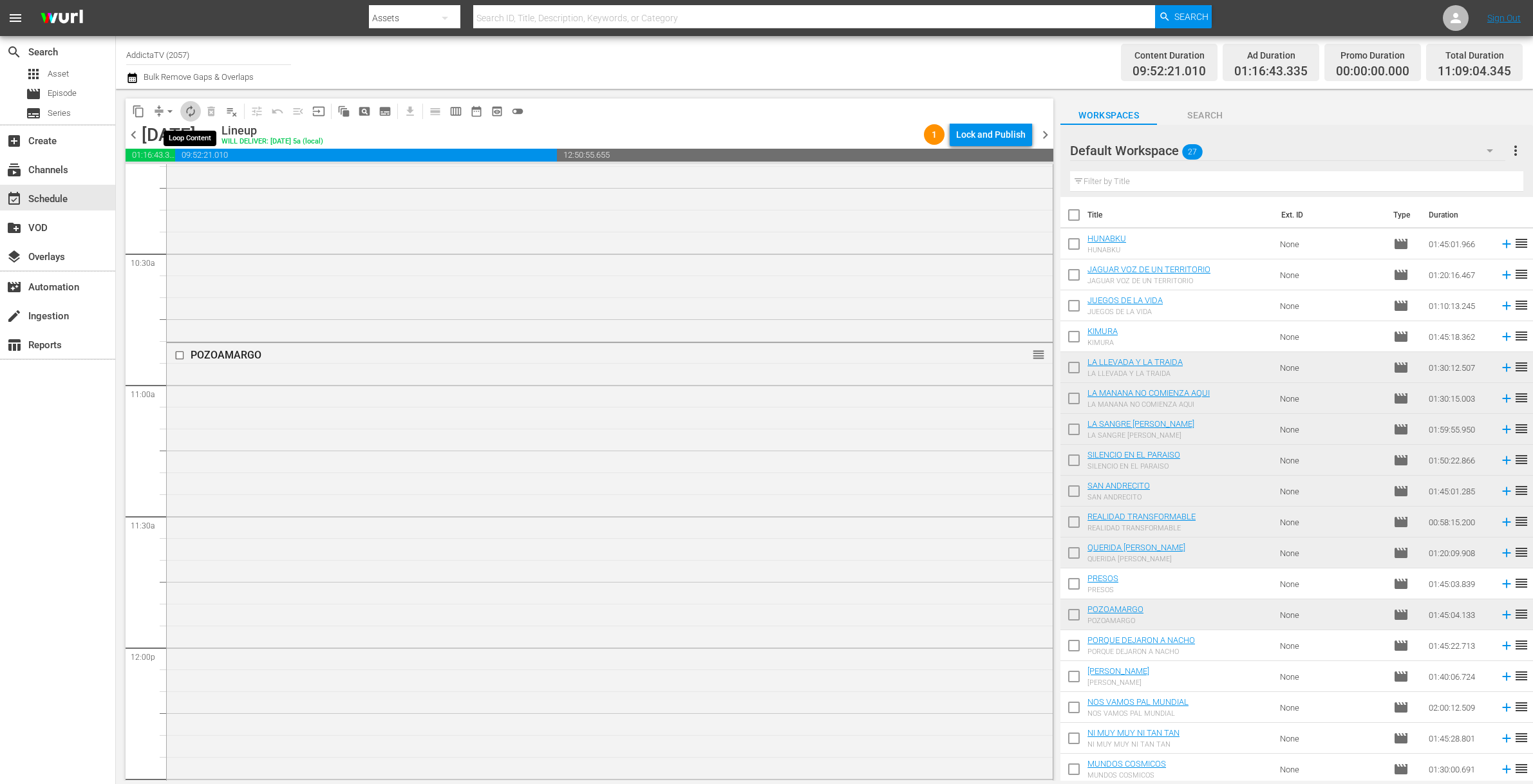
click at [187, 111] on span "autorenew_outlined" at bounding box center [190, 111] width 13 height 13
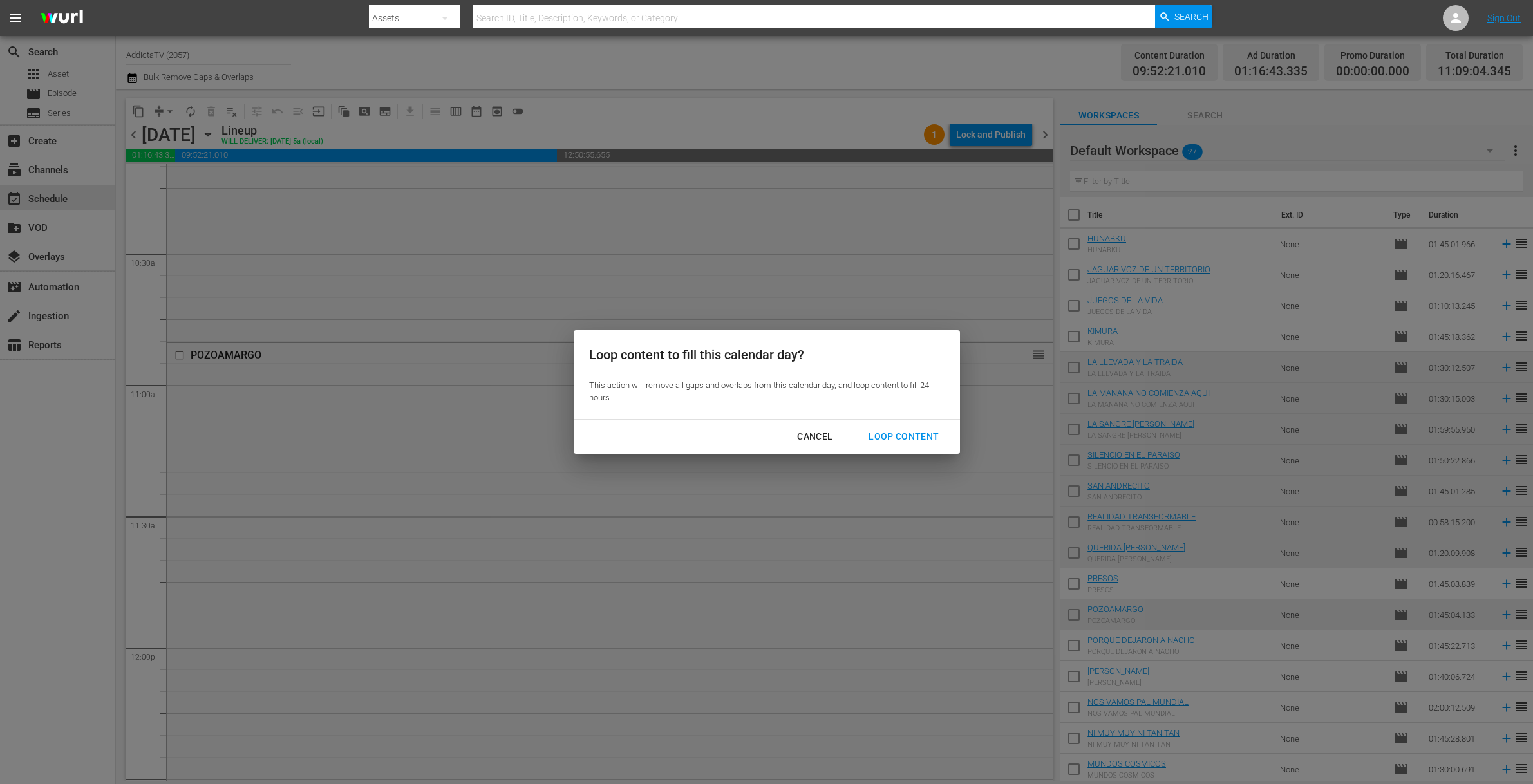
click at [895, 436] on div "Loop Content" at bounding box center [903, 437] width 91 height 16
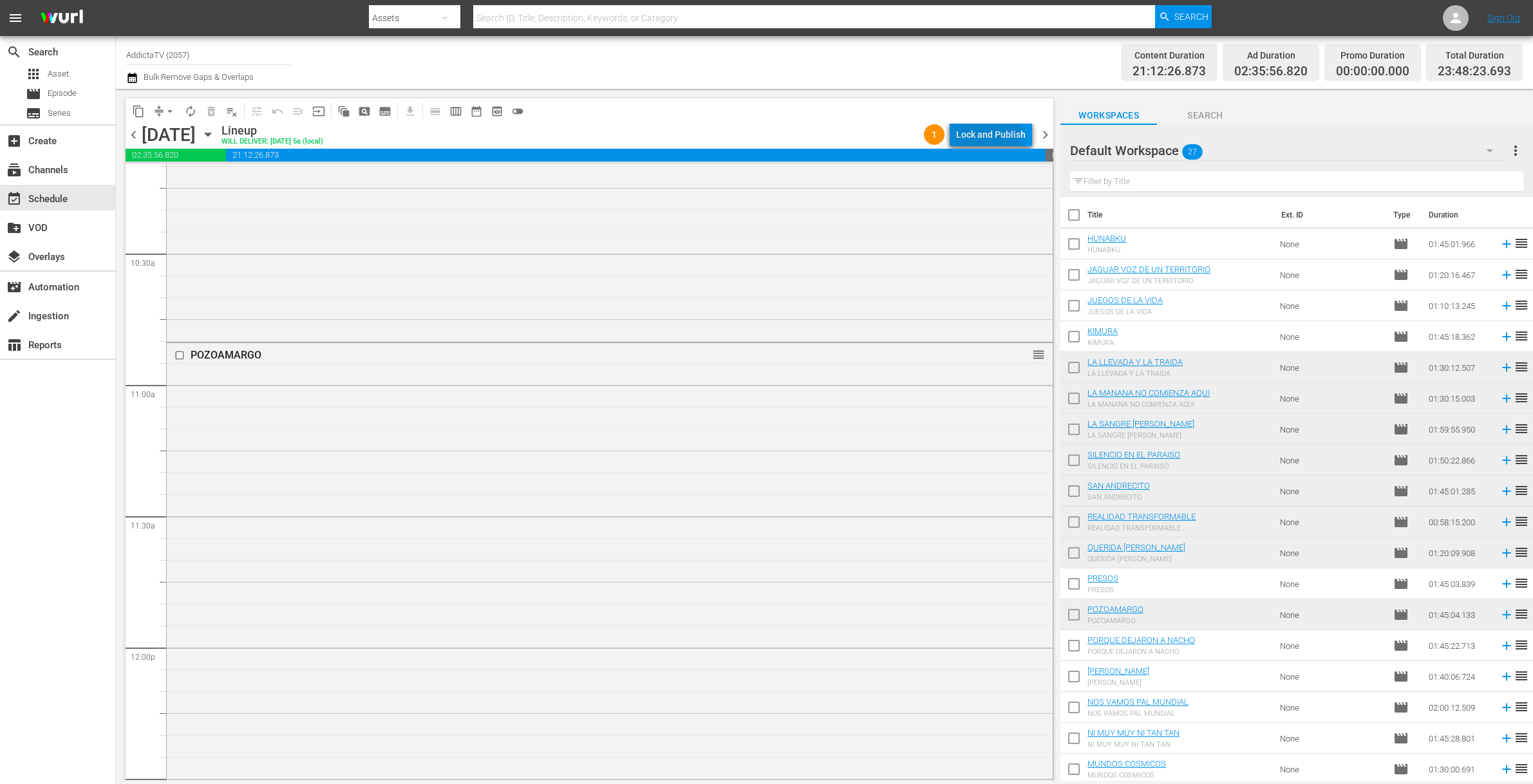
click at [990, 136] on div "Lock and Publish" at bounding box center [991, 135] width 70 height 24
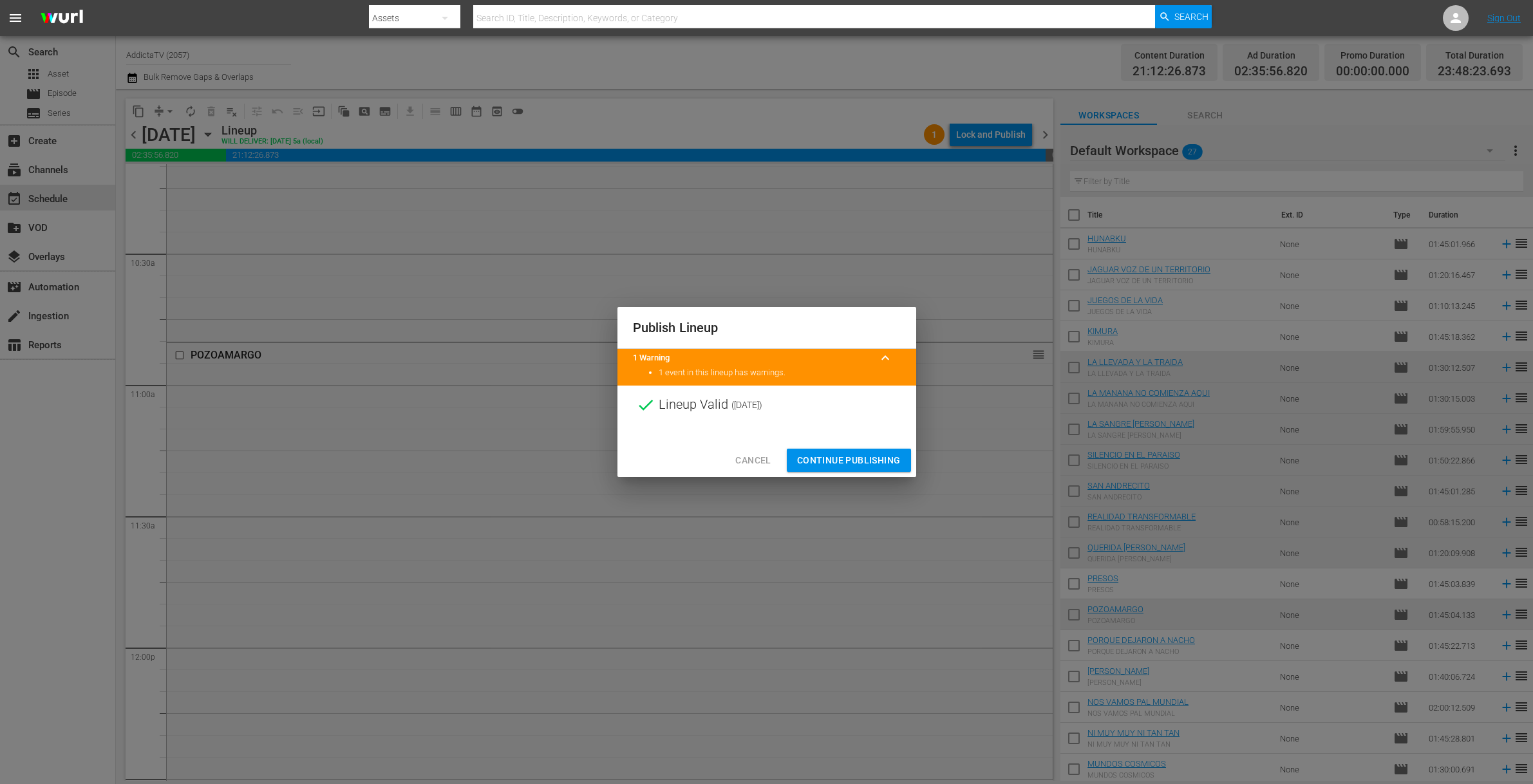
click at [852, 455] on span "Continue Publishing" at bounding box center [848, 460] width 103 height 16
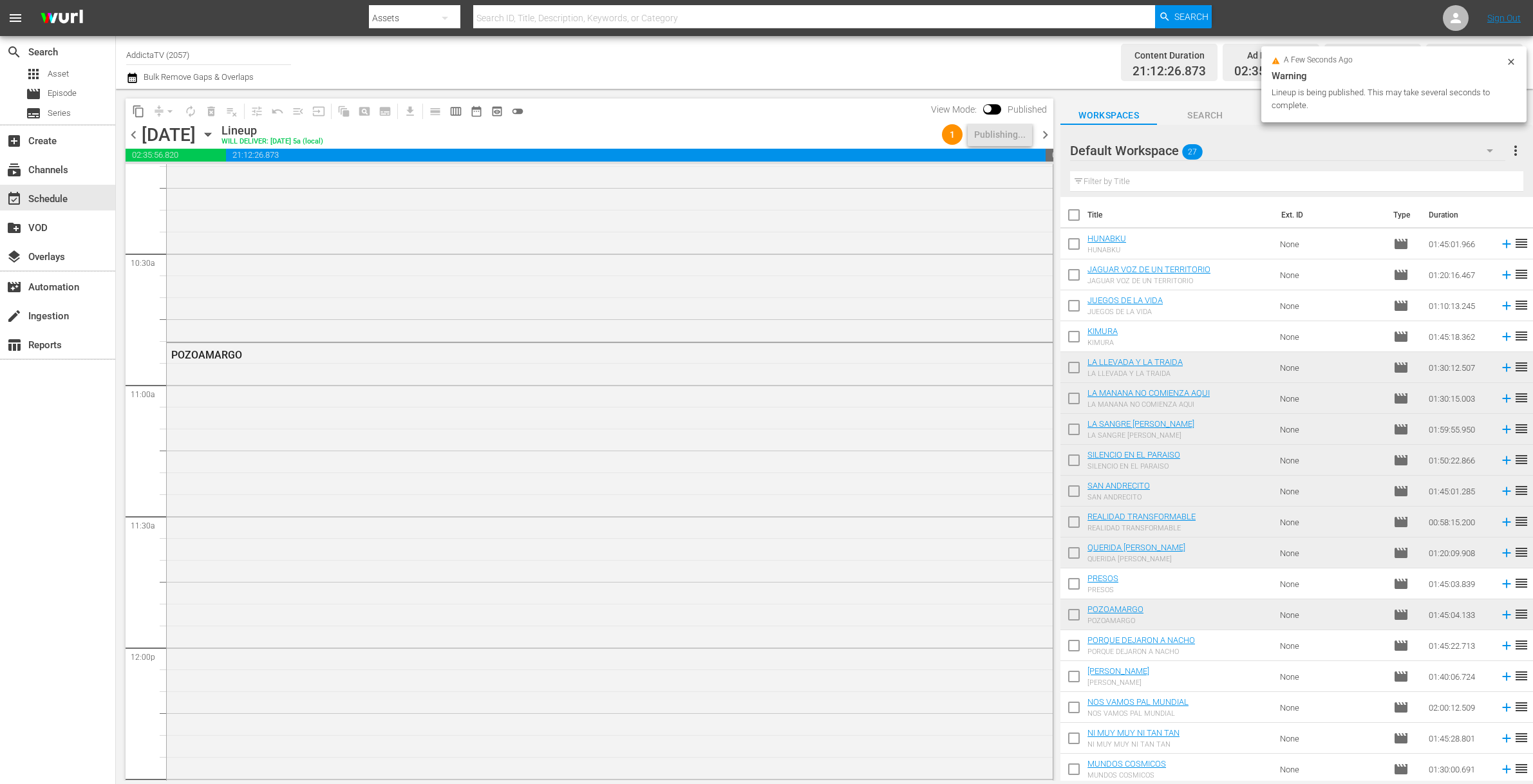
click at [215, 138] on icon "button" at bounding box center [208, 135] width 14 height 14
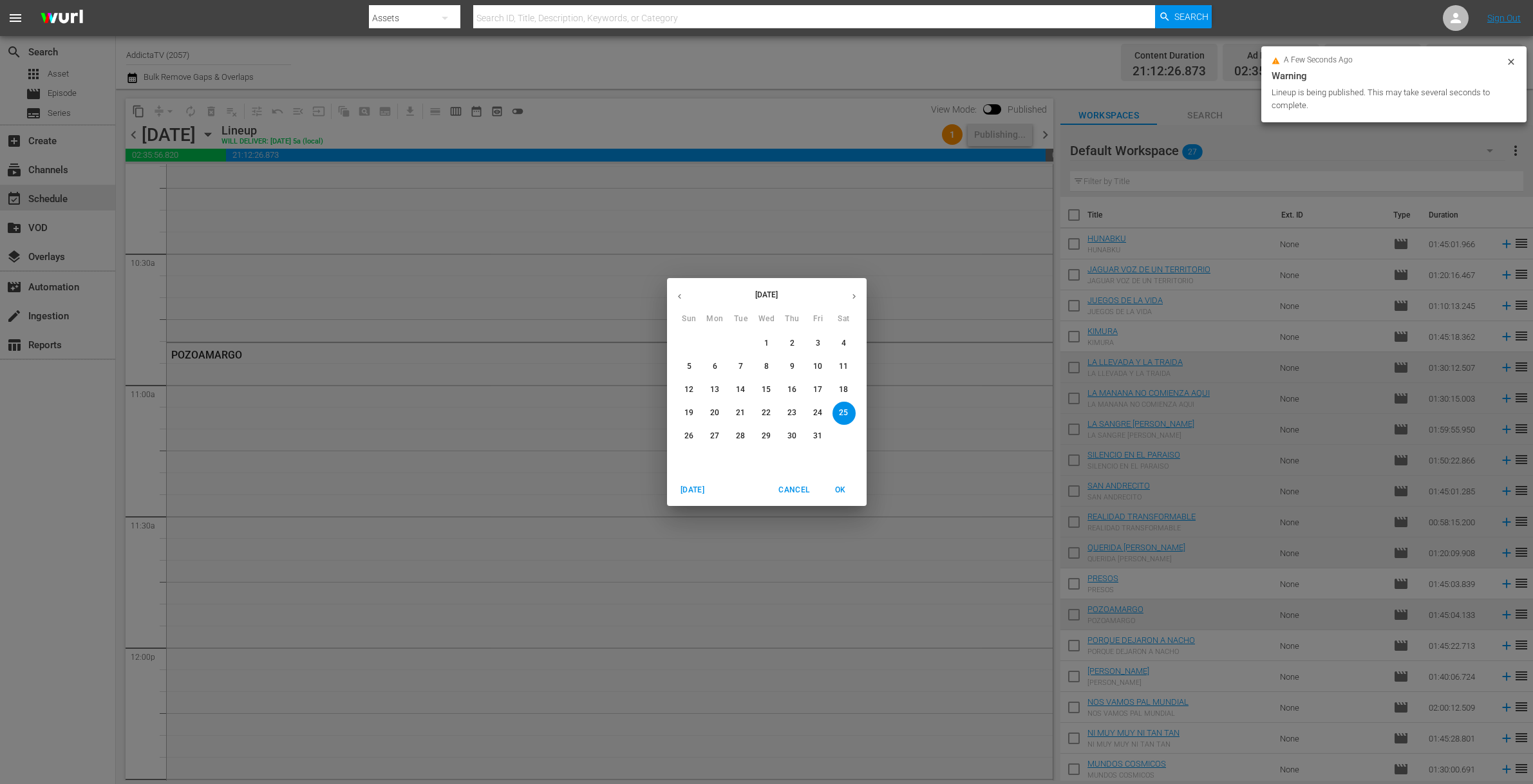
click at [686, 435] on p "26" at bounding box center [689, 436] width 9 height 11
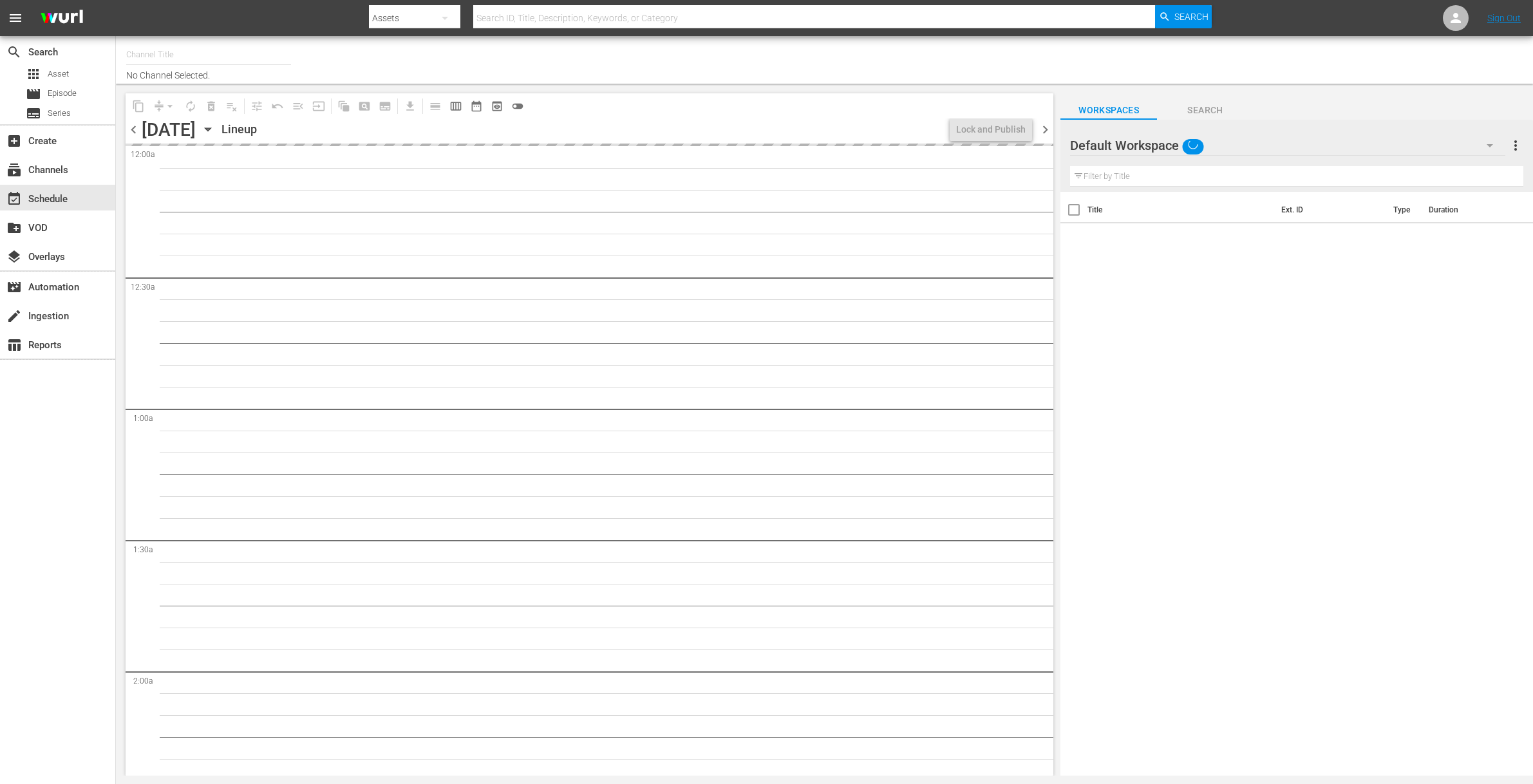
type input "AddictaTV (2057)"
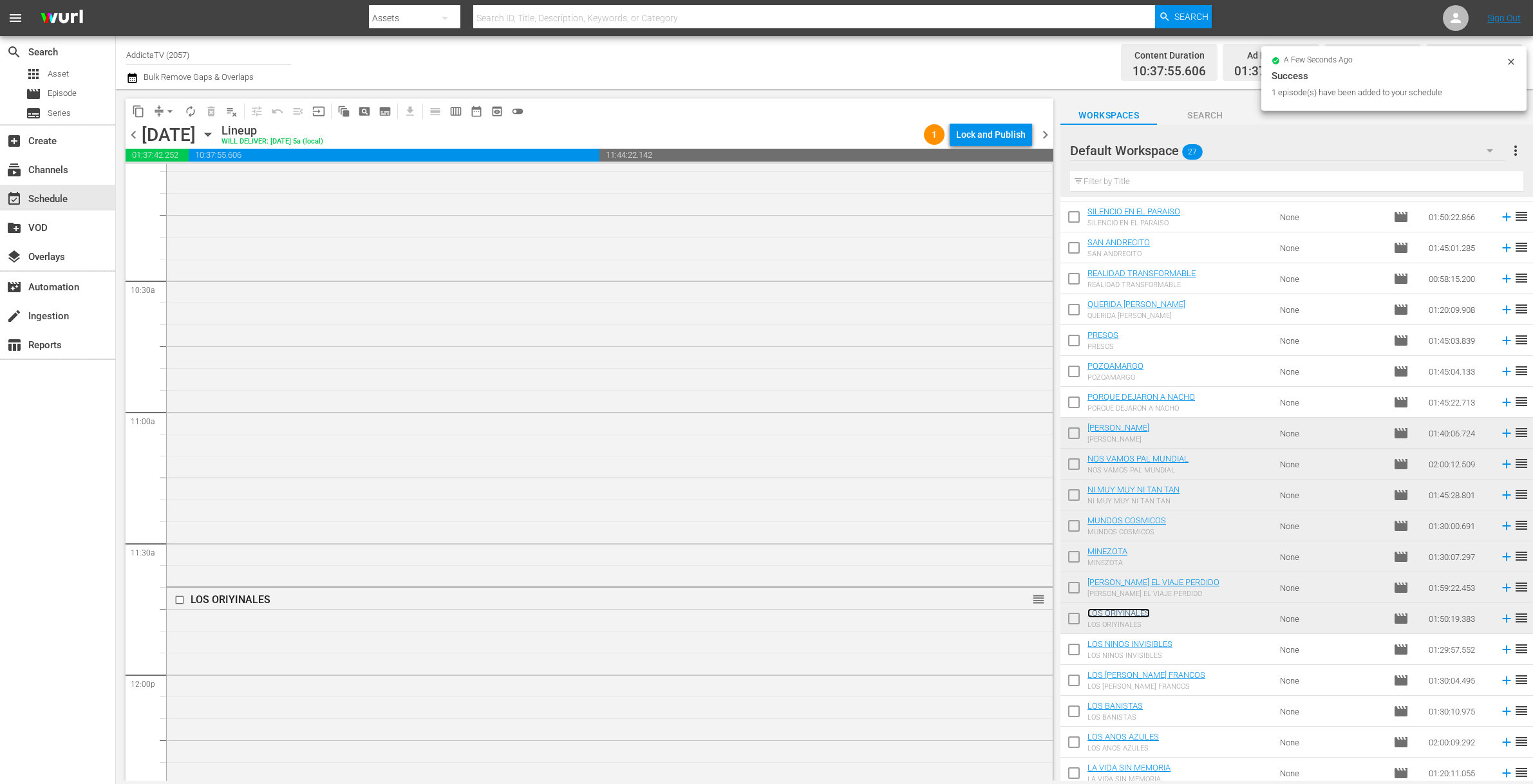
scroll to position [2888, 0]
click at [191, 105] on span "autorenew_outlined" at bounding box center [190, 111] width 13 height 13
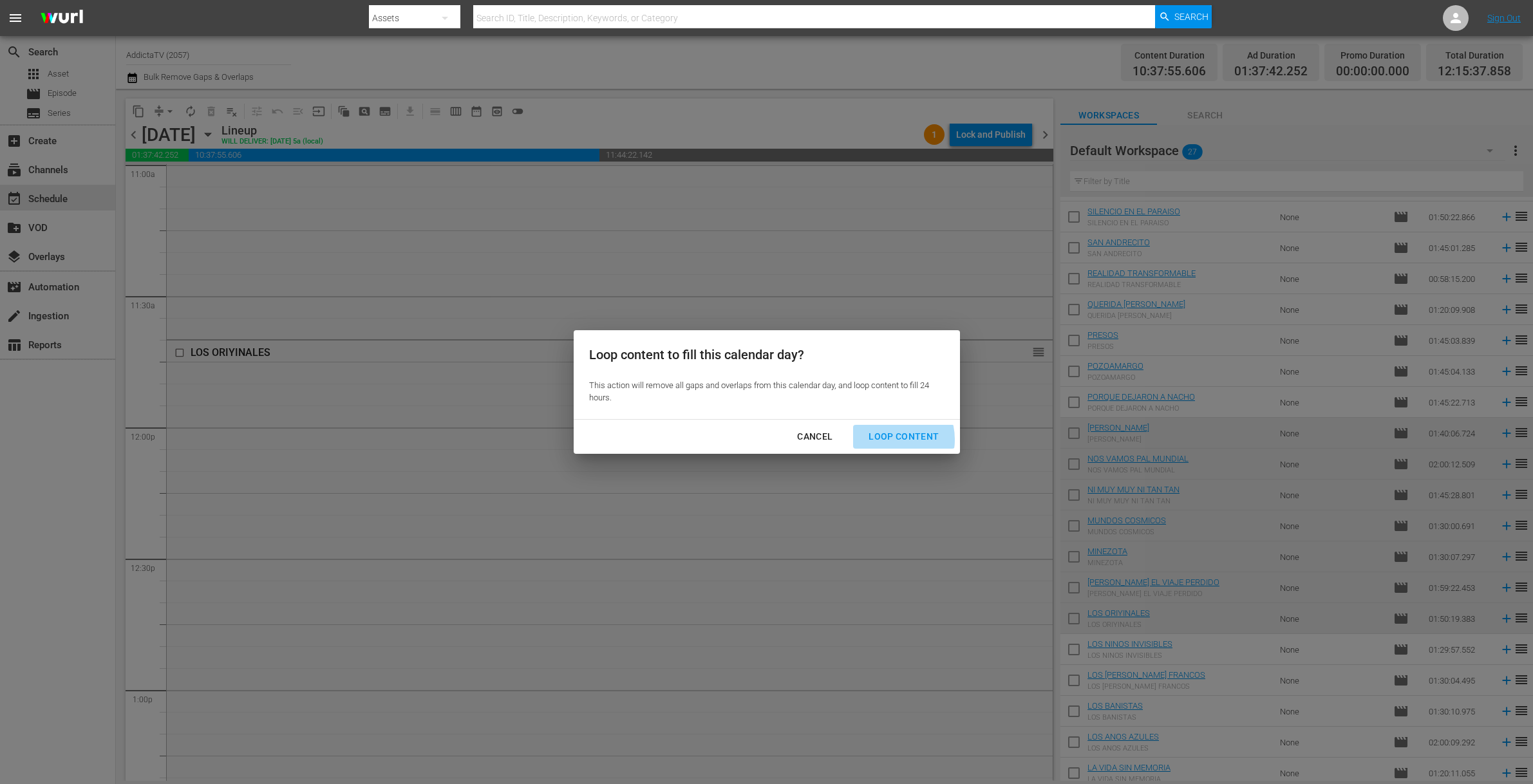
click at [890, 440] on div "Loop Content" at bounding box center [903, 437] width 91 height 16
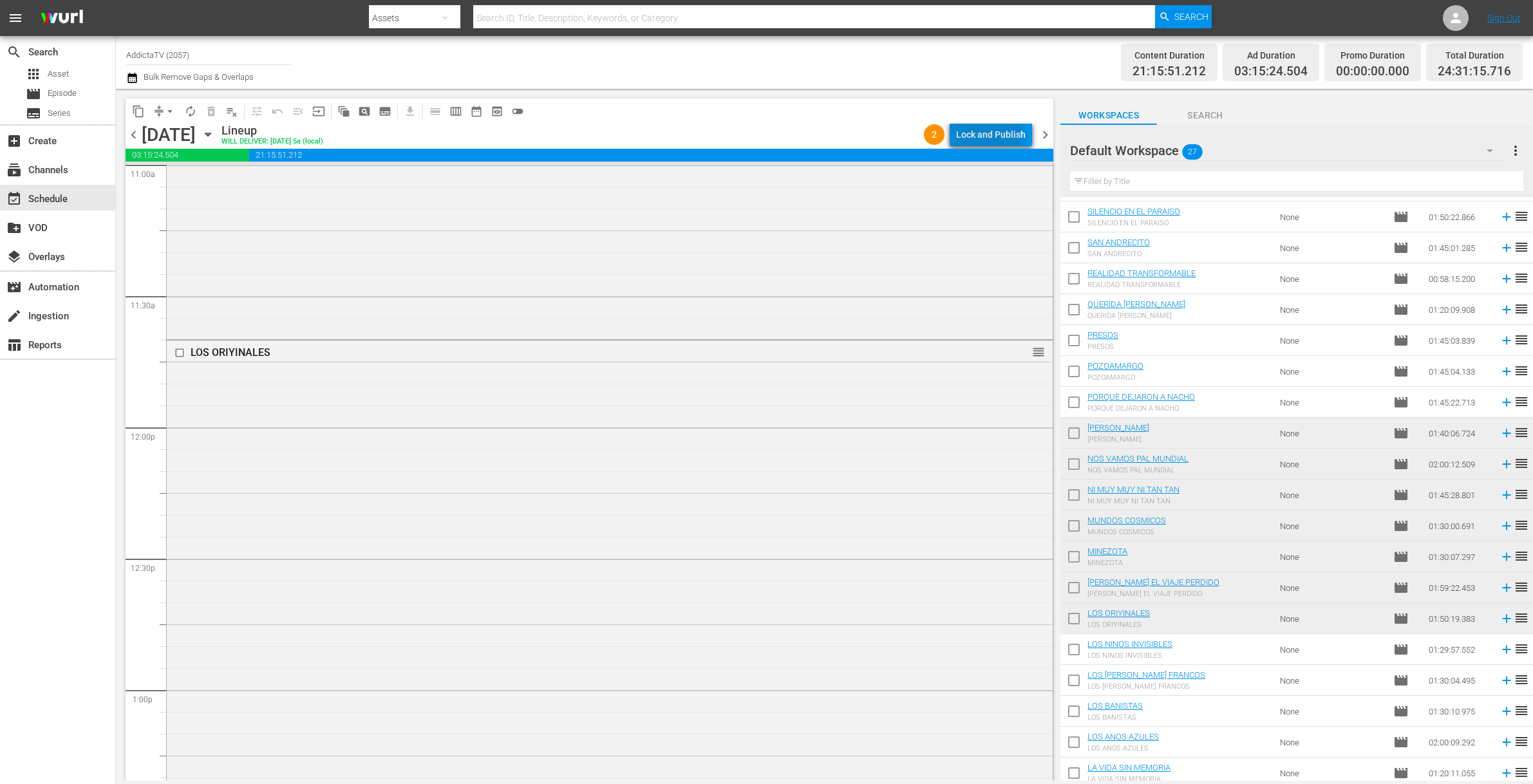
click at [973, 133] on div "Lock and Publish" at bounding box center [991, 135] width 70 height 24
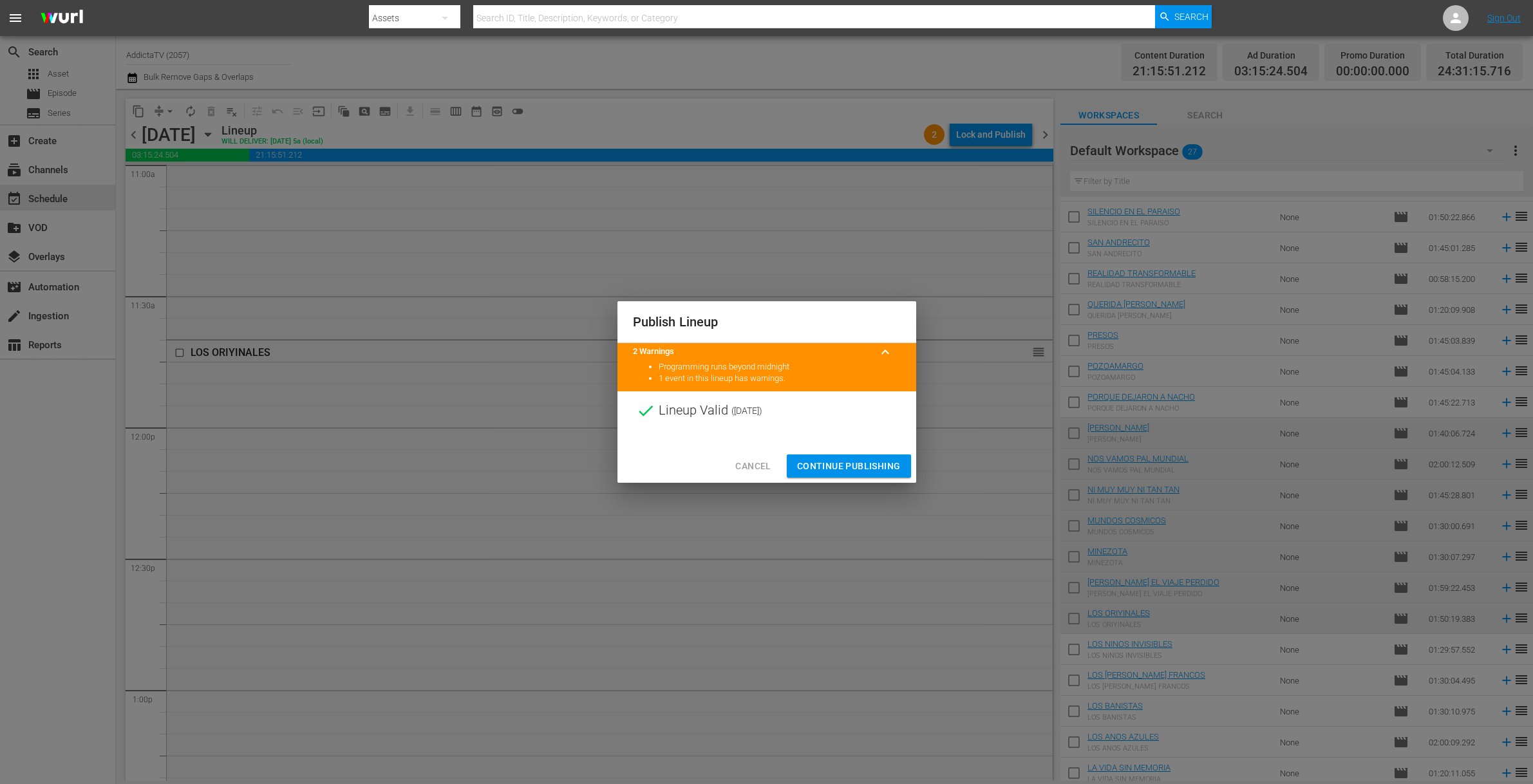
click at [847, 471] on span "Continue Publishing" at bounding box center [848, 466] width 103 height 16
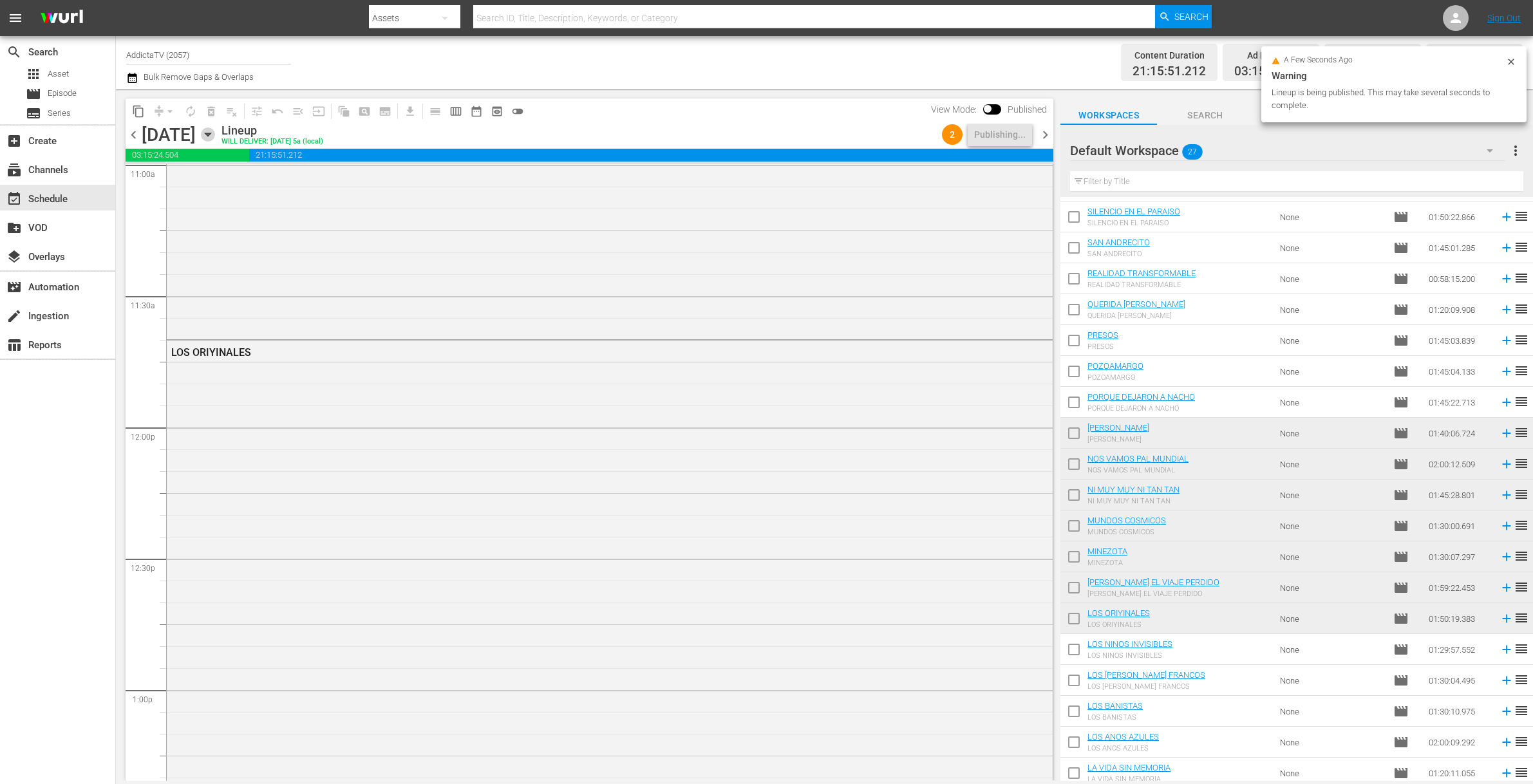
click at [215, 139] on icon "button" at bounding box center [208, 135] width 14 height 14
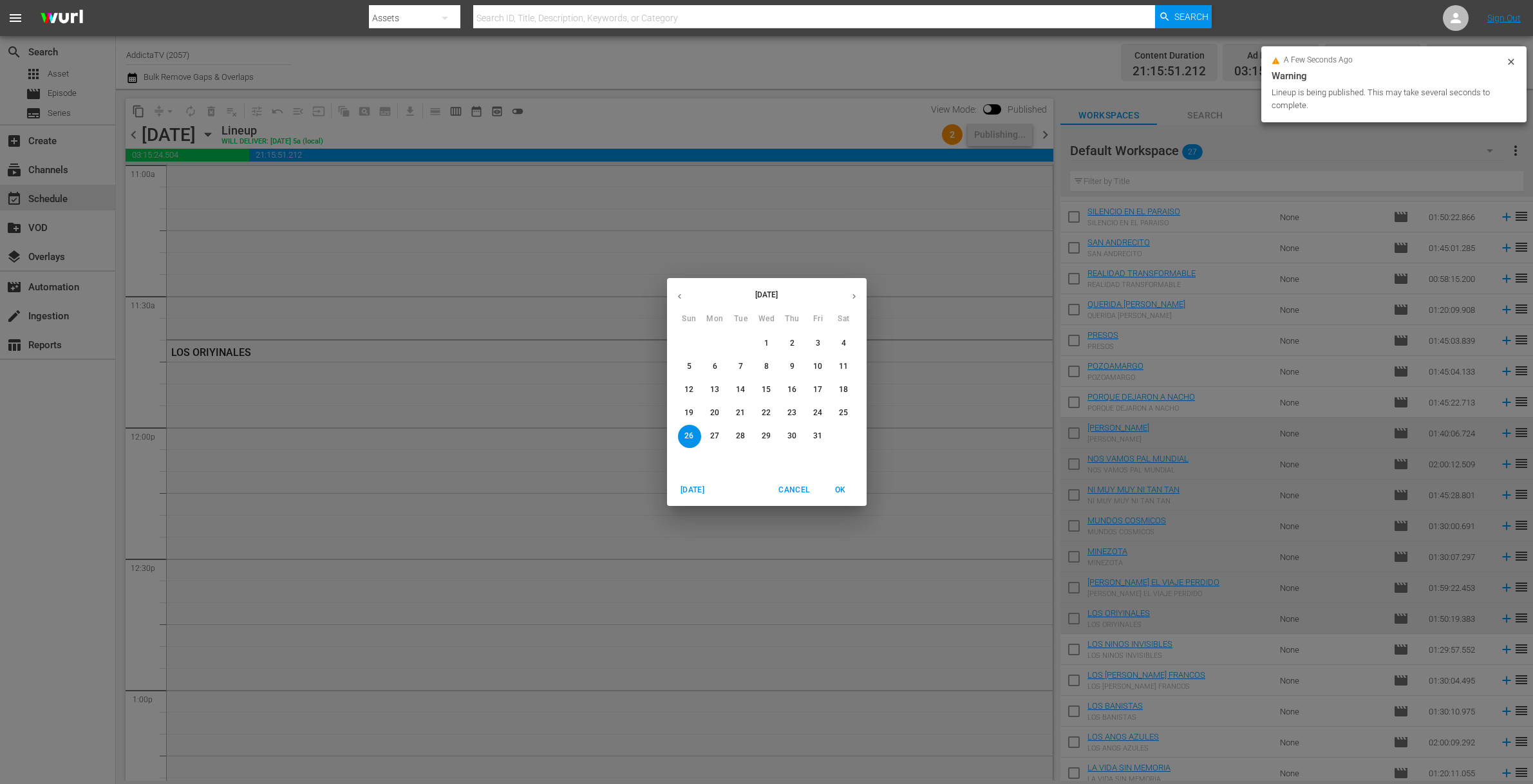
click at [712, 439] on p "27" at bounding box center [714, 436] width 9 height 11
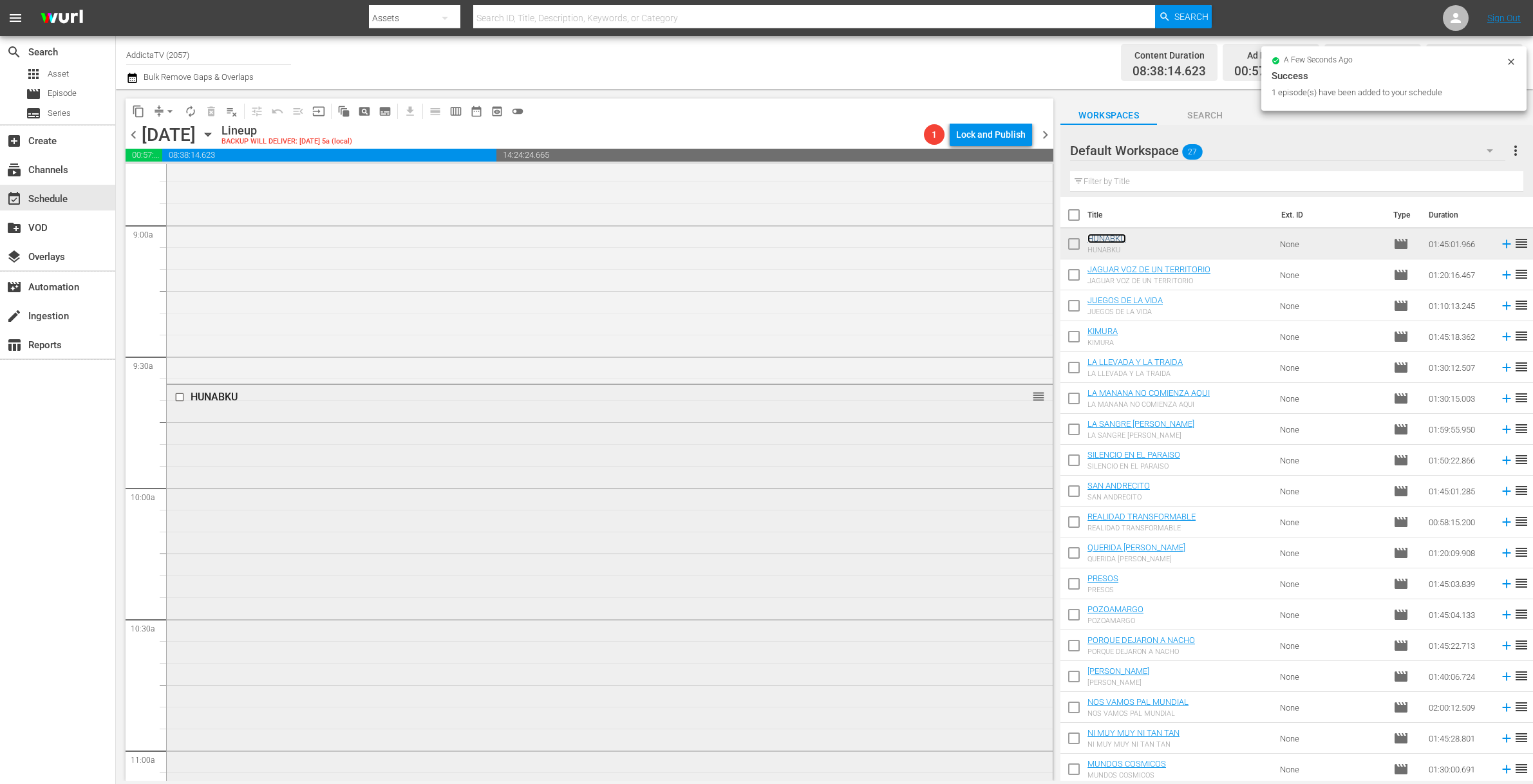
scroll to position [2744, 0]
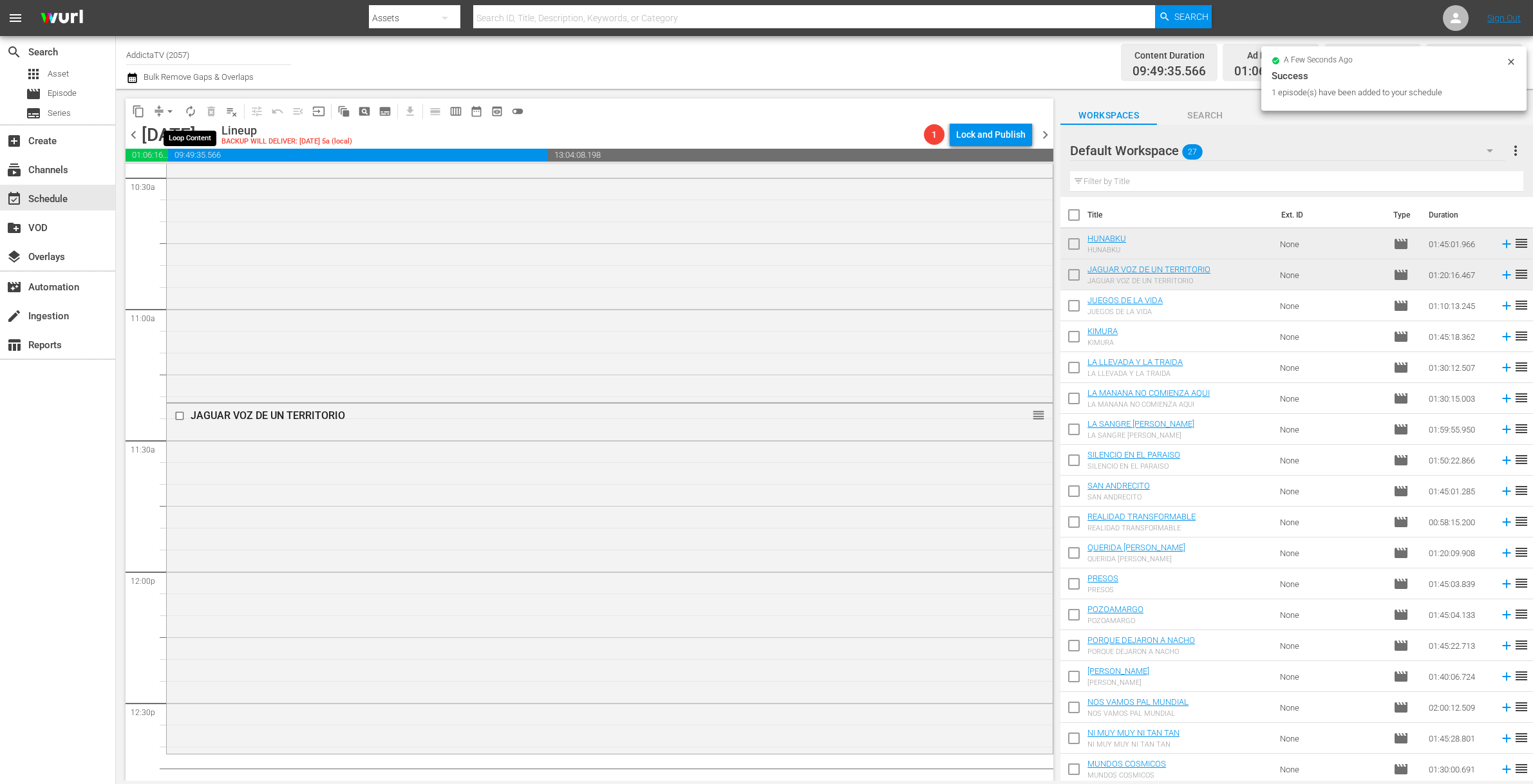
click at [193, 116] on span "autorenew_outlined" at bounding box center [190, 111] width 13 height 13
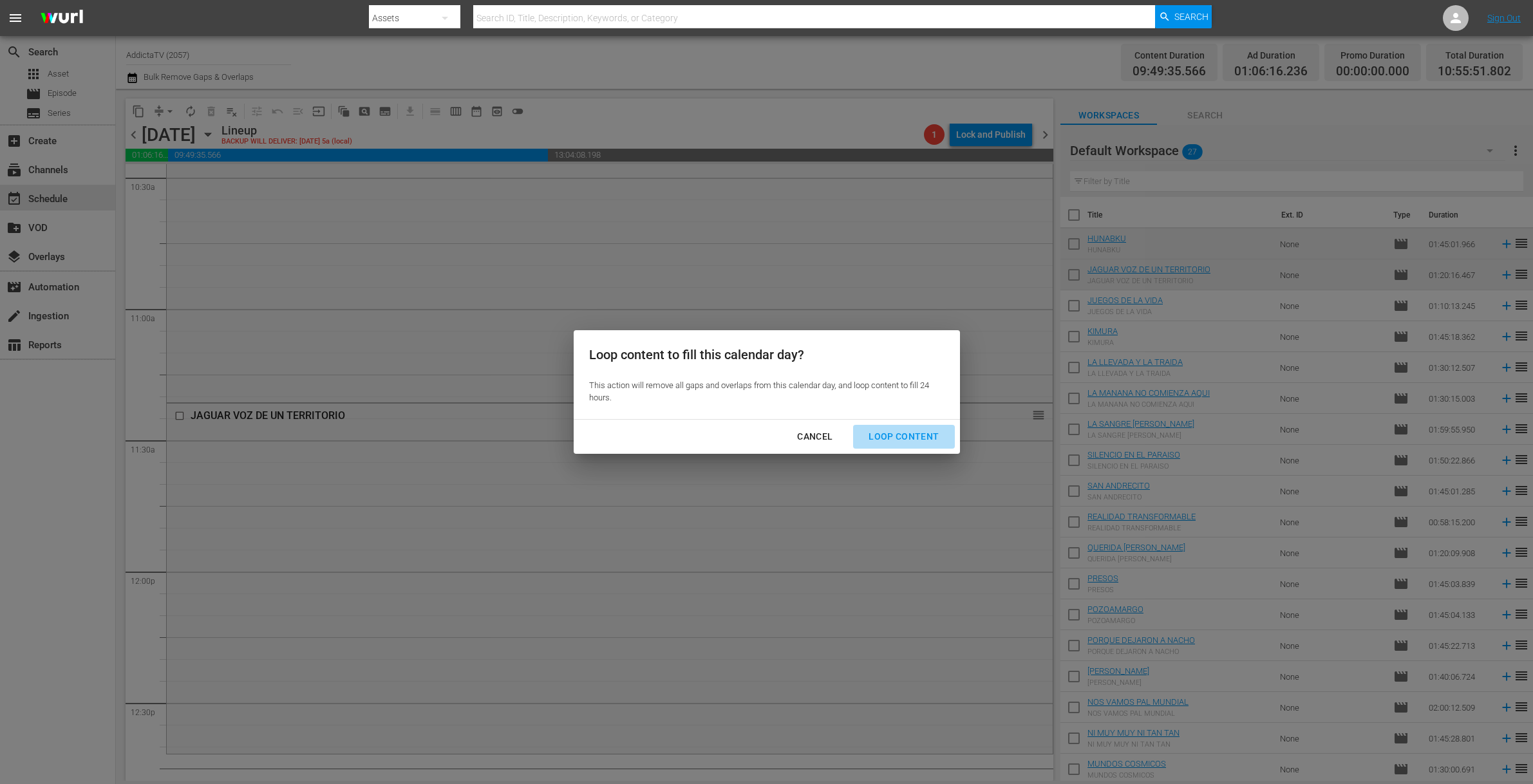
click at [905, 437] on div "Loop Content" at bounding box center [903, 437] width 91 height 16
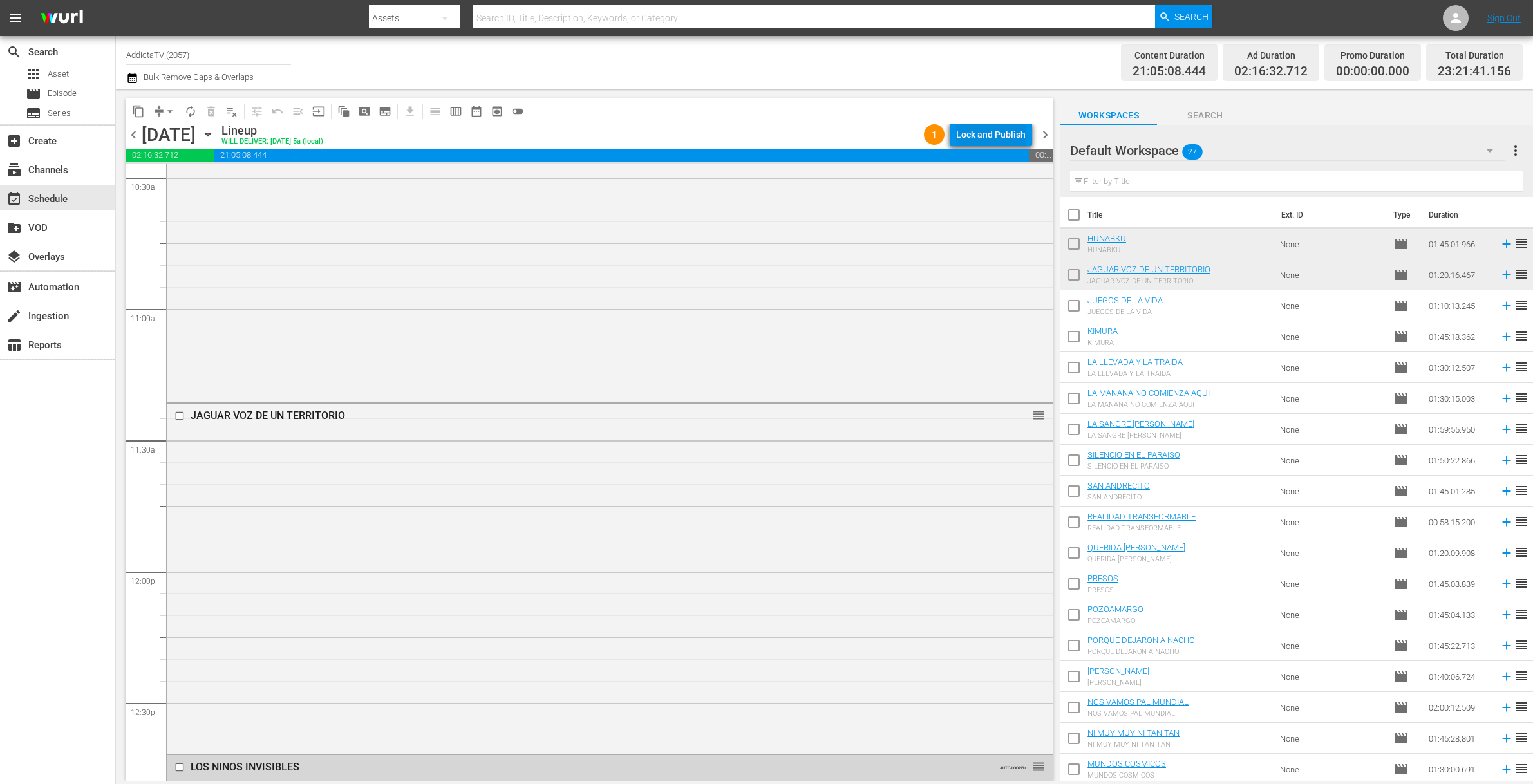
click at [992, 134] on div "Lock and Publish" at bounding box center [991, 135] width 70 height 24
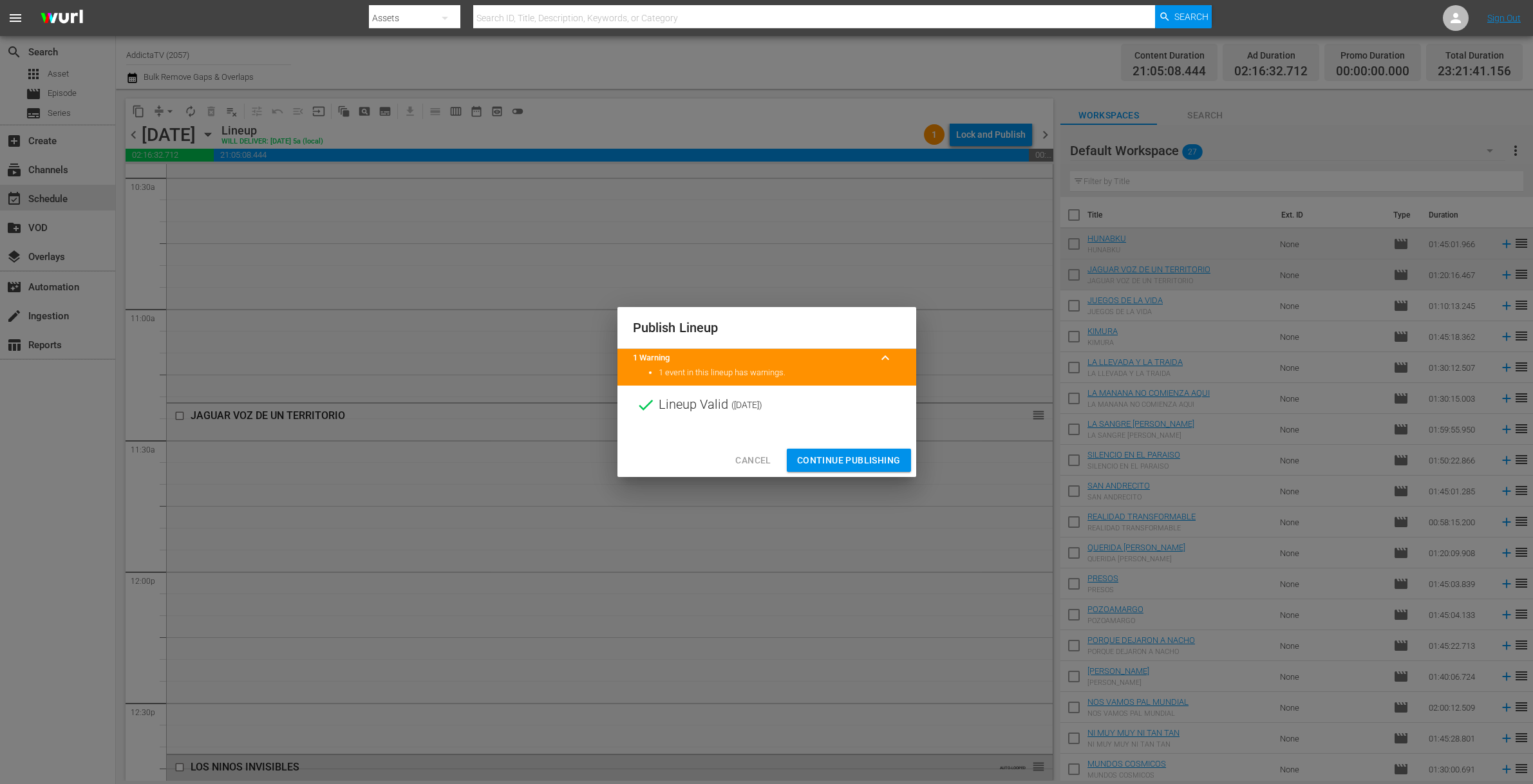
click at [859, 458] on span "Continue Publishing" at bounding box center [848, 460] width 103 height 16
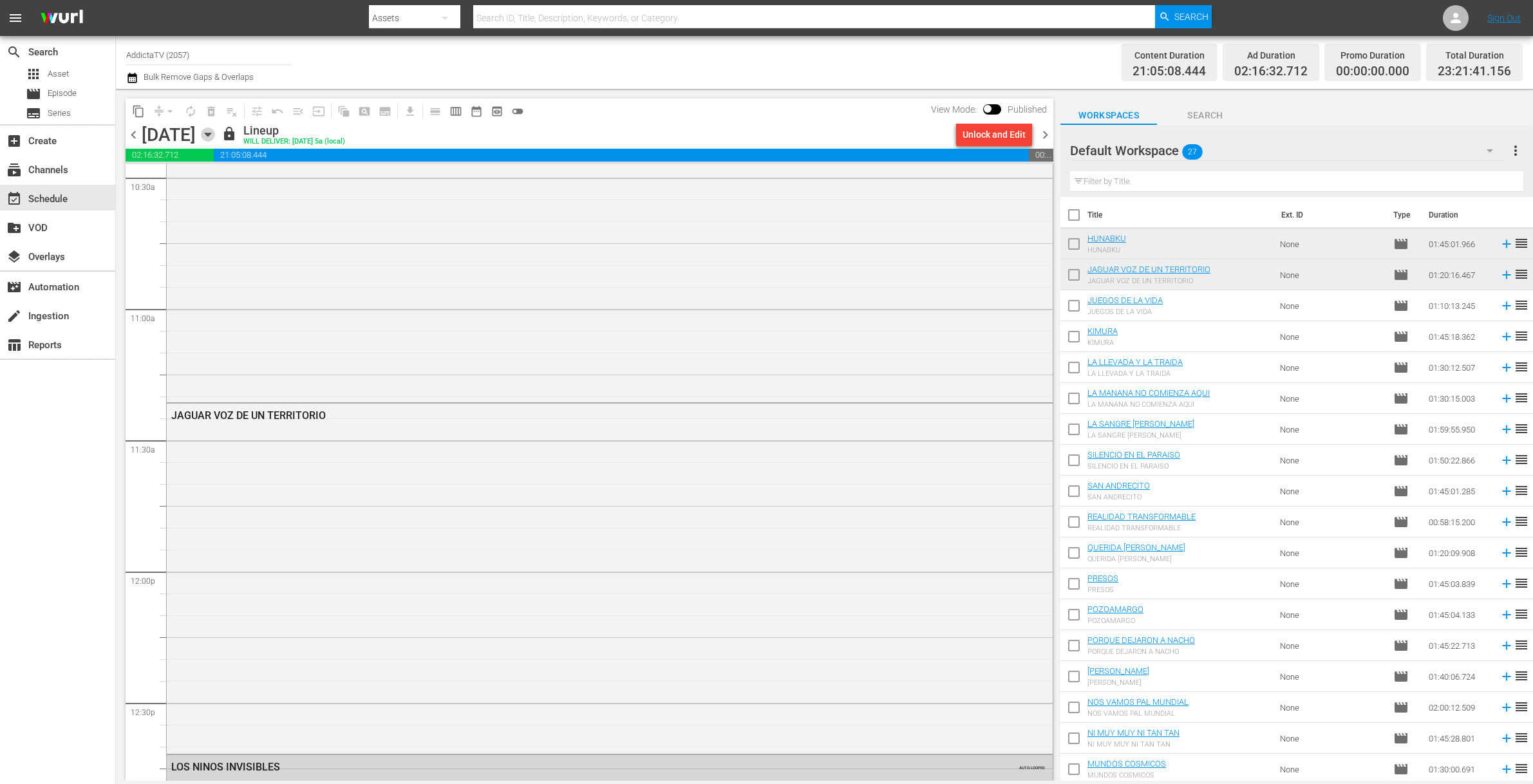
click at [215, 131] on icon "button" at bounding box center [208, 135] width 14 height 14
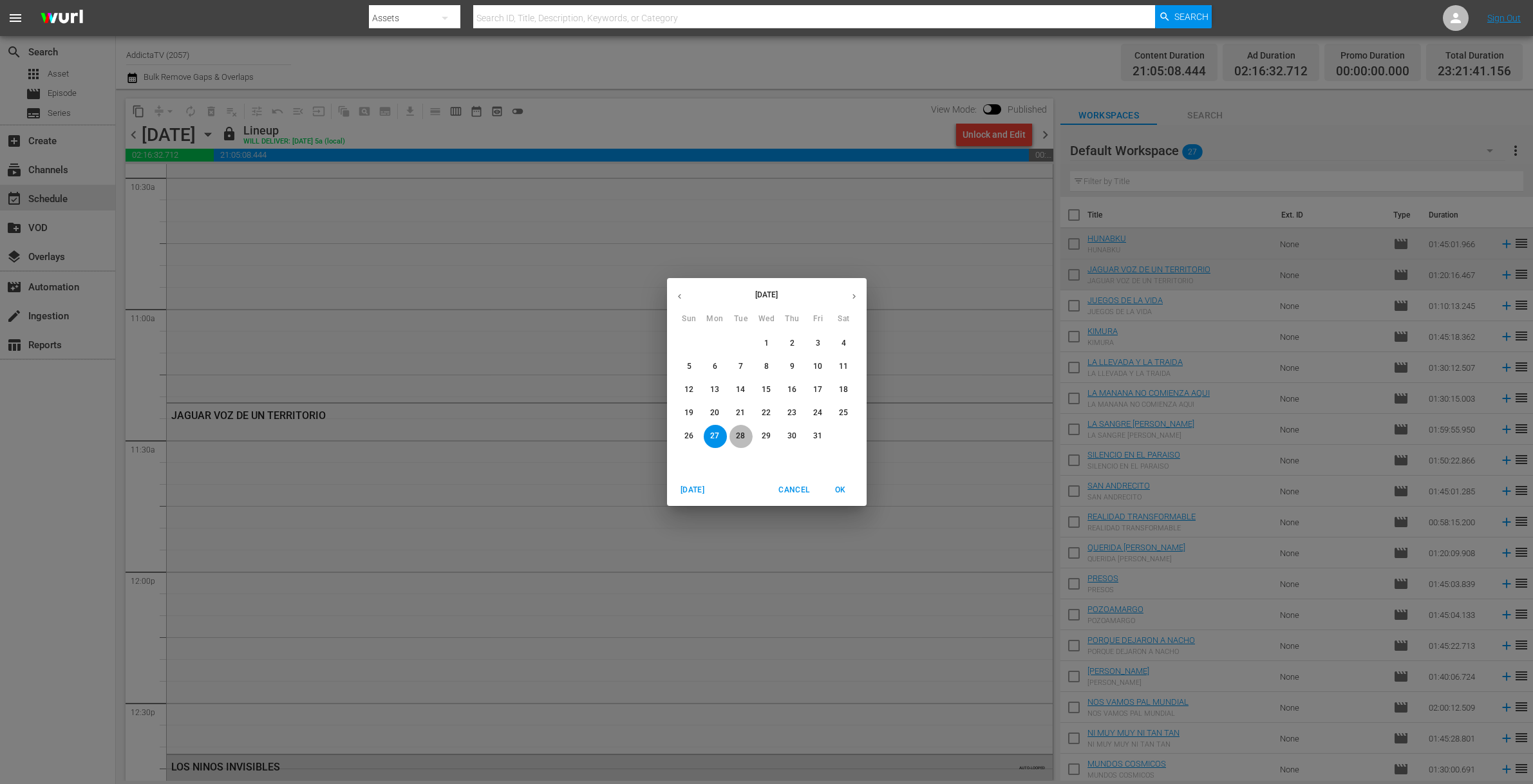
click at [740, 433] on p "28" at bounding box center [740, 436] width 9 height 11
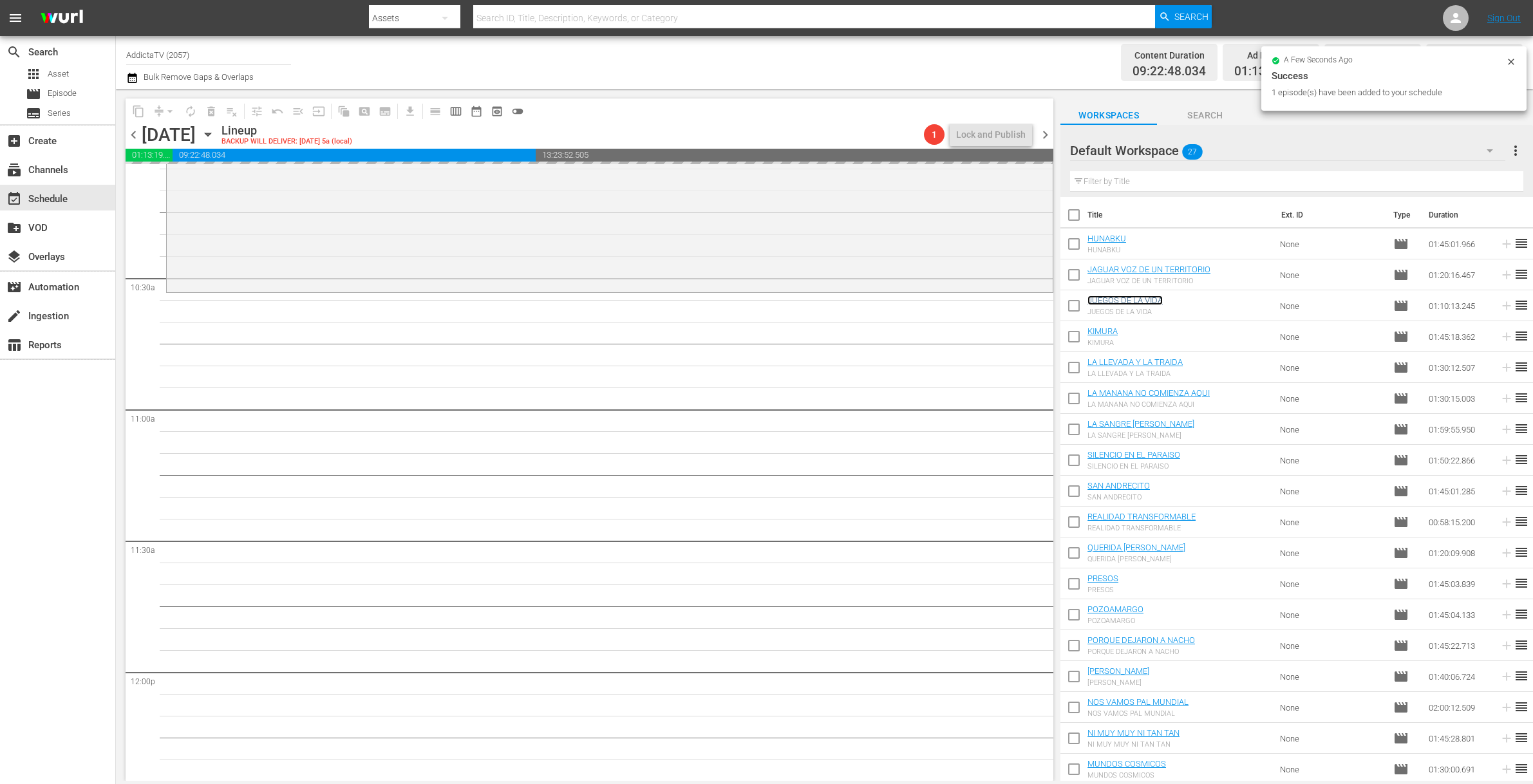
scroll to position [2675, 0]
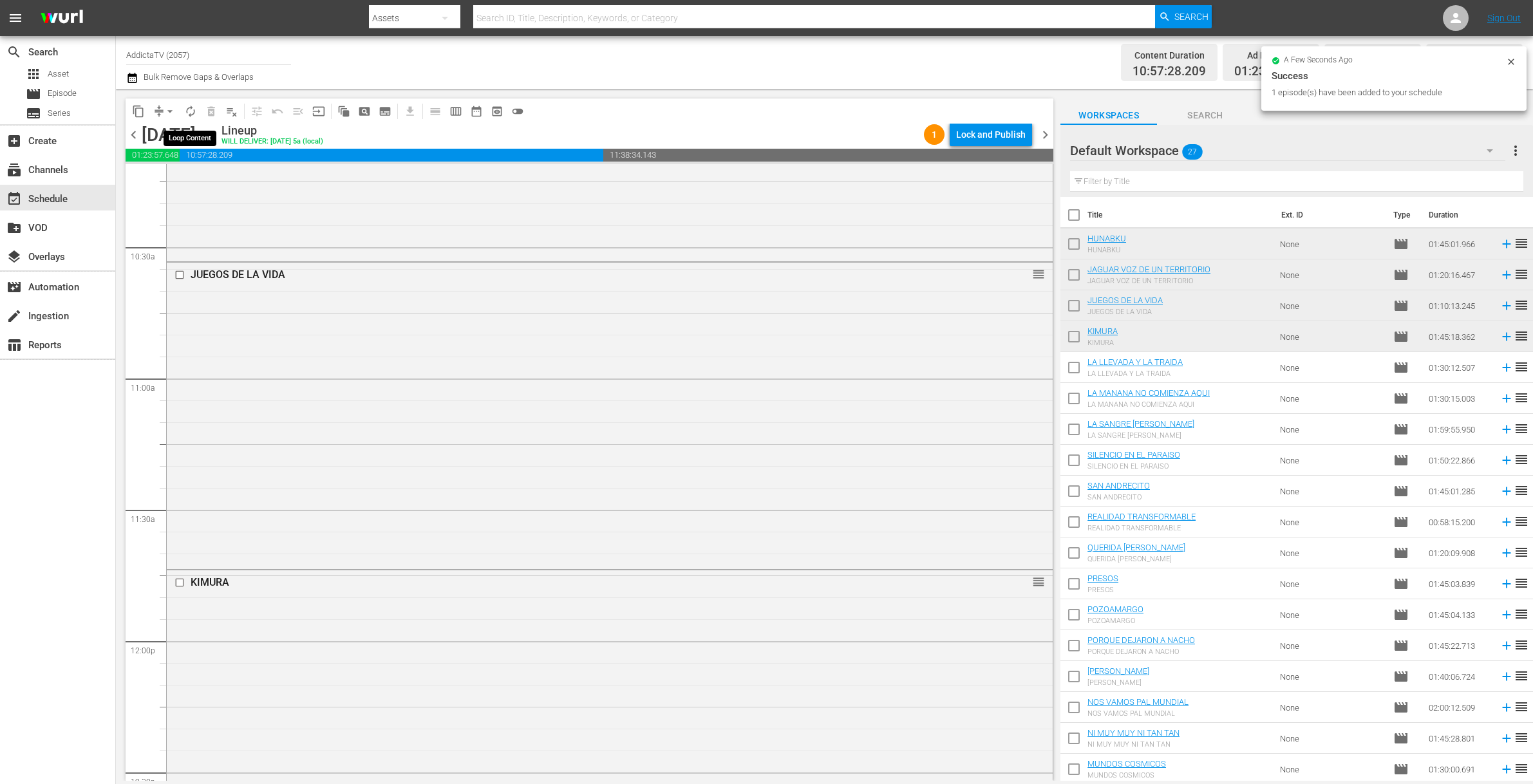
click at [187, 111] on span "autorenew_outlined" at bounding box center [190, 111] width 13 height 13
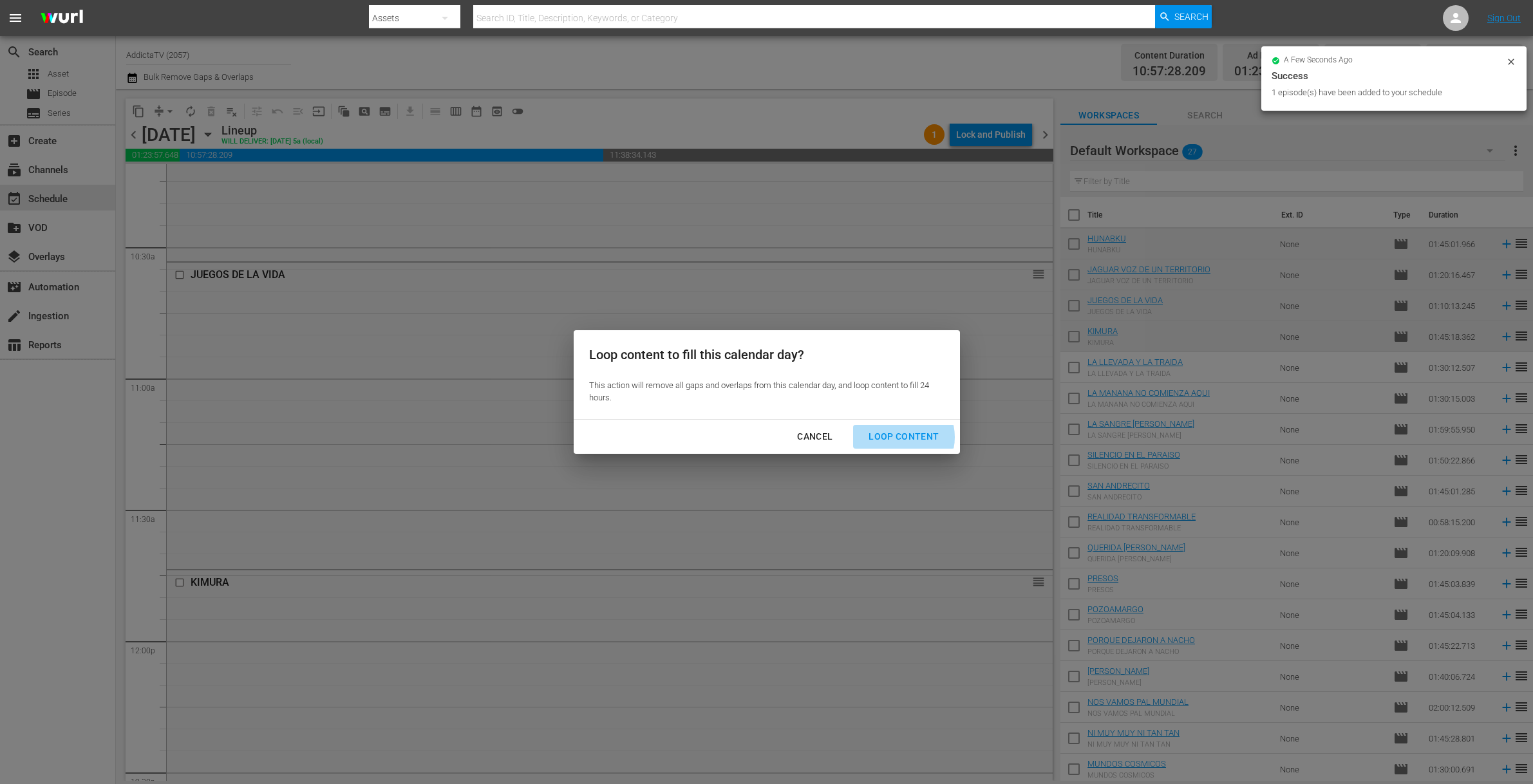
click at [898, 437] on div "Loop Content" at bounding box center [903, 437] width 91 height 16
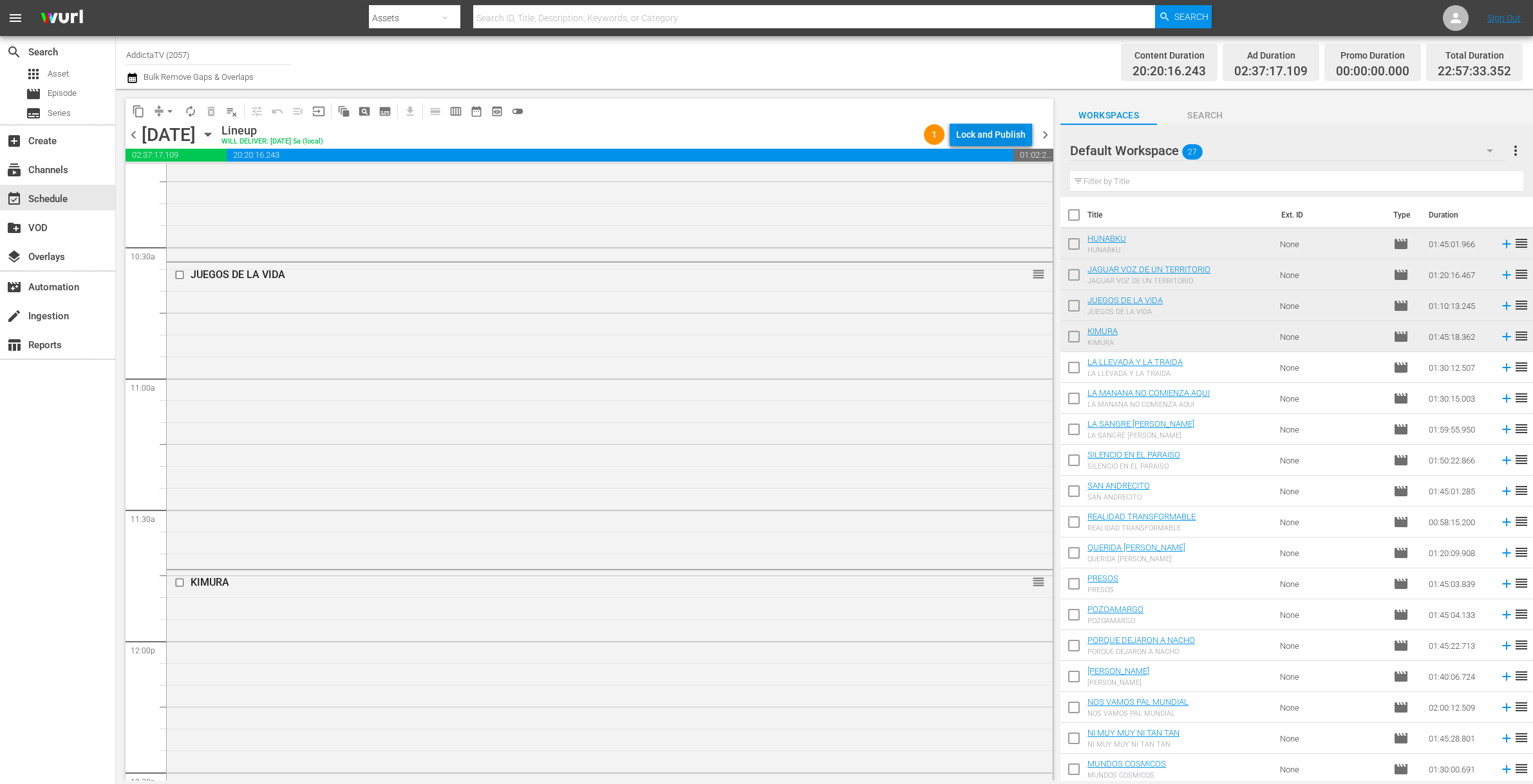
click at [973, 133] on div "Lock and Publish" at bounding box center [991, 135] width 70 height 24
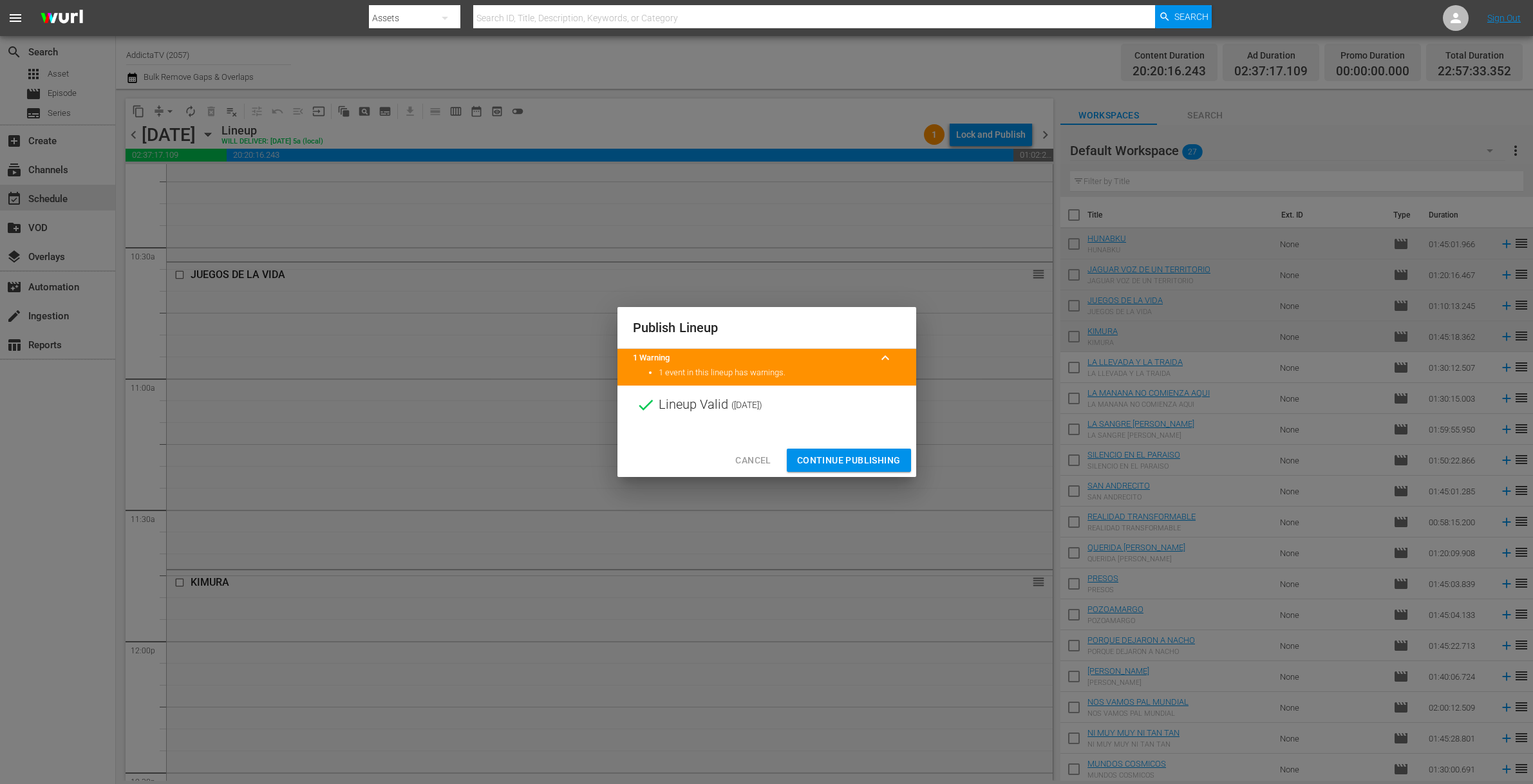
click at [831, 459] on span "Continue Publishing" at bounding box center [848, 460] width 103 height 16
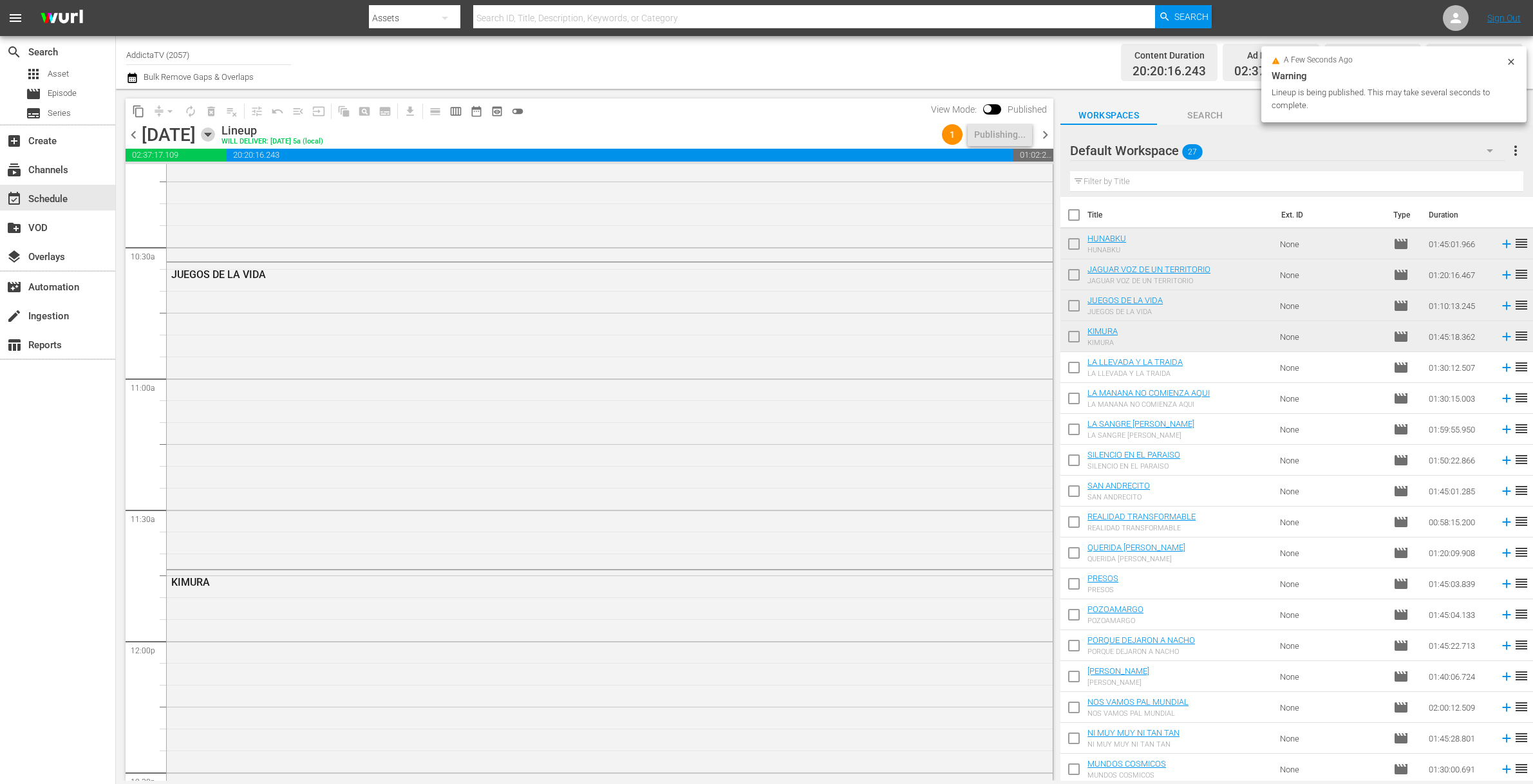
click at [211, 135] on icon "button" at bounding box center [208, 134] width 6 height 3
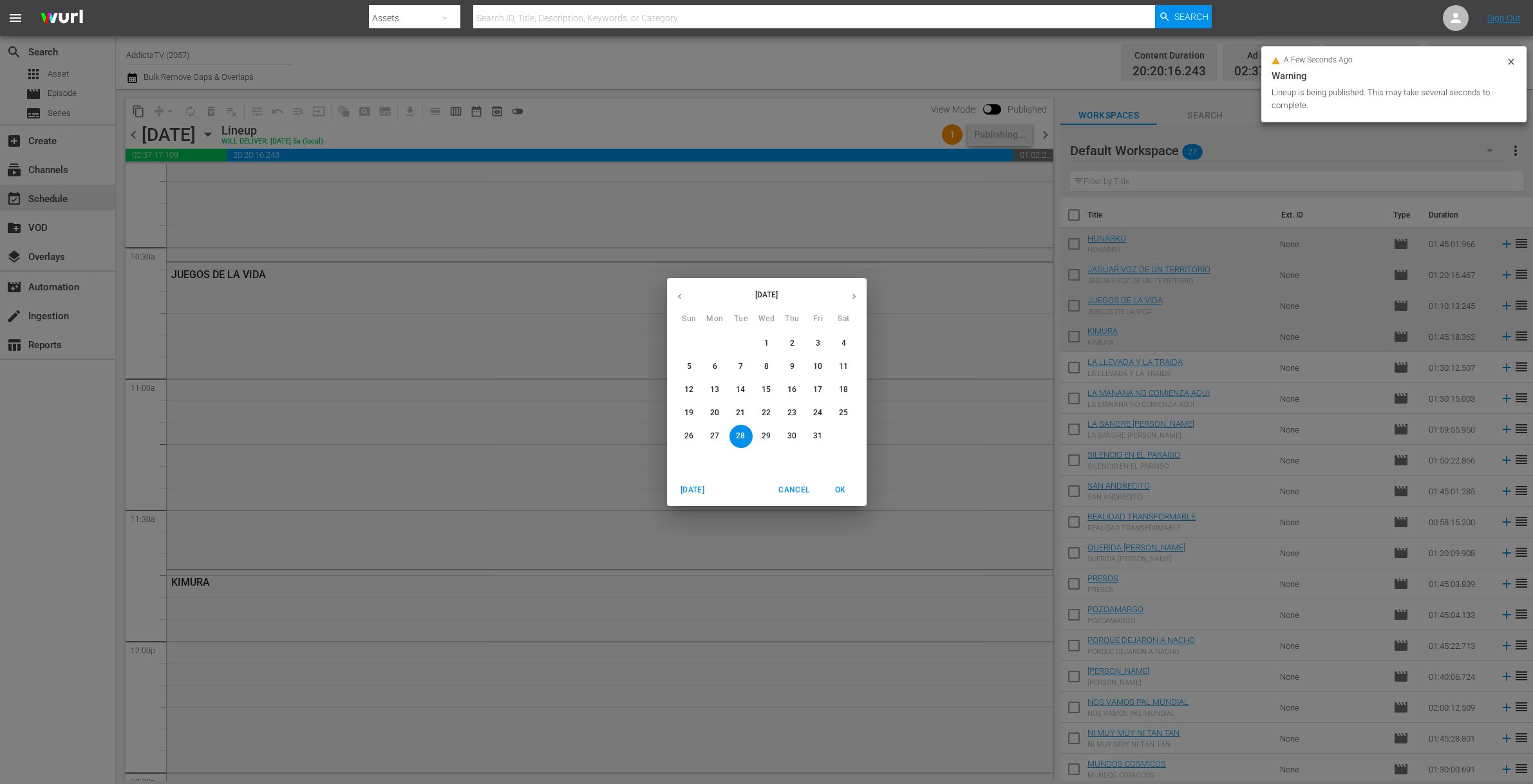
click at [768, 433] on p "29" at bounding box center [766, 436] width 9 height 11
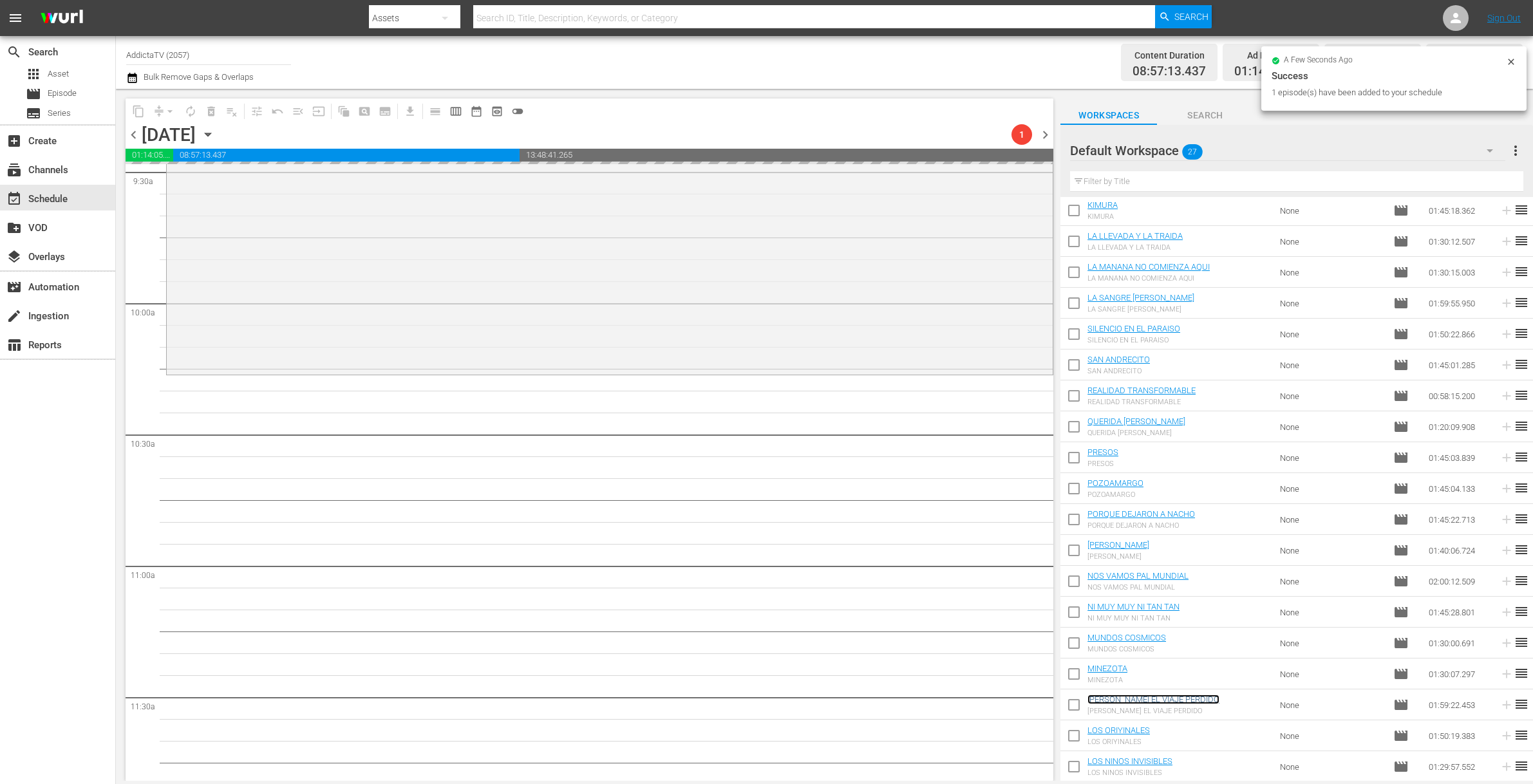
scroll to position [2754, 0]
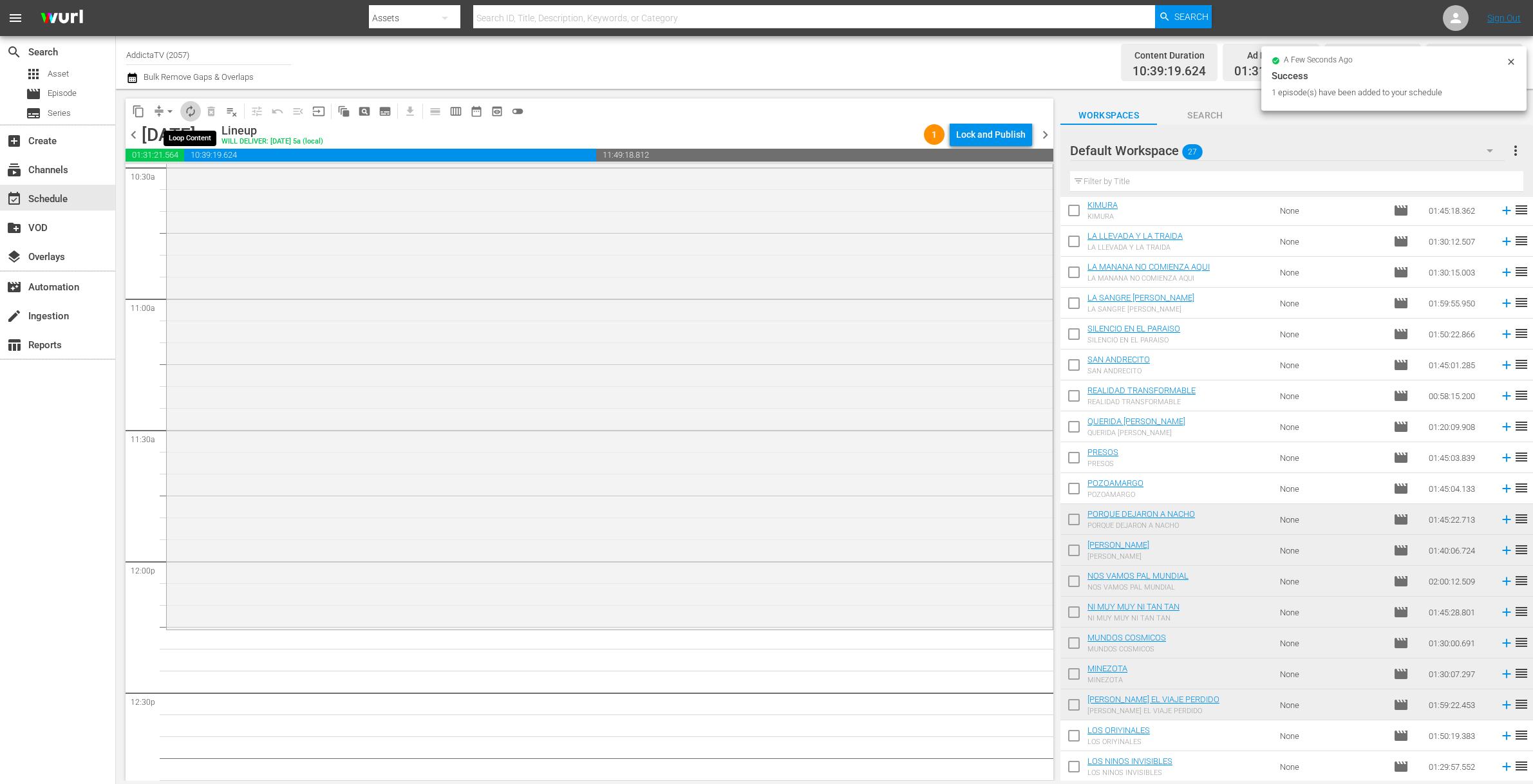
click at [189, 105] on span "autorenew_outlined" at bounding box center [190, 111] width 13 height 13
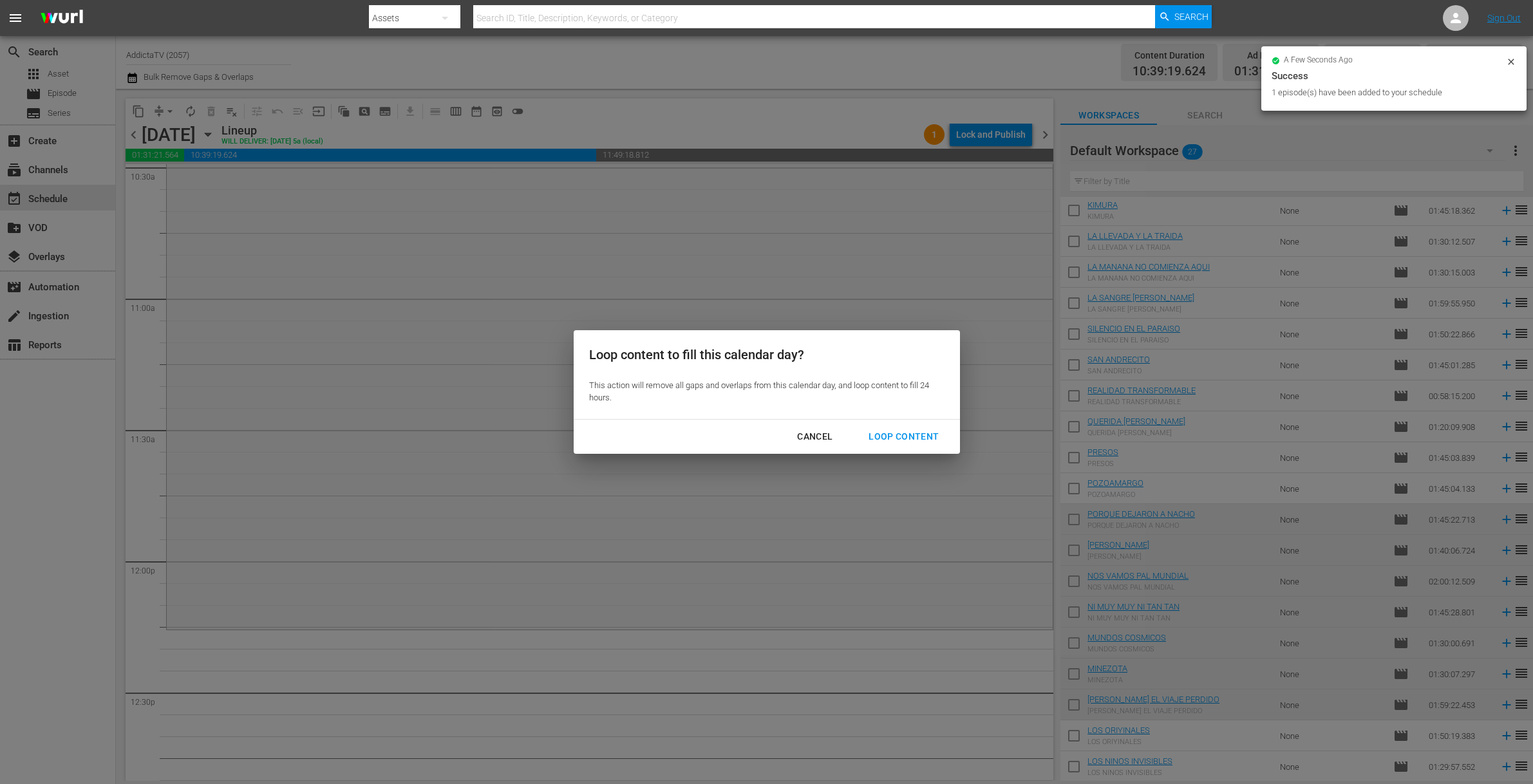
click at [919, 437] on div "Loop Content" at bounding box center [903, 437] width 91 height 16
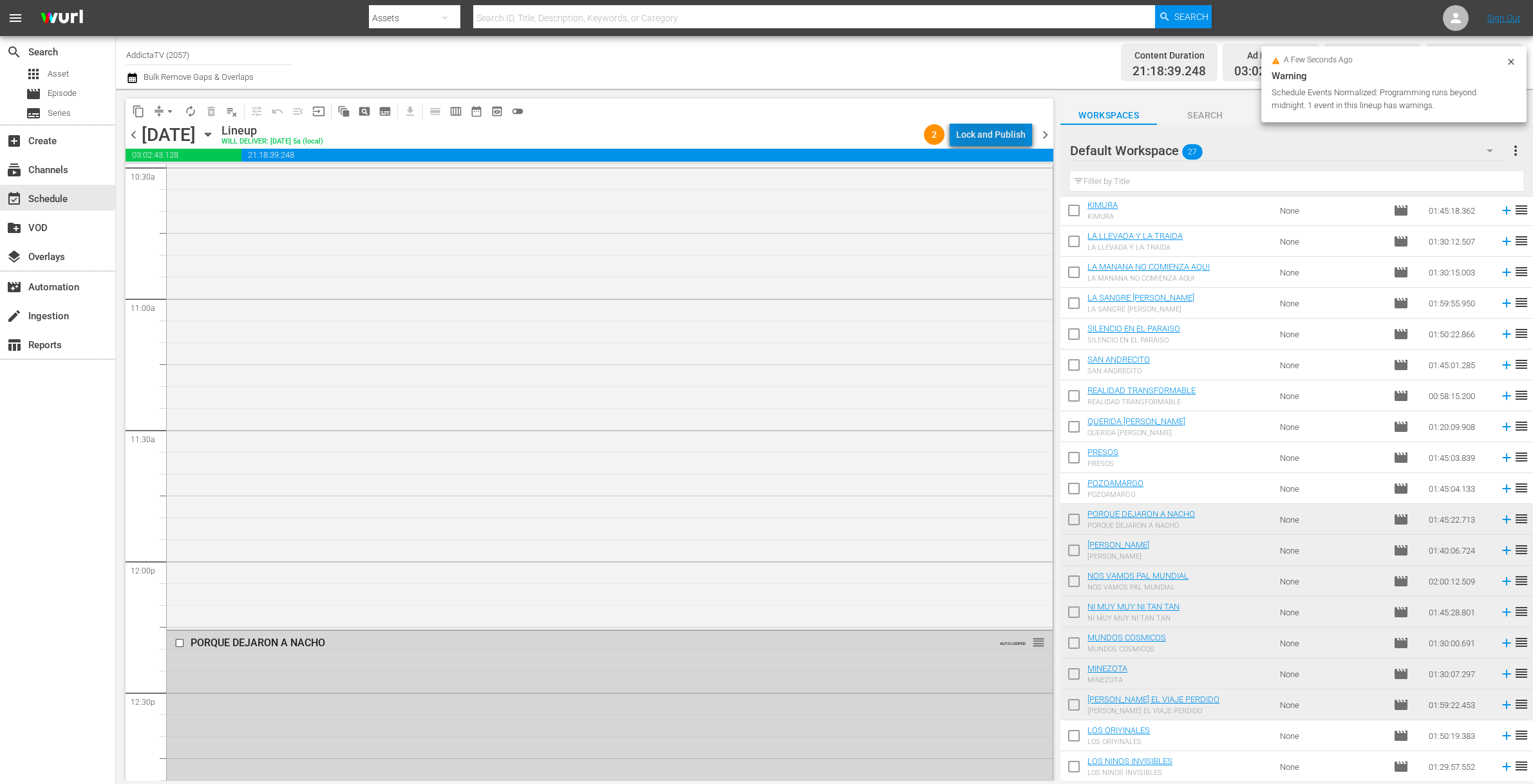
click at [1012, 133] on div "Lock and Publish" at bounding box center [991, 135] width 70 height 24
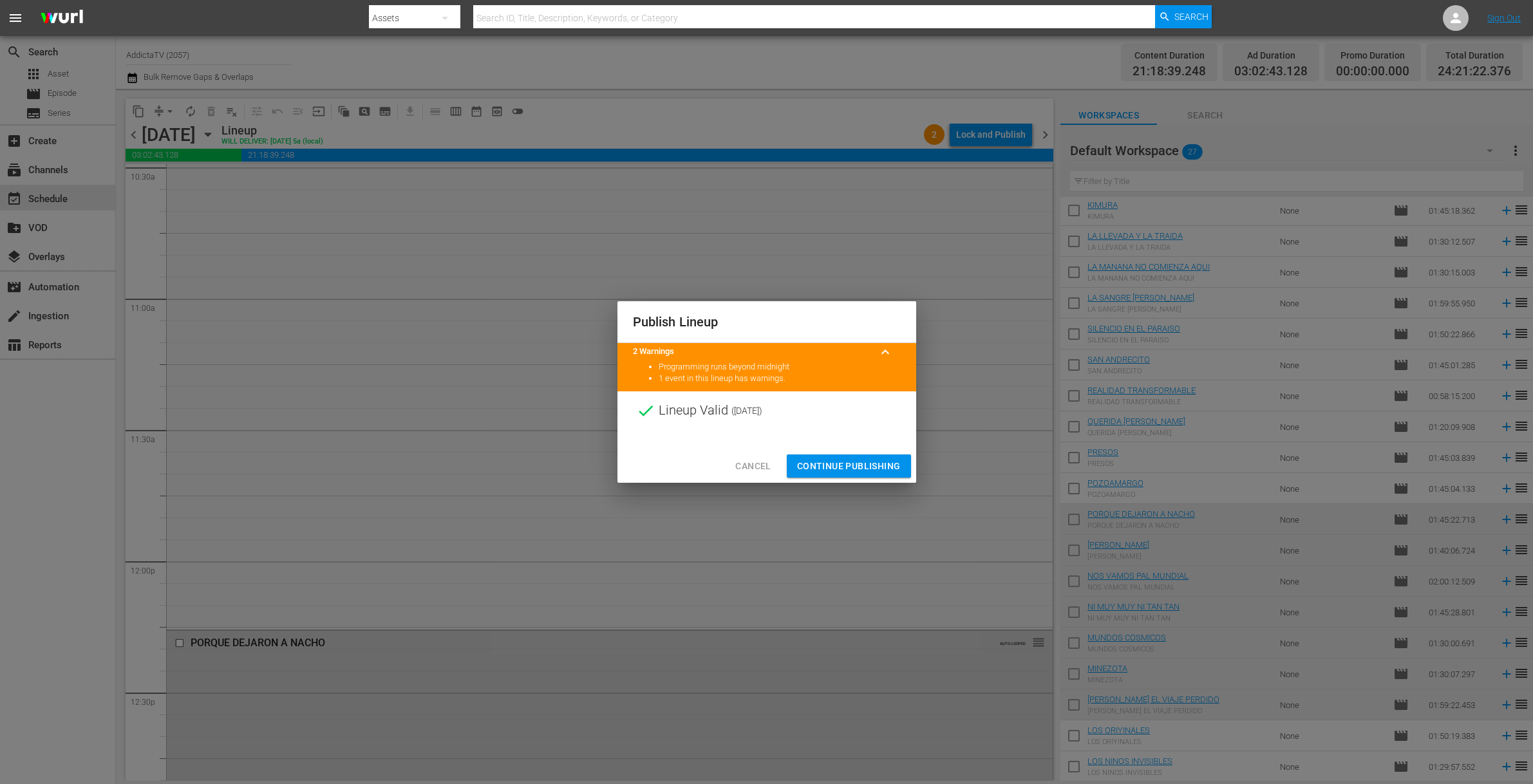
click at [841, 462] on span "Continue Publishing" at bounding box center [848, 466] width 103 height 16
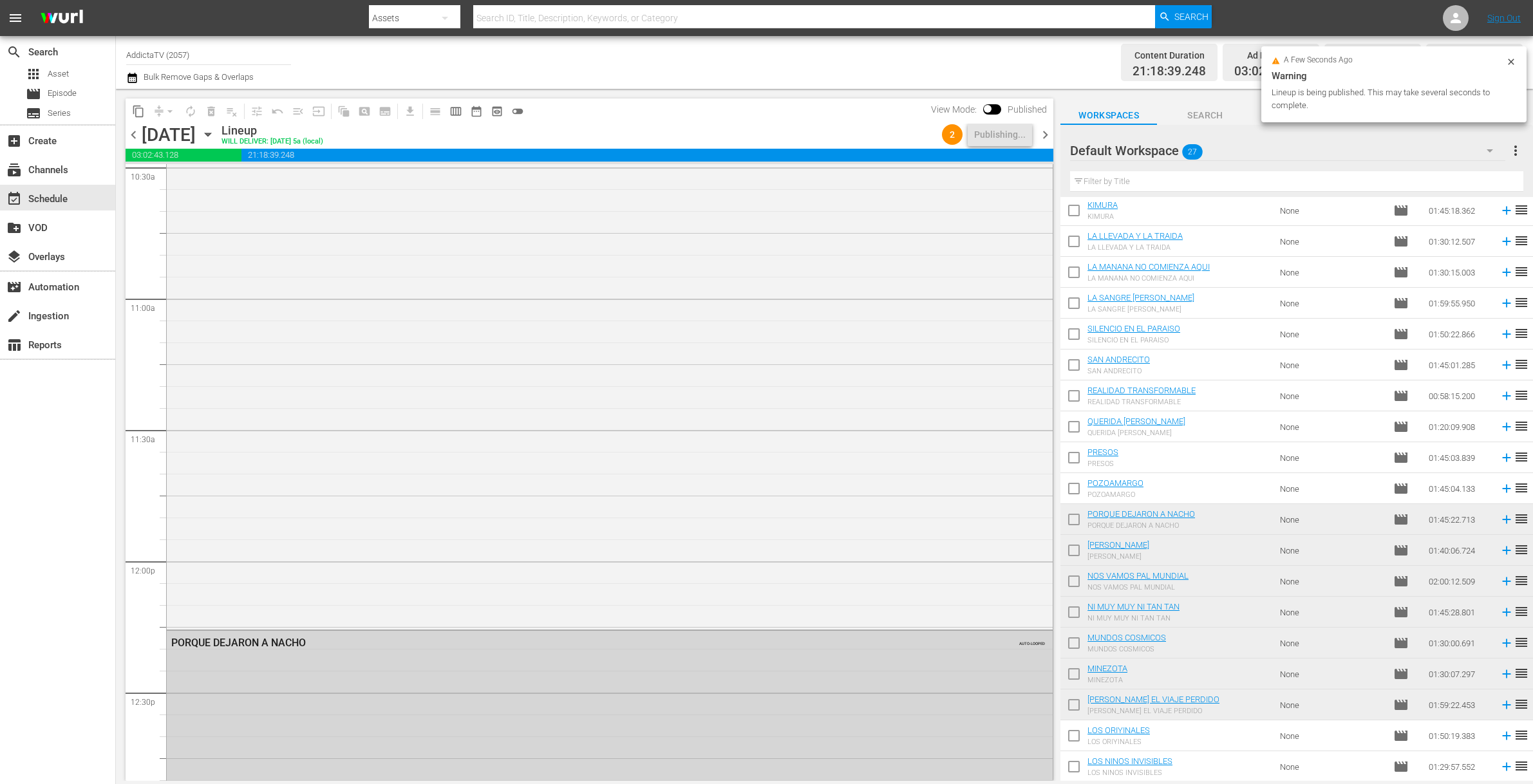
click at [215, 136] on icon "button" at bounding box center [208, 135] width 14 height 14
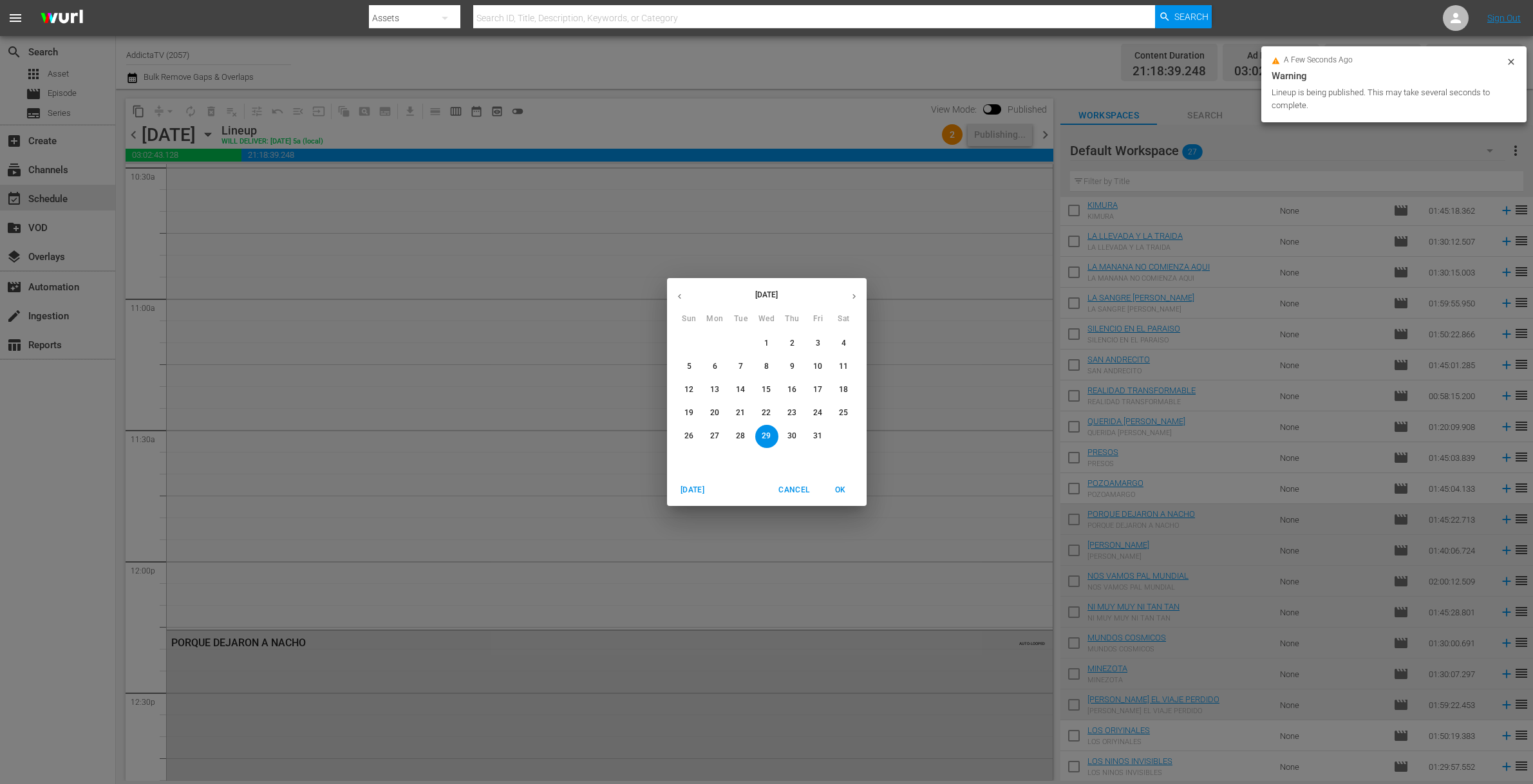
click at [790, 435] on p "30" at bounding box center [791, 436] width 9 height 11
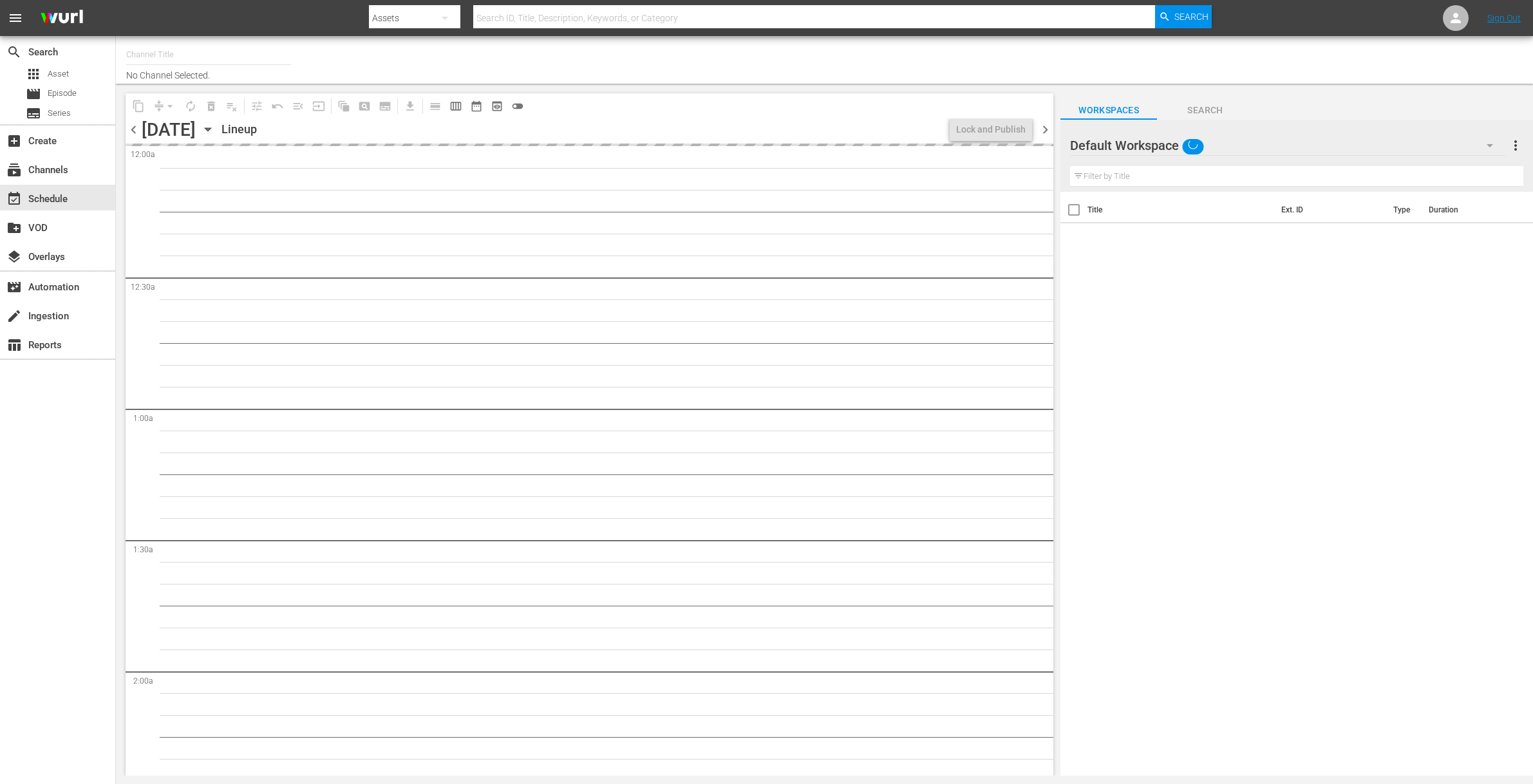
type input "AddictaTV (2057)"
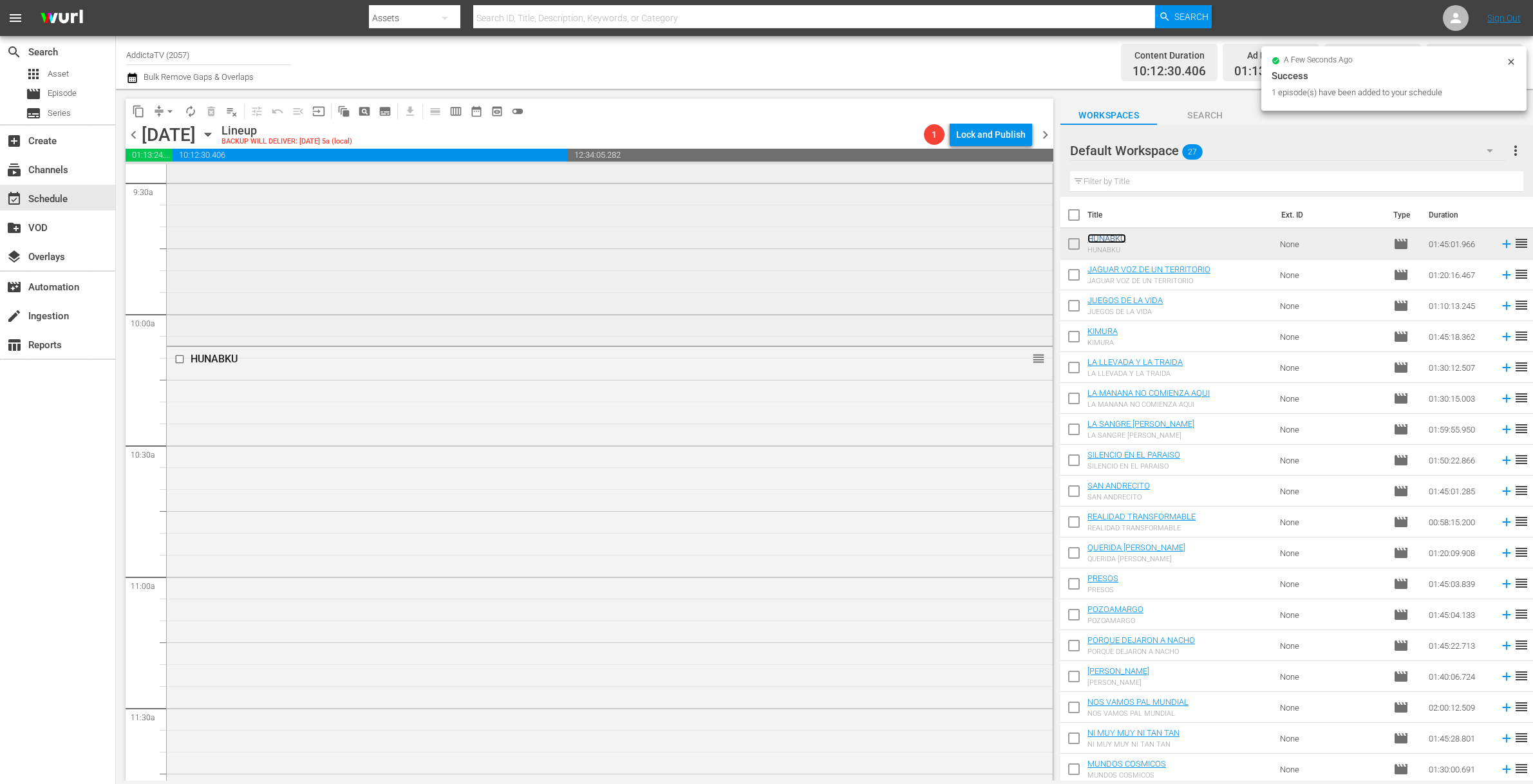
scroll to position [2717, 0]
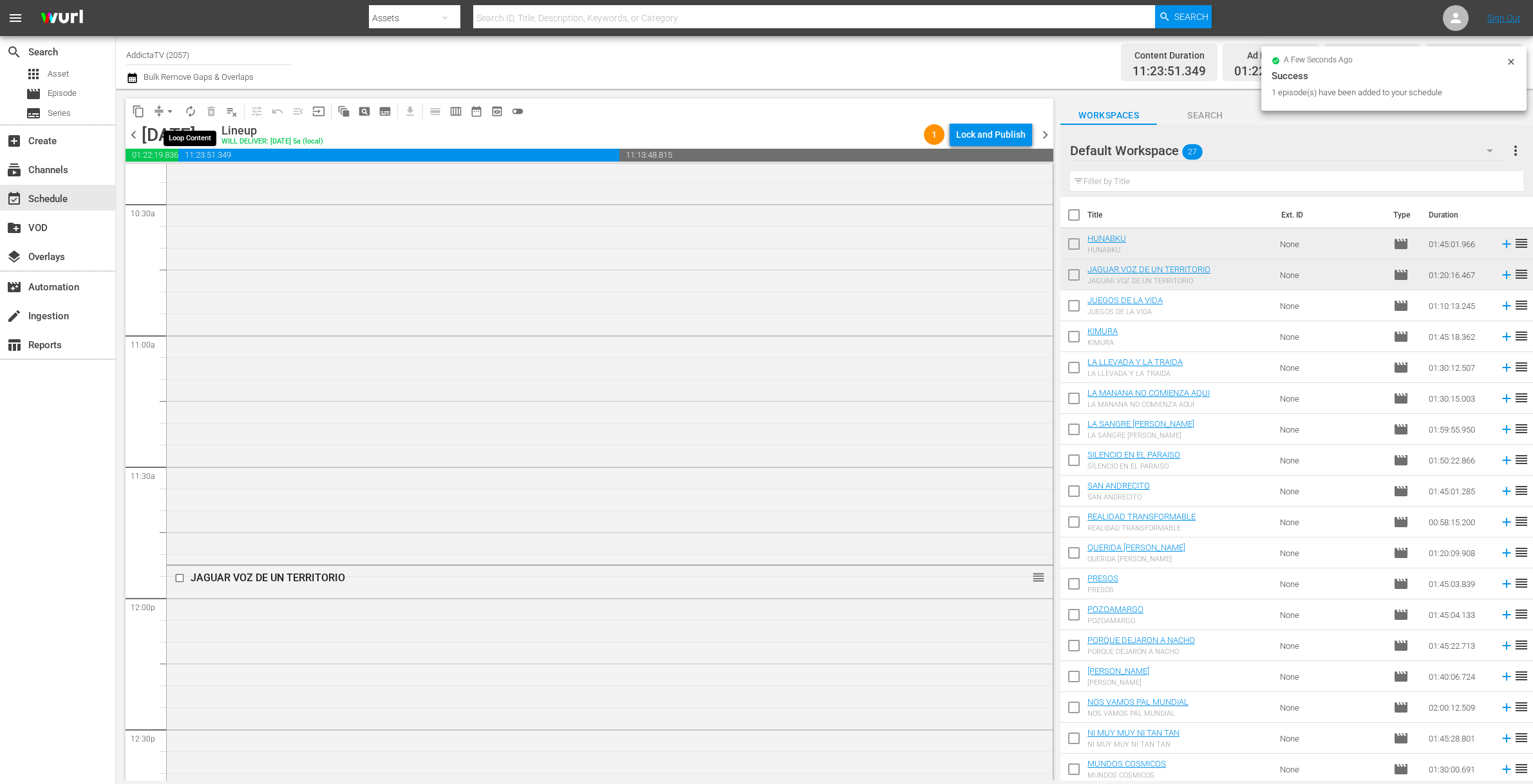
click at [189, 109] on span "autorenew_outlined" at bounding box center [190, 111] width 13 height 13
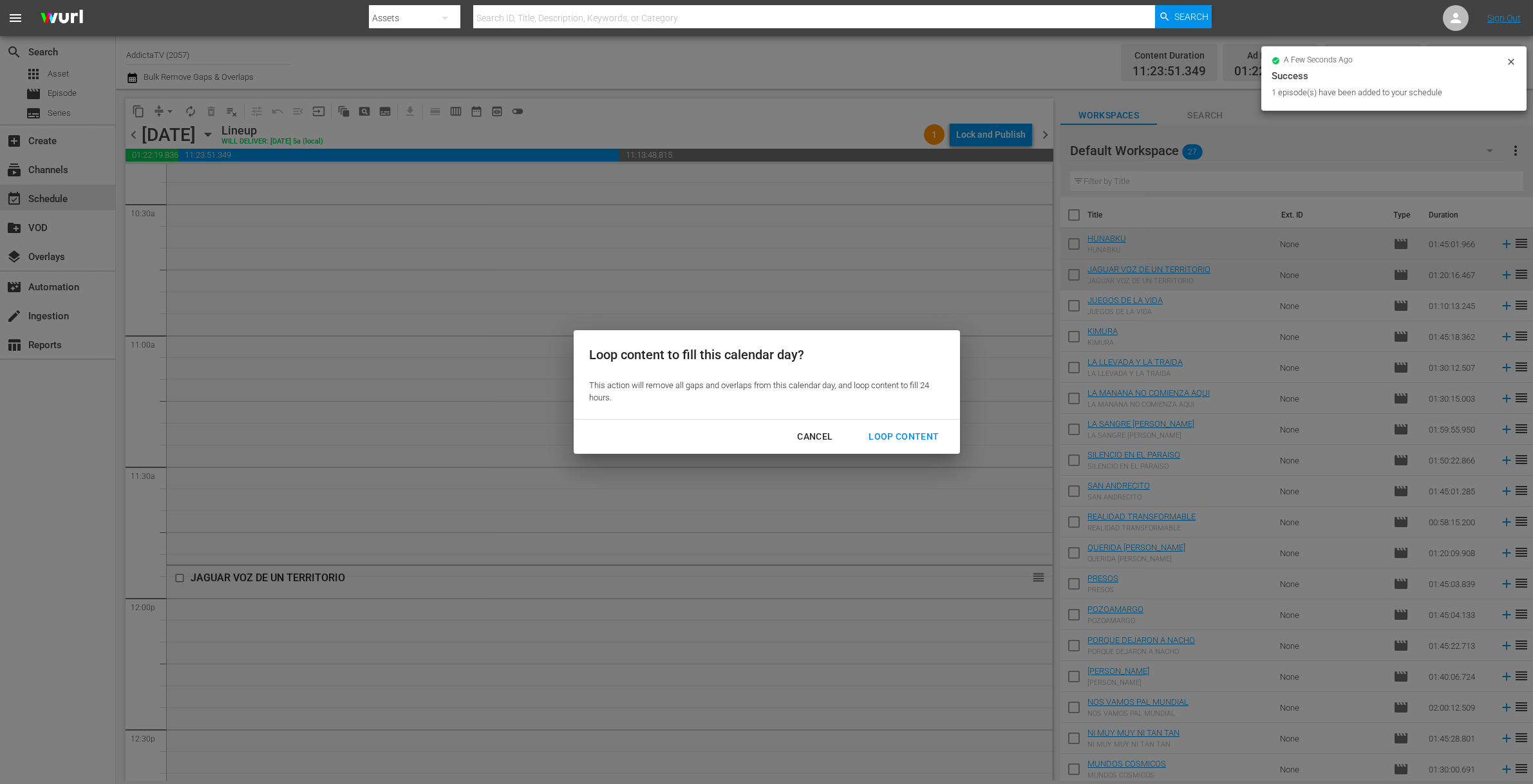
click at [909, 441] on div "Loop Content" at bounding box center [903, 437] width 91 height 16
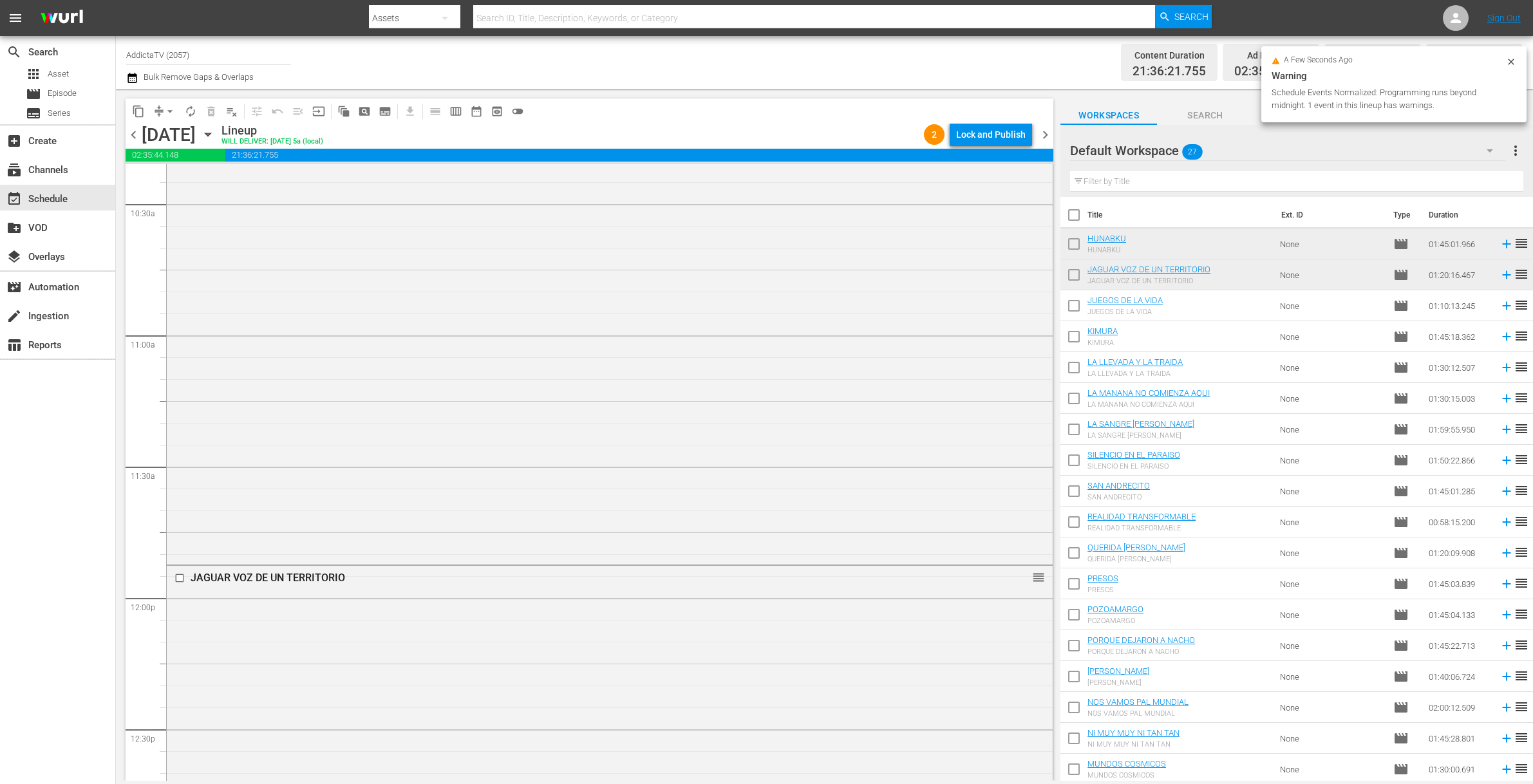
click at [973, 122] on div "content_copy compress arrow_drop_down autorenew_outlined delete_forever_outline…" at bounding box center [589, 111] width 928 height 26
click at [975, 131] on div "Lock and Publish" at bounding box center [991, 135] width 70 height 24
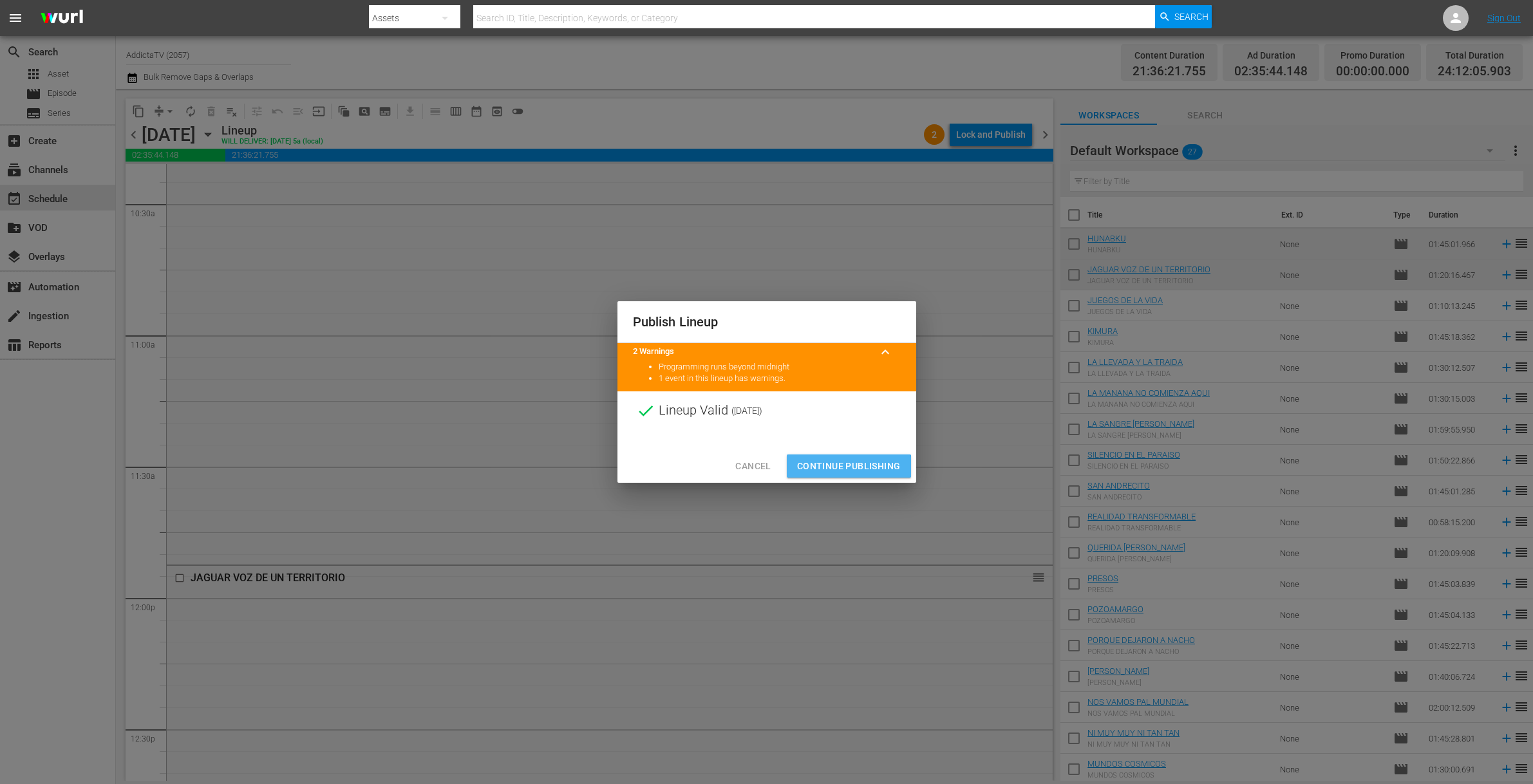
click at [846, 466] on span "Continue Publishing" at bounding box center [848, 466] width 103 height 16
